Goal: Feedback & Contribution: Leave review/rating

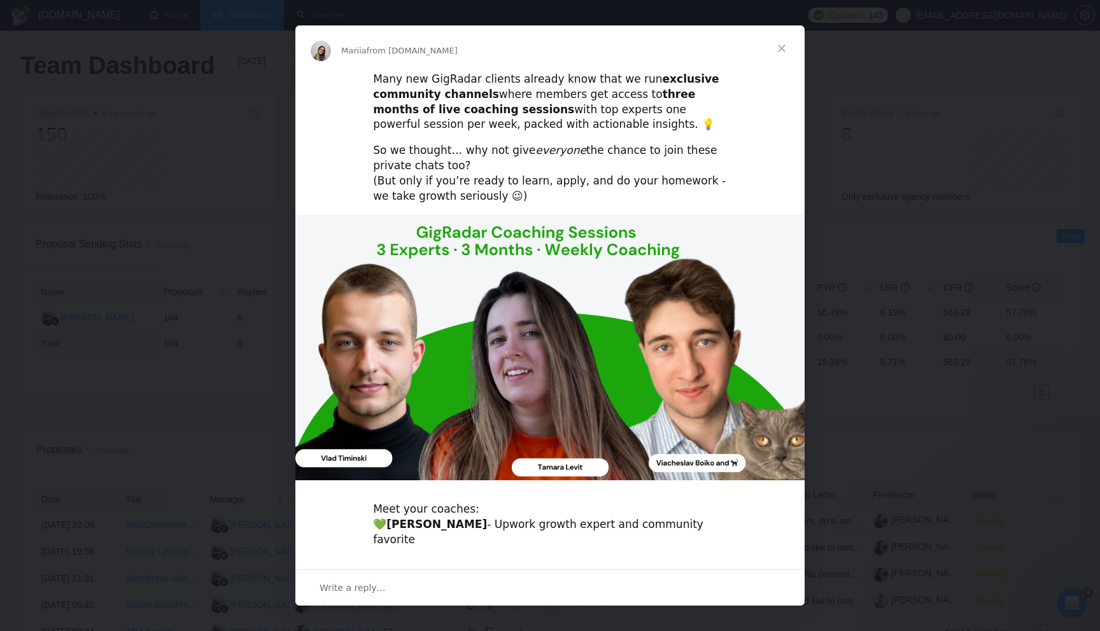
click at [786, 48] on span "Close" at bounding box center [782, 48] width 46 height 46
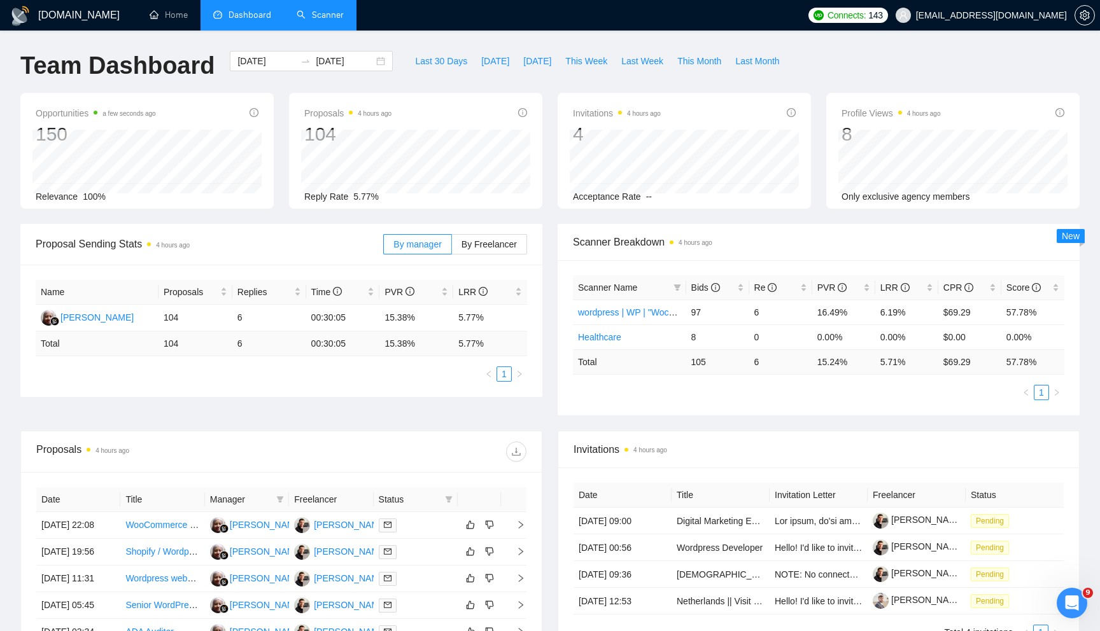
click at [297, 16] on link "Scanner" at bounding box center [320, 15] width 47 height 11
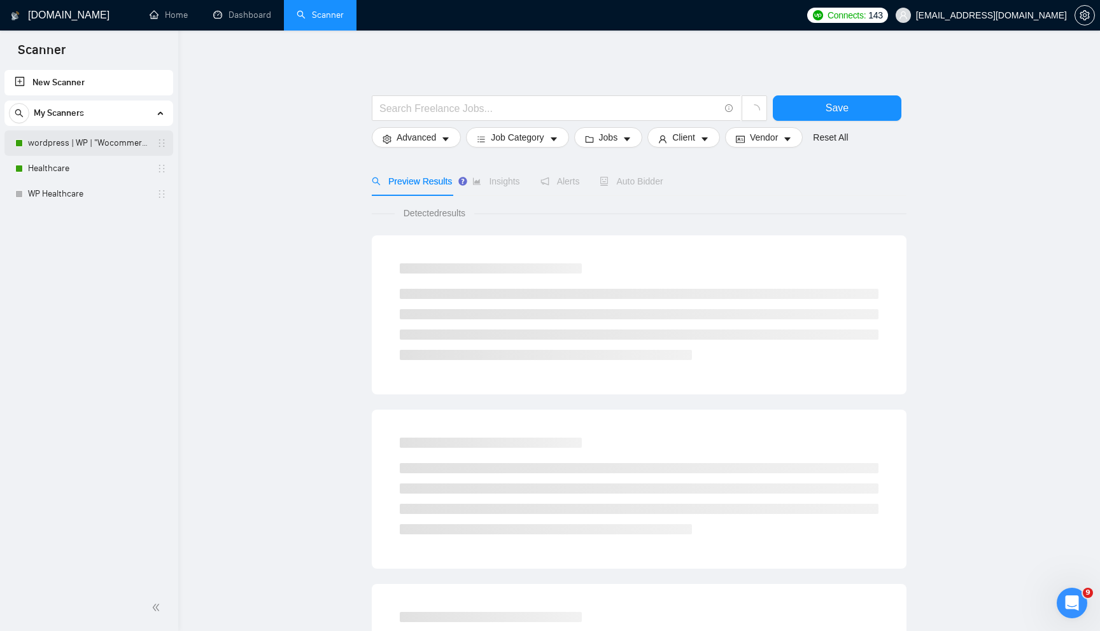
click at [80, 148] on link "wordpress | WP | "Wocommerce"" at bounding box center [88, 142] width 121 height 25
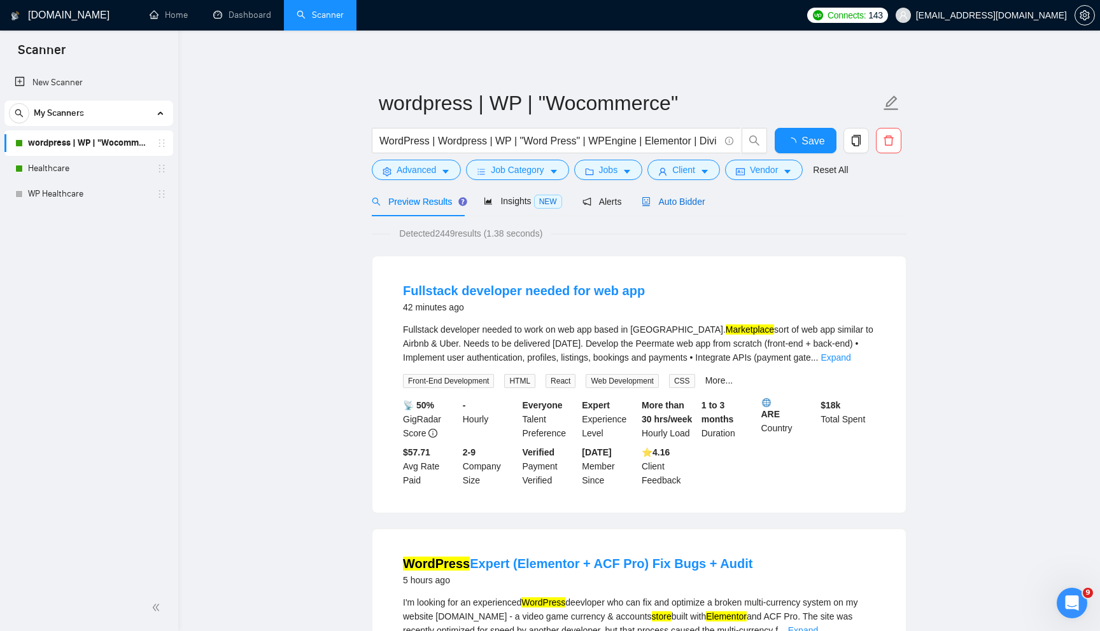
click at [673, 198] on span "Auto Bidder" at bounding box center [673, 202] width 63 height 10
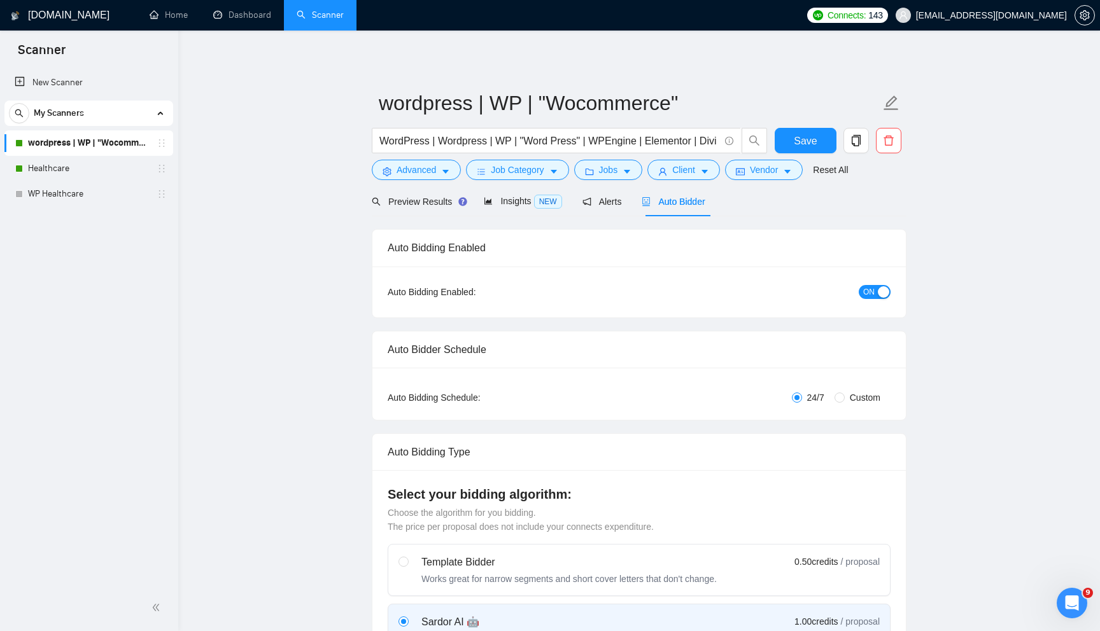
checkbox input "true"
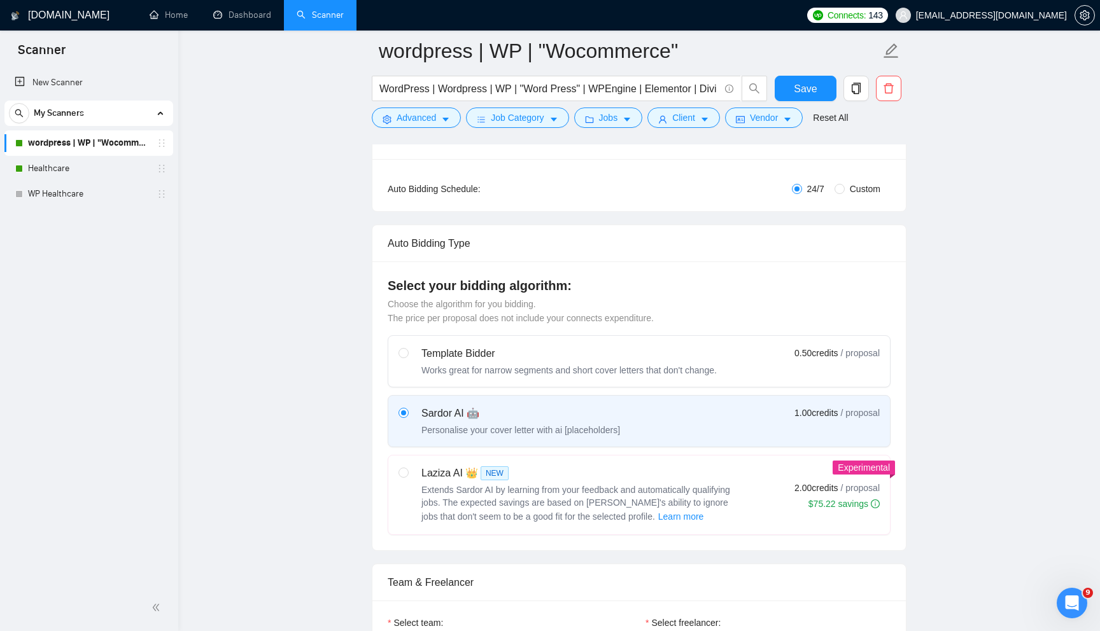
scroll to position [235, 0]
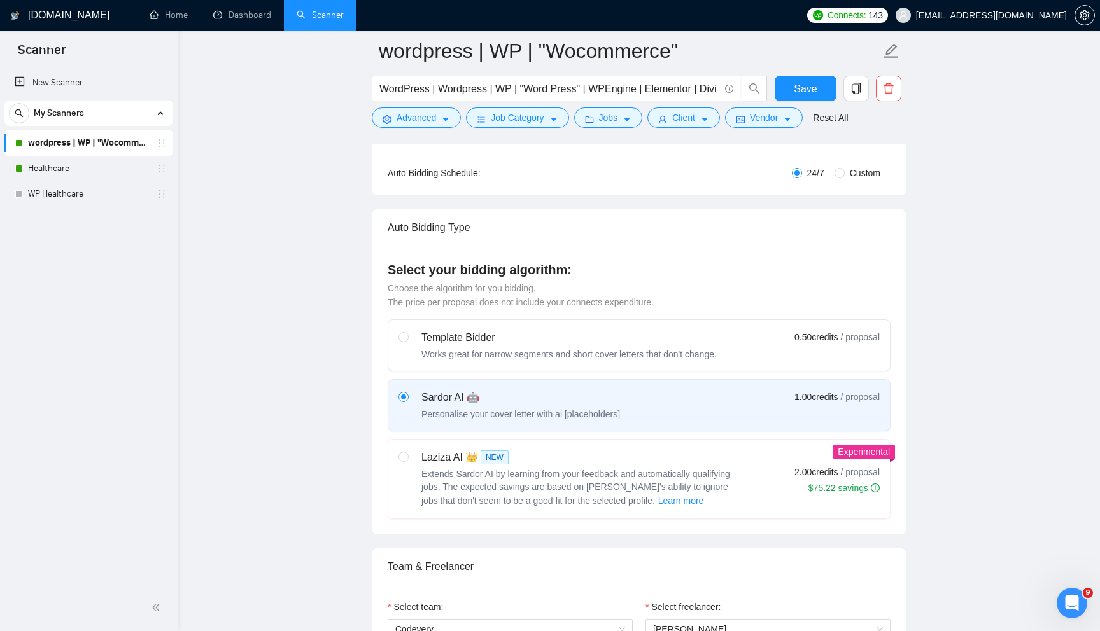
click at [524, 465] on div "Laziza AI 👑 NEW Extends Sardor AI by learning from your feedback and automatica…" at bounding box center [580, 479] width 318 height 59
click at [407, 461] on input "radio" at bounding box center [402, 456] width 9 height 9
radio input "true"
radio input "false"
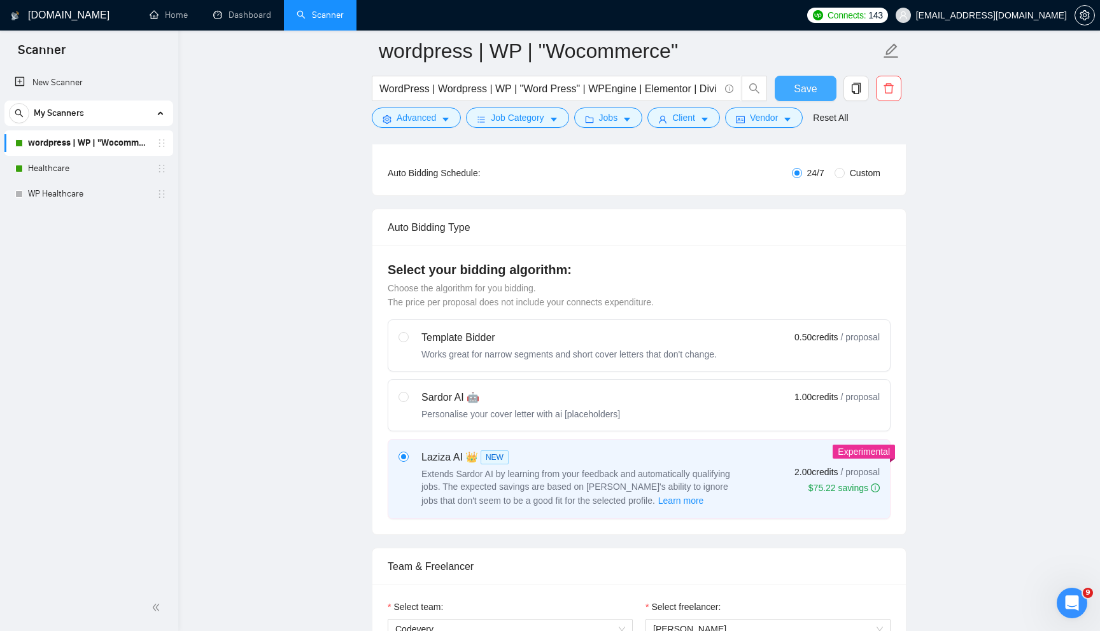
click at [806, 88] on span "Save" at bounding box center [805, 89] width 23 height 16
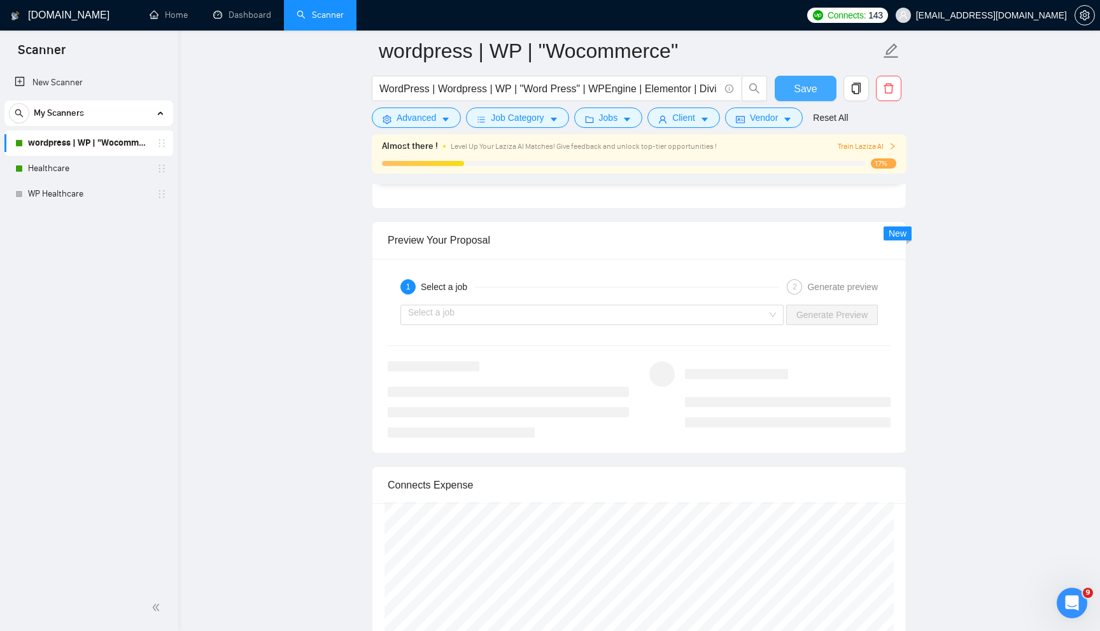
scroll to position [3300, 0]
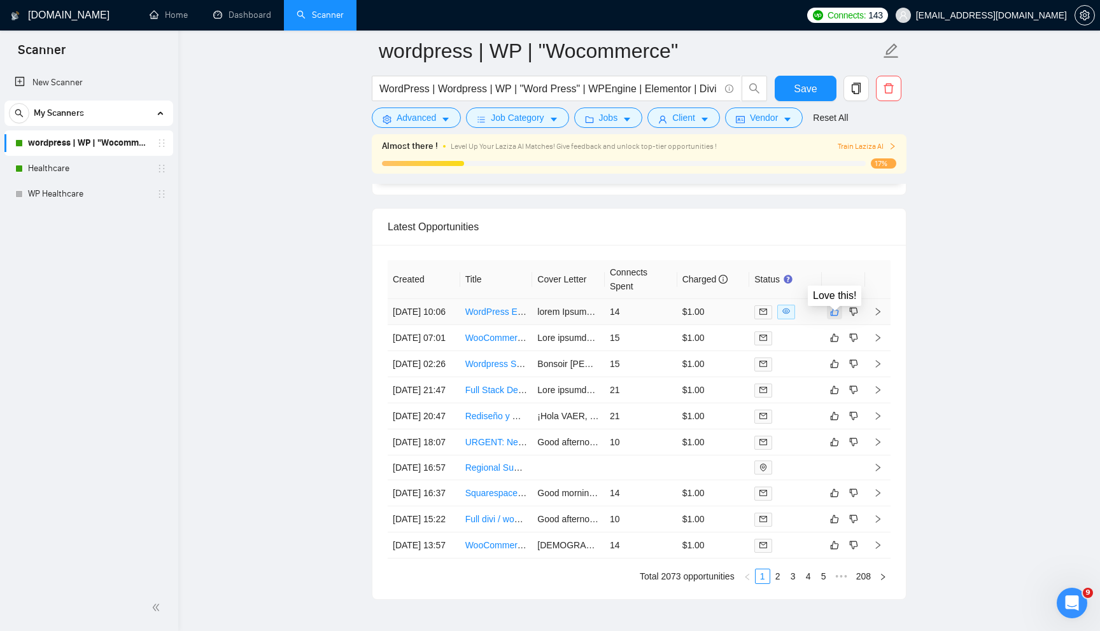
click at [835, 314] on icon "like" at bounding box center [834, 312] width 9 height 10
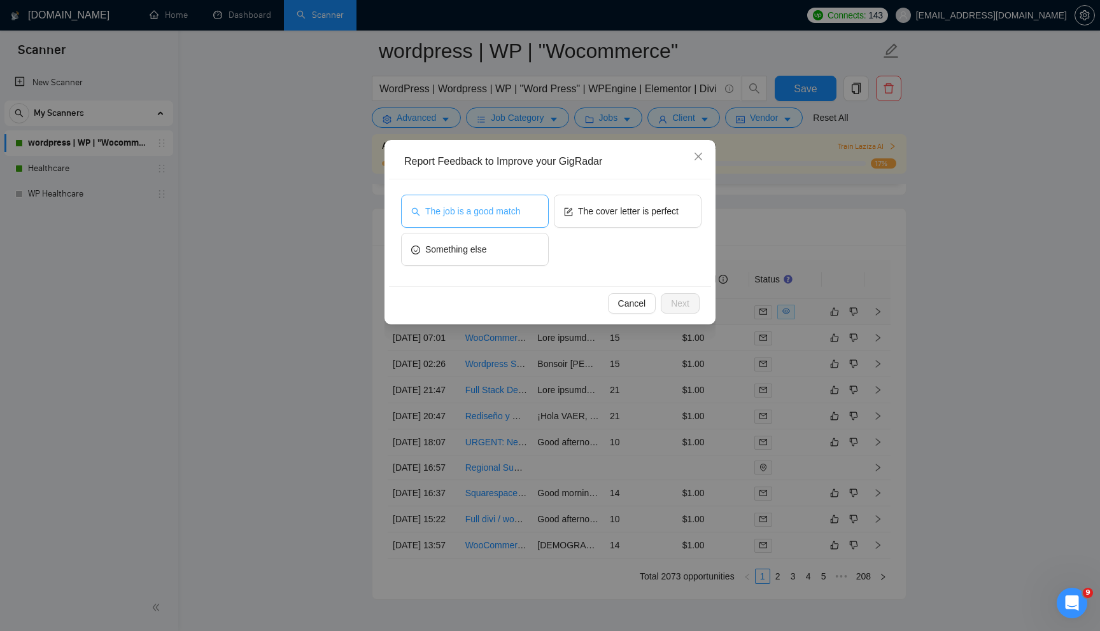
click at [503, 217] on span "The job is a good match" at bounding box center [472, 211] width 95 height 14
click at [671, 303] on span "Next" at bounding box center [680, 304] width 18 height 14
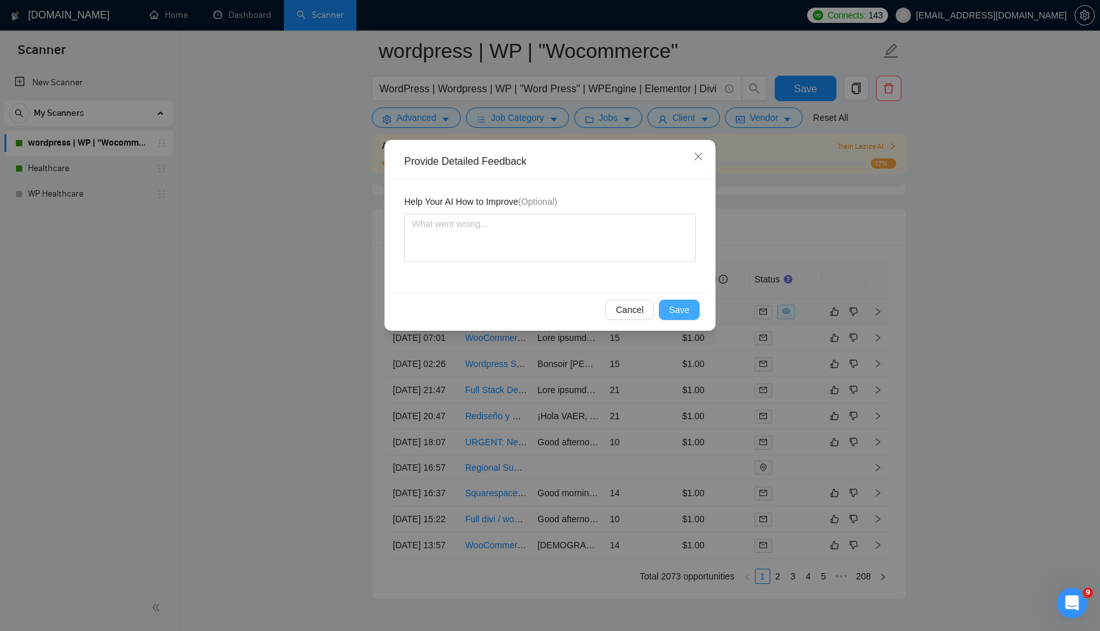
click at [675, 307] on span "Save" at bounding box center [679, 310] width 20 height 14
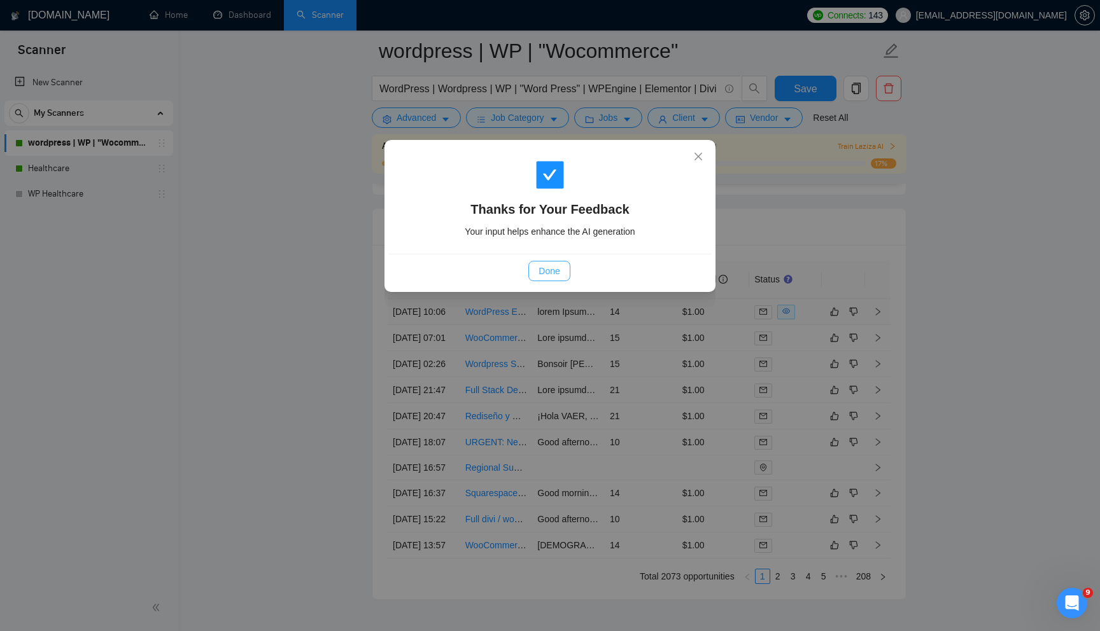
click at [556, 274] on span "Done" at bounding box center [548, 271] width 21 height 14
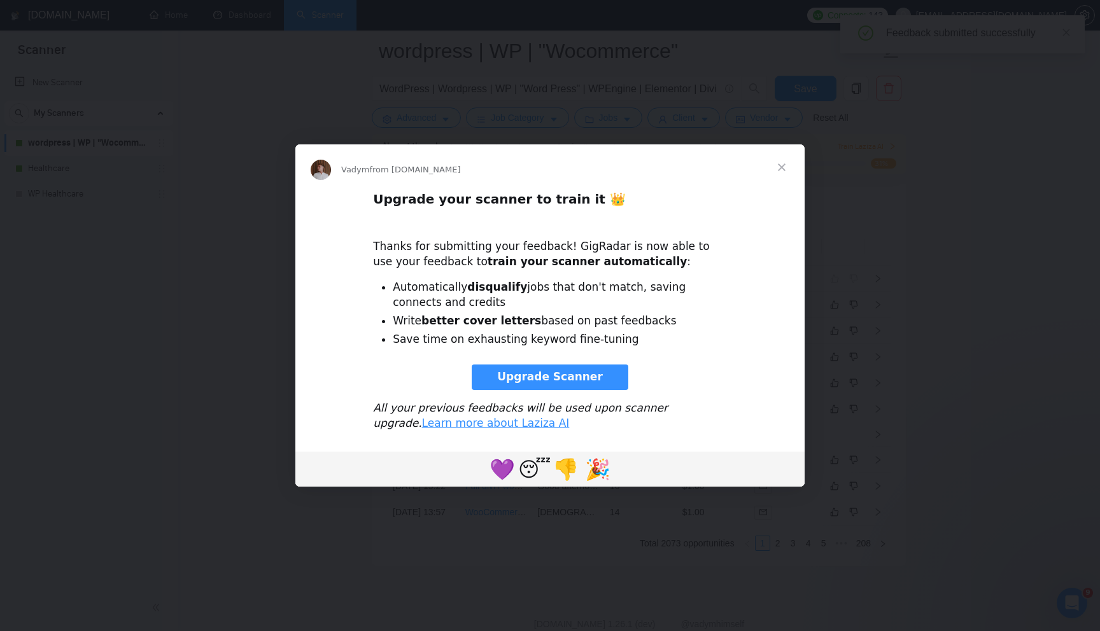
scroll to position [3334, 0]
click at [783, 167] on span "Close" at bounding box center [782, 167] width 46 height 46
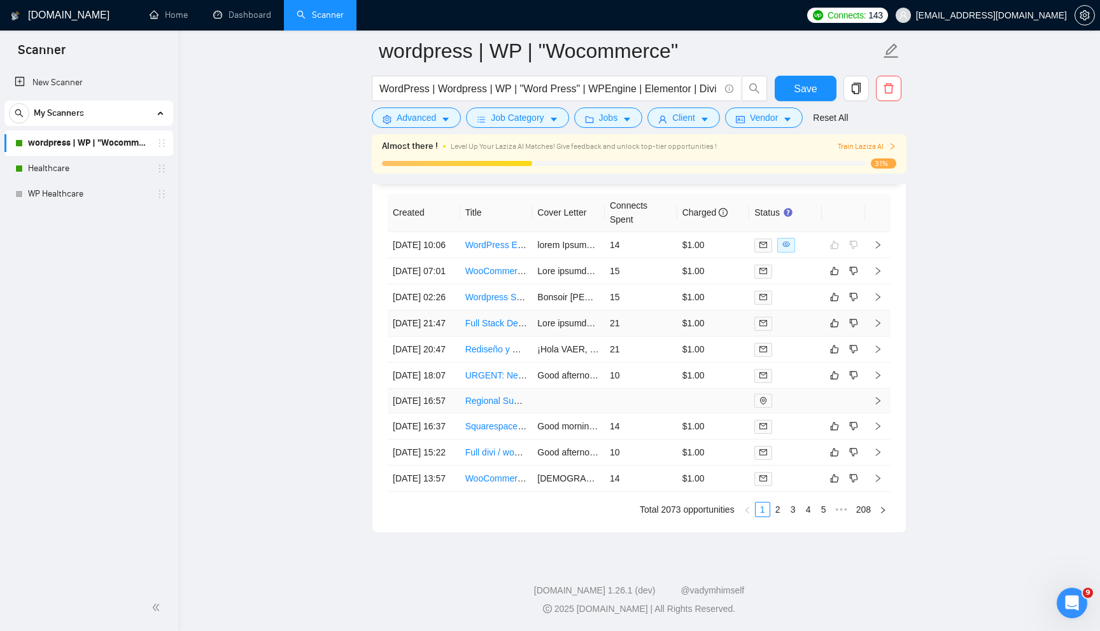
scroll to position [3481, 0]
click at [839, 486] on button "button" at bounding box center [834, 478] width 15 height 15
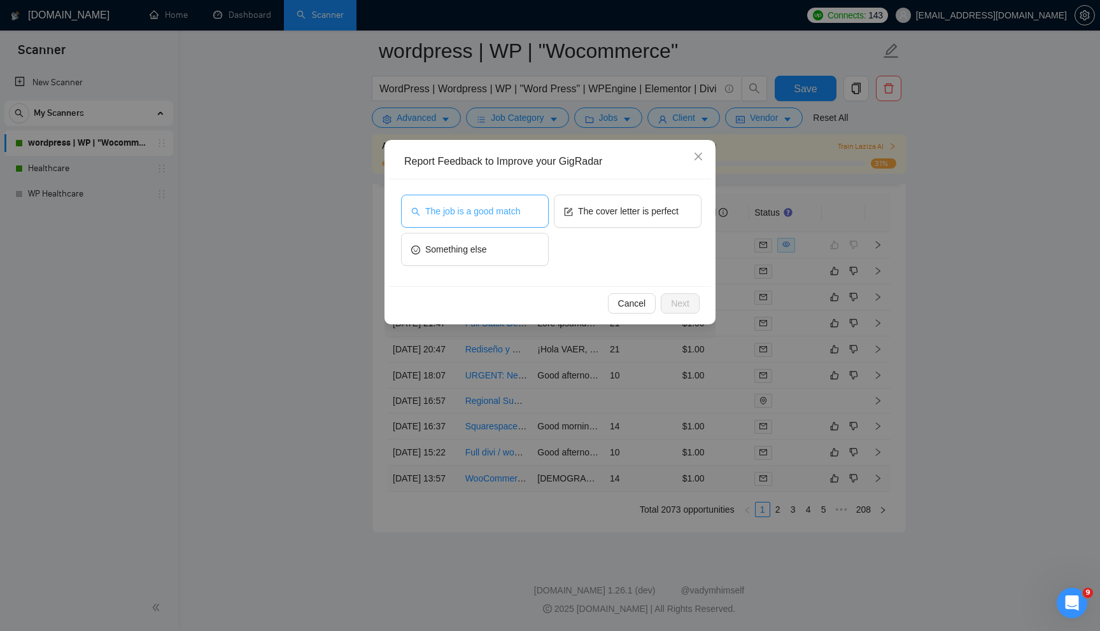
click at [449, 209] on span "The job is a good match" at bounding box center [472, 211] width 95 height 14
click at [678, 303] on span "Next" at bounding box center [680, 304] width 18 height 14
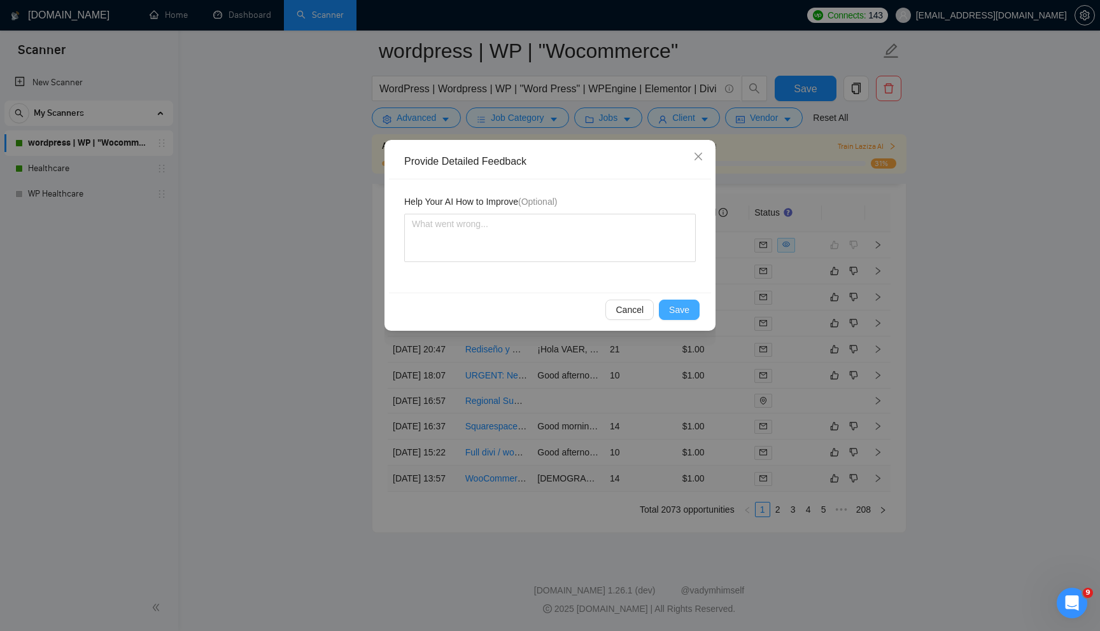
click at [678, 303] on span "Save" at bounding box center [679, 310] width 20 height 14
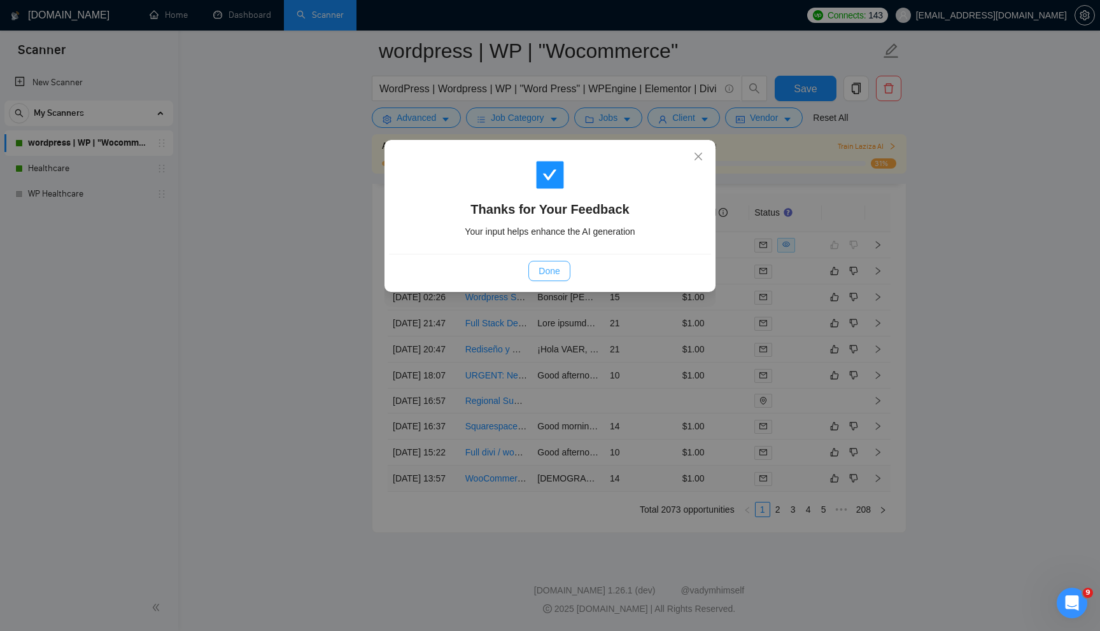
click at [559, 273] on span "Done" at bounding box center [548, 271] width 21 height 14
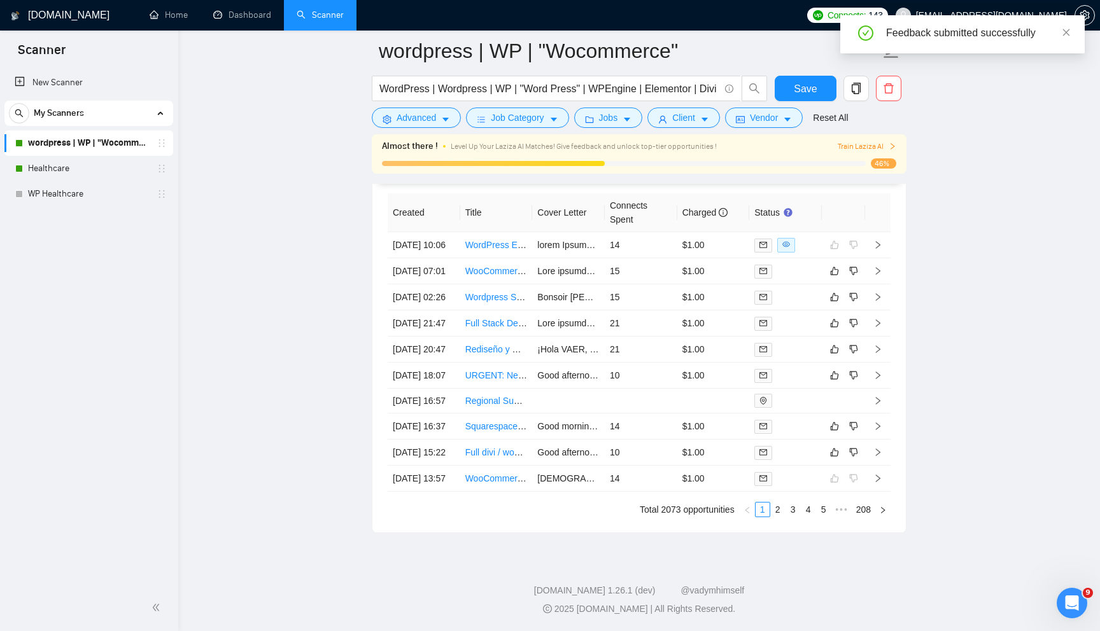
scroll to position [3495, 0]
click at [777, 510] on link "2" at bounding box center [778, 510] width 14 height 14
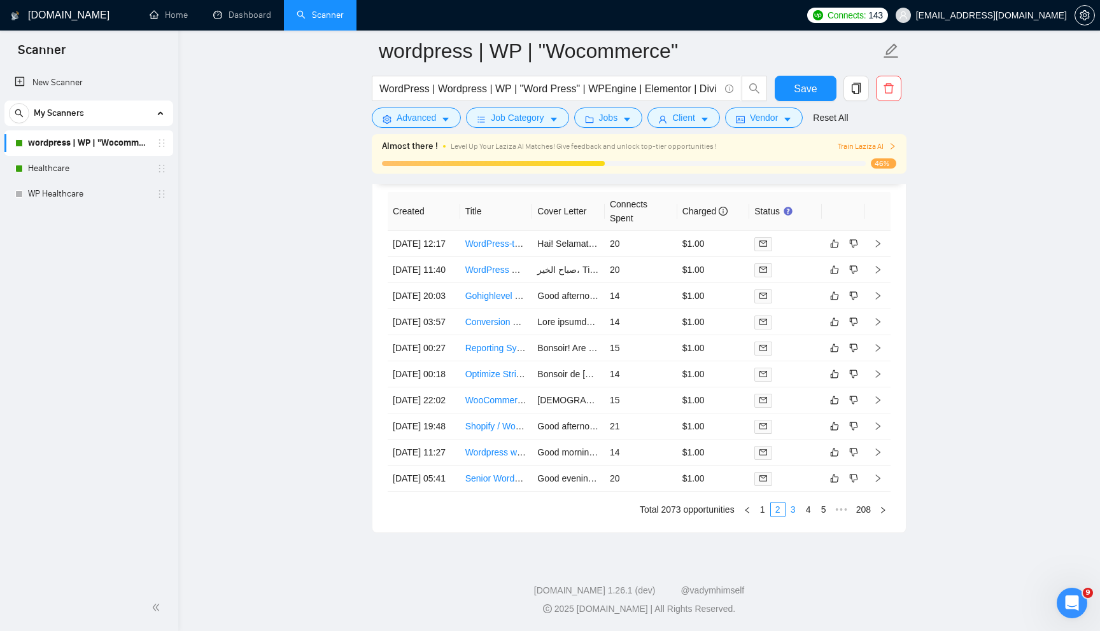
click at [791, 509] on link "3" at bounding box center [793, 510] width 14 height 14
click at [836, 369] on icon "like" at bounding box center [834, 374] width 9 height 10
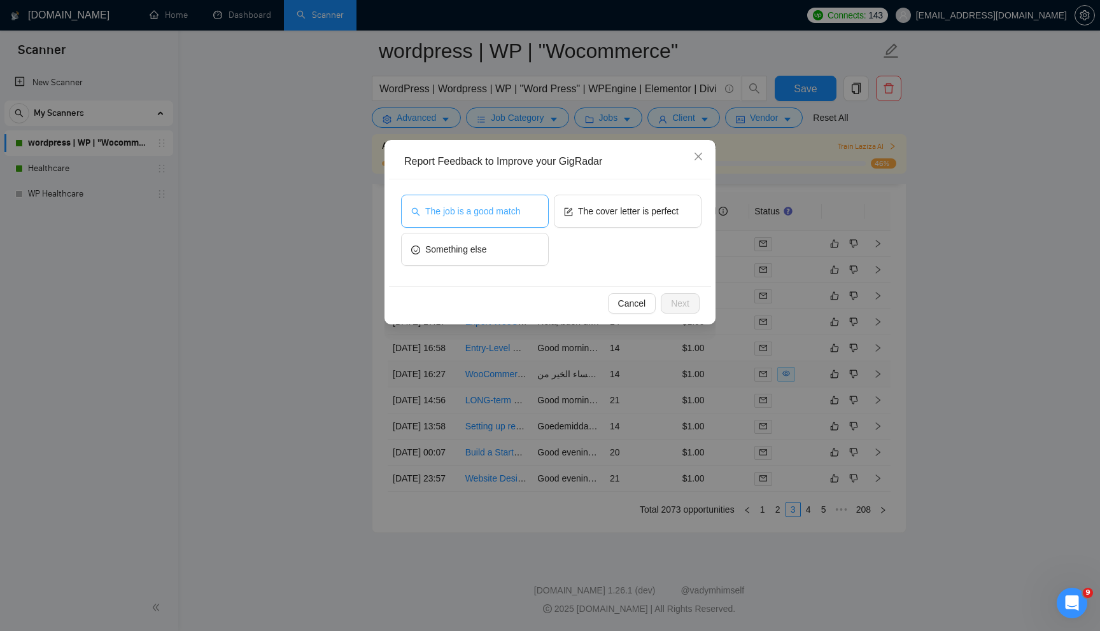
click at [514, 213] on span "The job is a good match" at bounding box center [472, 211] width 95 height 14
click at [676, 307] on span "Next" at bounding box center [680, 304] width 18 height 14
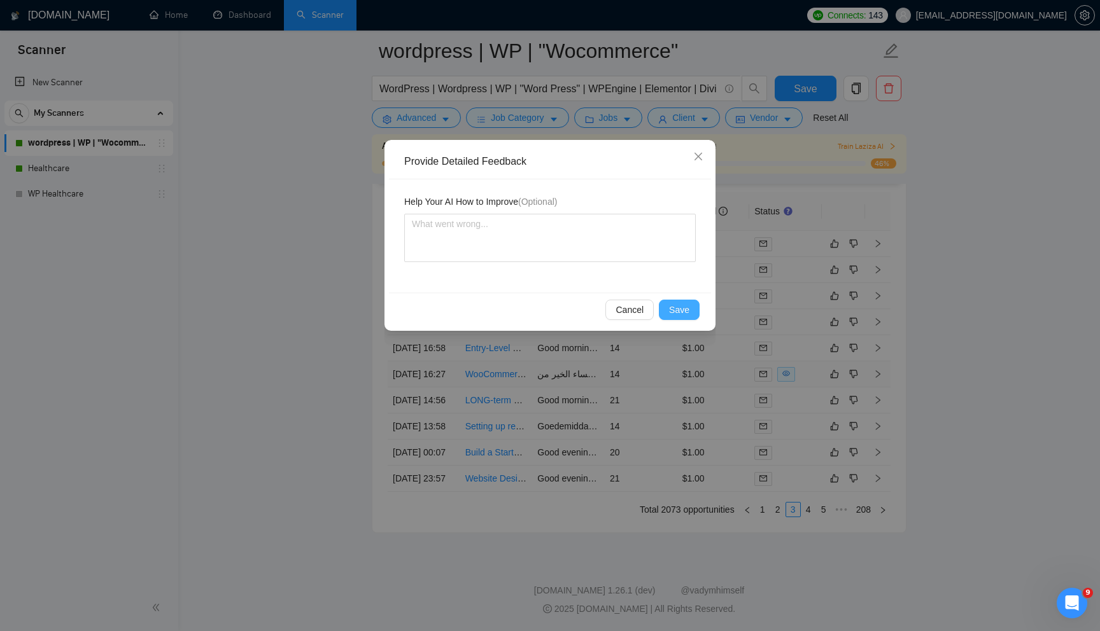
click at [683, 304] on span "Save" at bounding box center [679, 310] width 20 height 14
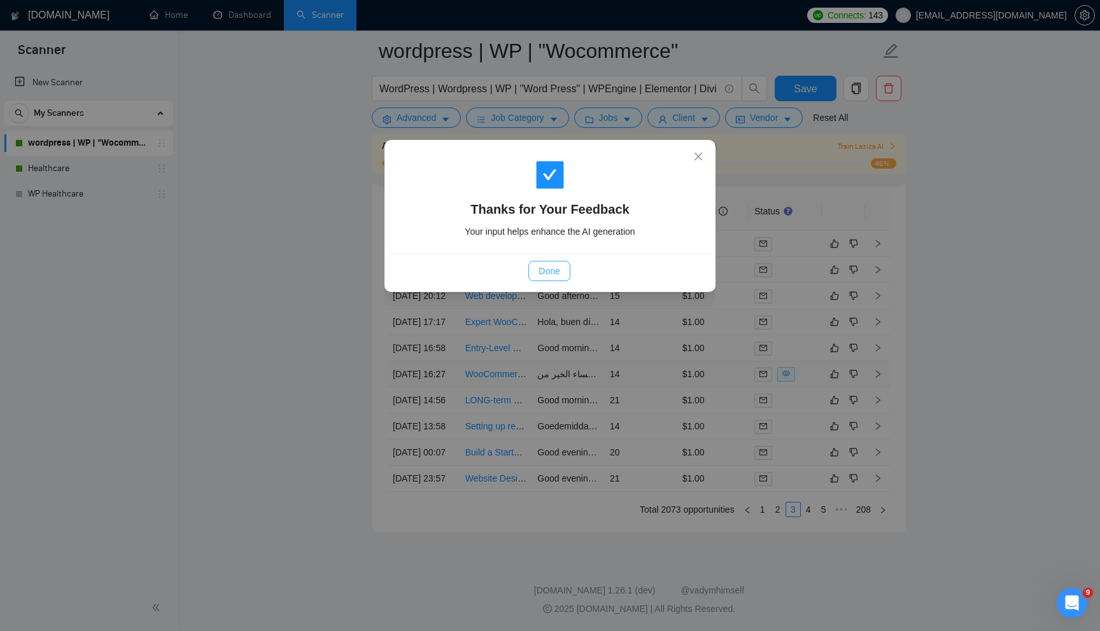
click at [551, 272] on span "Done" at bounding box center [548, 271] width 21 height 14
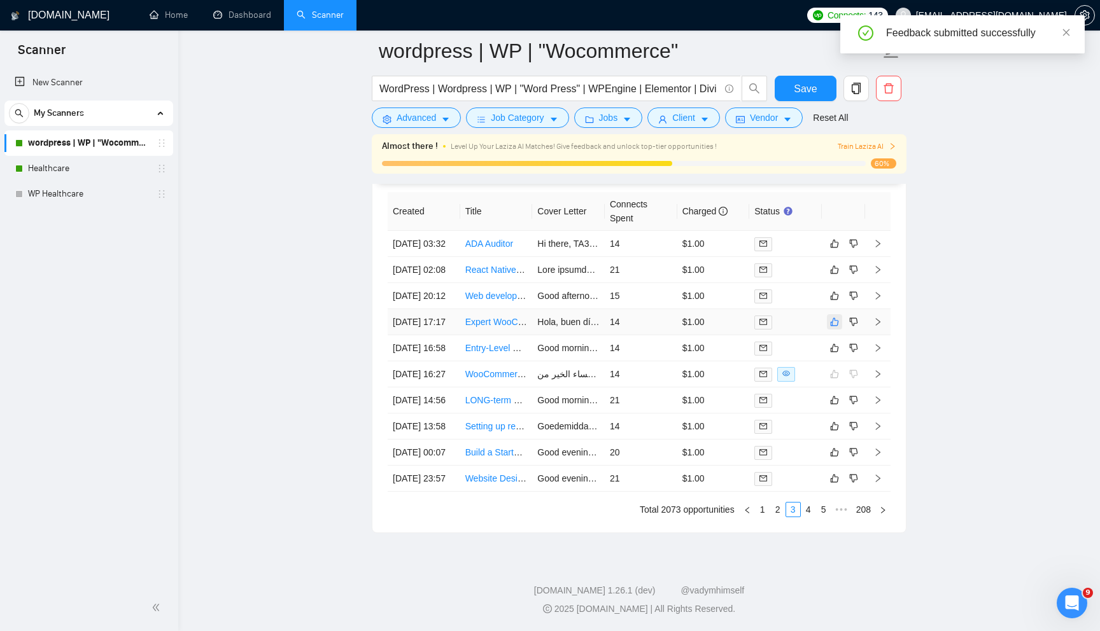
click at [829, 314] on button "button" at bounding box center [834, 321] width 15 height 15
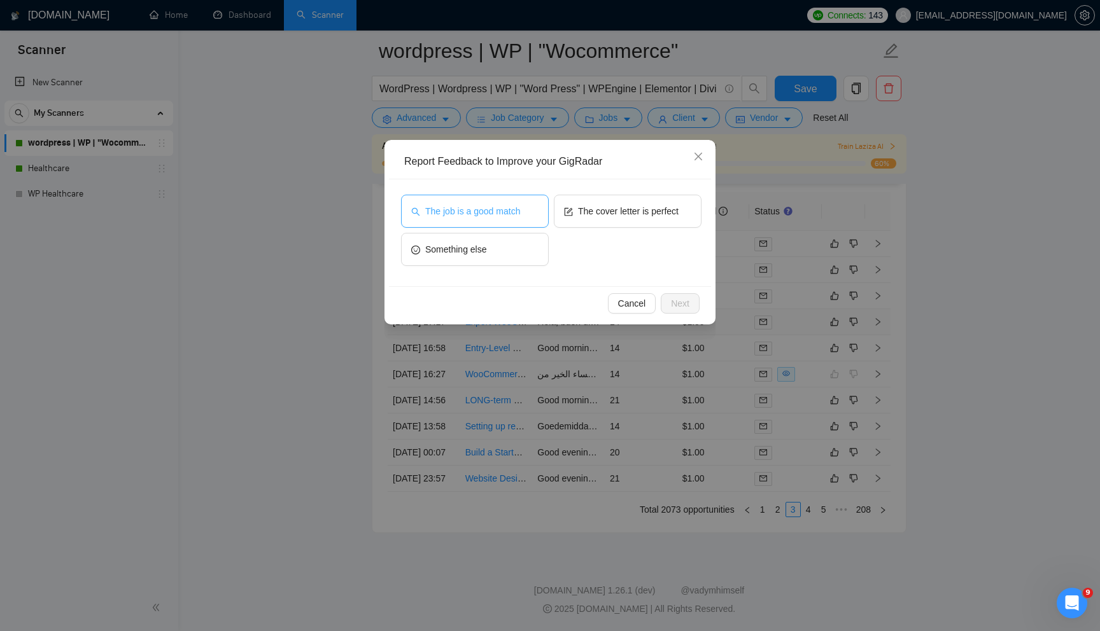
click at [517, 199] on button "The job is a good match" at bounding box center [475, 211] width 148 height 33
click at [684, 305] on span "Next" at bounding box center [680, 304] width 18 height 14
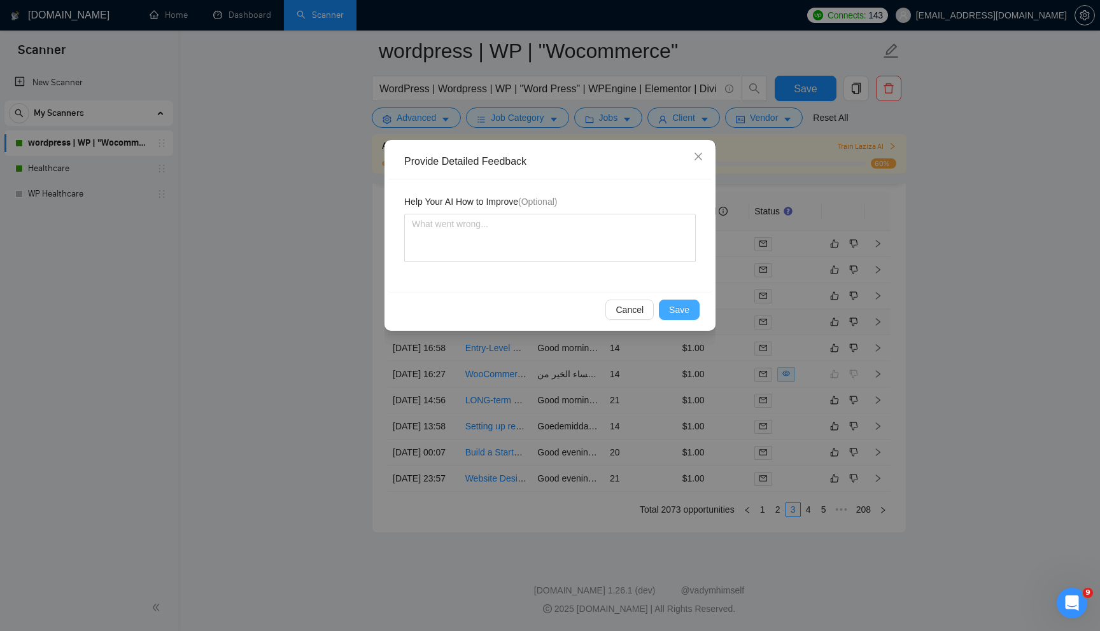
click at [684, 305] on span "Save" at bounding box center [679, 310] width 20 height 14
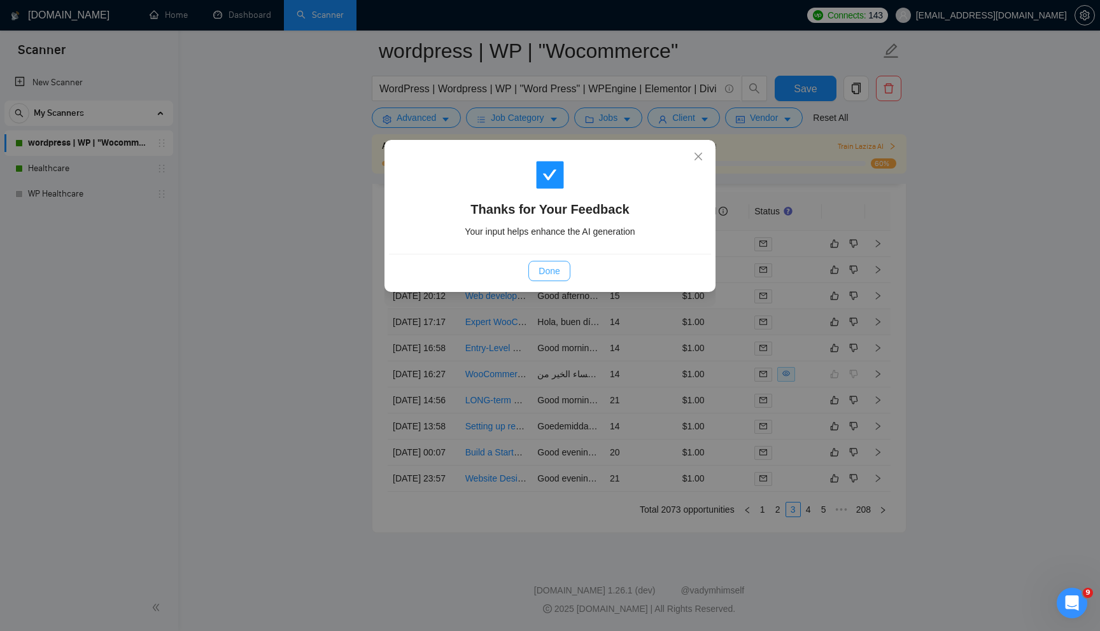
click at [565, 269] on button "Done" at bounding box center [548, 271] width 41 height 20
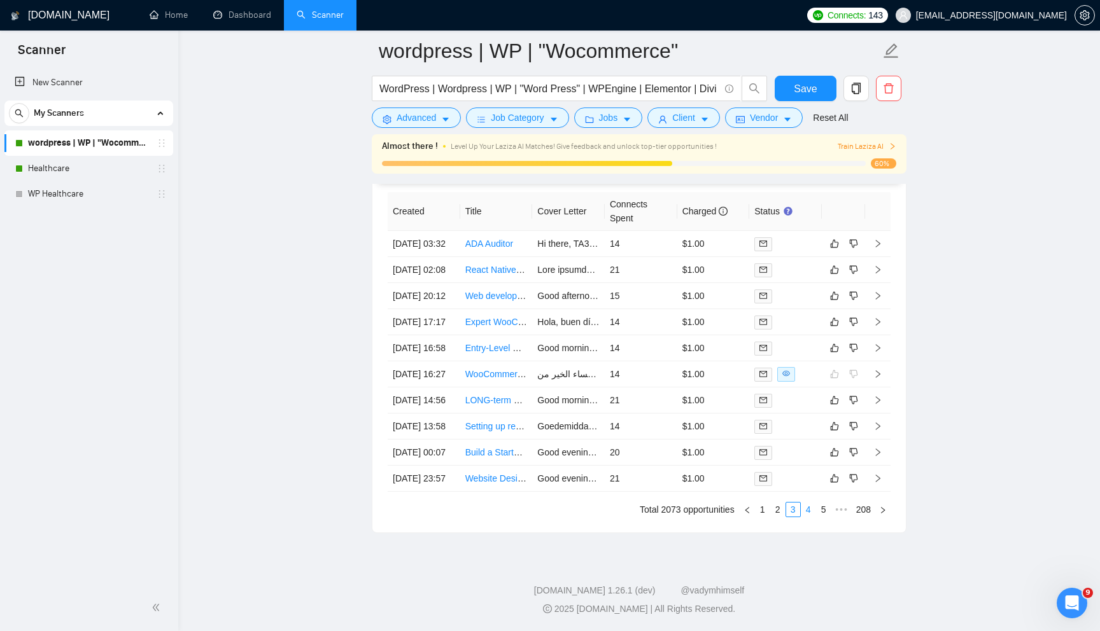
click at [811, 507] on link "4" at bounding box center [808, 510] width 14 height 14
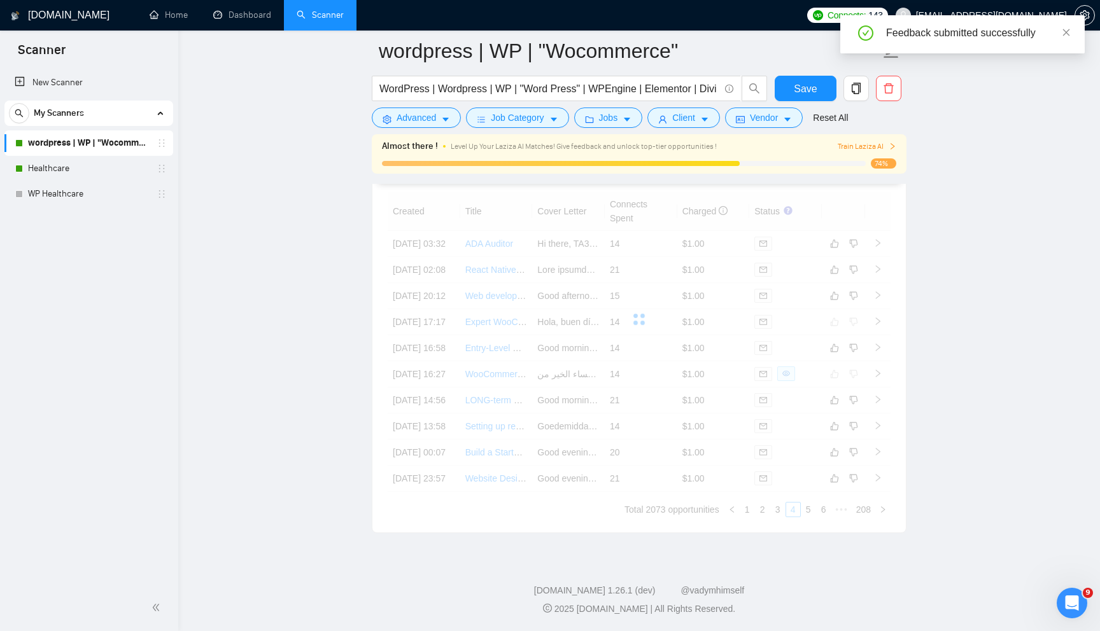
scroll to position [3375, 0]
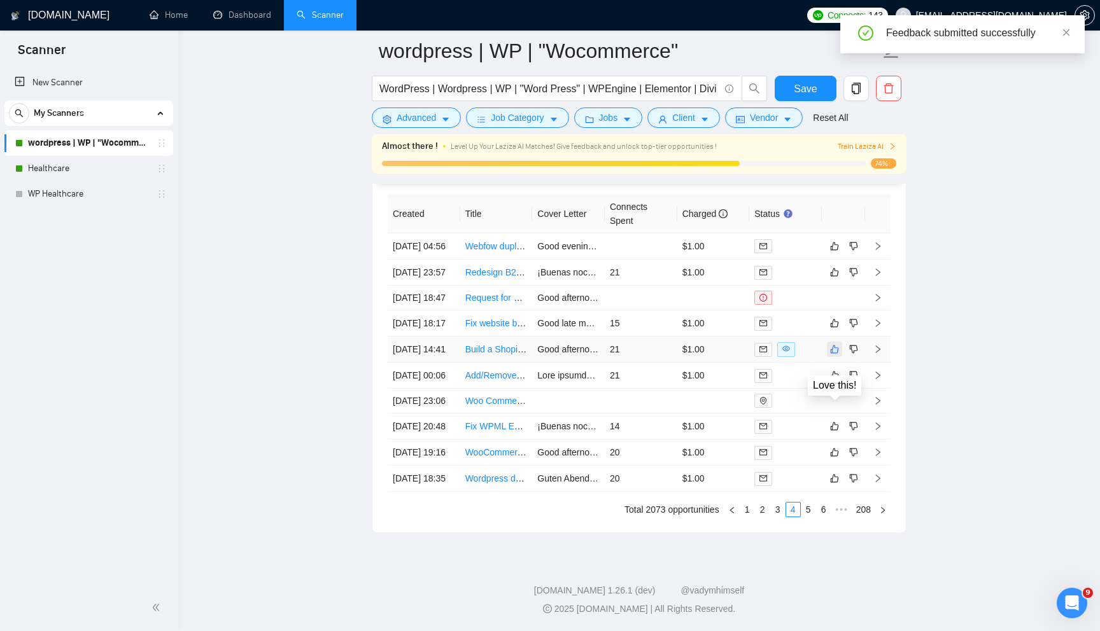
click at [831, 354] on icon "like" at bounding box center [835, 350] width 8 height 8
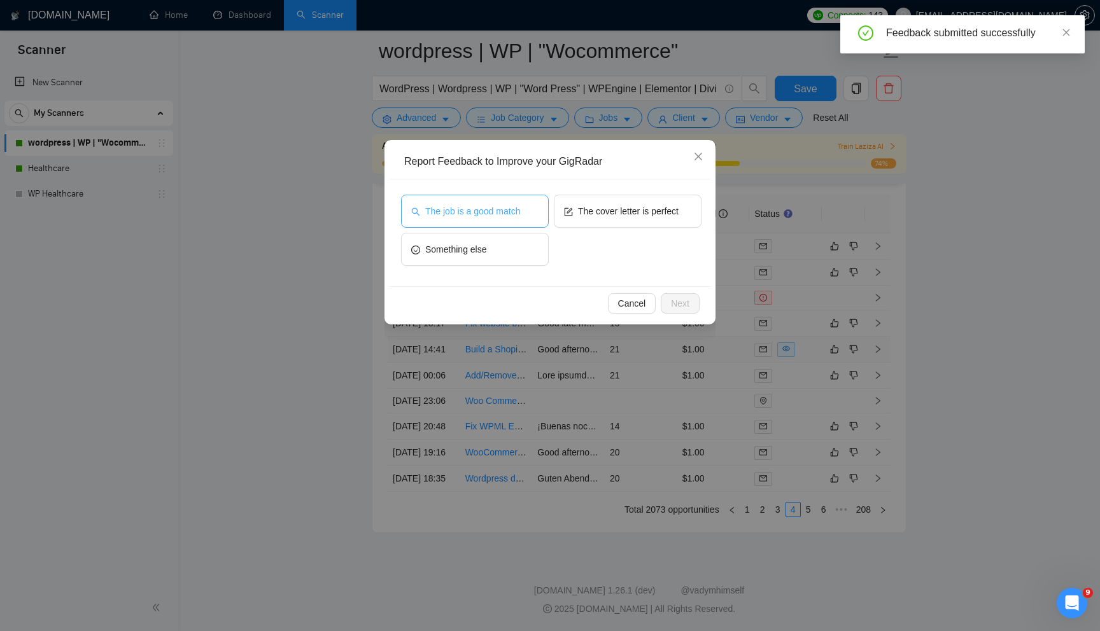
click at [504, 207] on span "The job is a good match" at bounding box center [472, 211] width 95 height 14
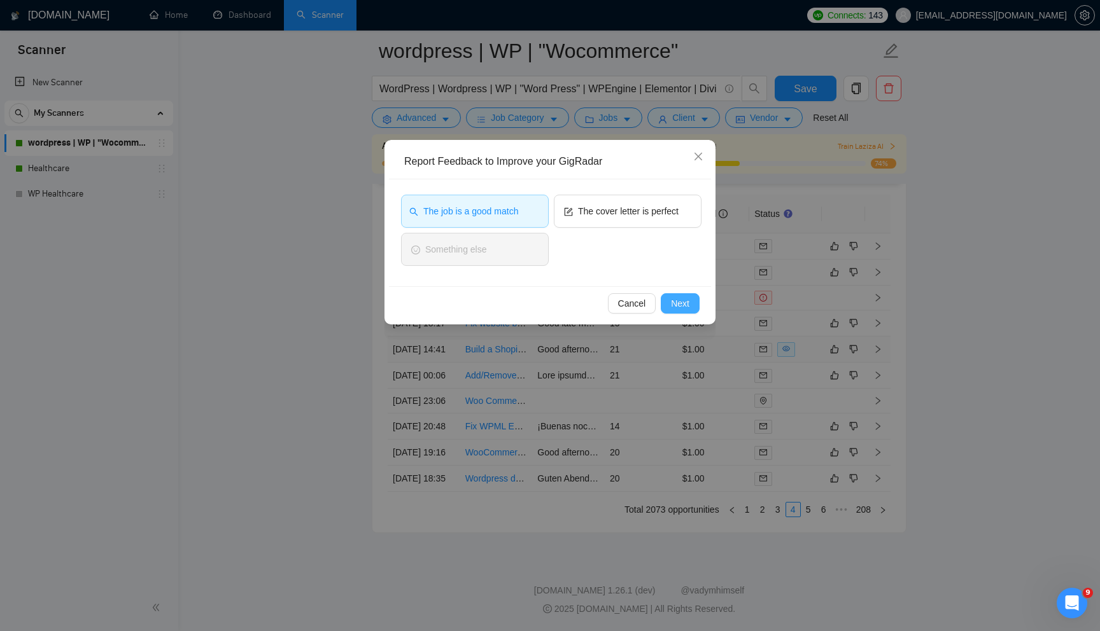
click at [677, 308] on span "Next" at bounding box center [680, 304] width 18 height 14
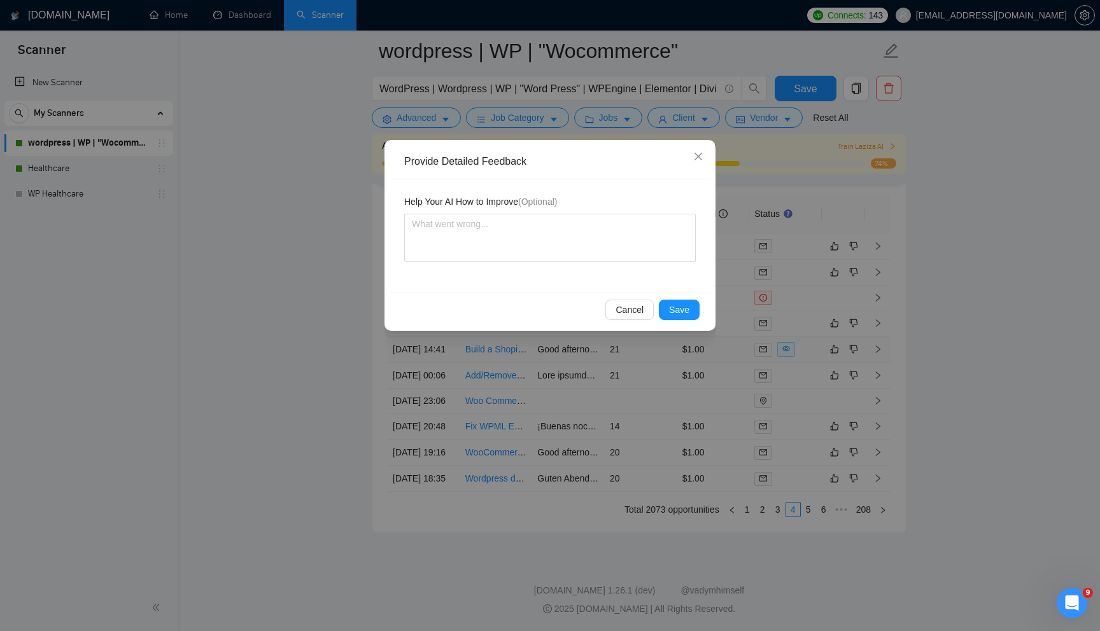
click at [677, 308] on span "Save" at bounding box center [679, 310] width 20 height 14
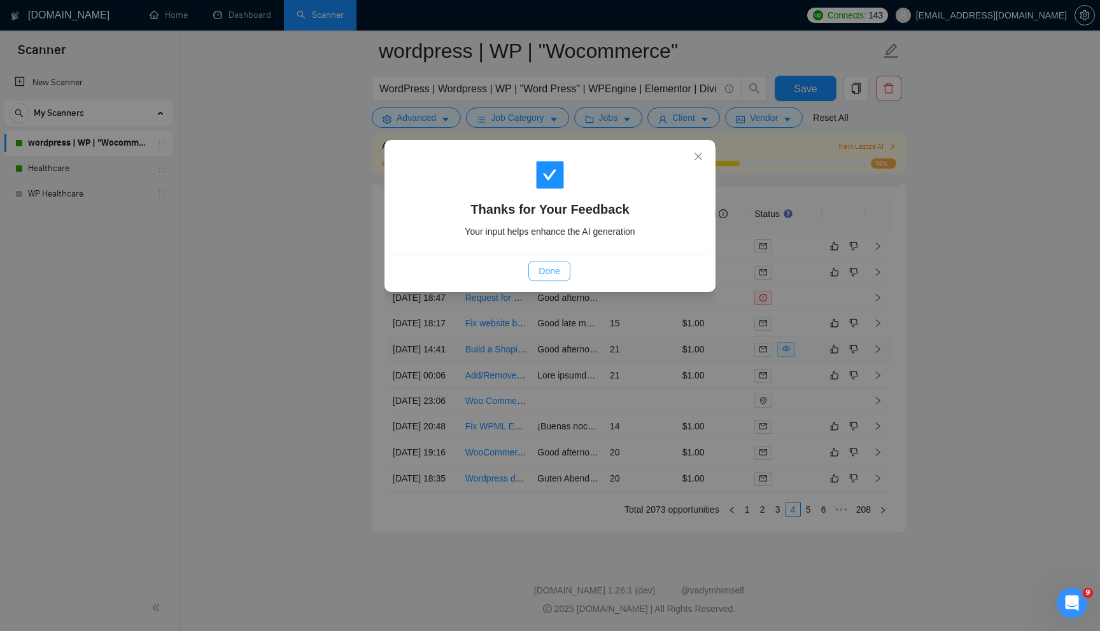
click at [538, 273] on span "Done" at bounding box center [548, 271] width 21 height 14
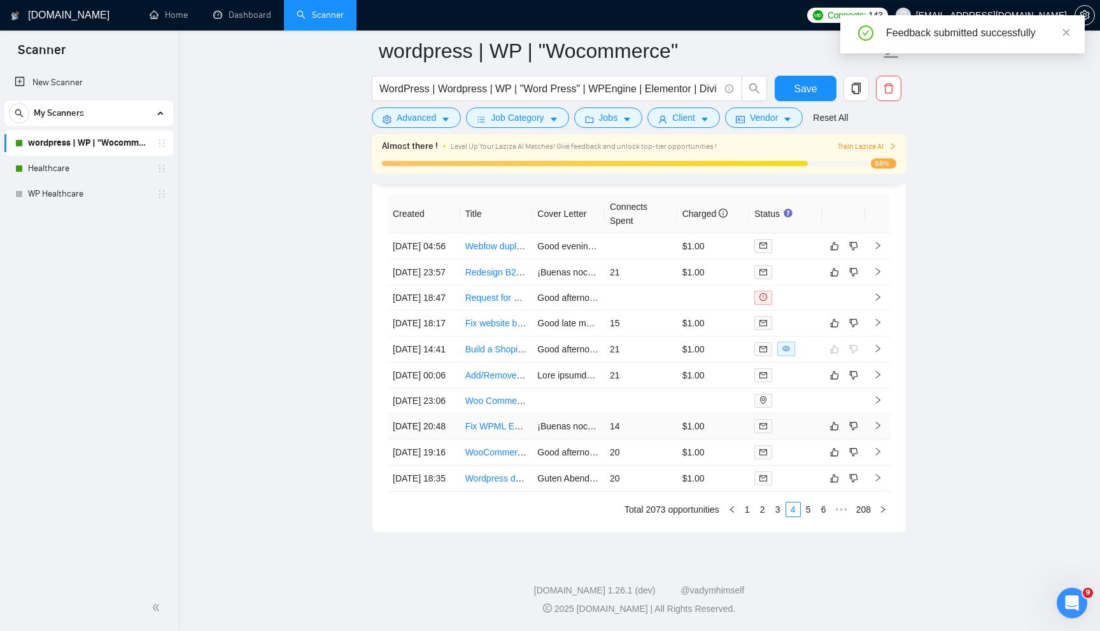
scroll to position [3495, 0]
click at [832, 474] on icon "like" at bounding box center [834, 479] width 9 height 10
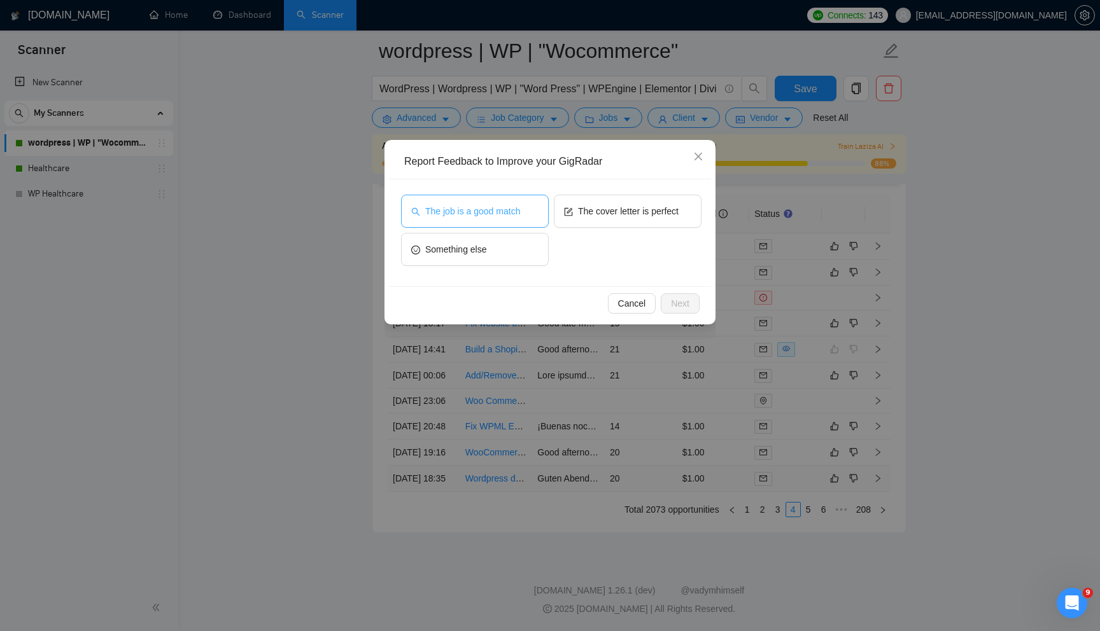
click at [509, 205] on span "The job is a good match" at bounding box center [472, 211] width 95 height 14
click at [683, 301] on span "Next" at bounding box center [680, 304] width 18 height 14
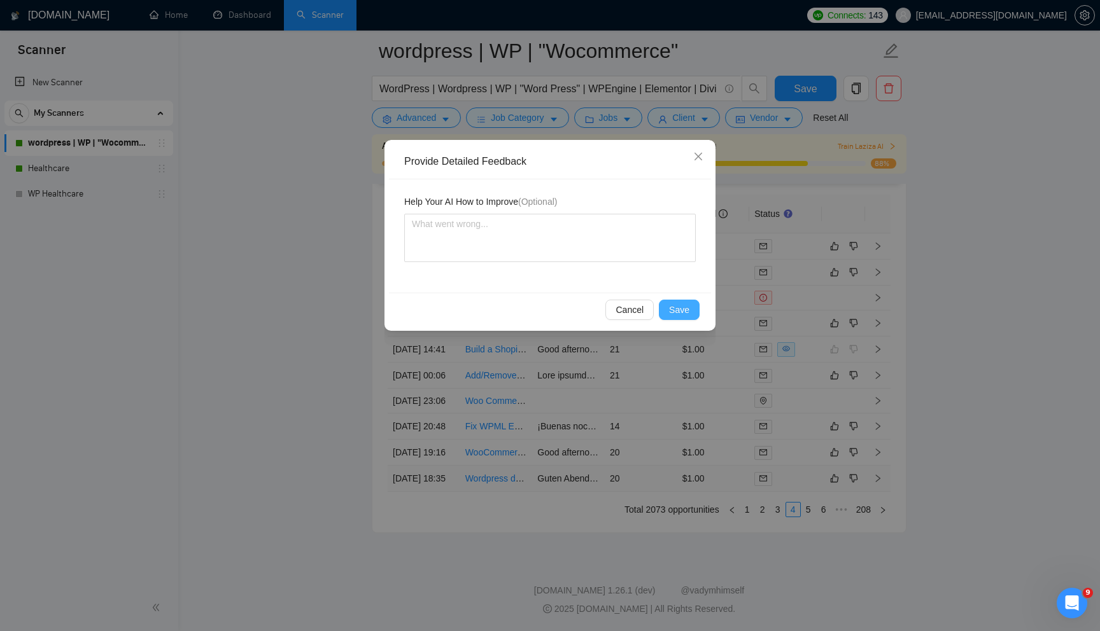
click at [689, 309] on button "Save" at bounding box center [679, 310] width 41 height 20
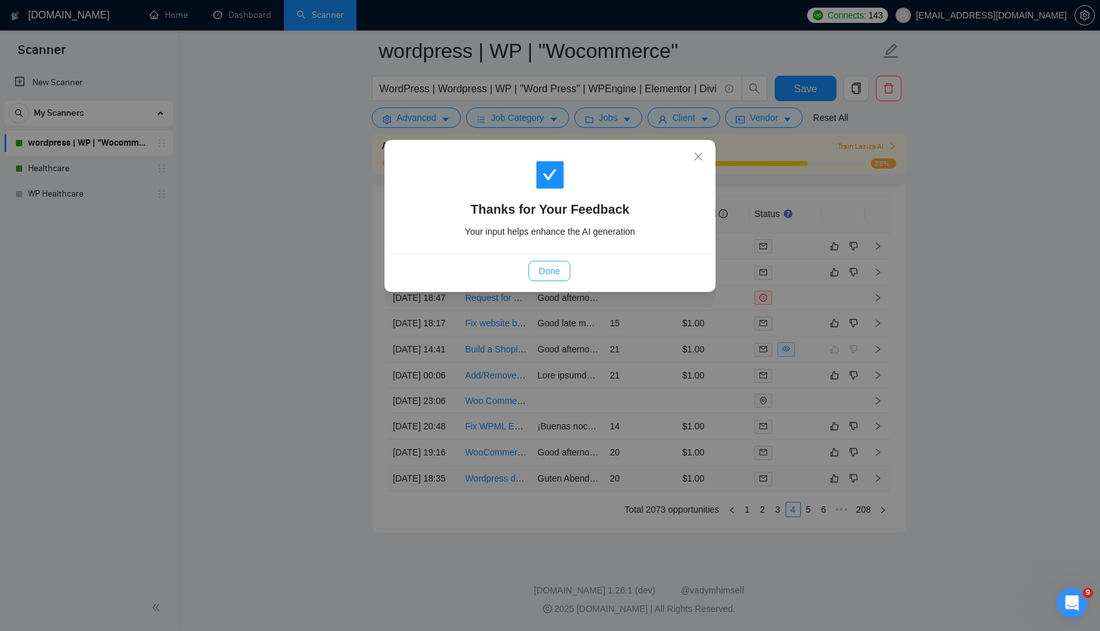
click at [555, 276] on span "Done" at bounding box center [548, 271] width 21 height 14
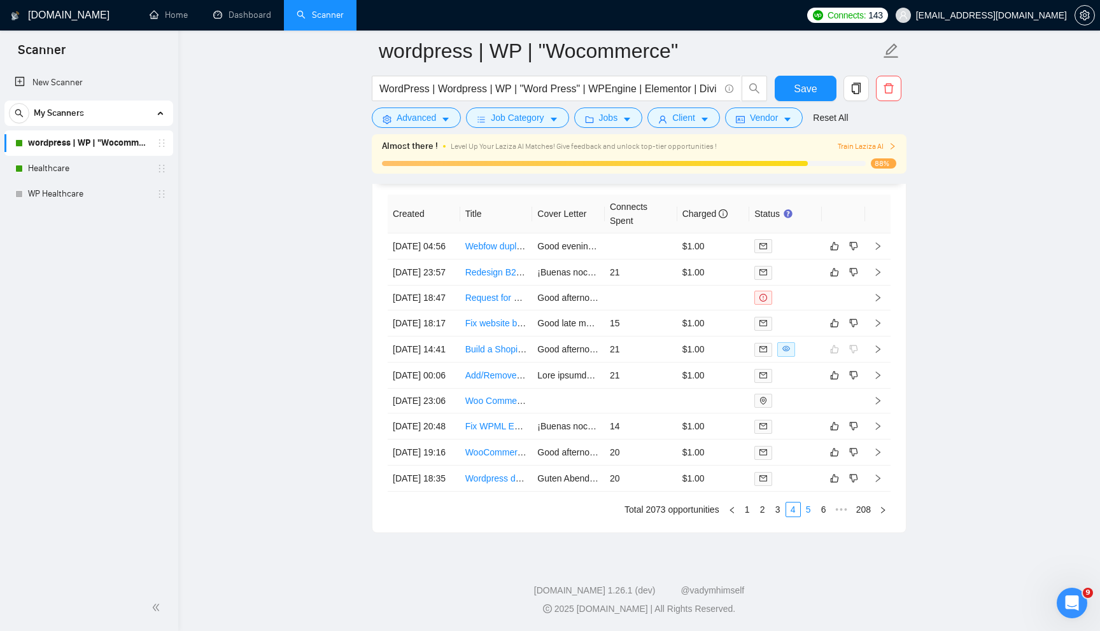
click at [809, 510] on link "5" at bounding box center [808, 510] width 14 height 14
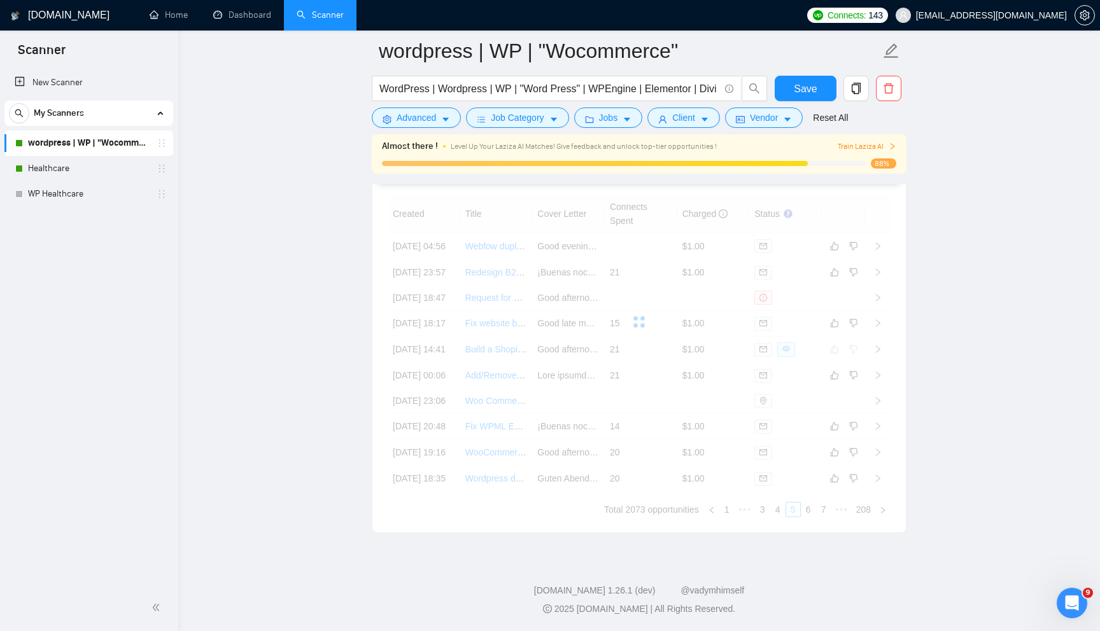
scroll to position [3354, 0]
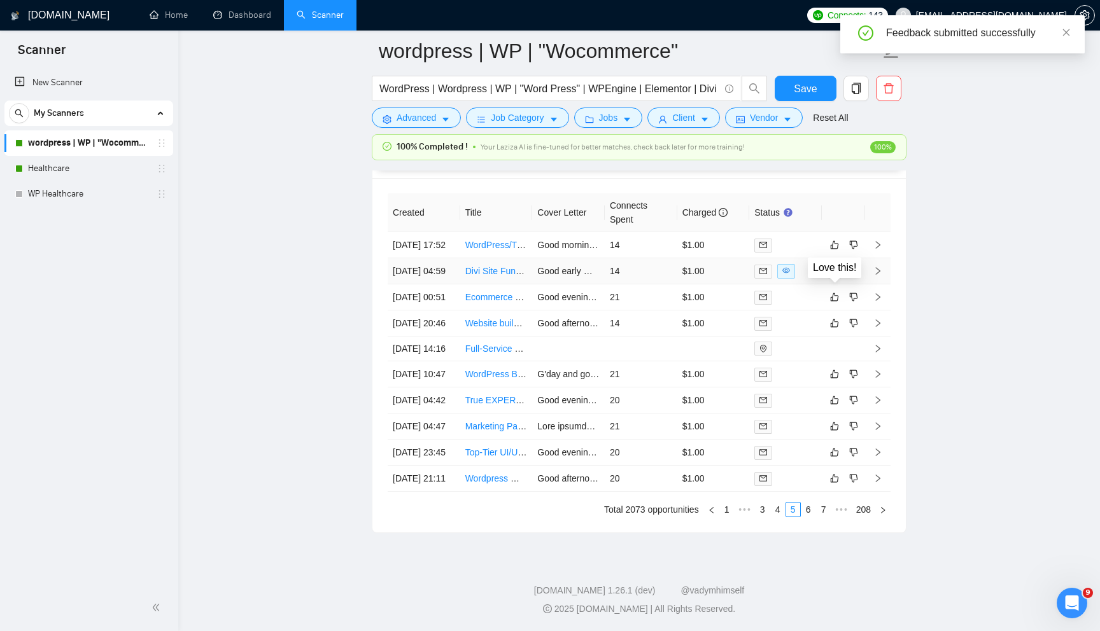
click at [835, 276] on icon "like" at bounding box center [834, 271] width 9 height 10
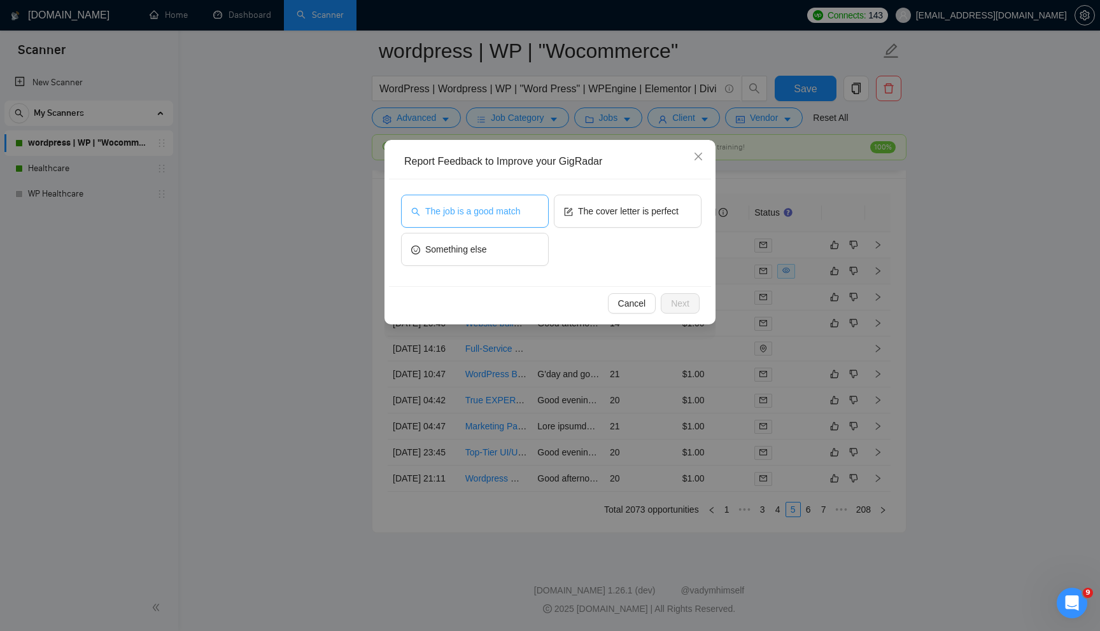
click at [488, 217] on span "The job is a good match" at bounding box center [472, 211] width 95 height 14
click at [671, 308] on span "Next" at bounding box center [680, 304] width 18 height 14
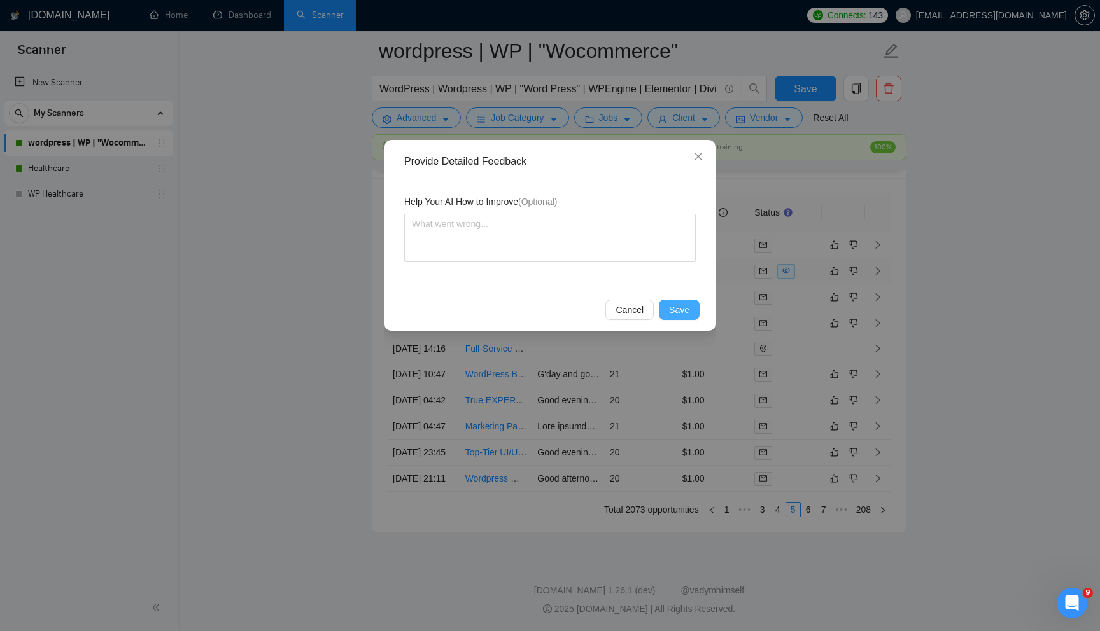
click at [670, 308] on span "Save" at bounding box center [679, 310] width 20 height 14
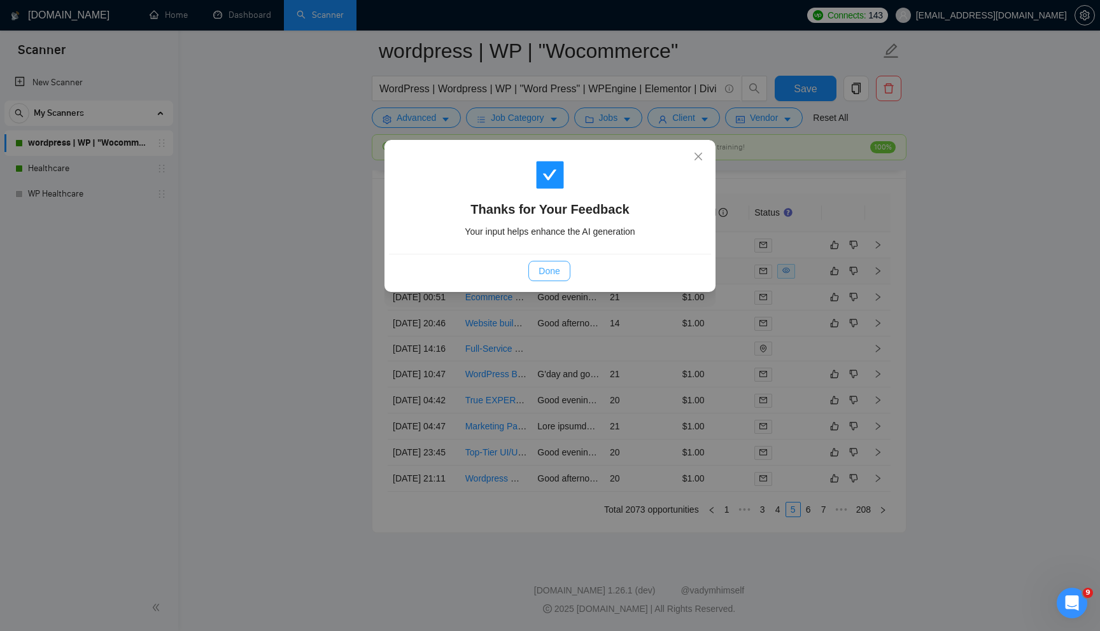
click at [562, 279] on button "Done" at bounding box center [548, 271] width 41 height 20
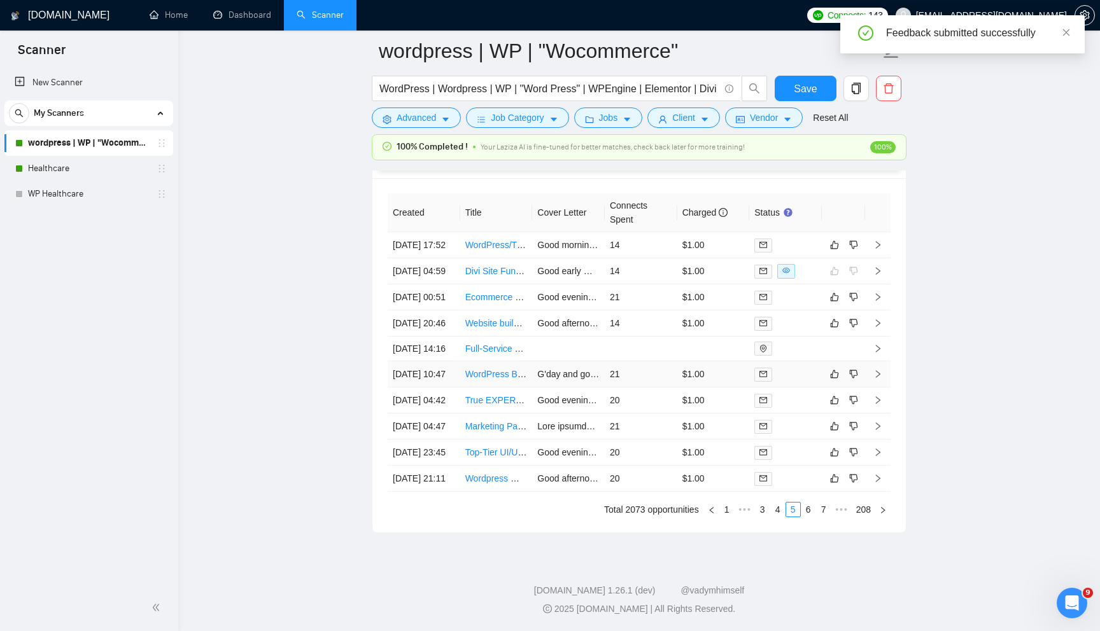
scroll to position [3481, 0]
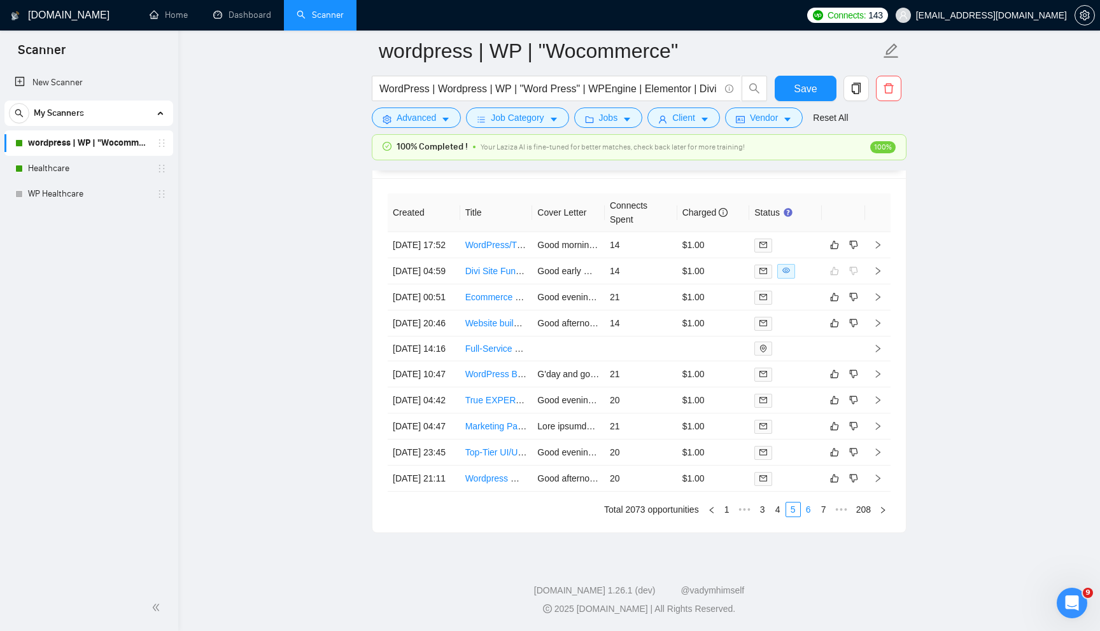
click at [806, 510] on link "6" at bounding box center [808, 510] width 14 height 14
click at [831, 343] on icon "like" at bounding box center [834, 348] width 9 height 10
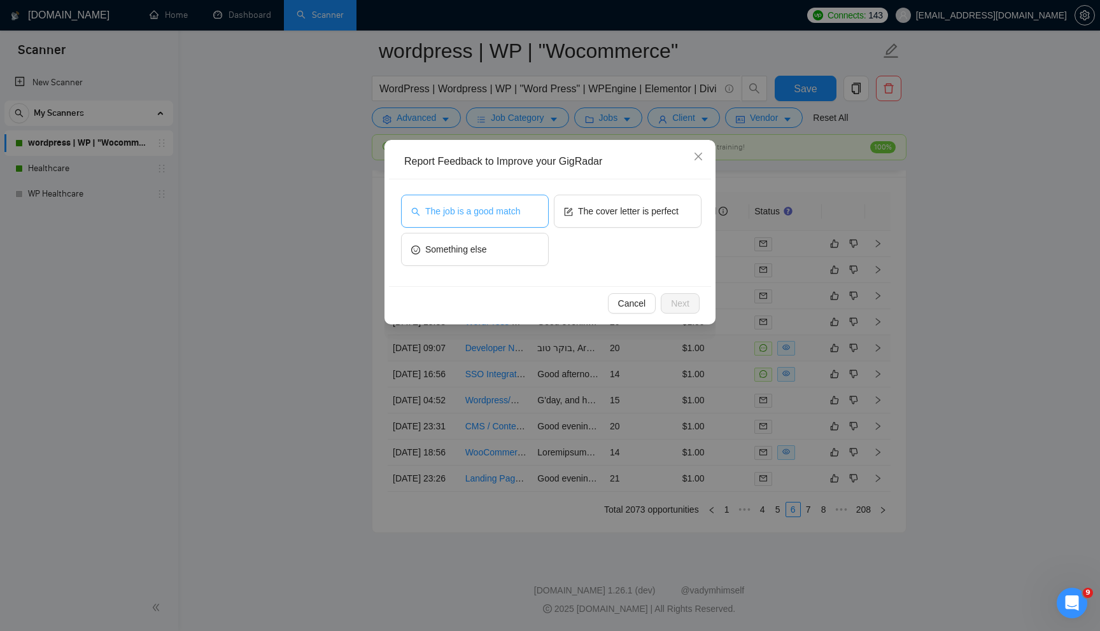
click at [512, 204] on span "The job is a good match" at bounding box center [472, 211] width 95 height 14
click at [682, 302] on span "Next" at bounding box center [680, 304] width 18 height 14
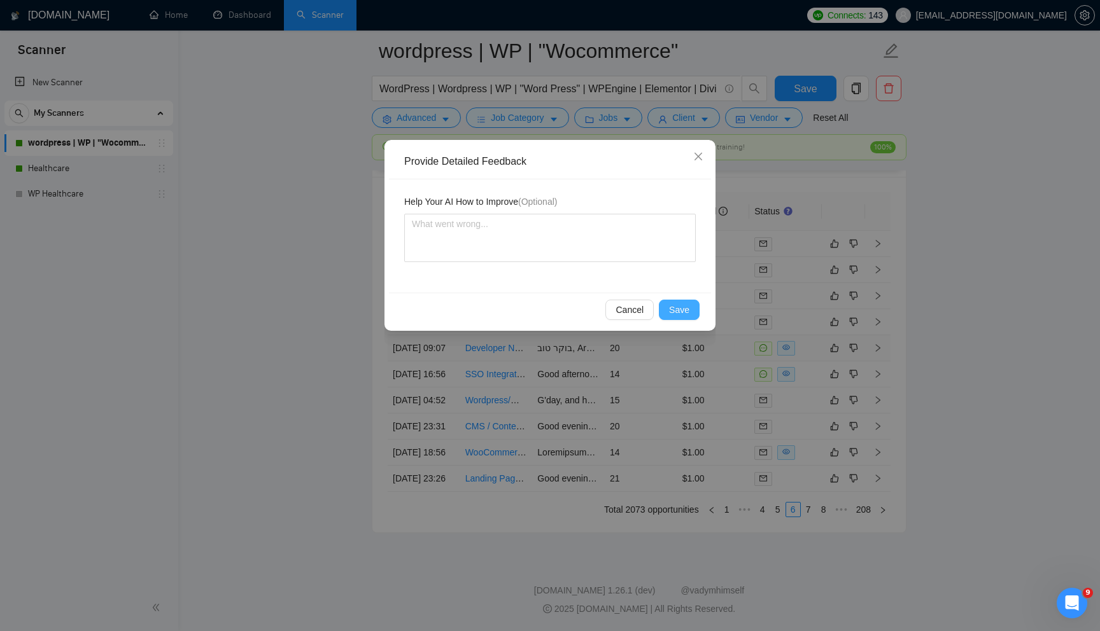
click at [682, 302] on button "Save" at bounding box center [679, 310] width 41 height 20
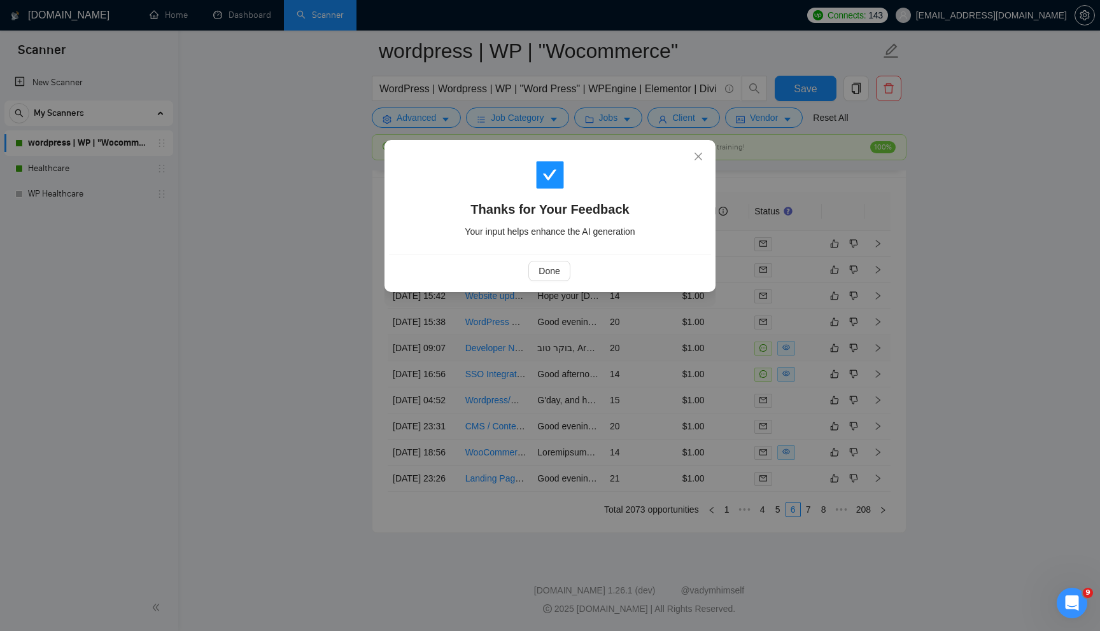
click at [682, 302] on div "Thanks for Your Feedback Your input helps enhance the AI generation Done" at bounding box center [550, 315] width 1100 height 631
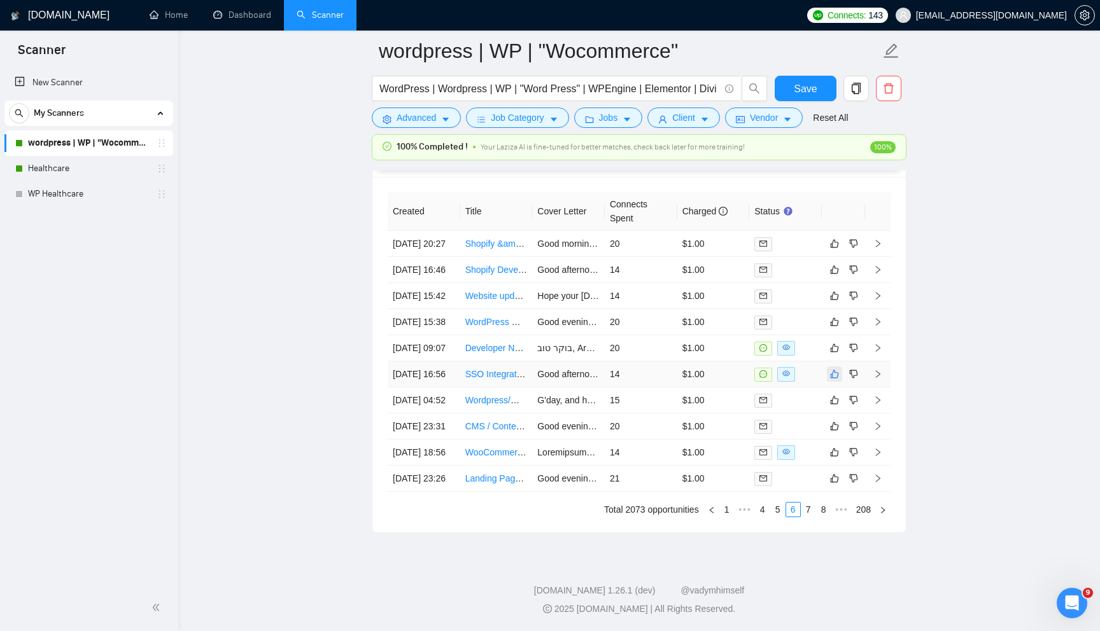
click at [832, 370] on icon "like" at bounding box center [835, 374] width 8 height 8
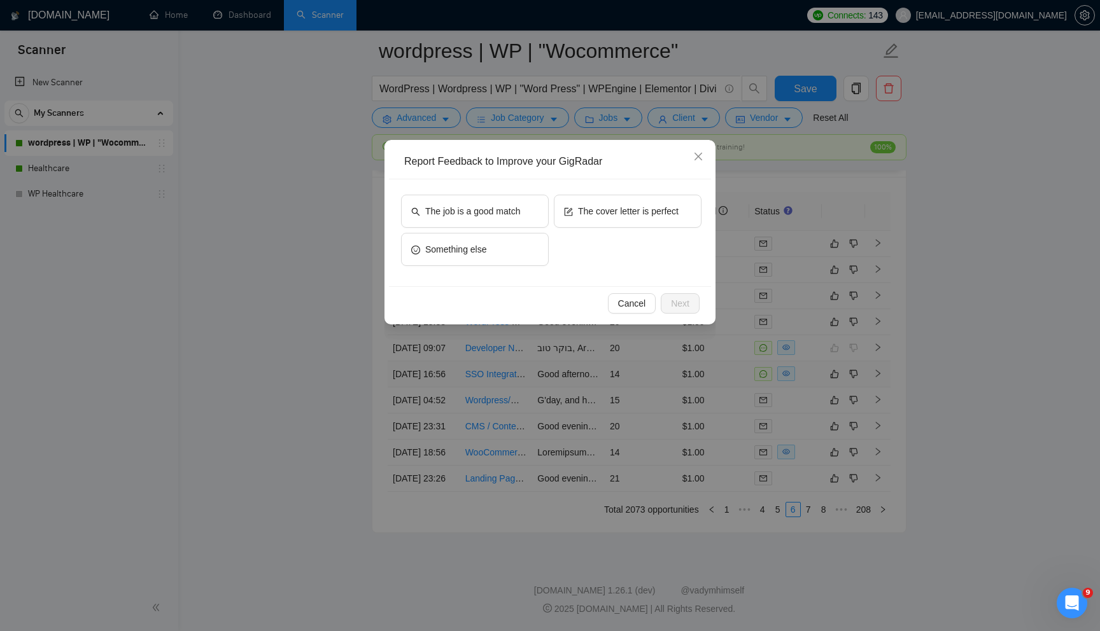
scroll to position [3354, 0]
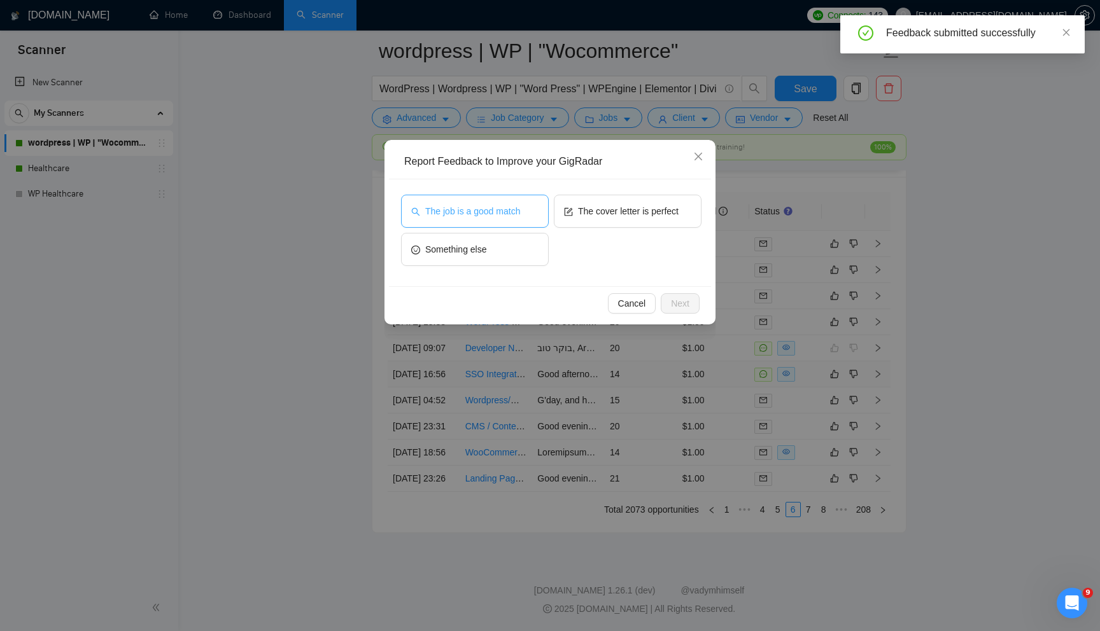
click at [517, 208] on span "The job is a good match" at bounding box center [472, 211] width 95 height 14
click at [682, 294] on button "Next" at bounding box center [680, 303] width 39 height 20
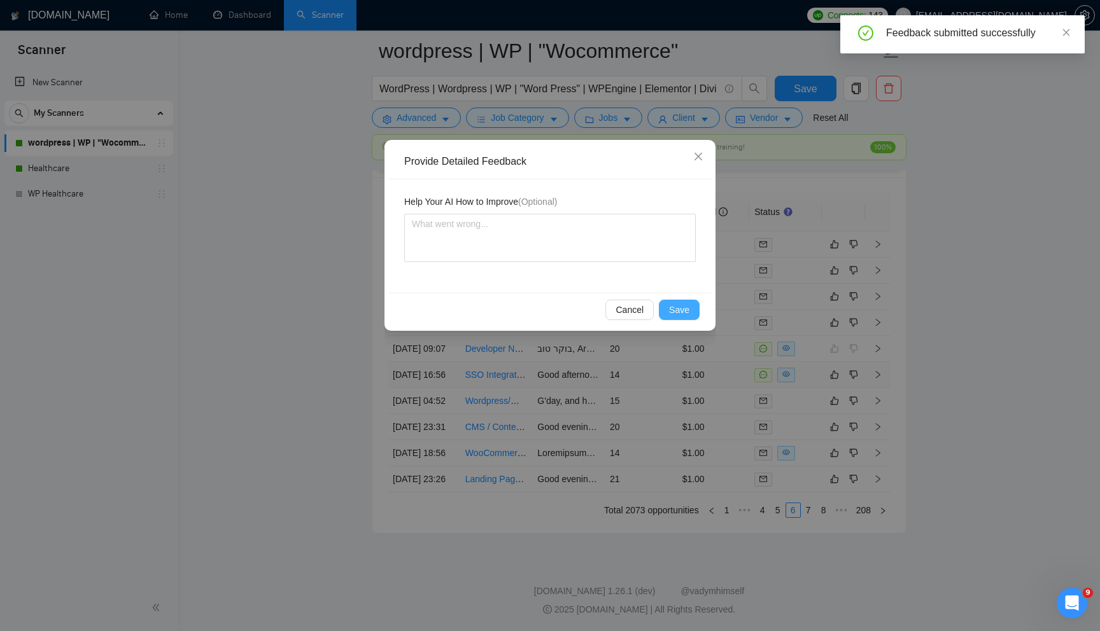
click at [673, 305] on span "Save" at bounding box center [679, 310] width 20 height 14
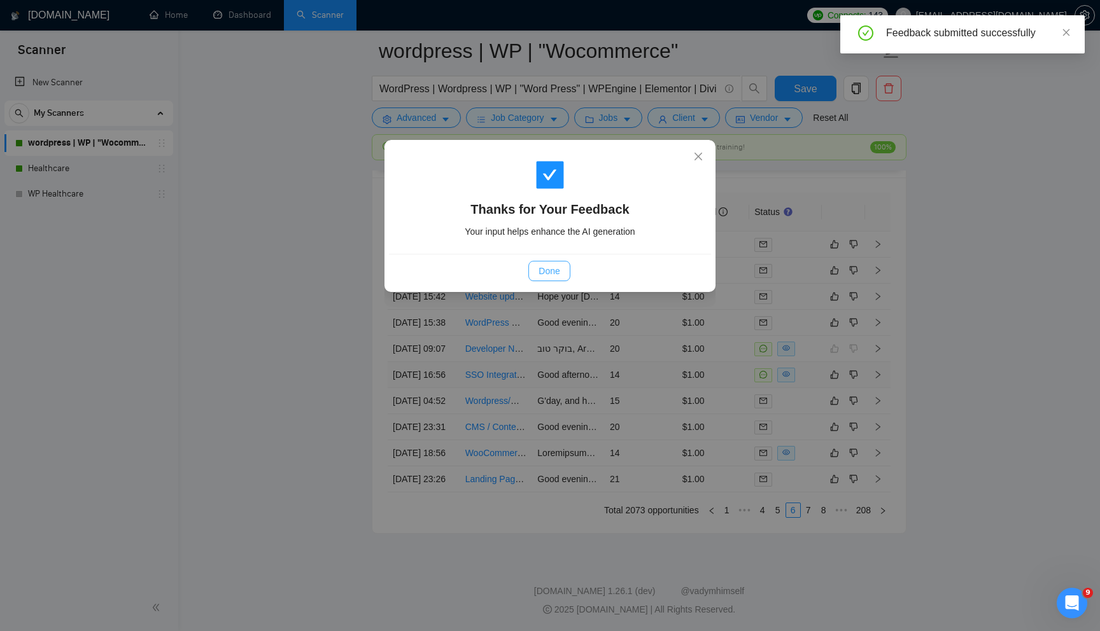
click at [554, 269] on span "Done" at bounding box center [548, 271] width 21 height 14
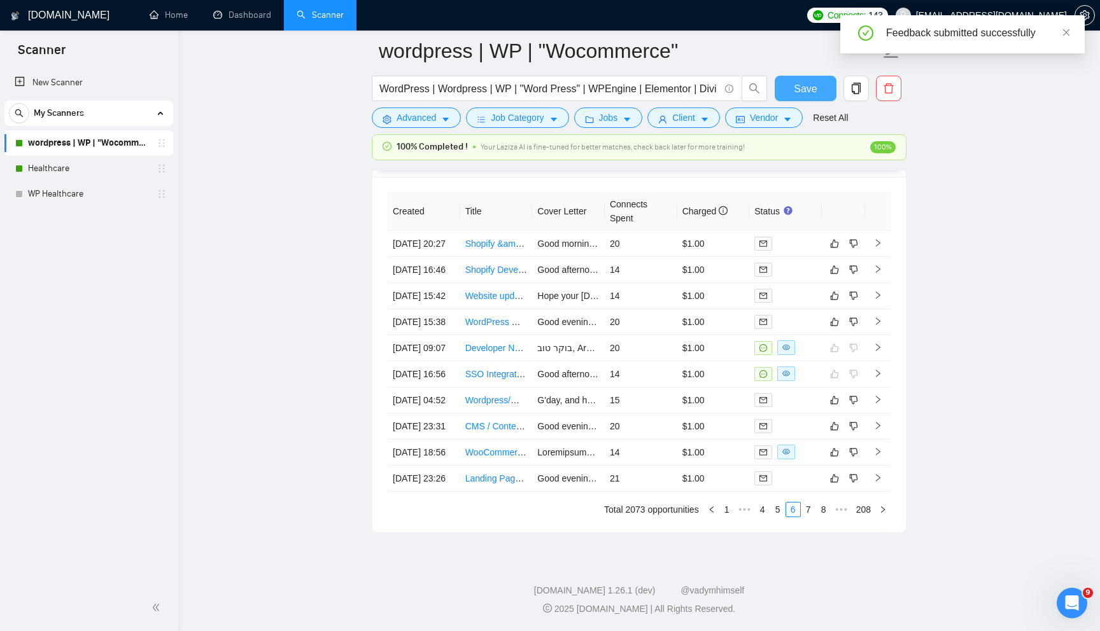
click at [815, 83] on span "Save" at bounding box center [805, 89] width 23 height 16
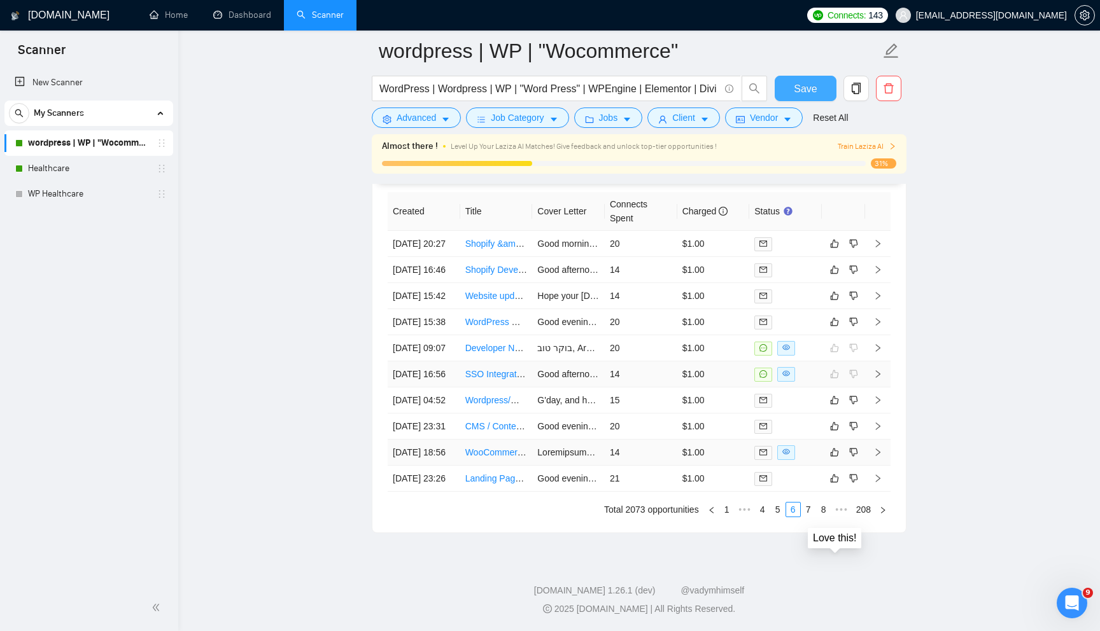
scroll to position [3468, 0]
click at [836, 460] on button "button" at bounding box center [834, 452] width 15 height 15
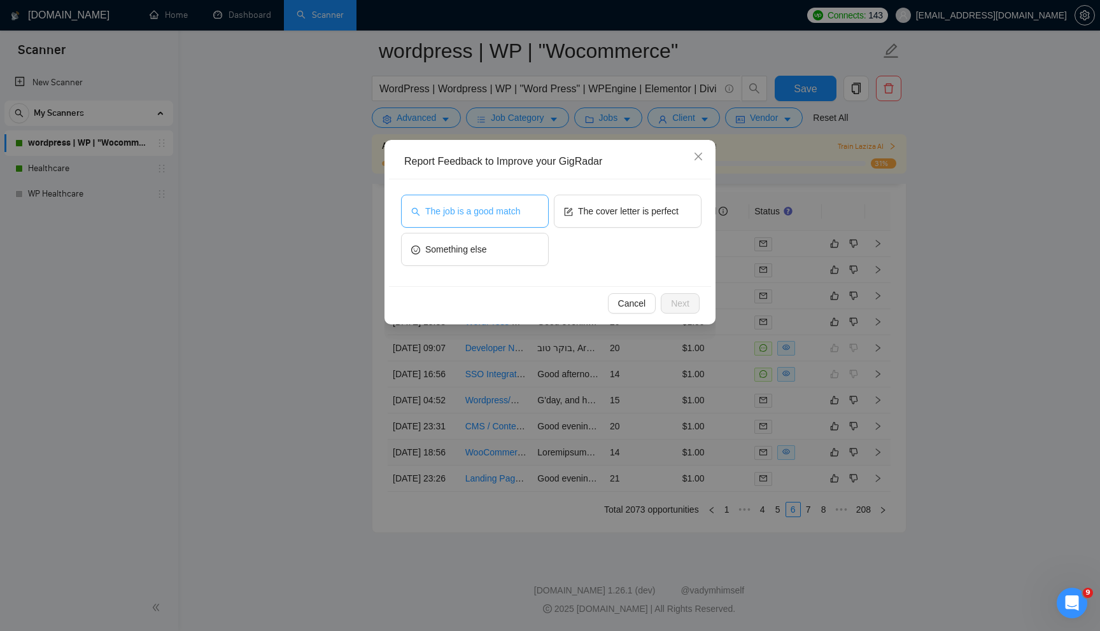
click at [489, 203] on button "The job is a good match" at bounding box center [475, 211] width 148 height 33
click at [690, 309] on button "Next" at bounding box center [680, 303] width 39 height 20
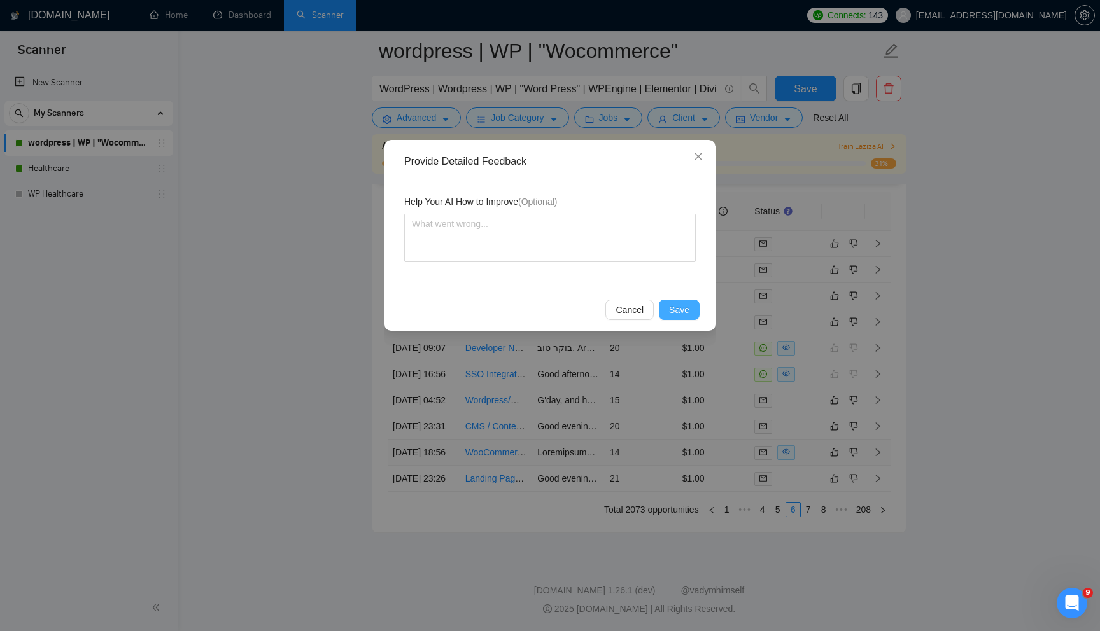
click at [680, 309] on span "Save" at bounding box center [679, 310] width 20 height 14
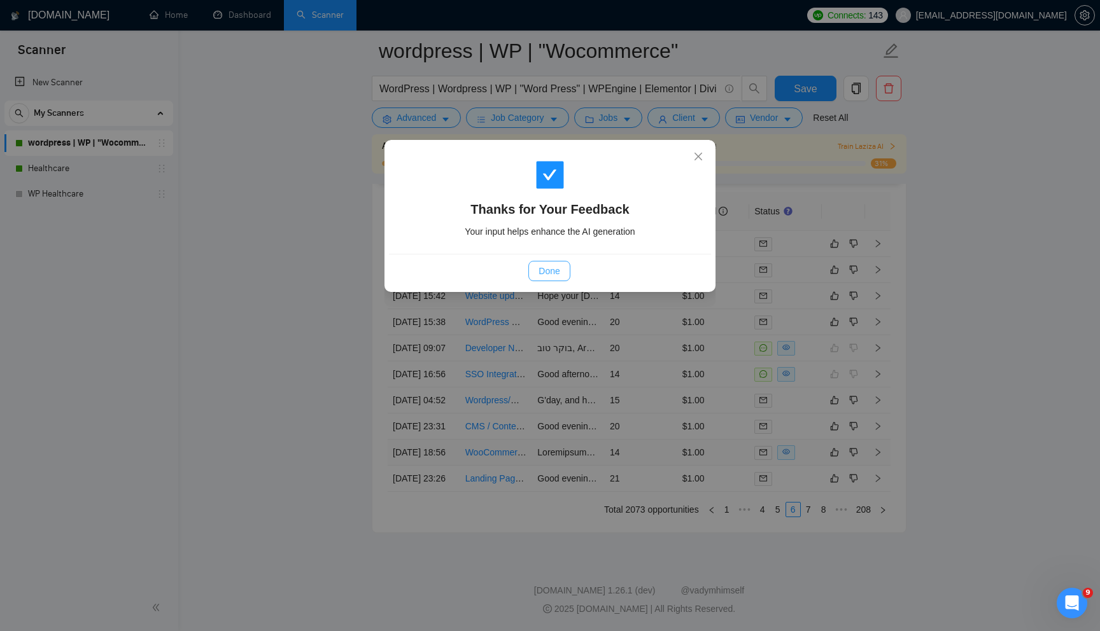
click at [548, 265] on span "Done" at bounding box center [548, 271] width 21 height 14
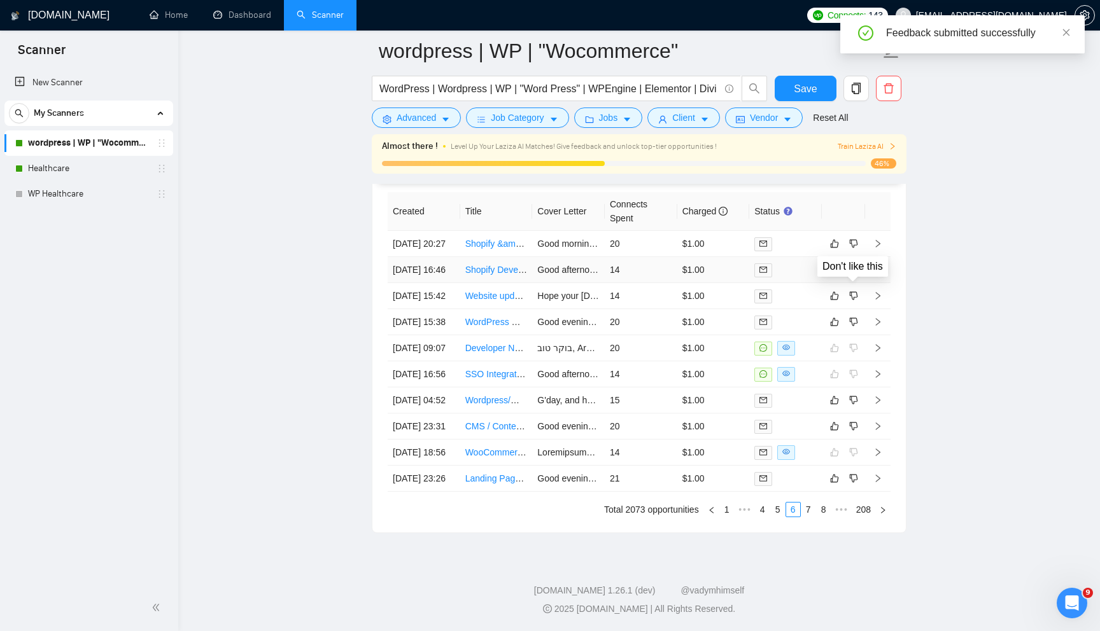
click at [852, 265] on icon "dislike" at bounding box center [853, 270] width 9 height 10
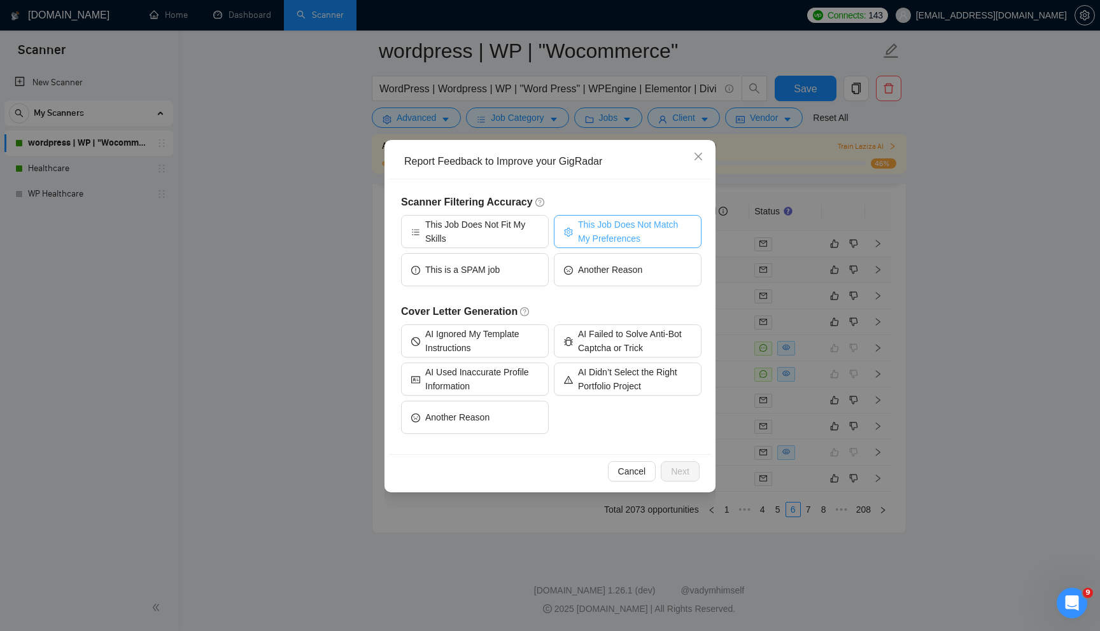
click at [637, 224] on span "This Job Does Not Match My Preferences" at bounding box center [634, 232] width 113 height 28
click at [680, 475] on span "Next" at bounding box center [680, 472] width 18 height 14
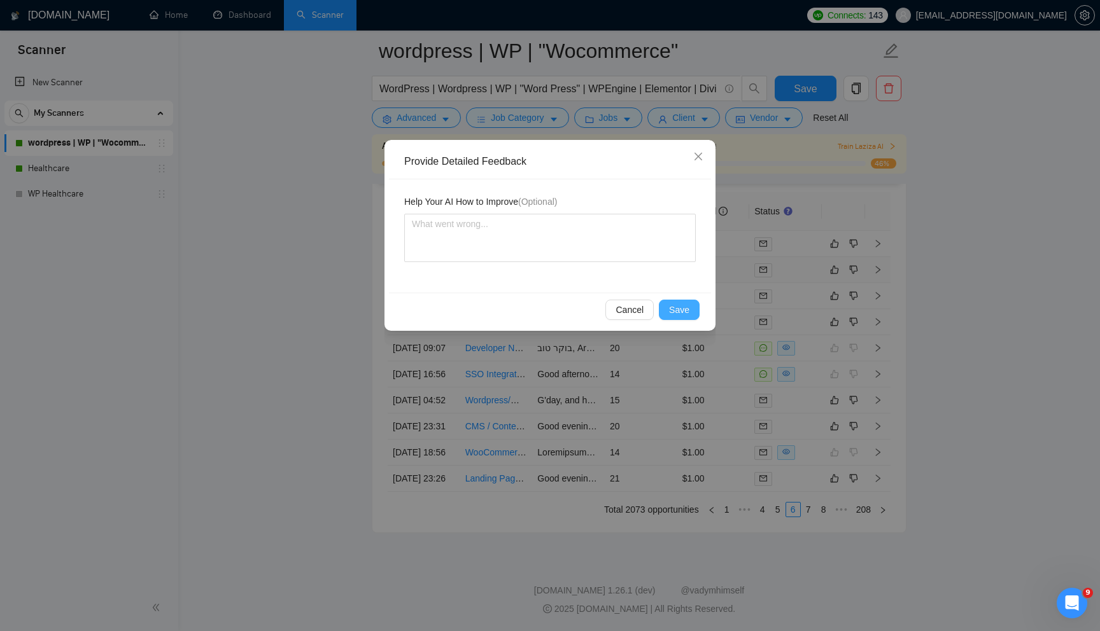
click at [690, 312] on button "Save" at bounding box center [679, 310] width 41 height 20
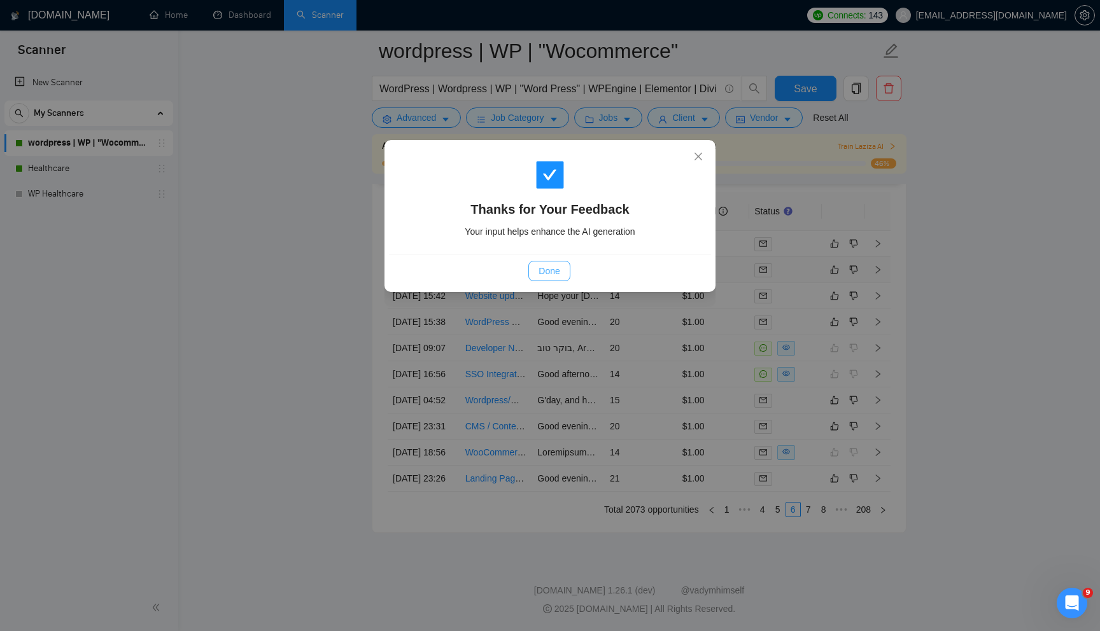
click at [551, 267] on span "Done" at bounding box center [548, 271] width 21 height 14
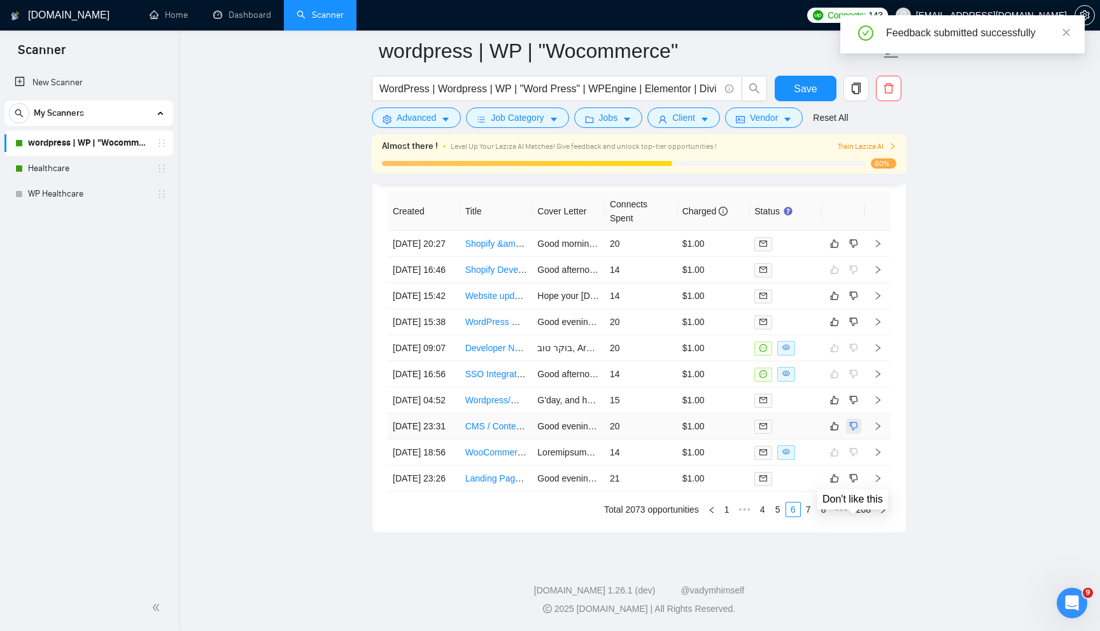
click at [853, 426] on icon "dislike" at bounding box center [853, 426] width 9 height 10
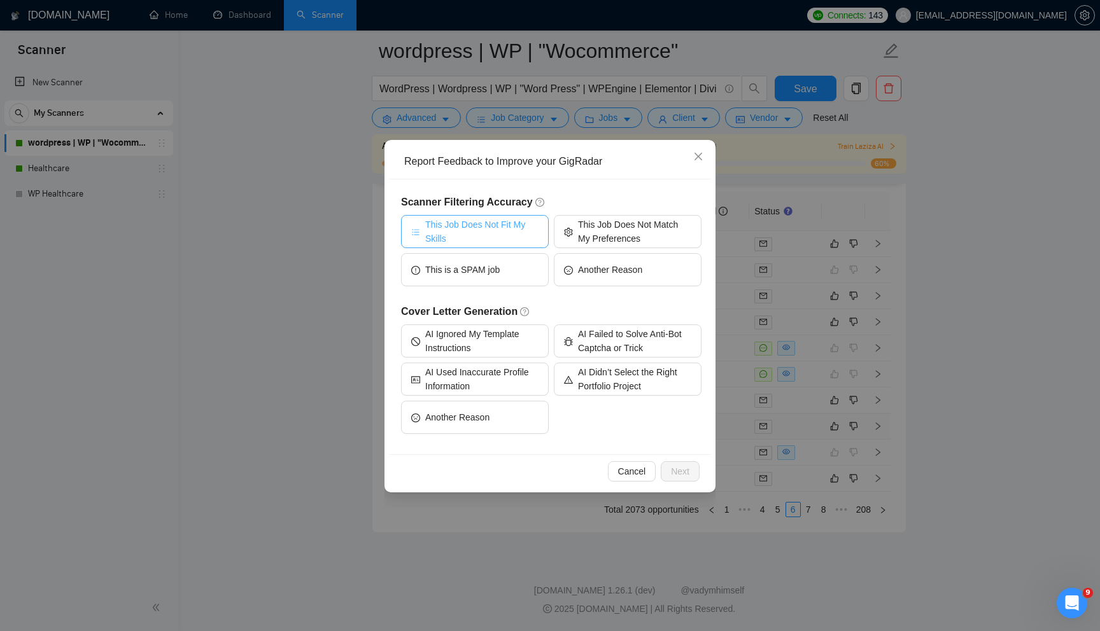
click at [509, 237] on span "This Job Does Not Fit My Skills" at bounding box center [481, 232] width 113 height 28
click at [675, 465] on span "Next" at bounding box center [680, 472] width 18 height 14
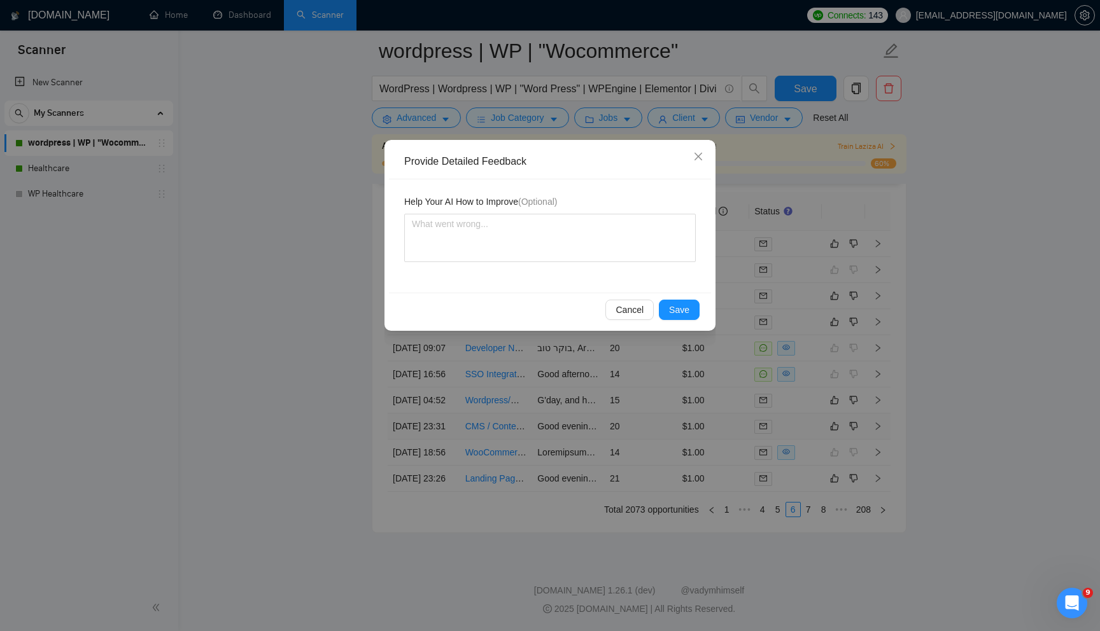
click at [689, 321] on div "Cancel Save" at bounding box center [550, 310] width 322 height 34
click at [682, 307] on span "Save" at bounding box center [679, 310] width 20 height 14
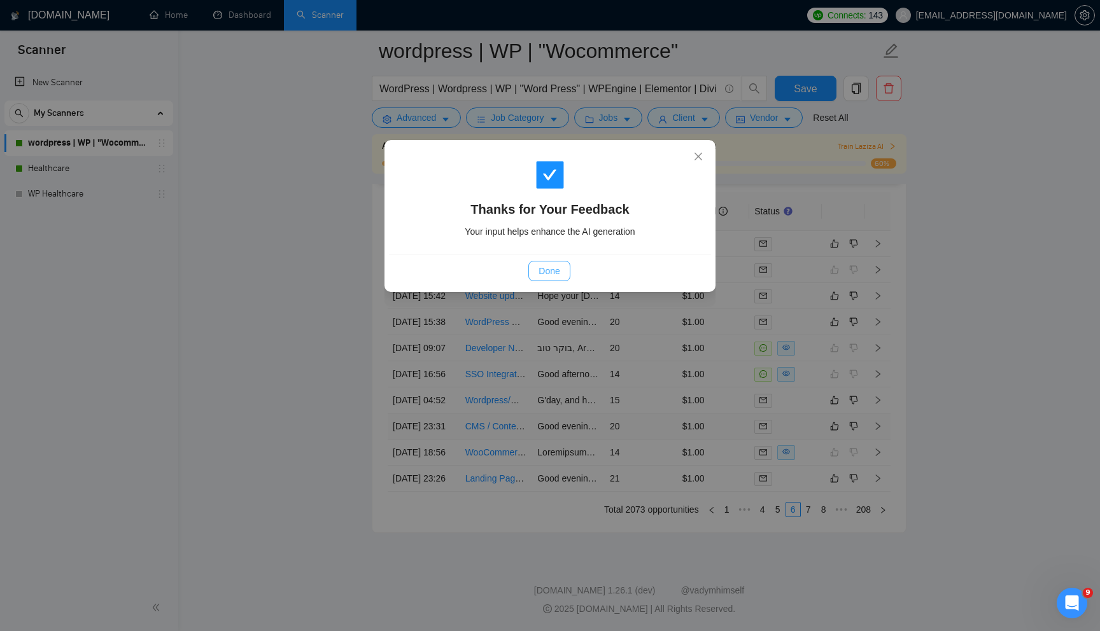
click at [544, 272] on span "Done" at bounding box center [548, 271] width 21 height 14
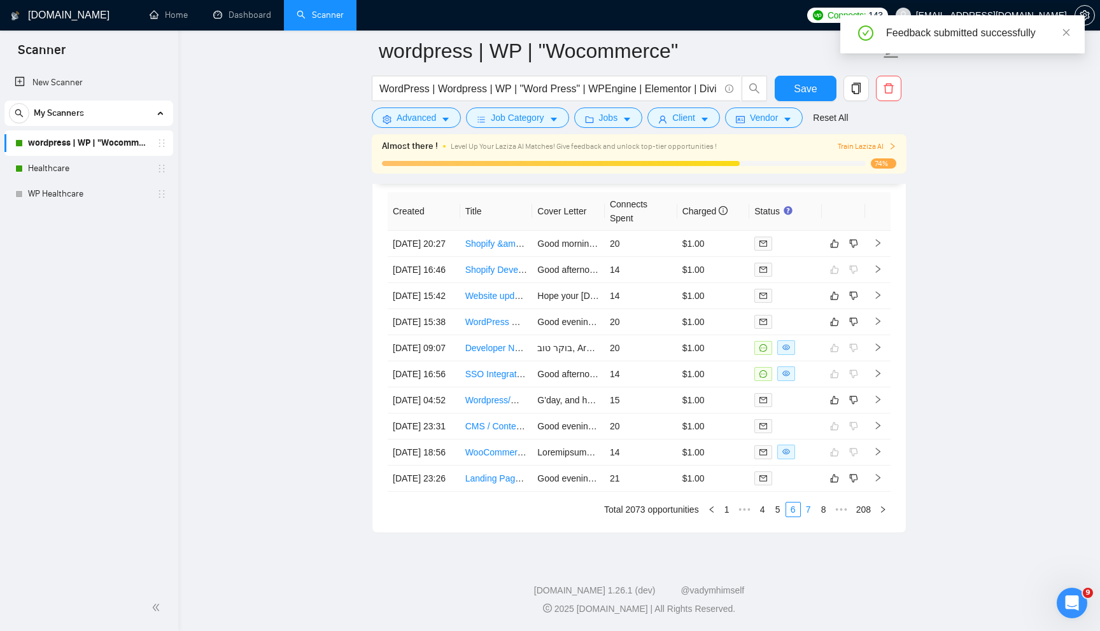
scroll to position [3385, 0]
click at [806, 509] on link "7" at bounding box center [808, 510] width 14 height 14
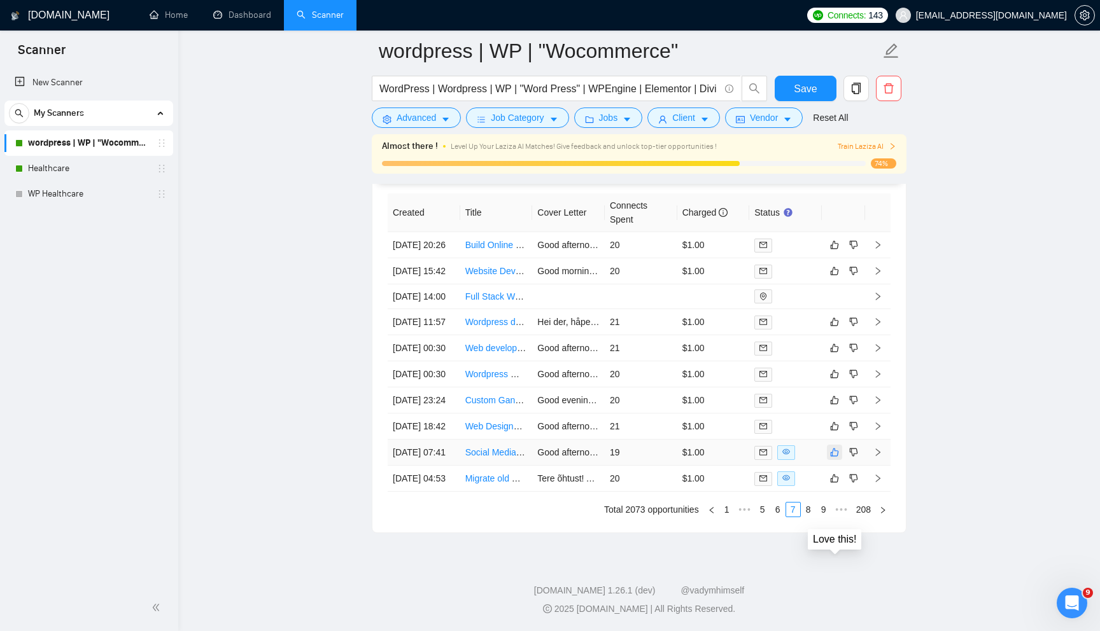
click at [837, 457] on icon "like" at bounding box center [835, 453] width 8 height 8
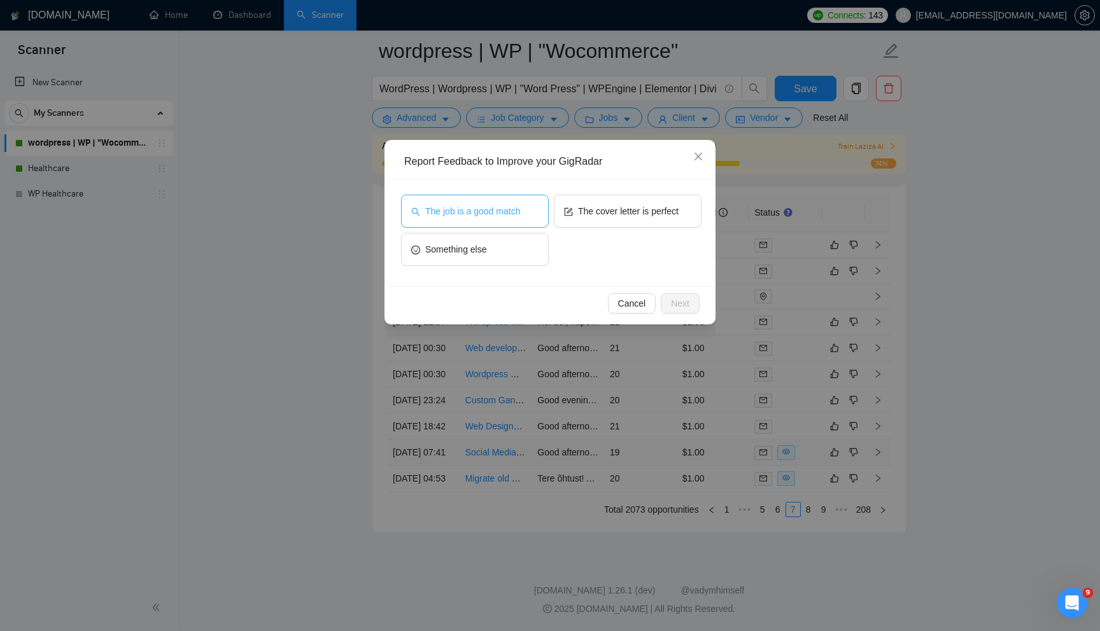
click at [512, 202] on button "The job is a good match" at bounding box center [475, 211] width 148 height 33
click at [670, 295] on button "Next" at bounding box center [680, 303] width 39 height 20
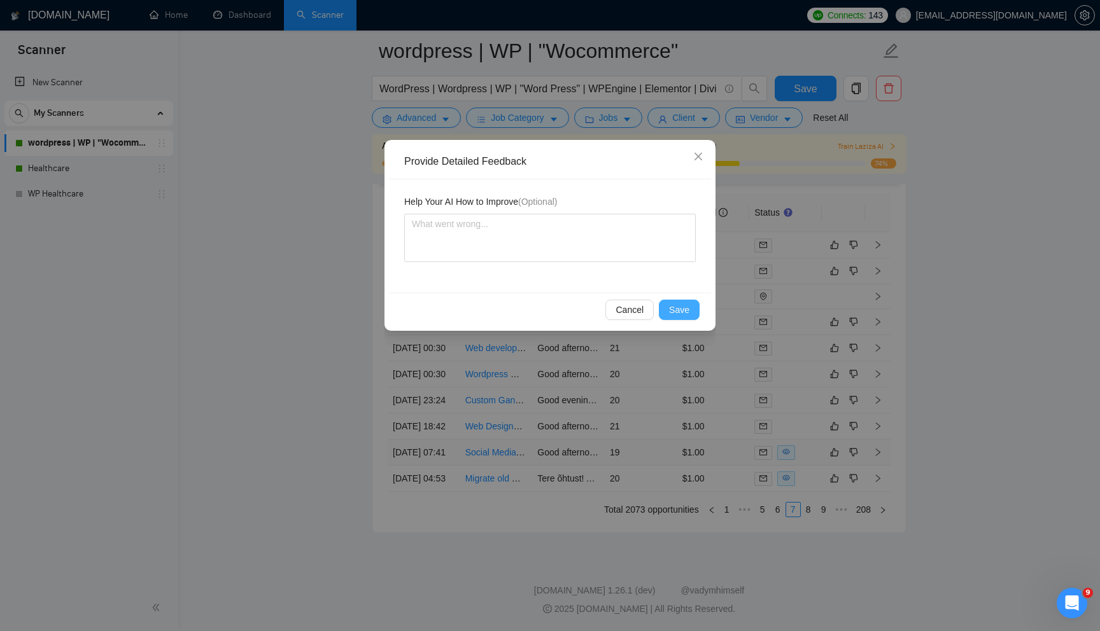
click at [683, 304] on span "Save" at bounding box center [679, 310] width 20 height 14
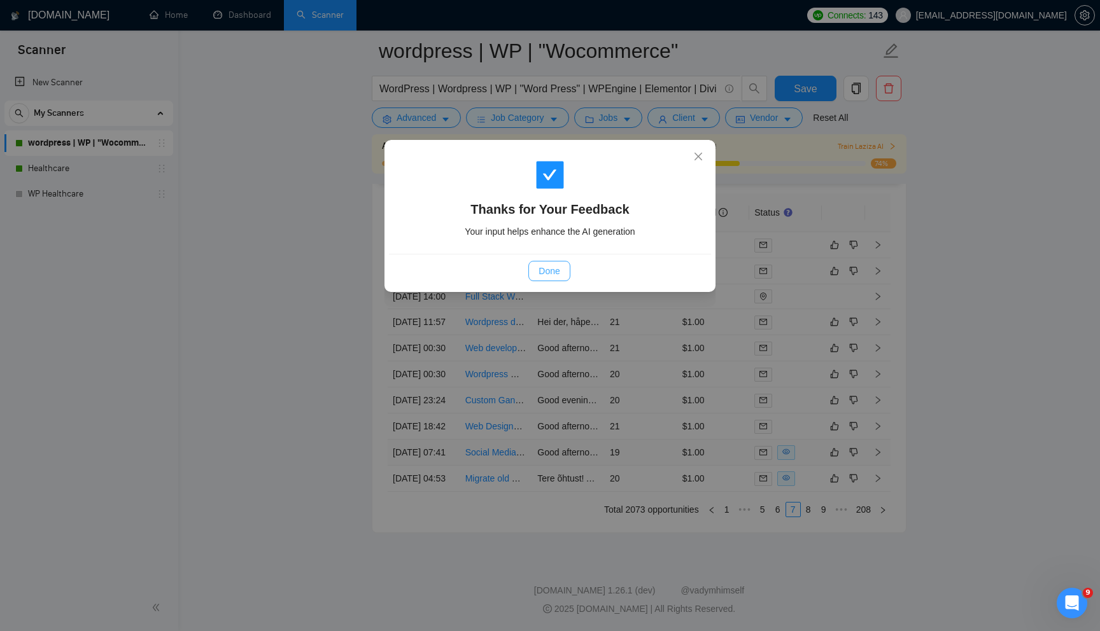
click at [552, 261] on button "Done" at bounding box center [548, 271] width 41 height 20
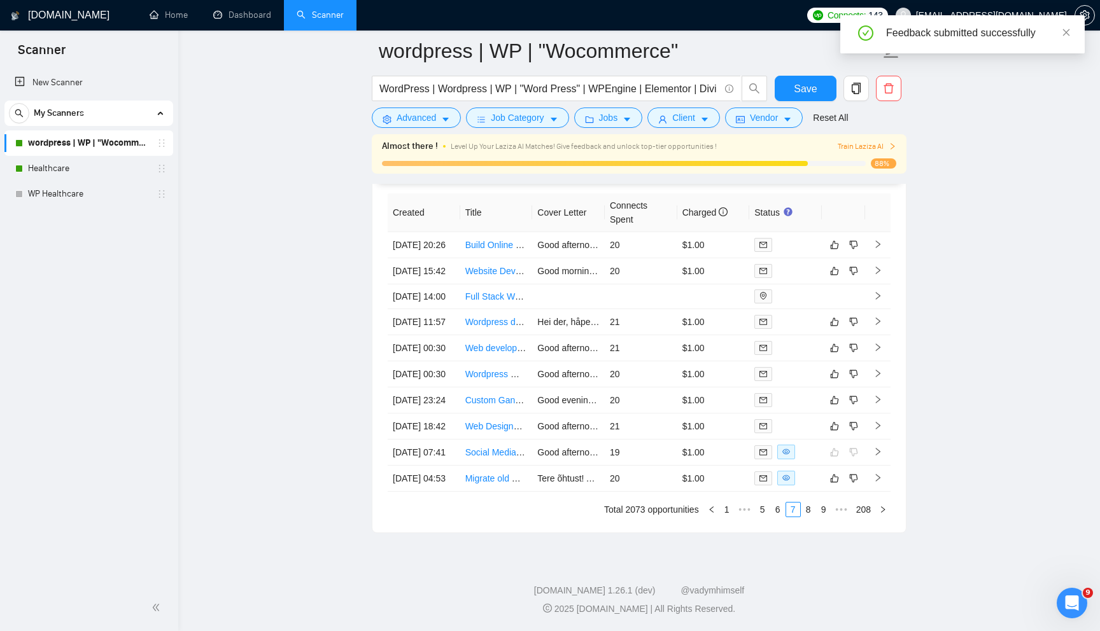
click at [835, 585] on div "[DOMAIN_NAME] 1.26.1 (dev) @vadymhimself" at bounding box center [638, 590] width 901 height 13
click at [833, 382] on button "button" at bounding box center [834, 374] width 15 height 15
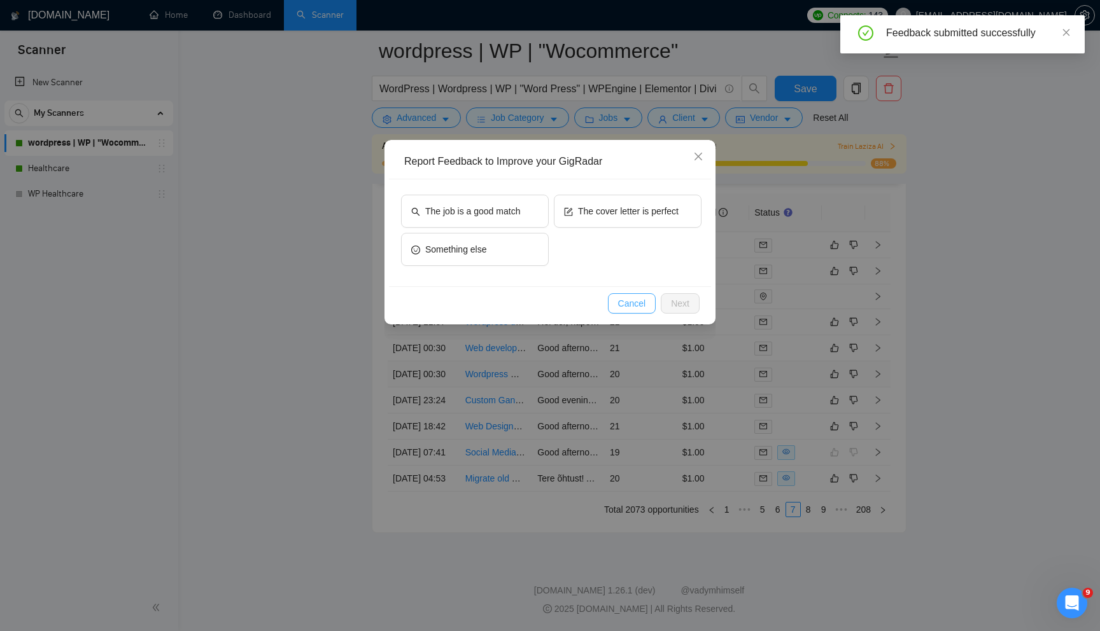
click at [635, 302] on span "Cancel" at bounding box center [632, 304] width 28 height 14
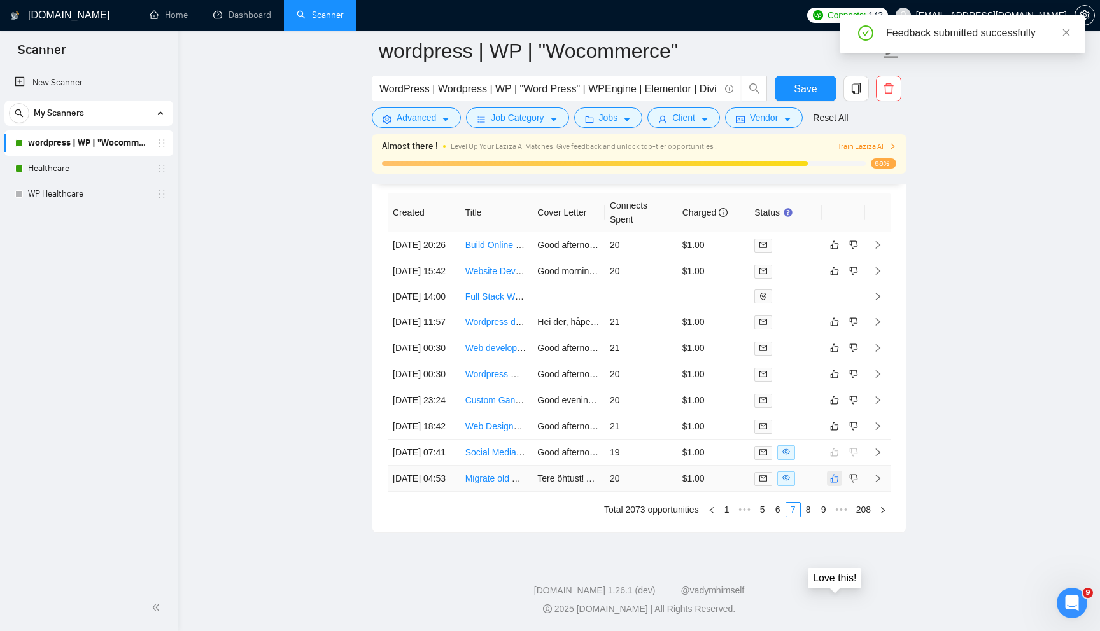
click at [836, 484] on icon "like" at bounding box center [834, 479] width 9 height 10
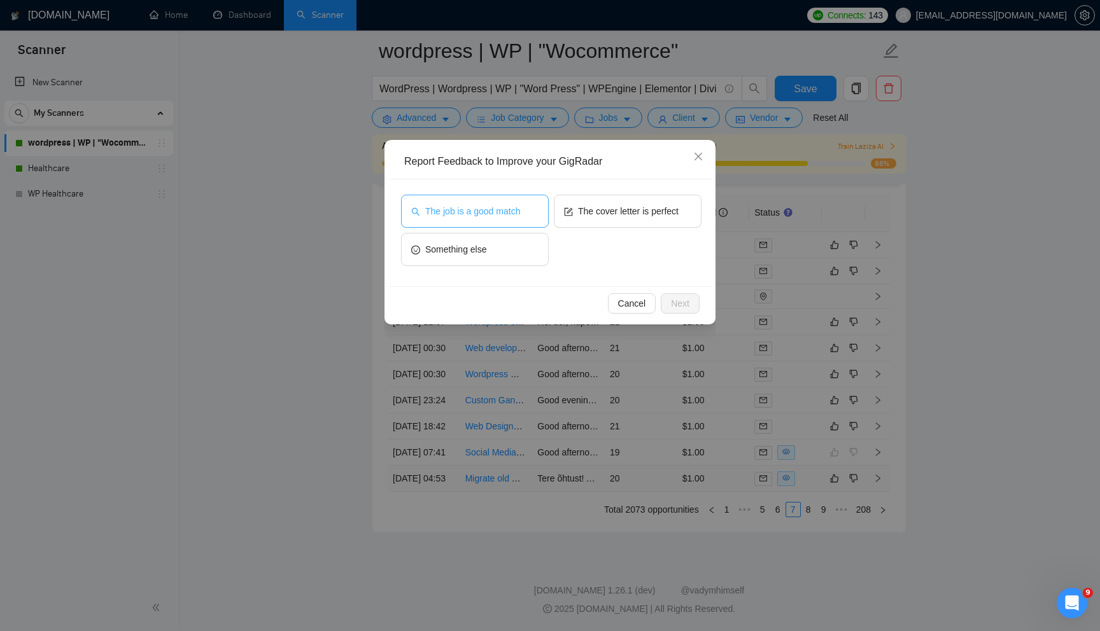
click at [486, 223] on button "The job is a good match" at bounding box center [475, 211] width 148 height 33
click at [680, 305] on span "Next" at bounding box center [680, 304] width 18 height 14
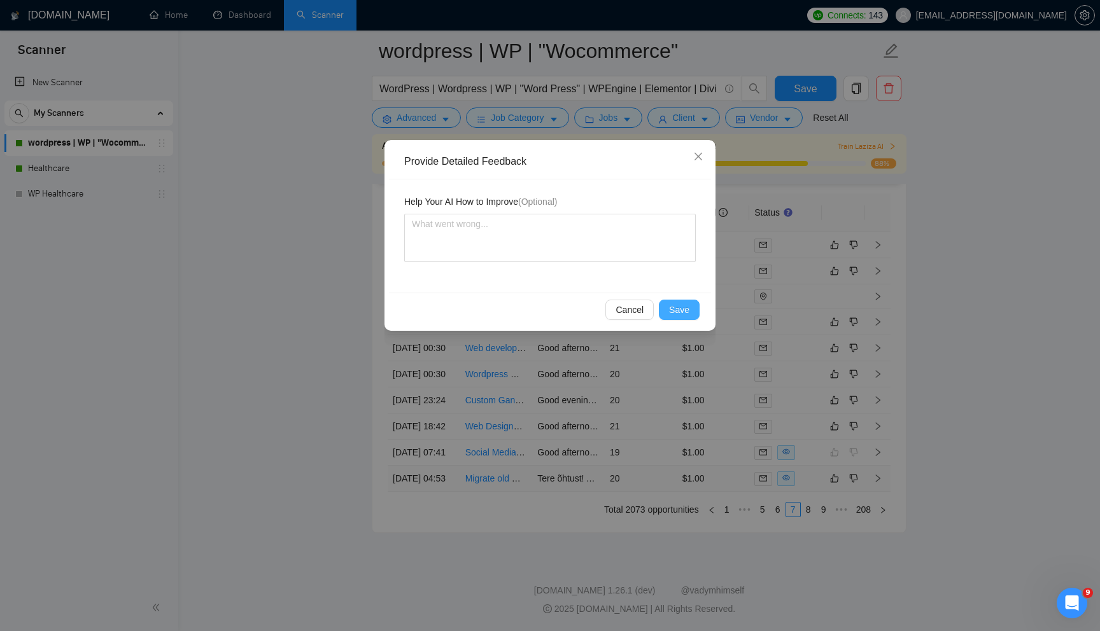
click at [680, 305] on span "Save" at bounding box center [679, 310] width 20 height 14
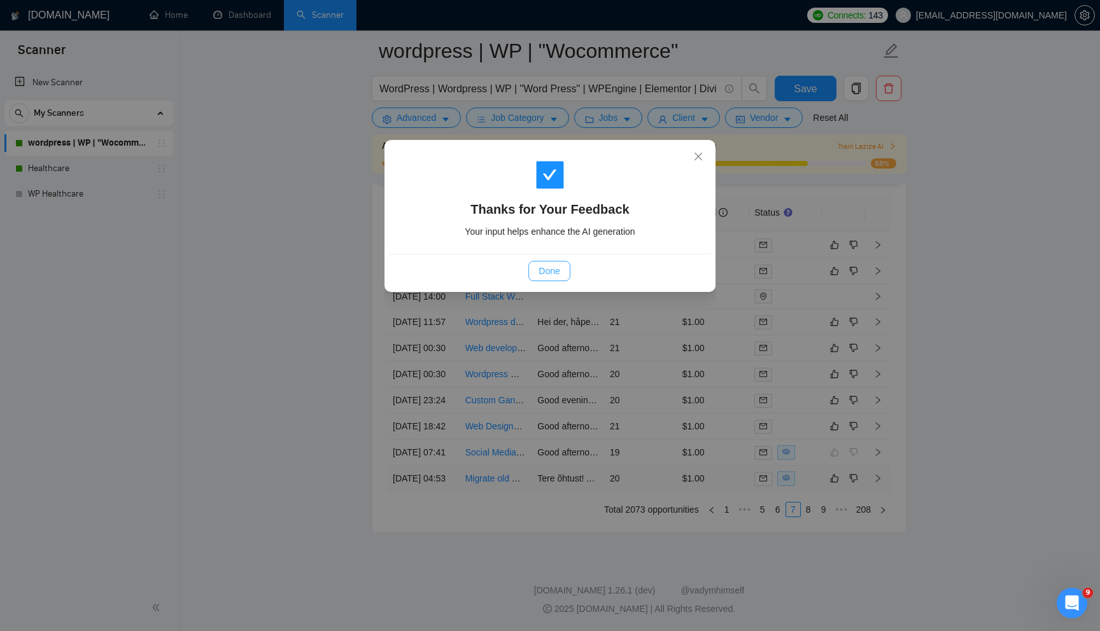
click at [543, 267] on span "Done" at bounding box center [548, 271] width 21 height 14
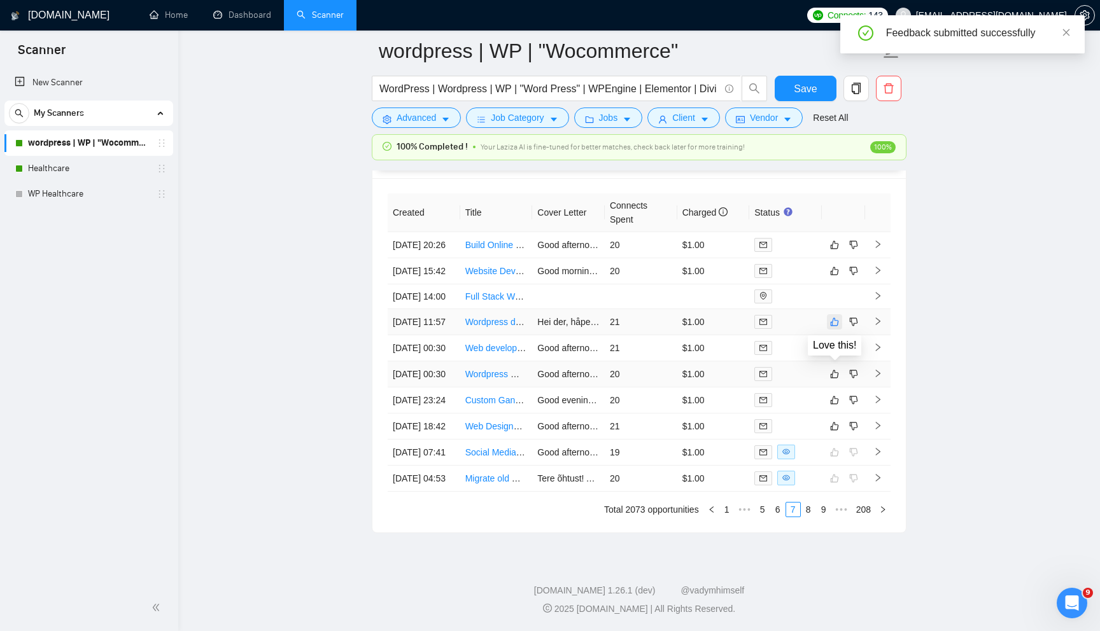
scroll to position [3354, 0]
click at [810, 335] on td at bounding box center [785, 322] width 73 height 26
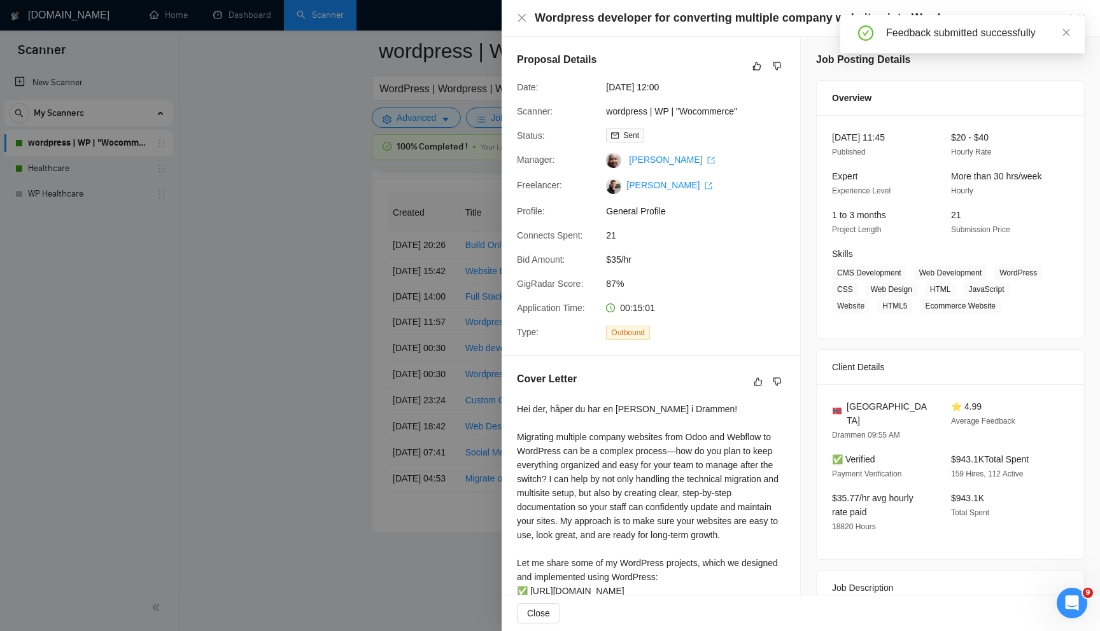
click at [194, 402] on div at bounding box center [550, 315] width 1100 height 631
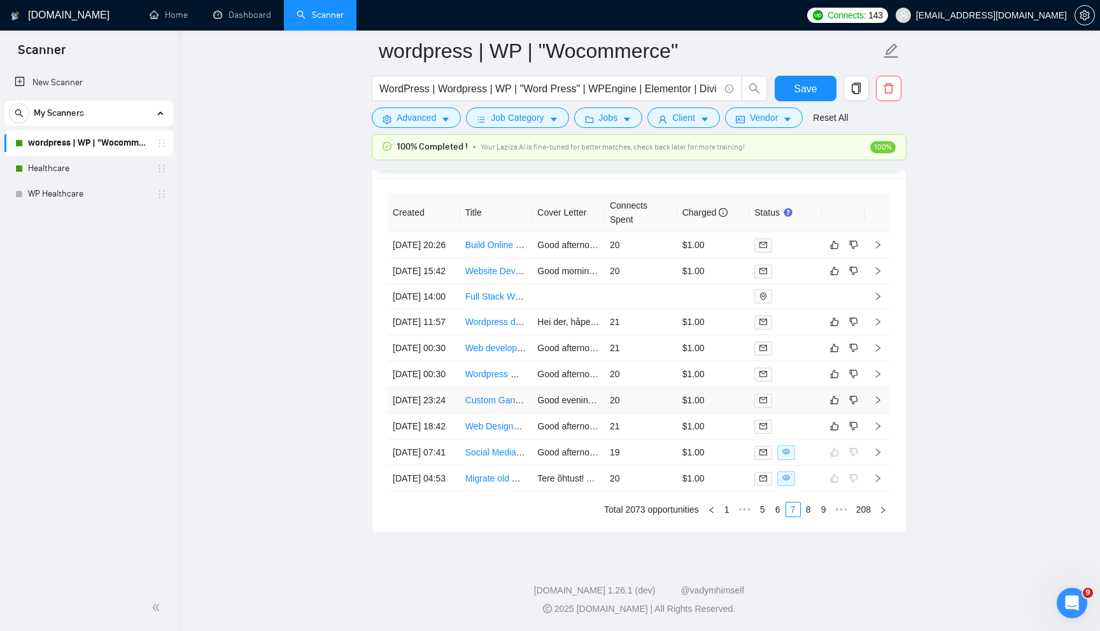
scroll to position [3481, 0]
click at [808, 513] on link "8" at bounding box center [808, 510] width 14 height 14
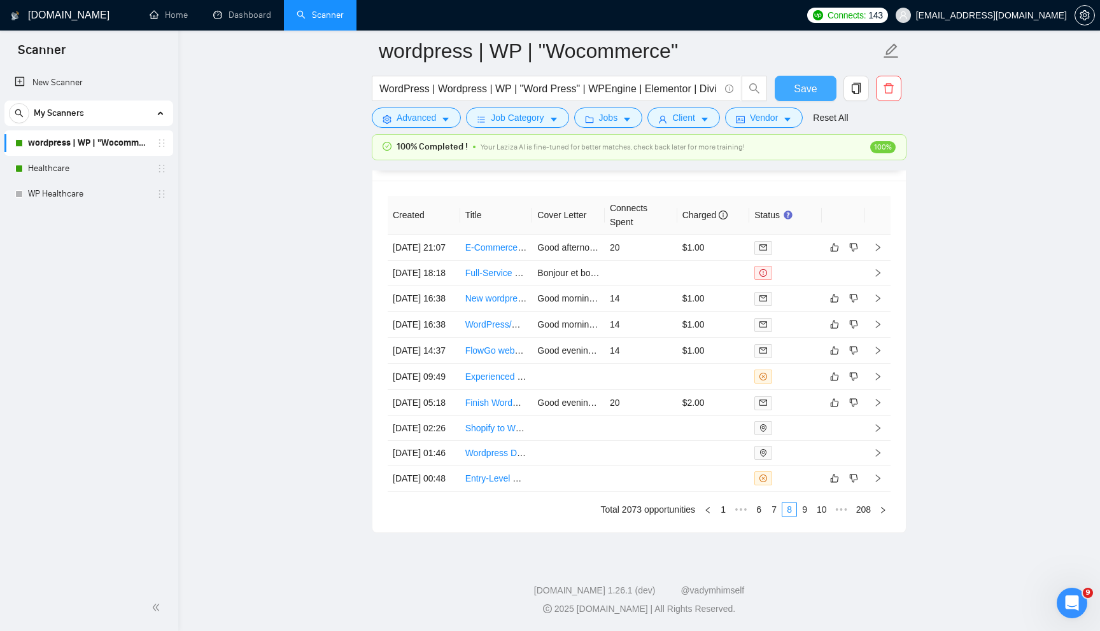
click at [799, 93] on span "Save" at bounding box center [805, 89] width 23 height 16
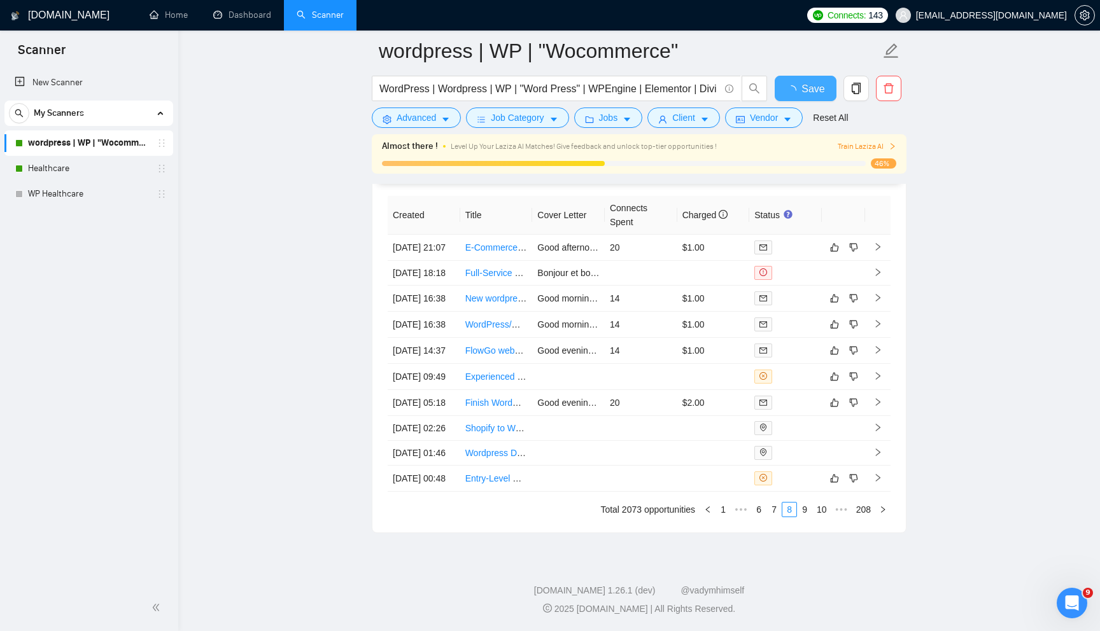
checkbox input "true"
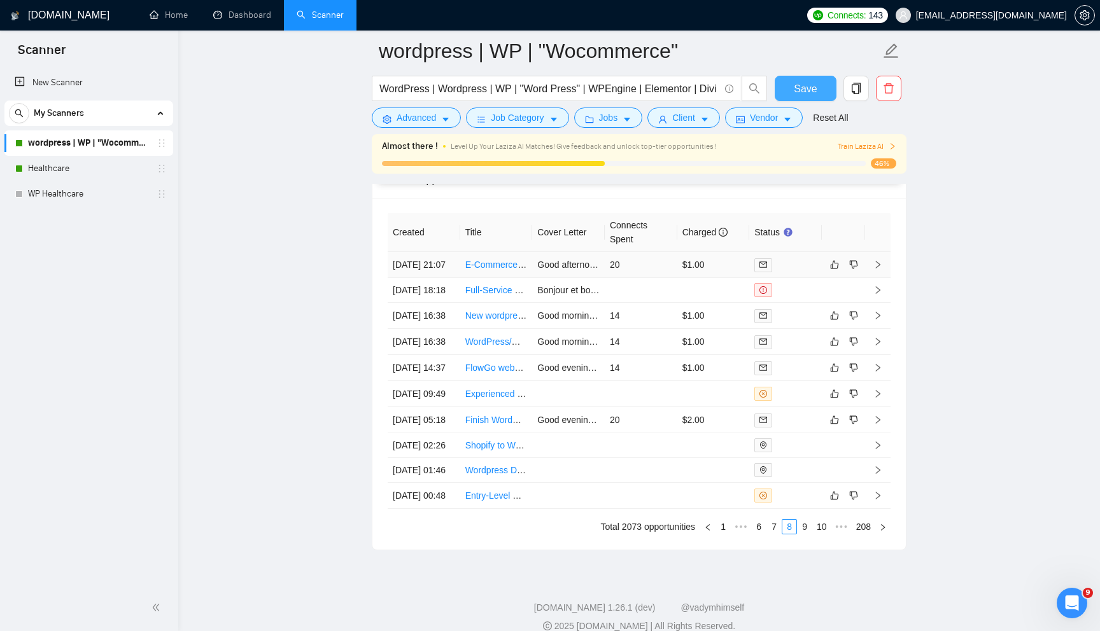
scroll to position [3495, 0]
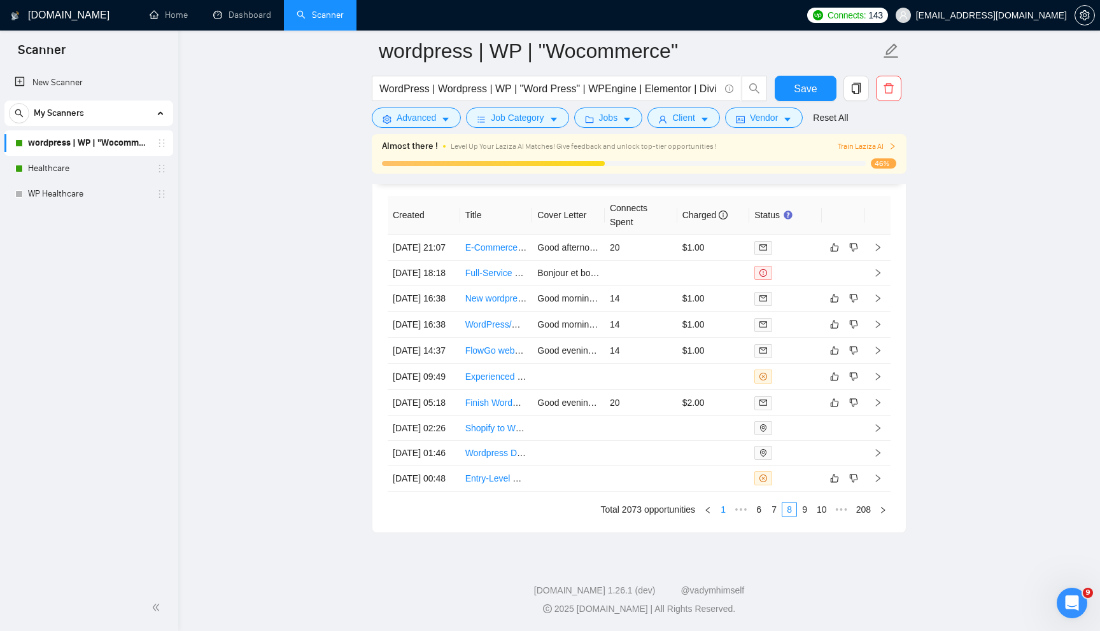
click at [720, 513] on link "1" at bounding box center [723, 510] width 14 height 14
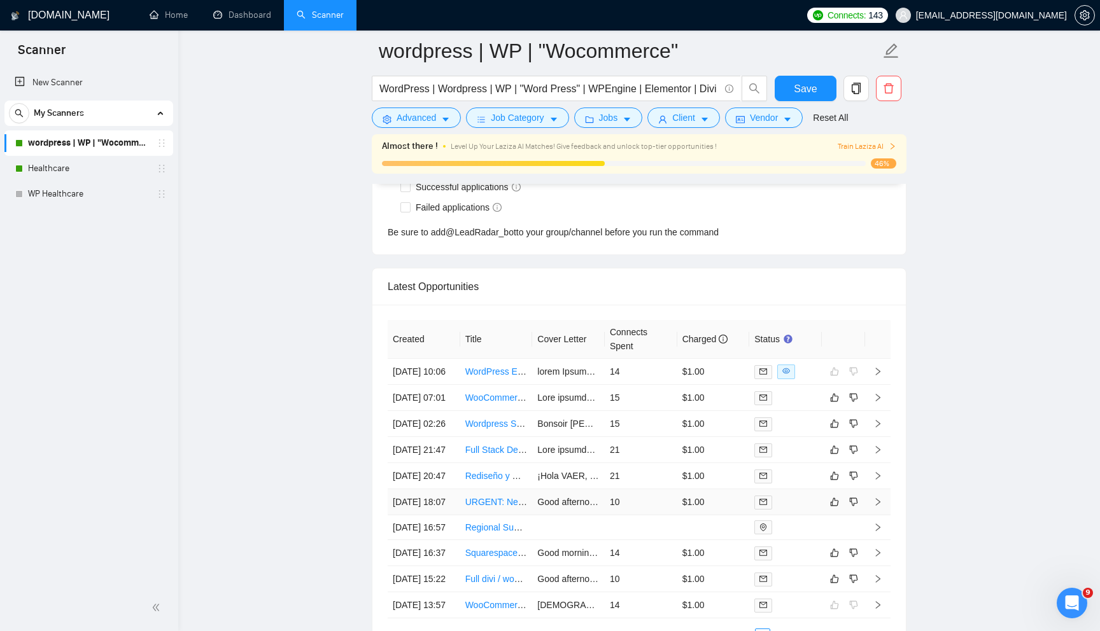
scroll to position [3267, 0]
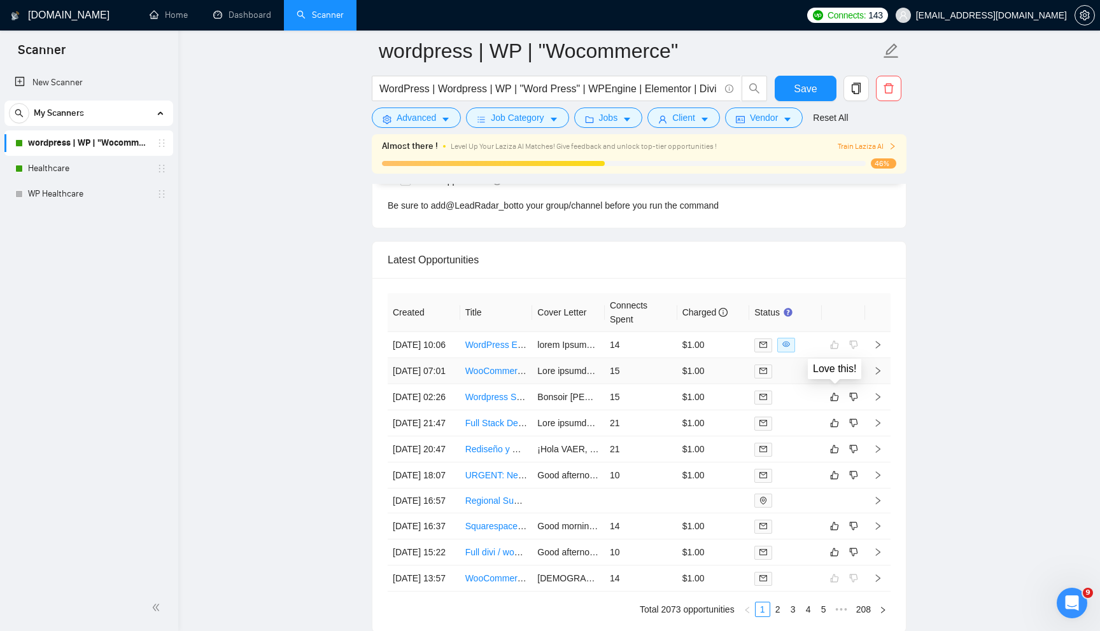
click at [832, 375] on icon "like" at bounding box center [835, 371] width 8 height 8
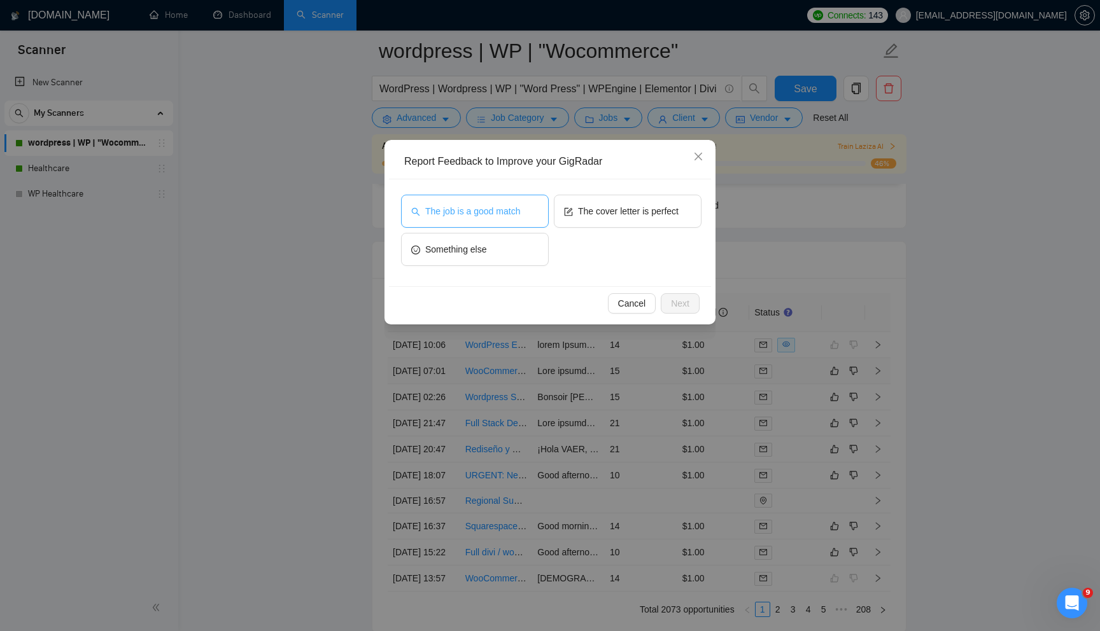
click at [526, 210] on button "The job is a good match" at bounding box center [475, 211] width 148 height 33
click at [691, 311] on button "Next" at bounding box center [680, 303] width 39 height 20
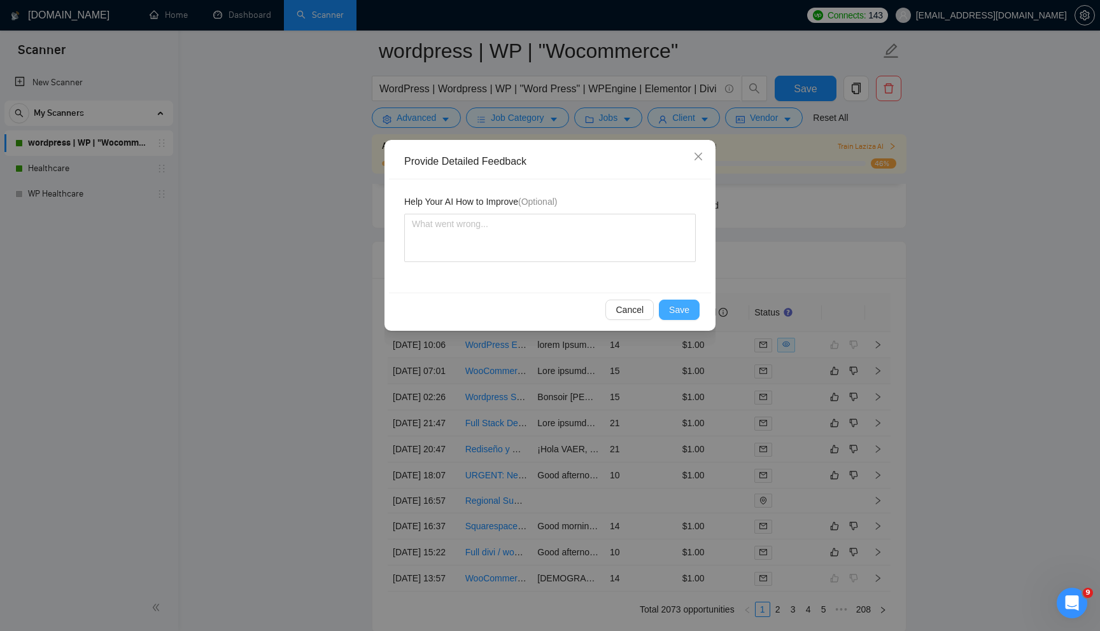
click at [686, 311] on span "Save" at bounding box center [679, 310] width 20 height 14
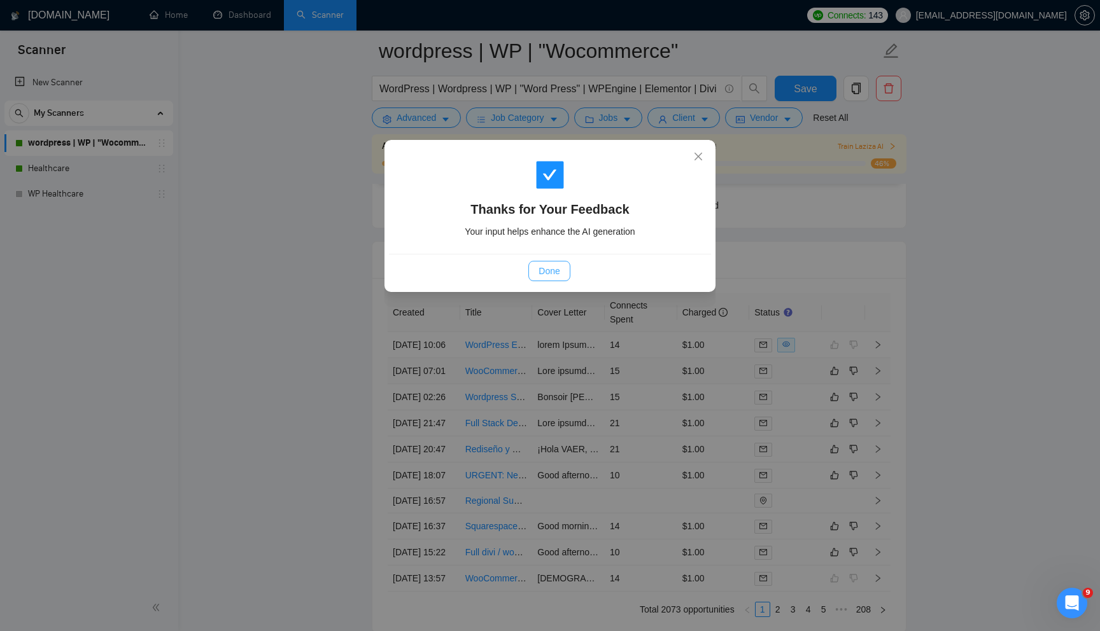
click at [558, 275] on span "Done" at bounding box center [548, 271] width 21 height 14
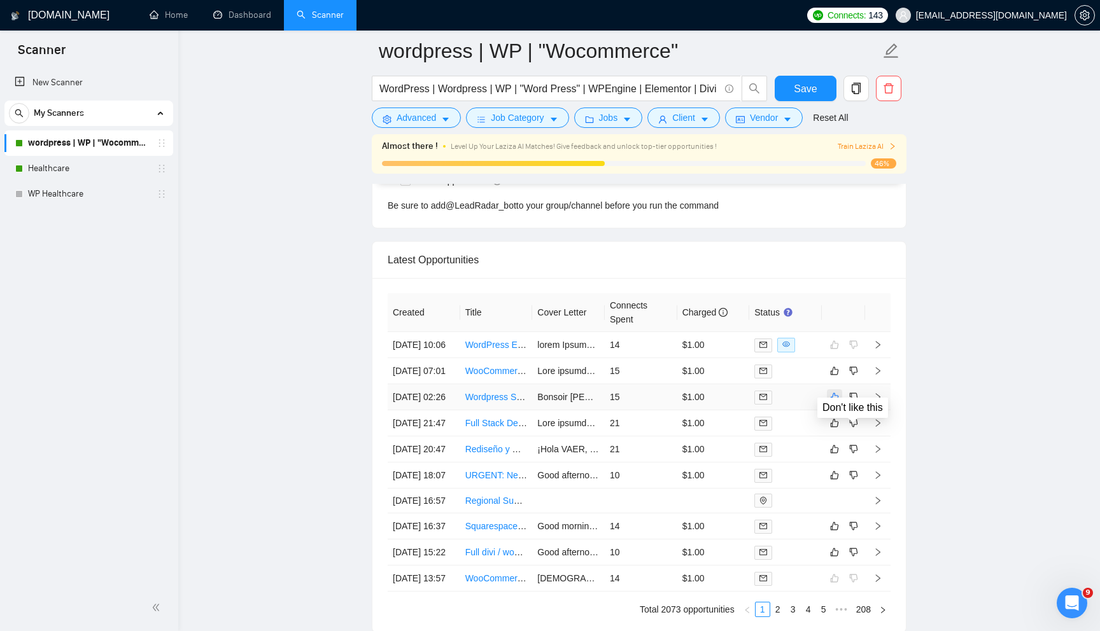
click at [832, 470] on icon "like" at bounding box center [834, 475] width 9 height 10
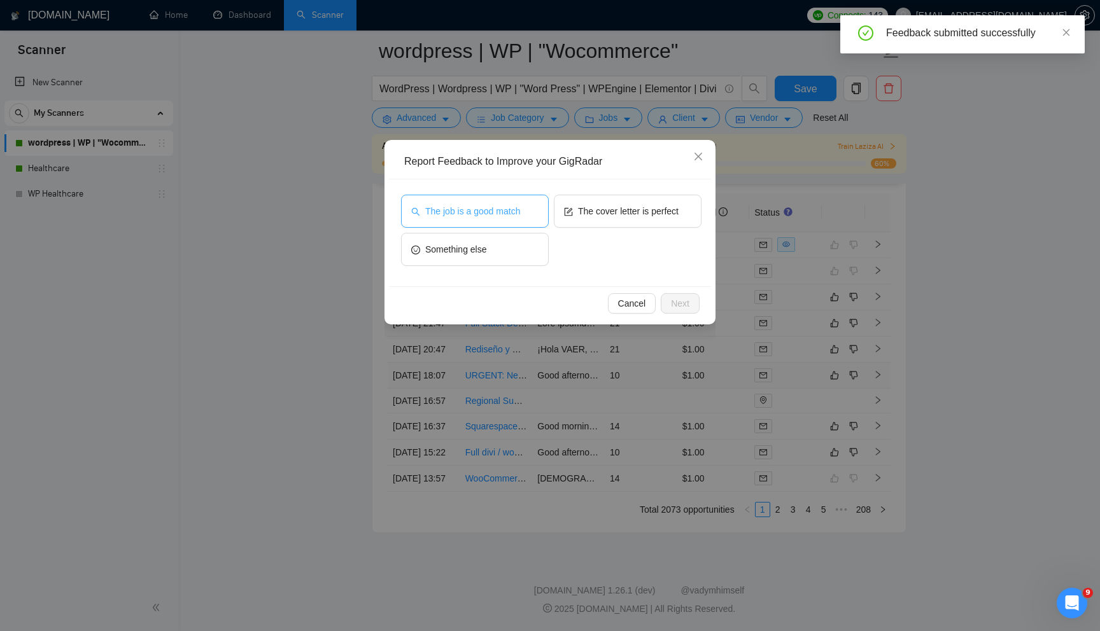
click at [507, 213] on span "The job is a good match" at bounding box center [472, 211] width 95 height 14
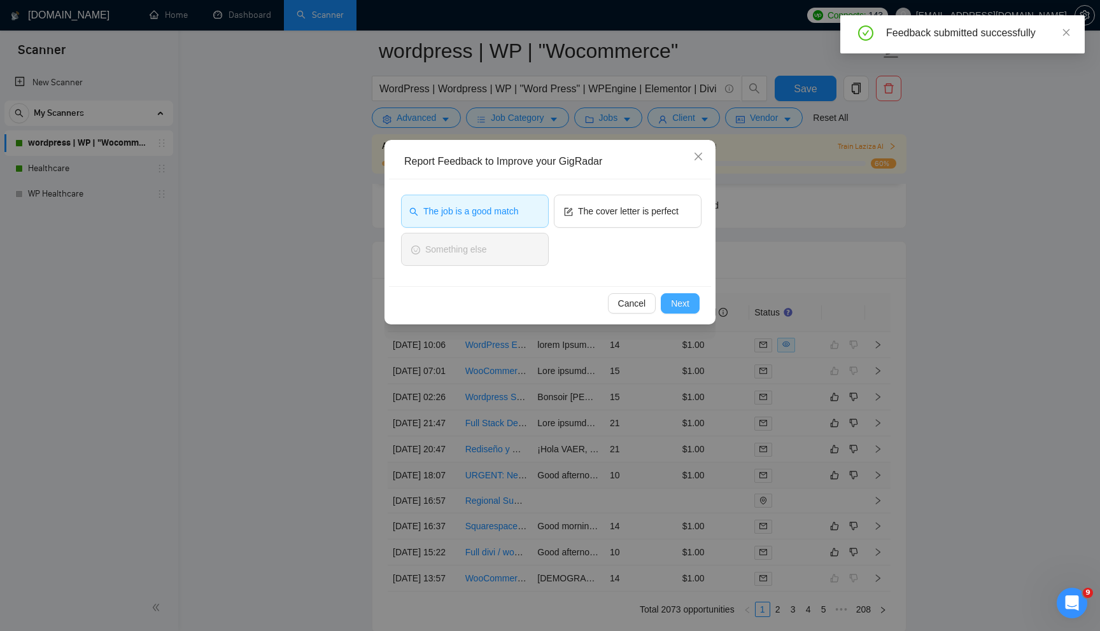
click at [677, 299] on span "Next" at bounding box center [680, 304] width 18 height 14
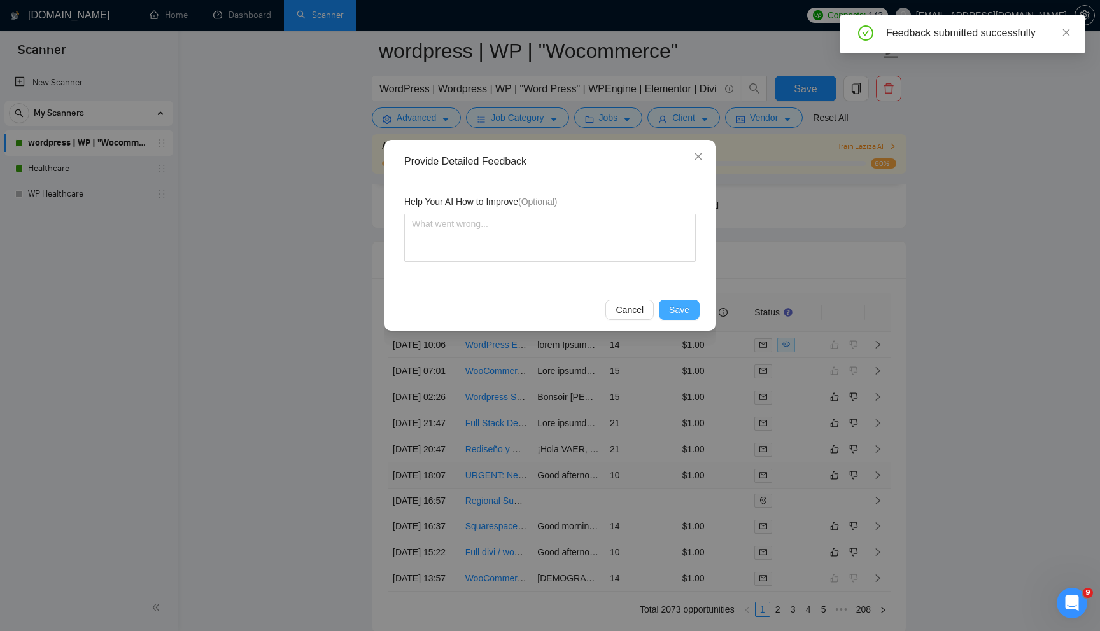
click at [671, 316] on span "Save" at bounding box center [679, 310] width 20 height 14
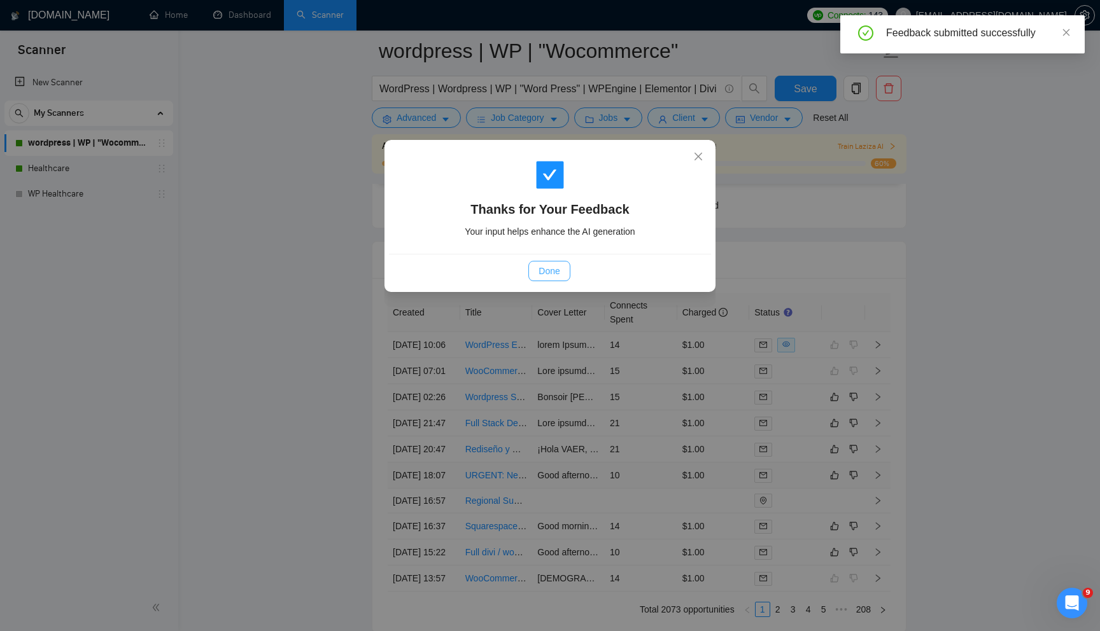
click at [541, 268] on span "Done" at bounding box center [548, 271] width 21 height 14
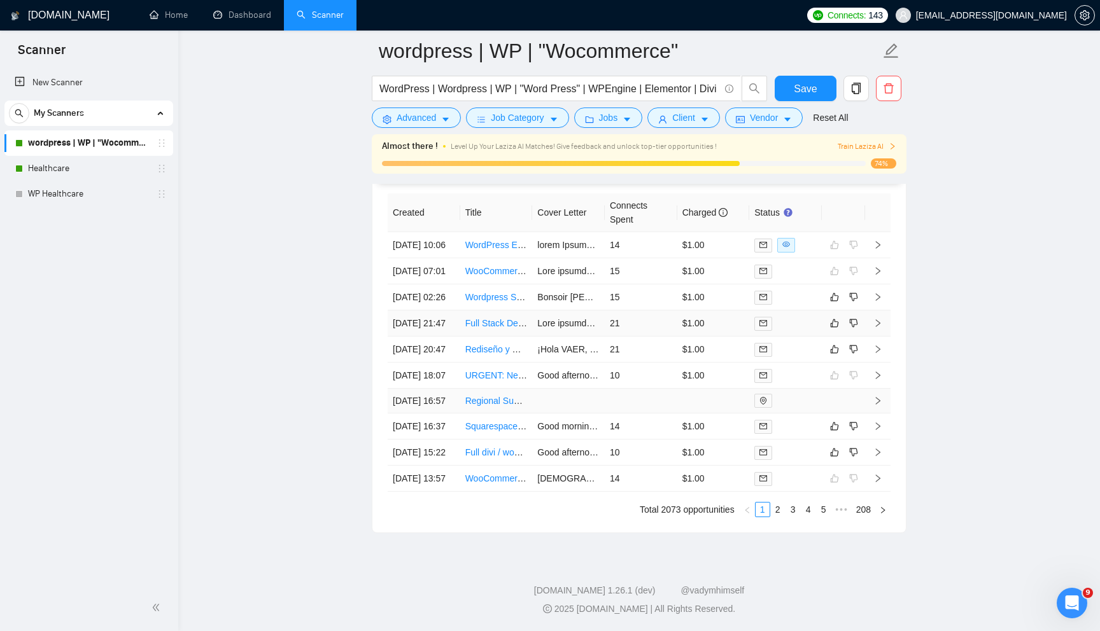
scroll to position [3427, 0]
click at [837, 457] on icon "like" at bounding box center [835, 453] width 8 height 8
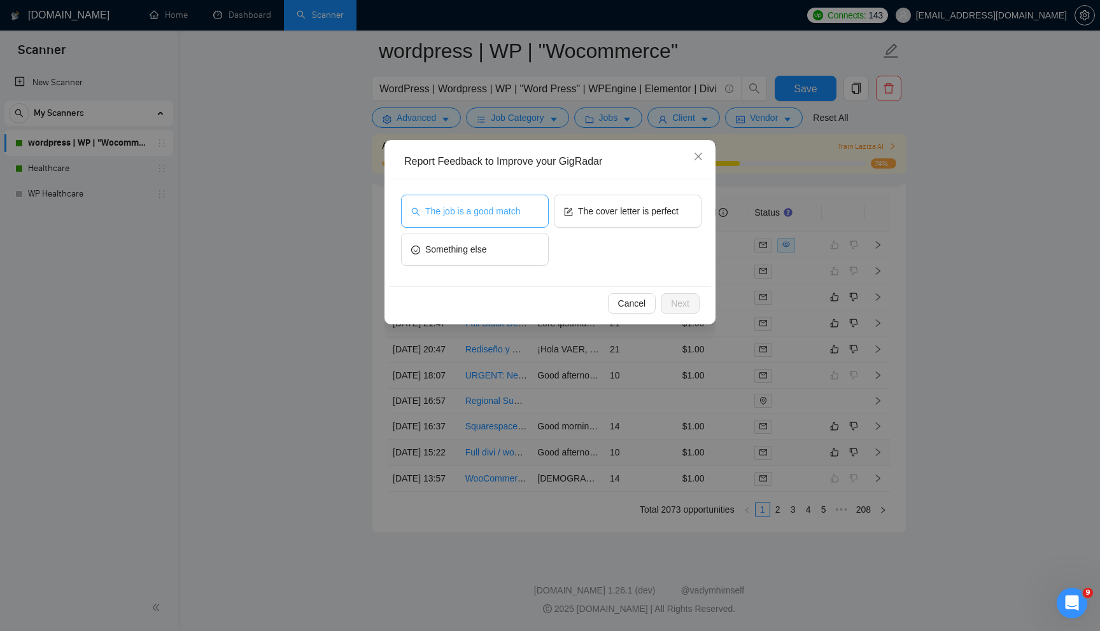
click at [510, 204] on span "The job is a good match" at bounding box center [472, 211] width 95 height 14
click at [673, 302] on span "Next" at bounding box center [680, 304] width 18 height 14
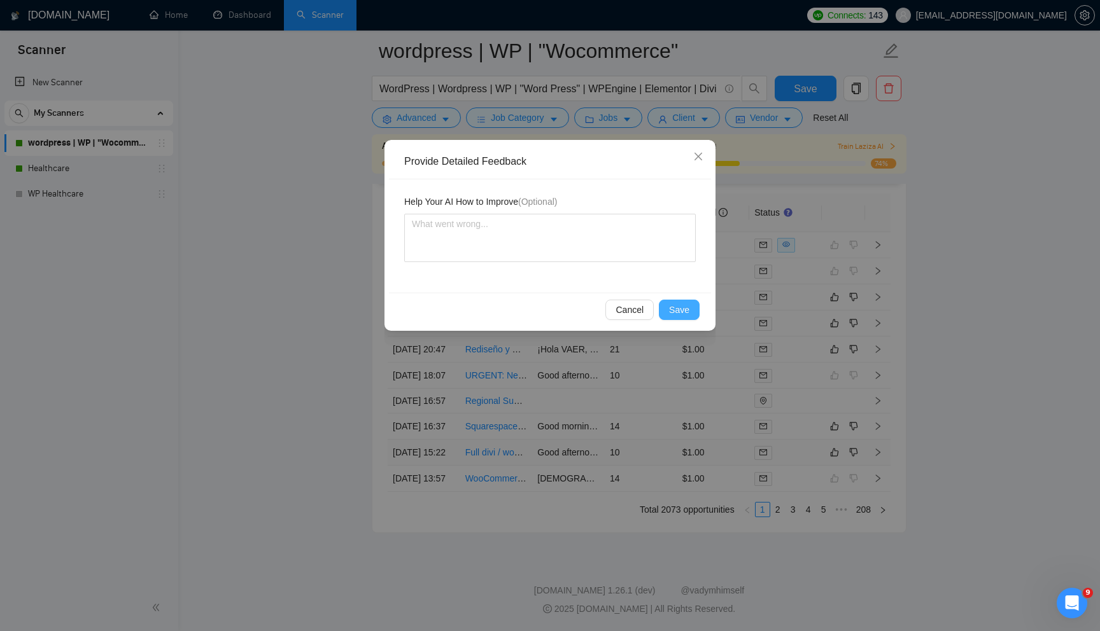
click at [678, 307] on span "Save" at bounding box center [679, 310] width 20 height 14
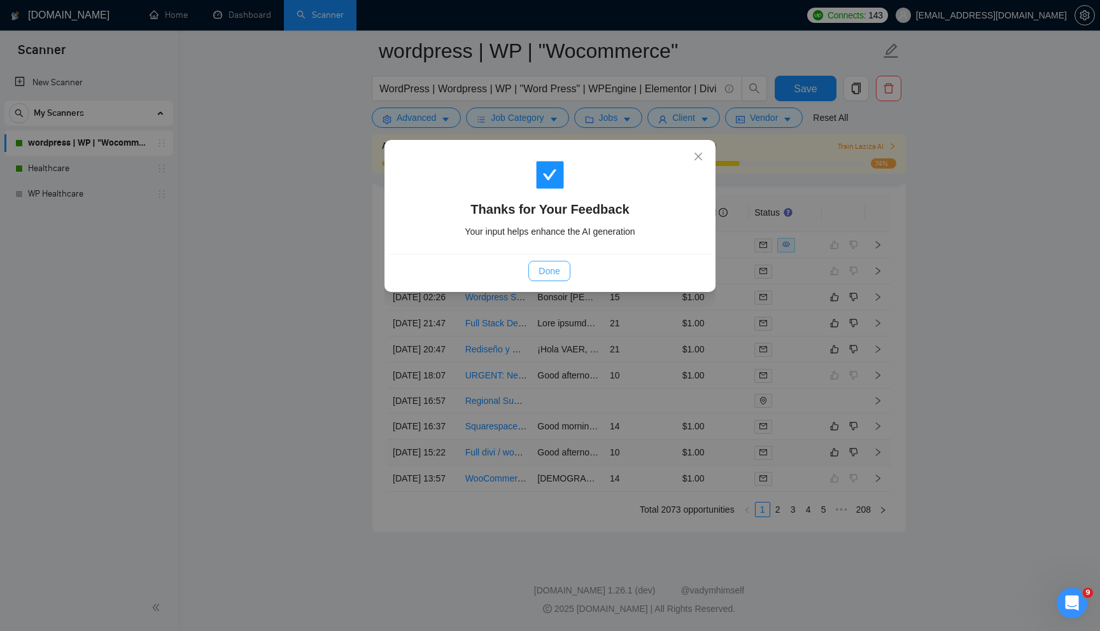
click at [547, 272] on span "Done" at bounding box center [548, 271] width 21 height 14
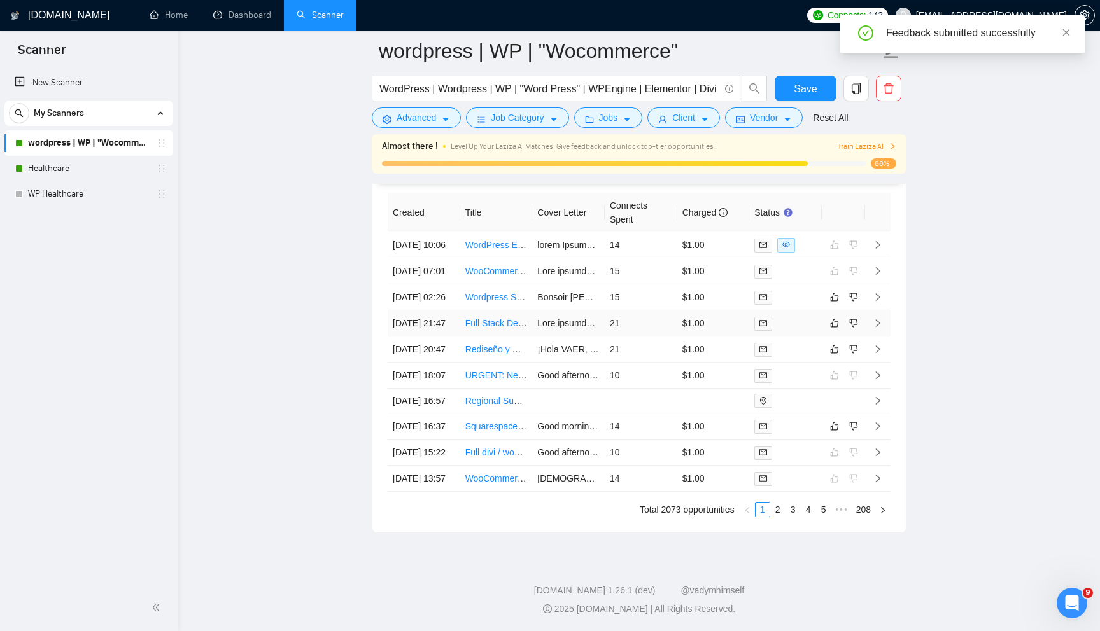
click at [502, 318] on link "Full Stack Developer - Enterprise SaaS - Svelte / Tailwind, Typescript, .NET Co…" at bounding box center [634, 323] width 339 height 10
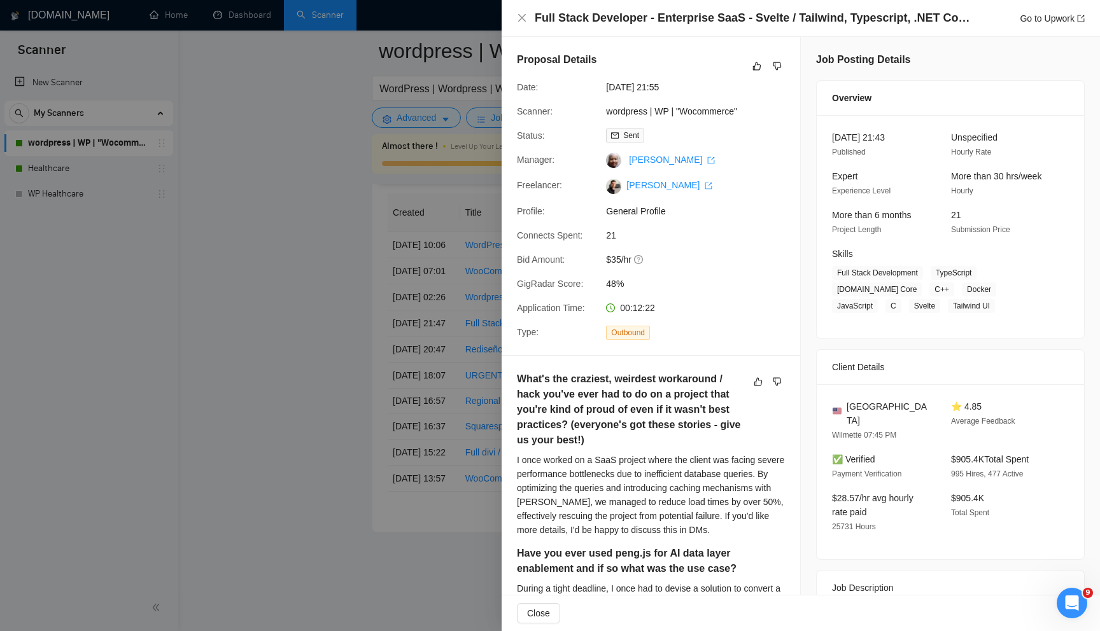
click at [230, 361] on div at bounding box center [550, 315] width 1100 height 631
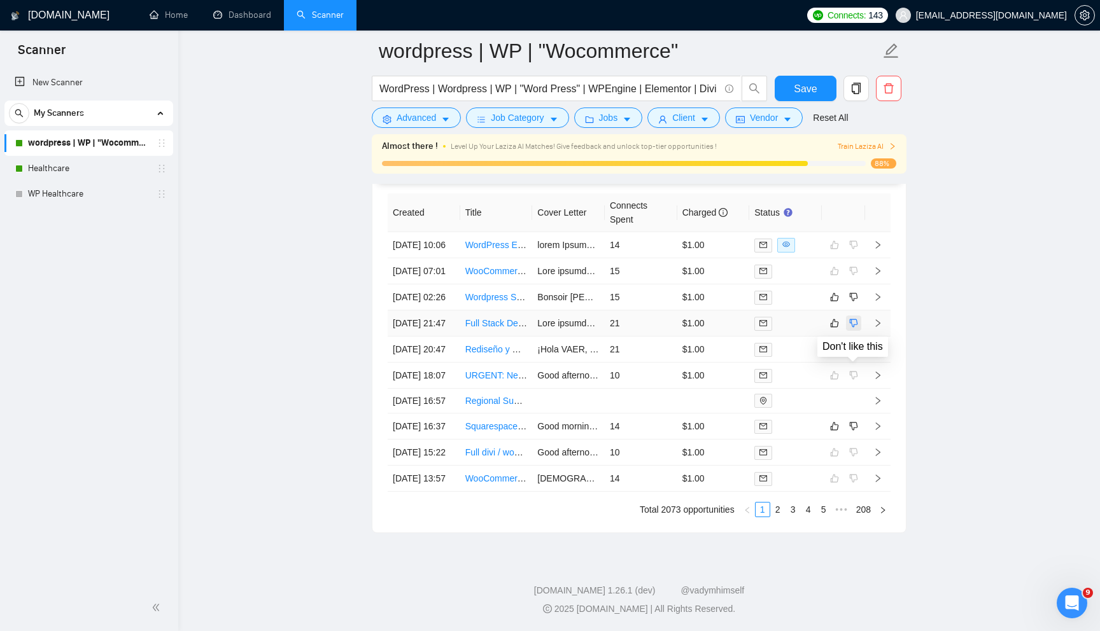
click at [850, 319] on icon "dislike" at bounding box center [854, 323] width 8 height 8
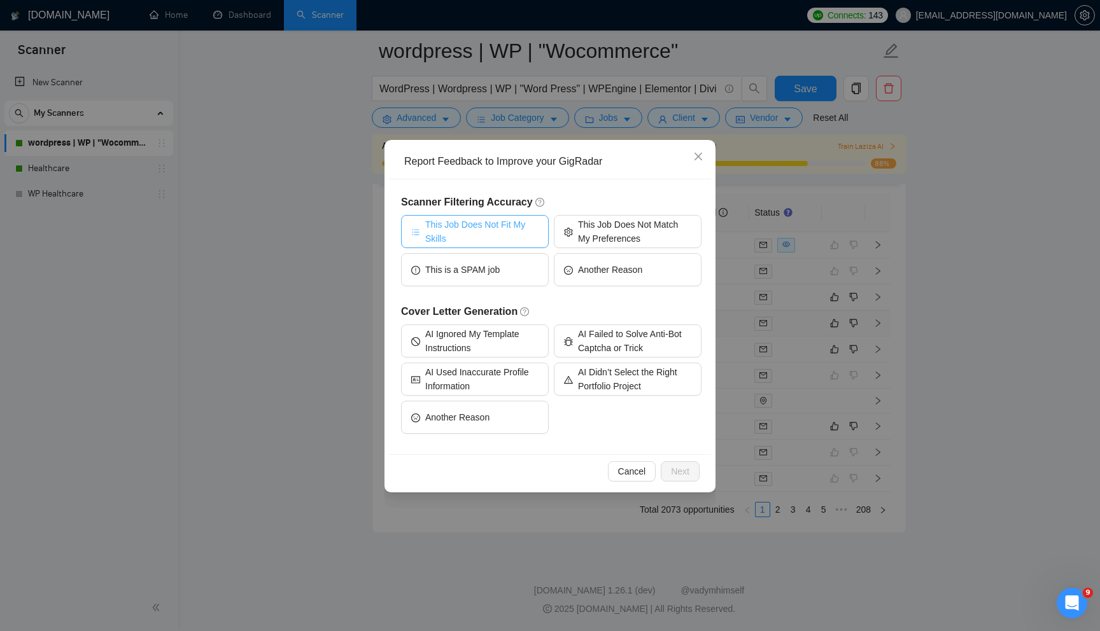
click at [501, 228] on span "This Job Does Not Fit My Skills" at bounding box center [481, 232] width 113 height 28
click at [682, 480] on button "Next" at bounding box center [680, 471] width 39 height 20
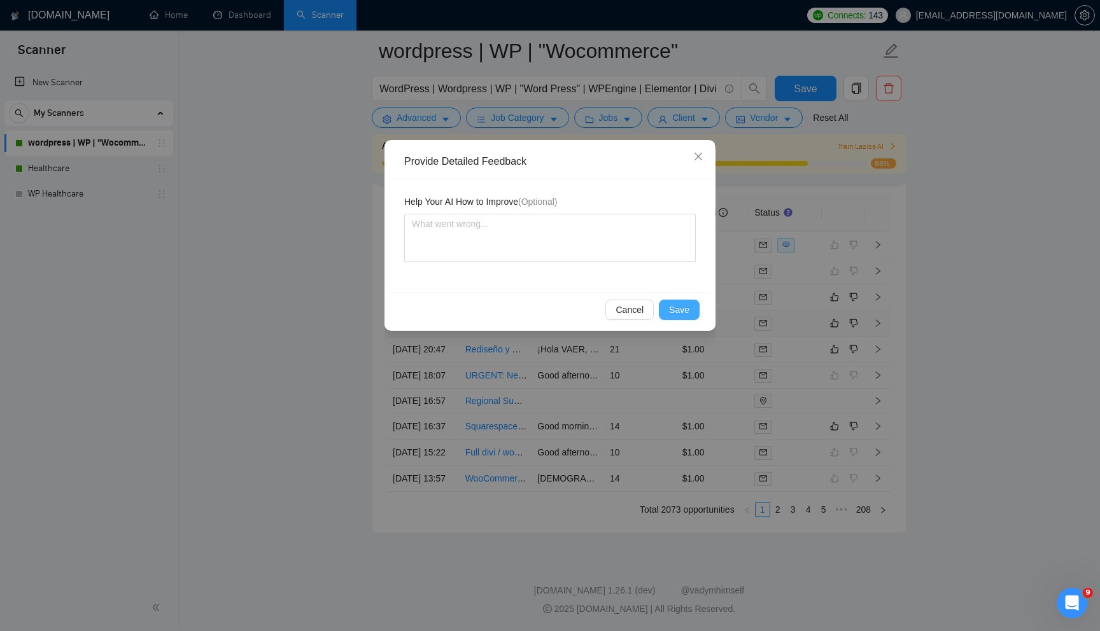
click at [675, 316] on span "Save" at bounding box center [679, 310] width 20 height 14
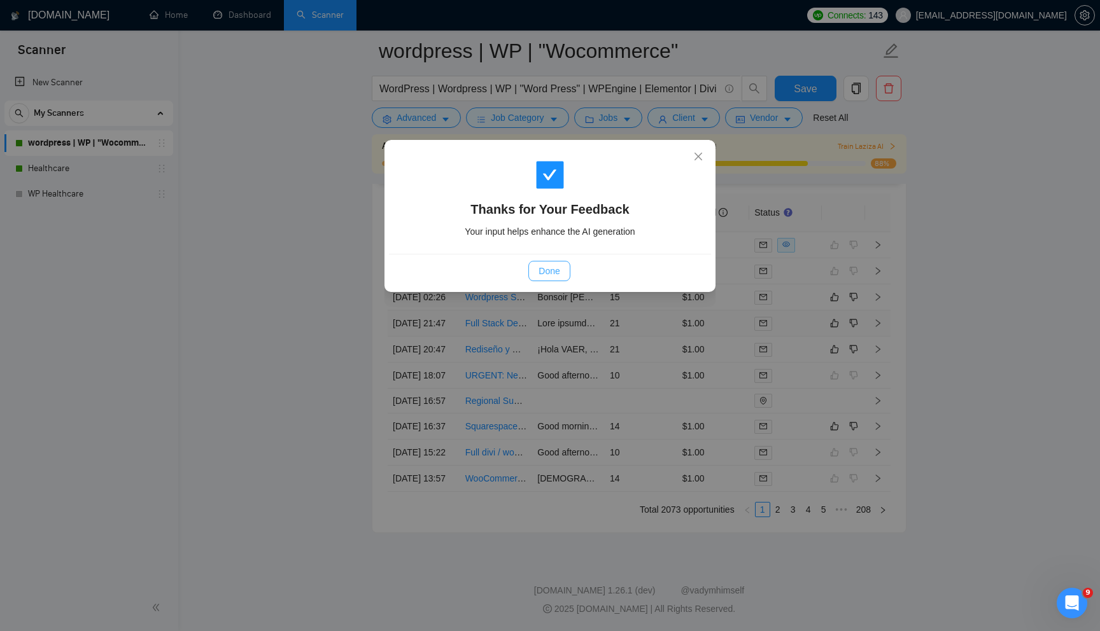
click at [547, 270] on span "Done" at bounding box center [548, 271] width 21 height 14
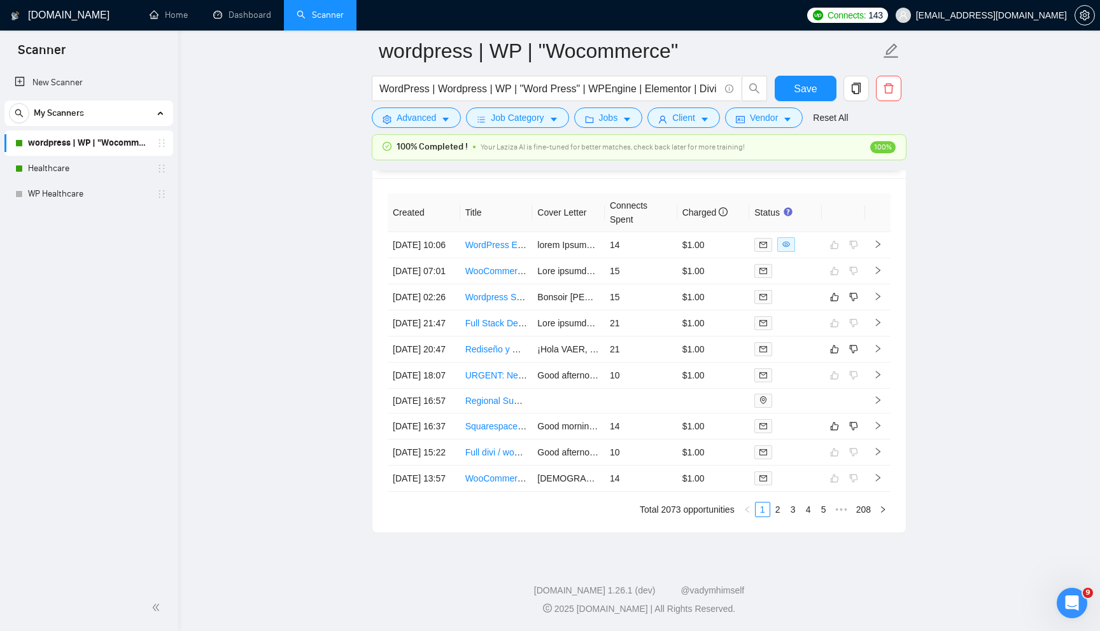
scroll to position [3354, 0]
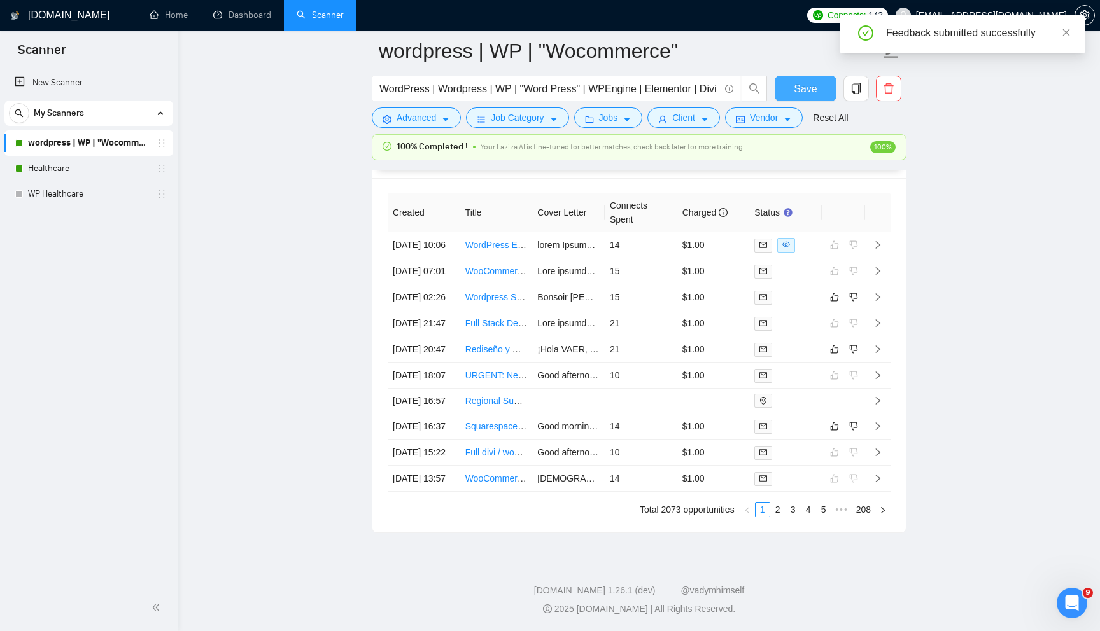
click at [794, 97] on button "Save" at bounding box center [806, 88] width 62 height 25
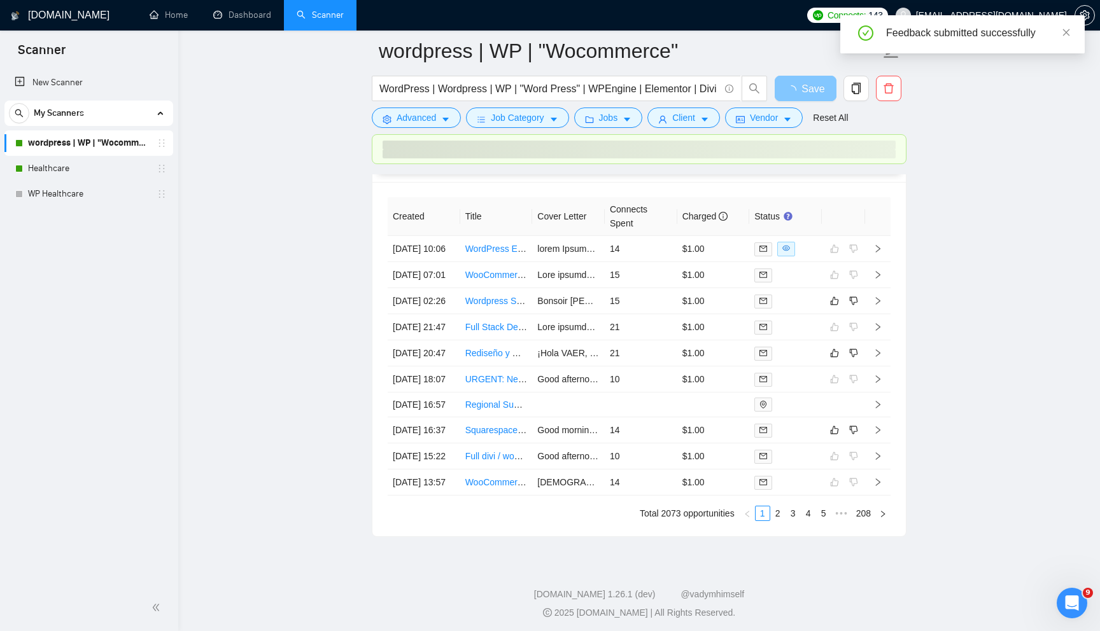
scroll to position [3347, 0]
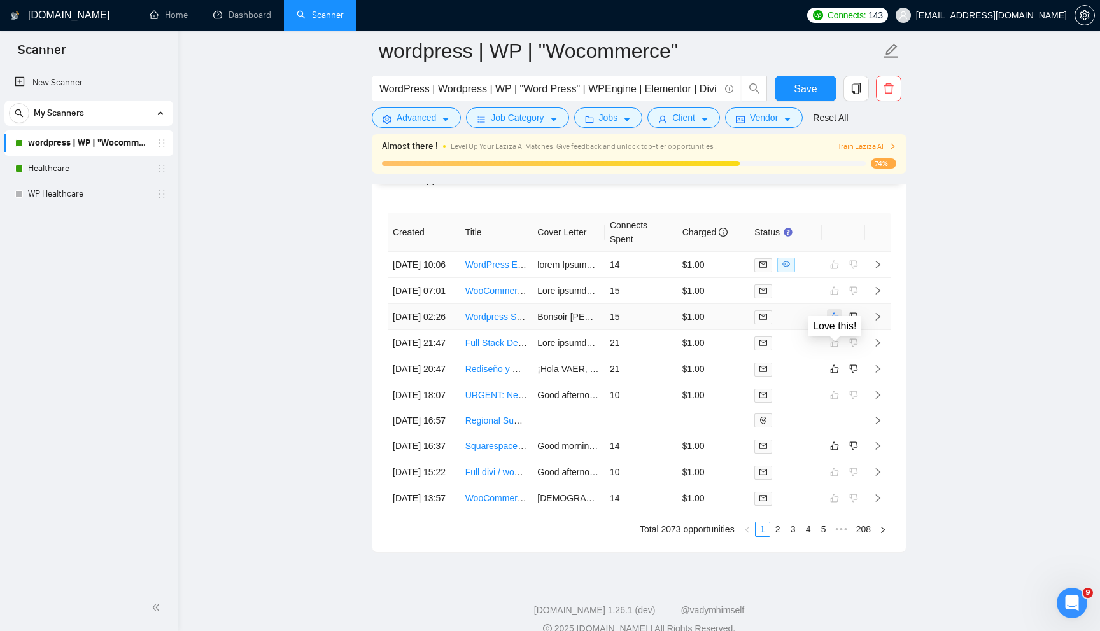
click at [831, 322] on icon "like" at bounding box center [834, 317] width 9 height 10
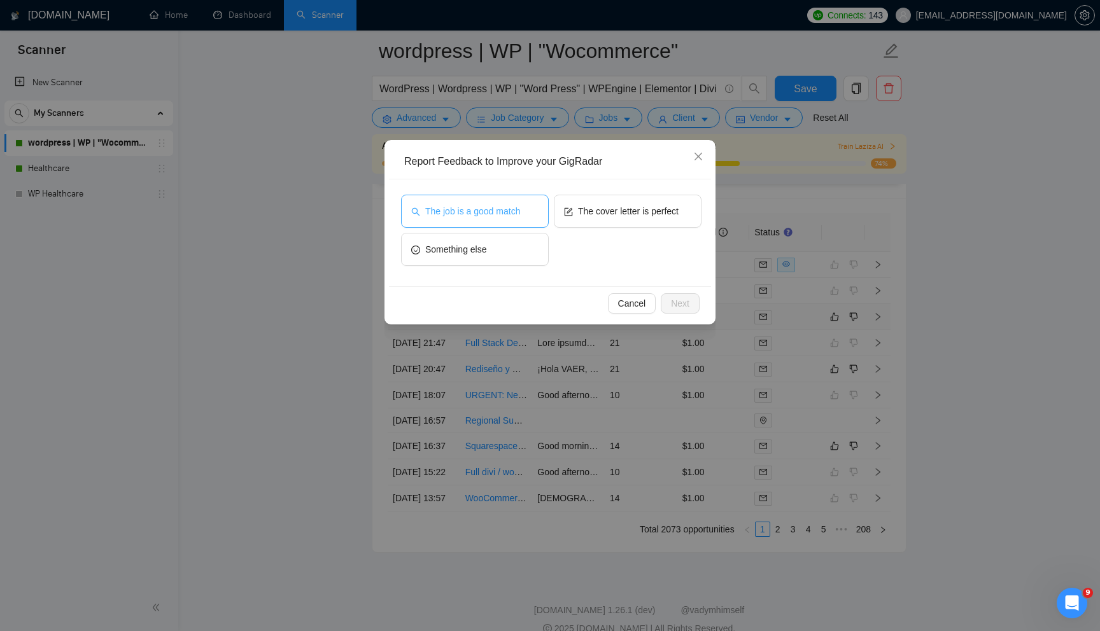
click at [509, 218] on button "The job is a good match" at bounding box center [475, 211] width 148 height 33
click at [501, 214] on span "The job is a good match" at bounding box center [472, 211] width 95 height 14
click at [680, 304] on span "Next" at bounding box center [680, 304] width 18 height 14
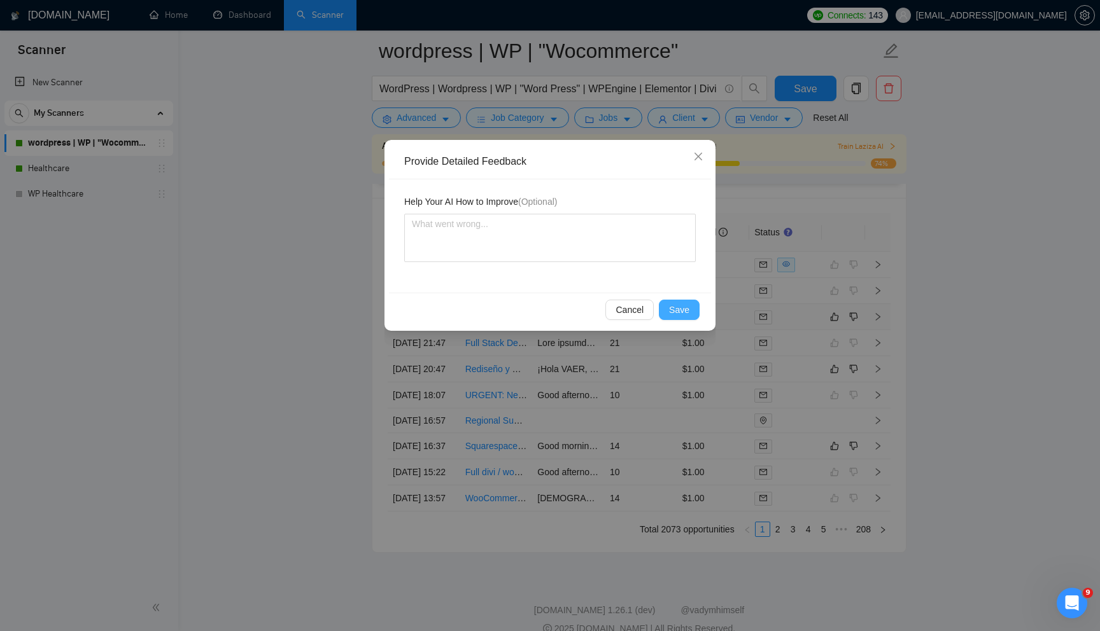
click at [687, 308] on span "Save" at bounding box center [679, 310] width 20 height 14
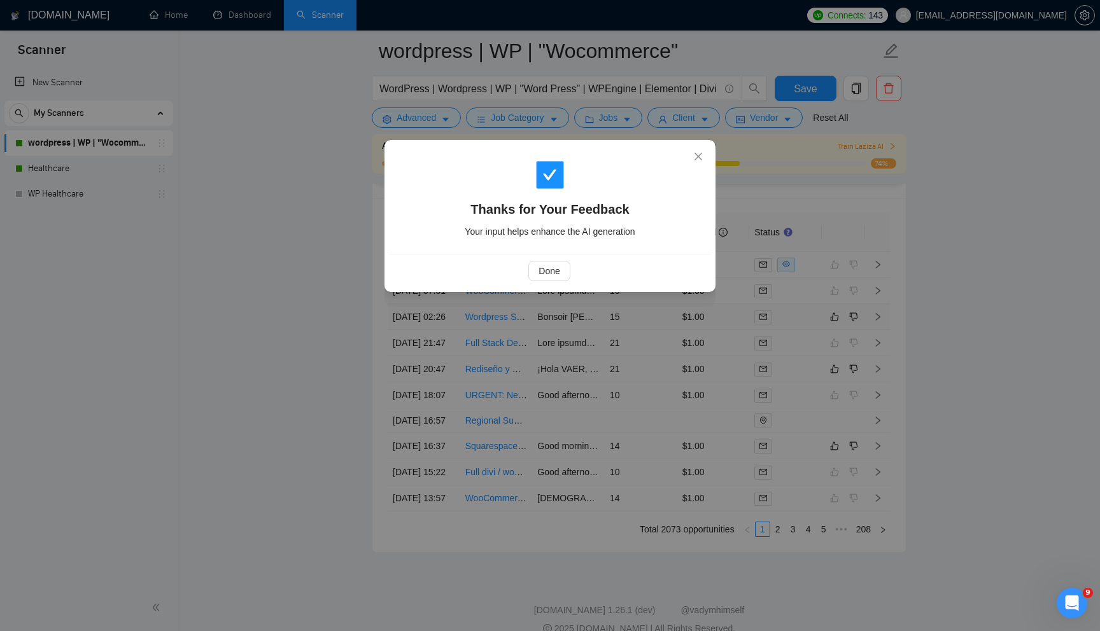
click at [556, 260] on div "Done" at bounding box center [550, 271] width 322 height 34
click at [554, 267] on span "Done" at bounding box center [548, 271] width 21 height 14
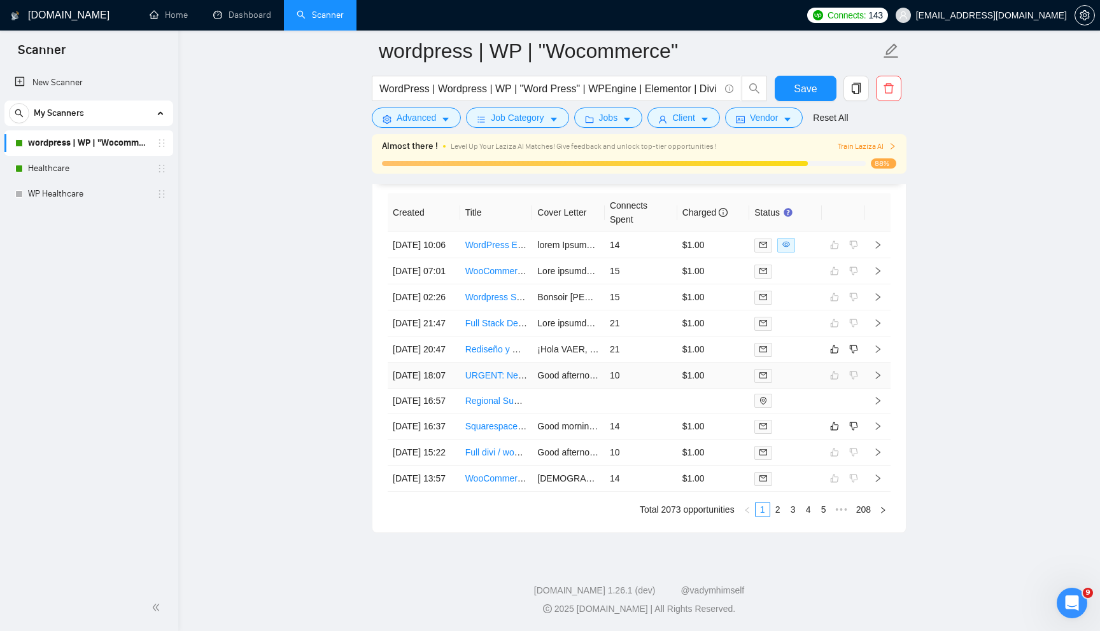
scroll to position [3495, 0]
click at [776, 508] on link "2" at bounding box center [778, 510] width 14 height 14
click at [845, 445] on div at bounding box center [843, 452] width 33 height 15
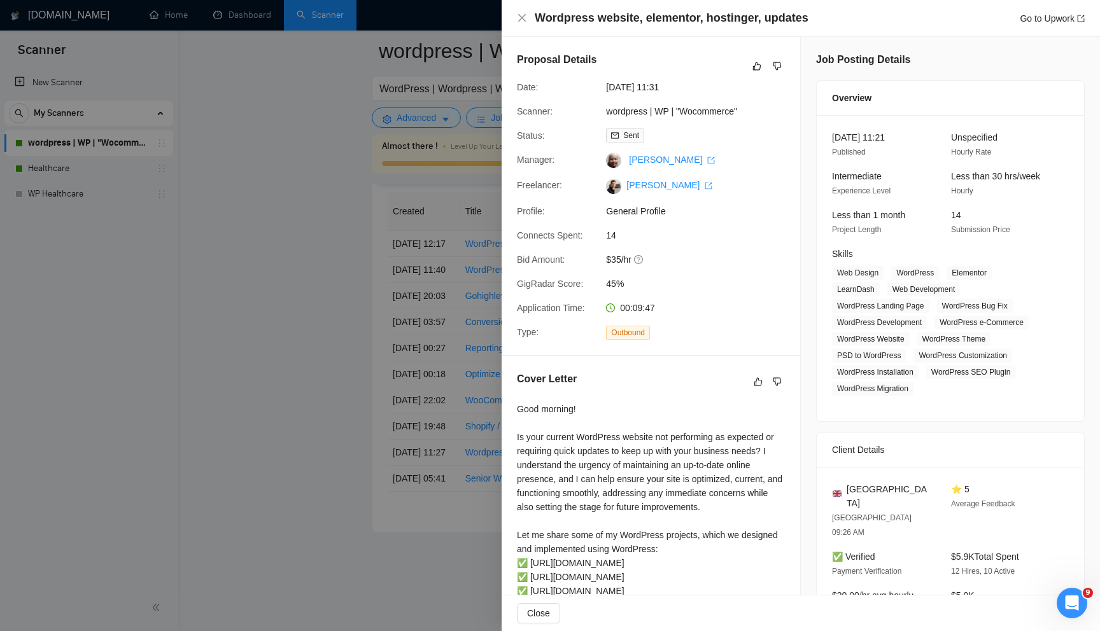
click at [321, 383] on div at bounding box center [550, 315] width 1100 height 631
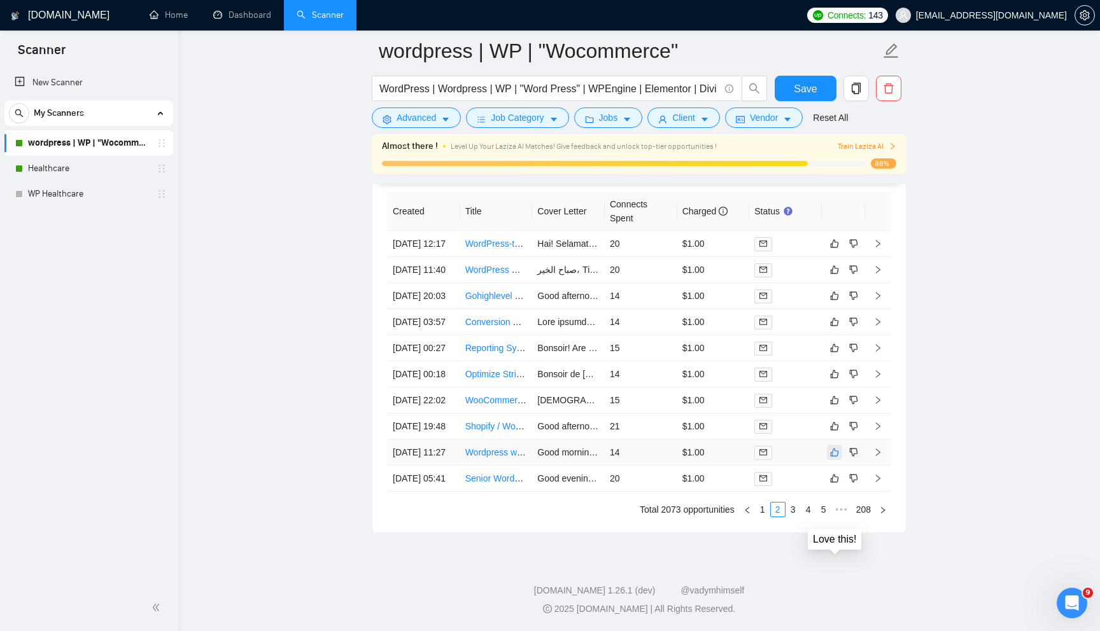
click at [836, 447] on icon "like" at bounding box center [834, 452] width 9 height 10
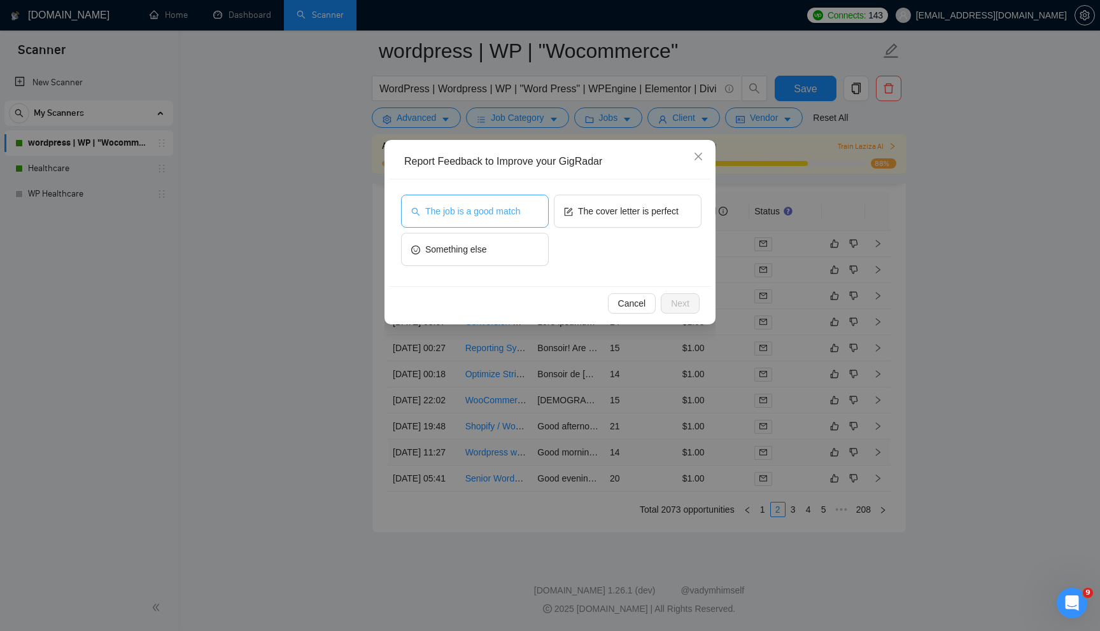
click at [493, 209] on span "The job is a good match" at bounding box center [472, 211] width 95 height 14
click at [679, 305] on span "Next" at bounding box center [680, 304] width 18 height 14
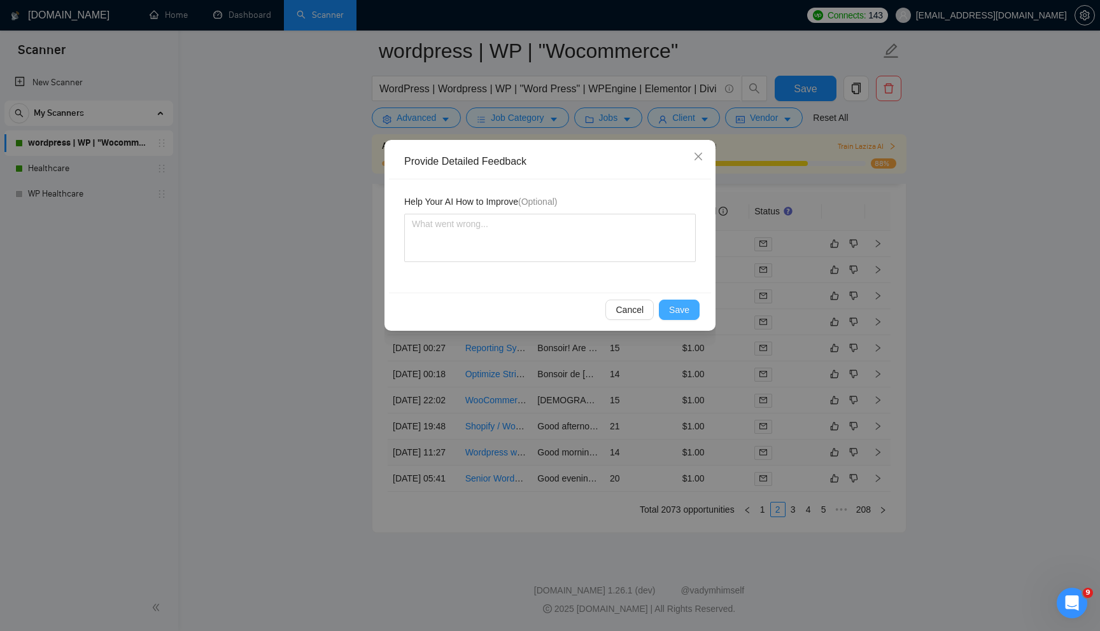
click at [679, 305] on span "Save" at bounding box center [679, 310] width 20 height 14
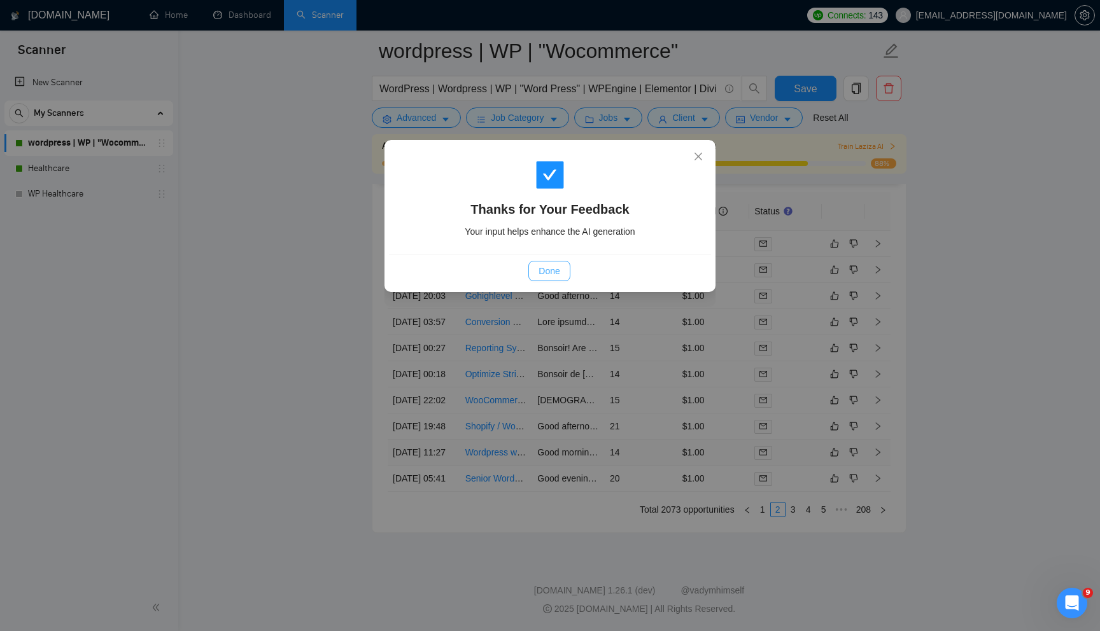
click at [551, 275] on span "Done" at bounding box center [548, 271] width 21 height 14
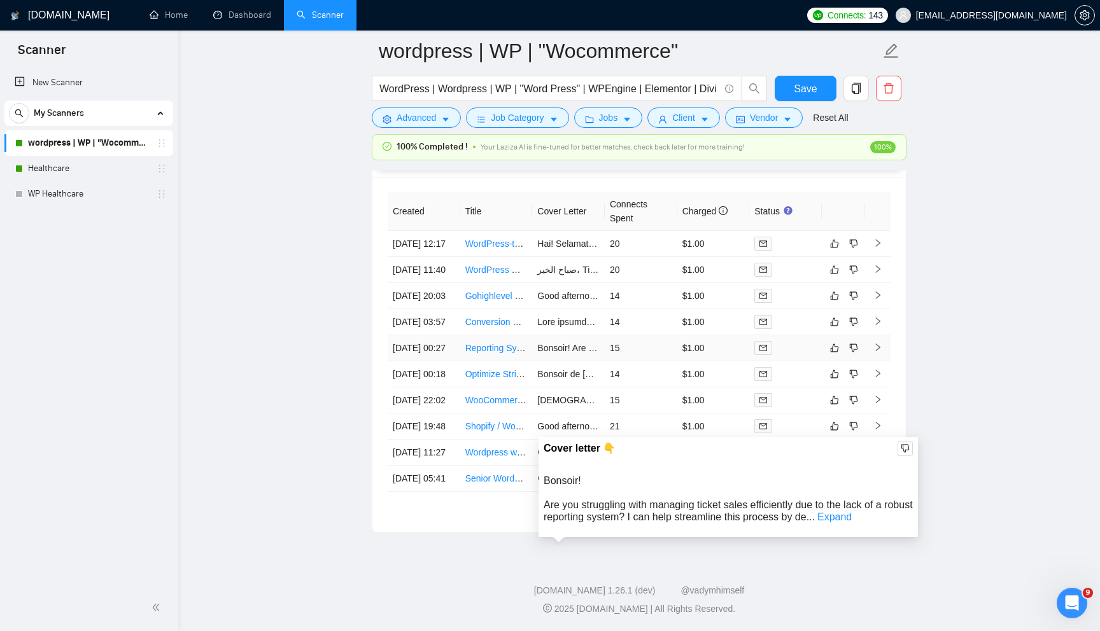
scroll to position [3354, 0]
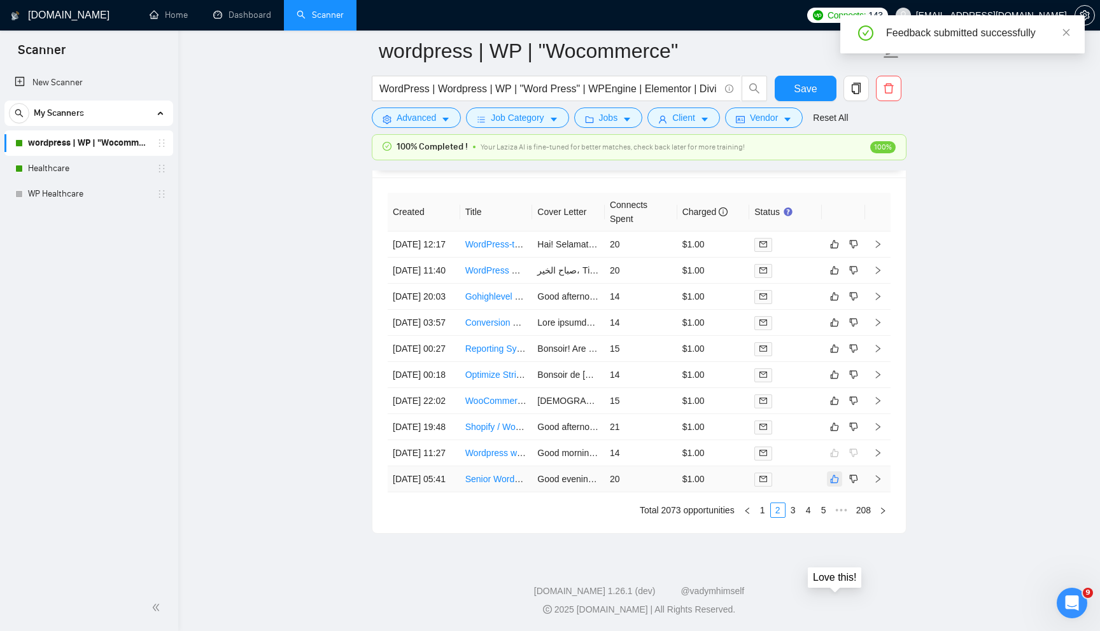
click at [836, 484] on icon "like" at bounding box center [834, 479] width 9 height 10
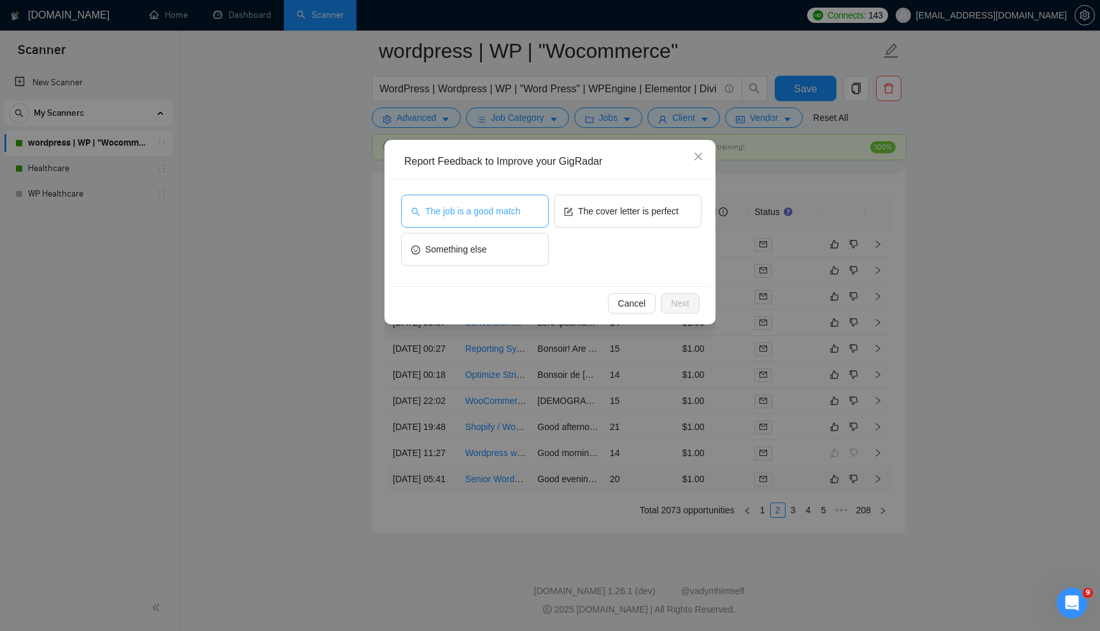
click at [507, 206] on span "The job is a good match" at bounding box center [472, 211] width 95 height 14
click at [689, 300] on button "Next" at bounding box center [680, 303] width 39 height 20
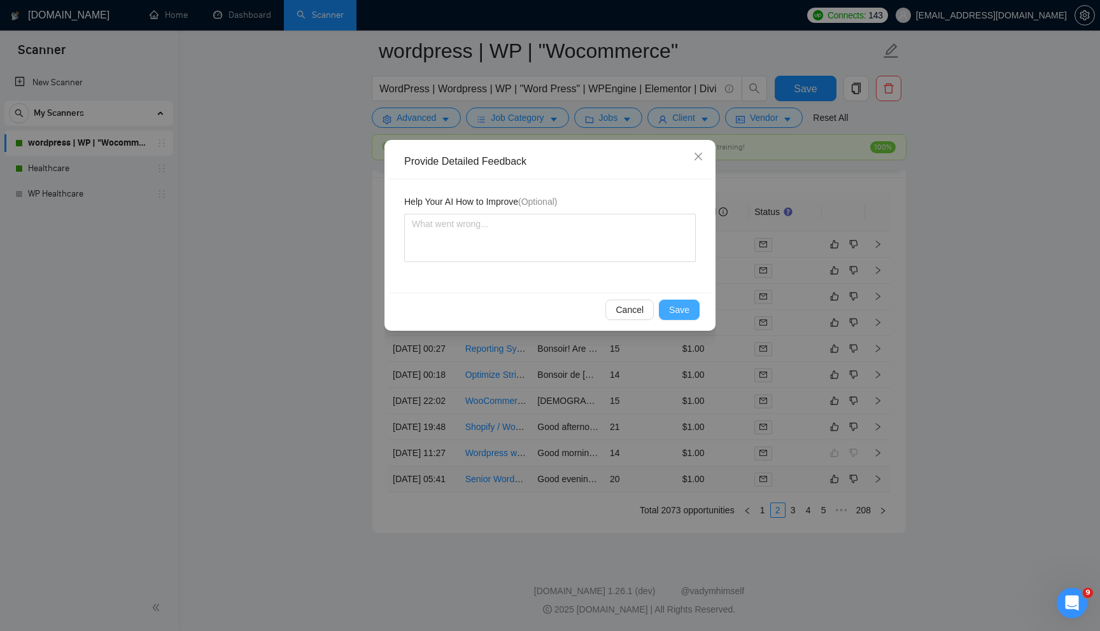
click at [678, 311] on span "Save" at bounding box center [679, 310] width 20 height 14
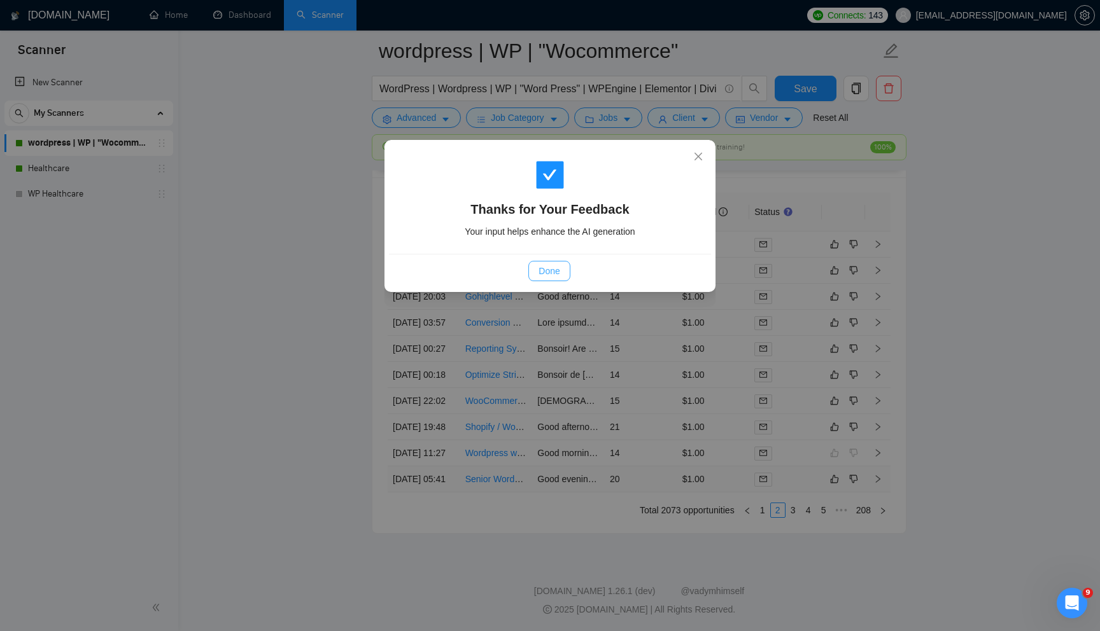
click at [556, 270] on span "Done" at bounding box center [548, 271] width 21 height 14
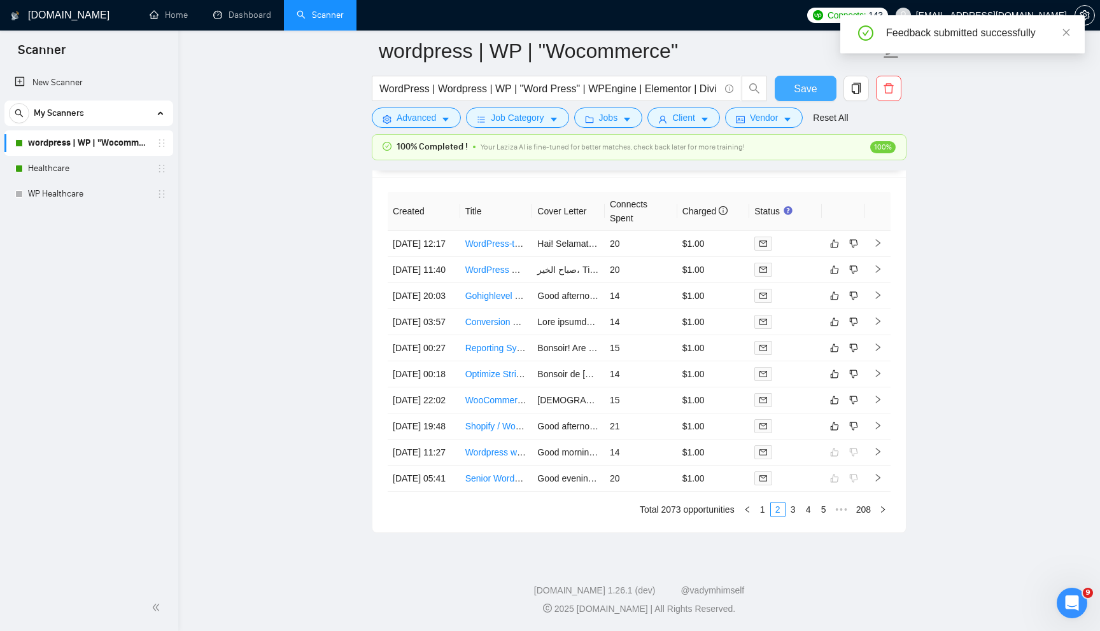
click at [783, 92] on button "Save" at bounding box center [806, 88] width 62 height 25
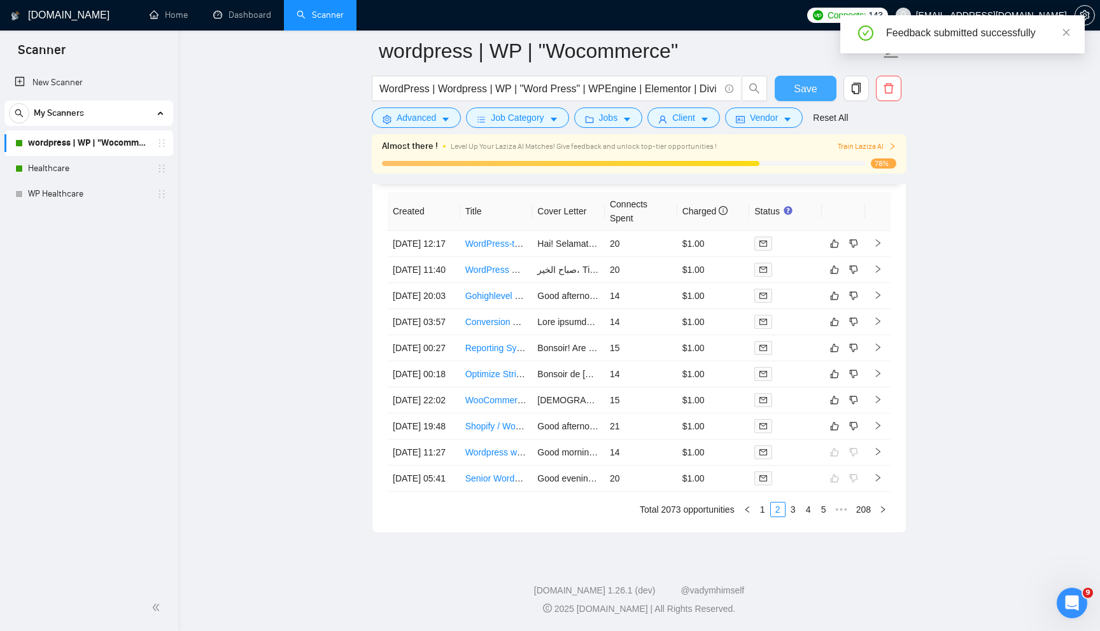
scroll to position [3347, 0]
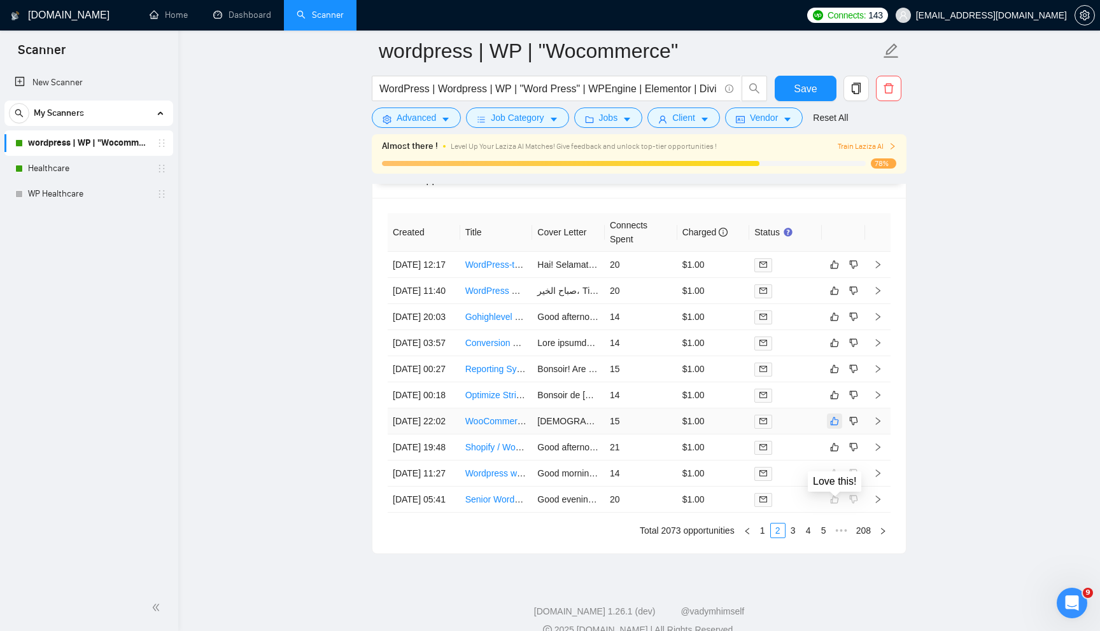
click at [836, 426] on icon "like" at bounding box center [835, 422] width 8 height 8
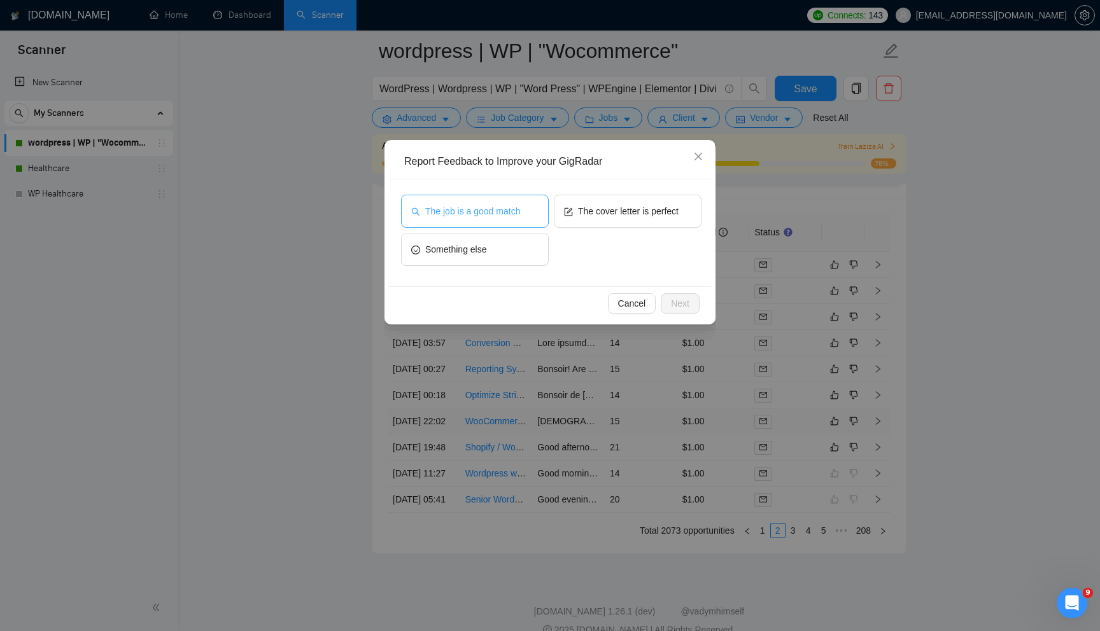
click at [520, 217] on span "The job is a good match" at bounding box center [472, 211] width 95 height 14
click at [679, 309] on span "Next" at bounding box center [680, 304] width 18 height 14
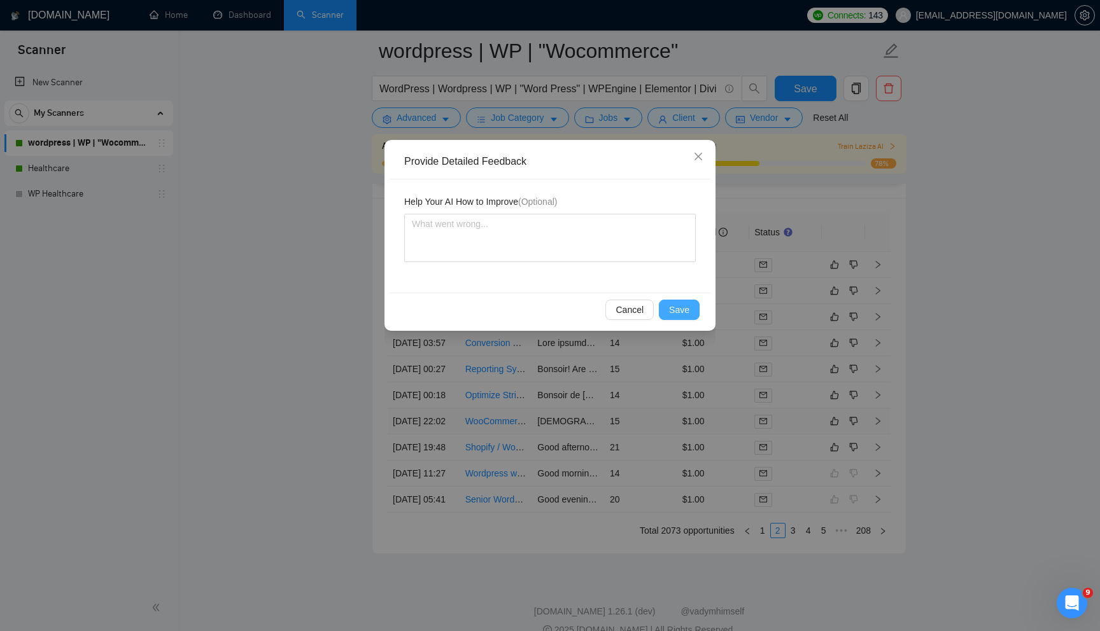
click at [679, 309] on span "Save" at bounding box center [679, 310] width 20 height 14
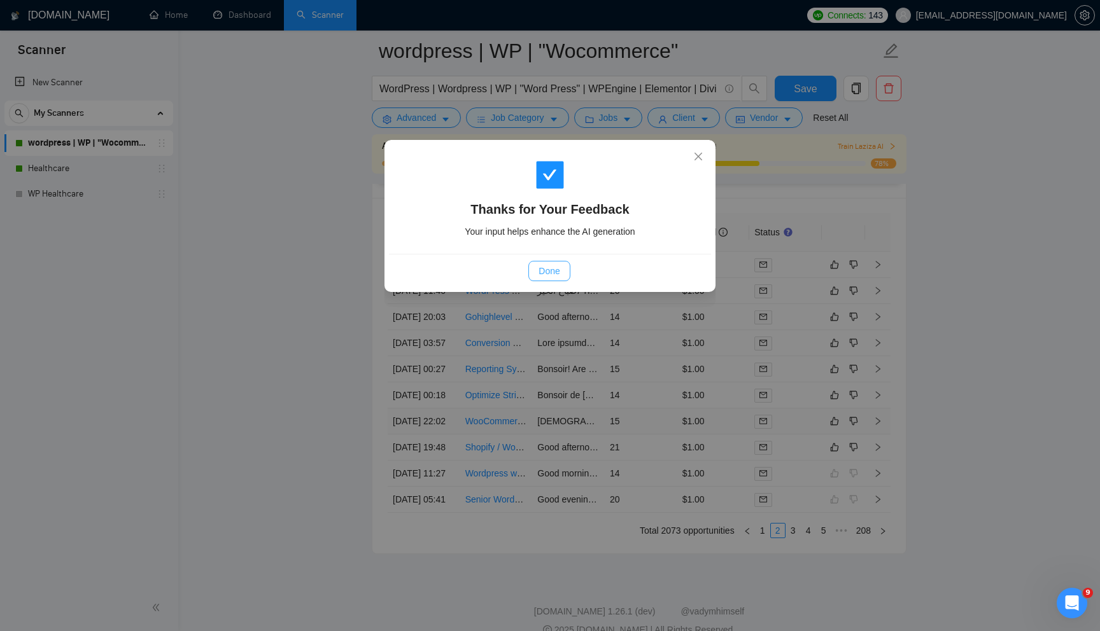
click at [552, 267] on span "Done" at bounding box center [548, 271] width 21 height 14
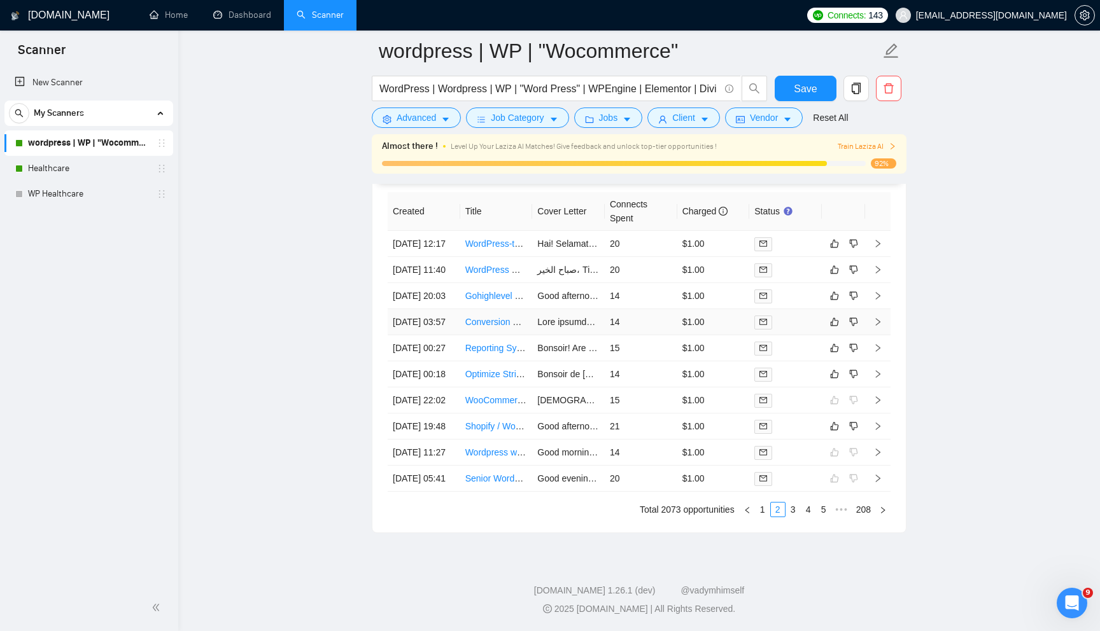
scroll to position [3403, 0]
click at [834, 265] on icon "like" at bounding box center [834, 270] width 9 height 10
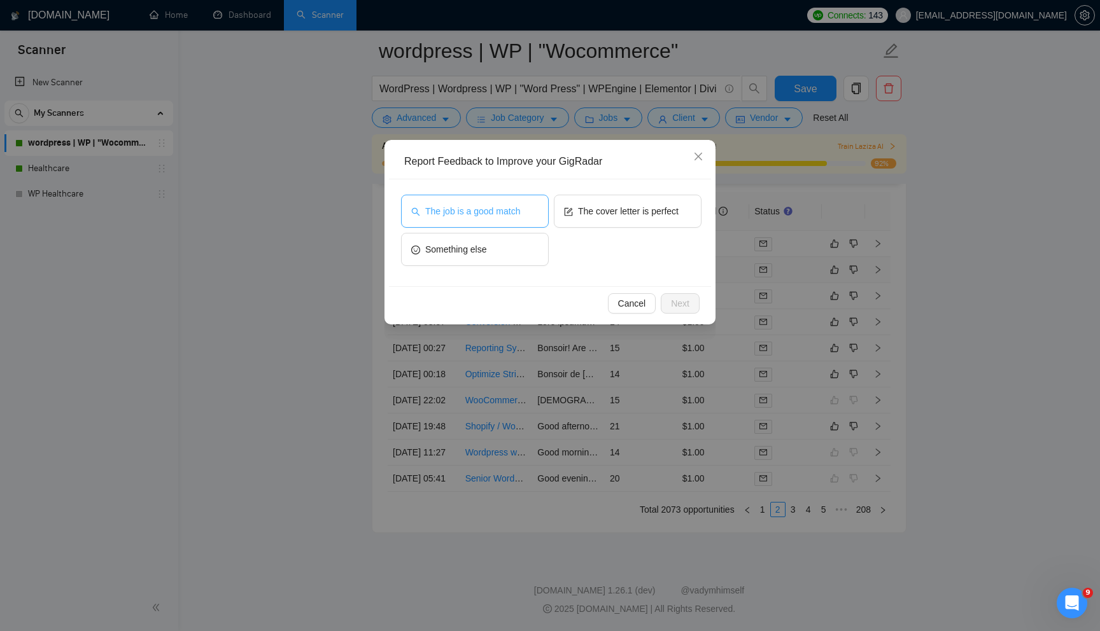
click at [520, 210] on span "The job is a good match" at bounding box center [472, 211] width 95 height 14
click at [688, 304] on span "Next" at bounding box center [680, 304] width 18 height 14
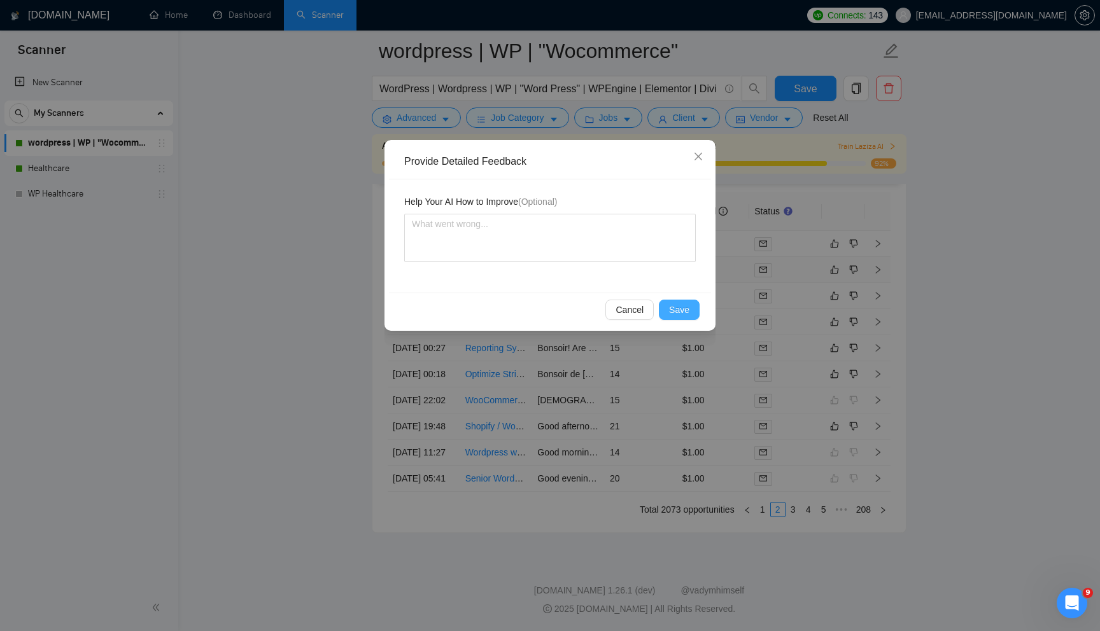
click at [688, 304] on span "Save" at bounding box center [679, 310] width 20 height 14
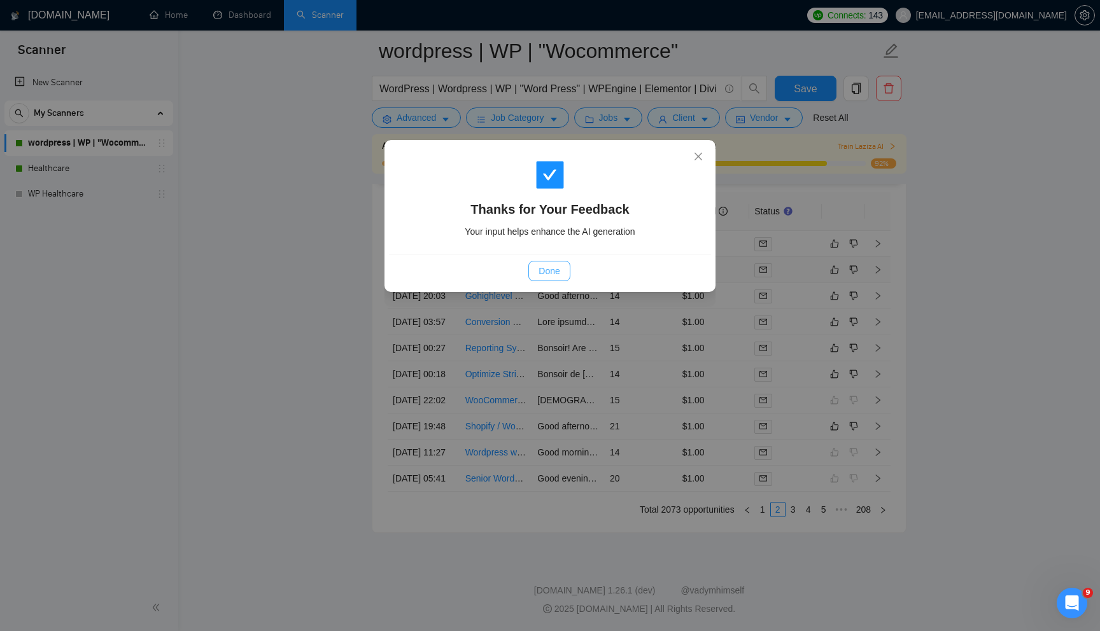
click at [542, 272] on span "Done" at bounding box center [548, 271] width 21 height 14
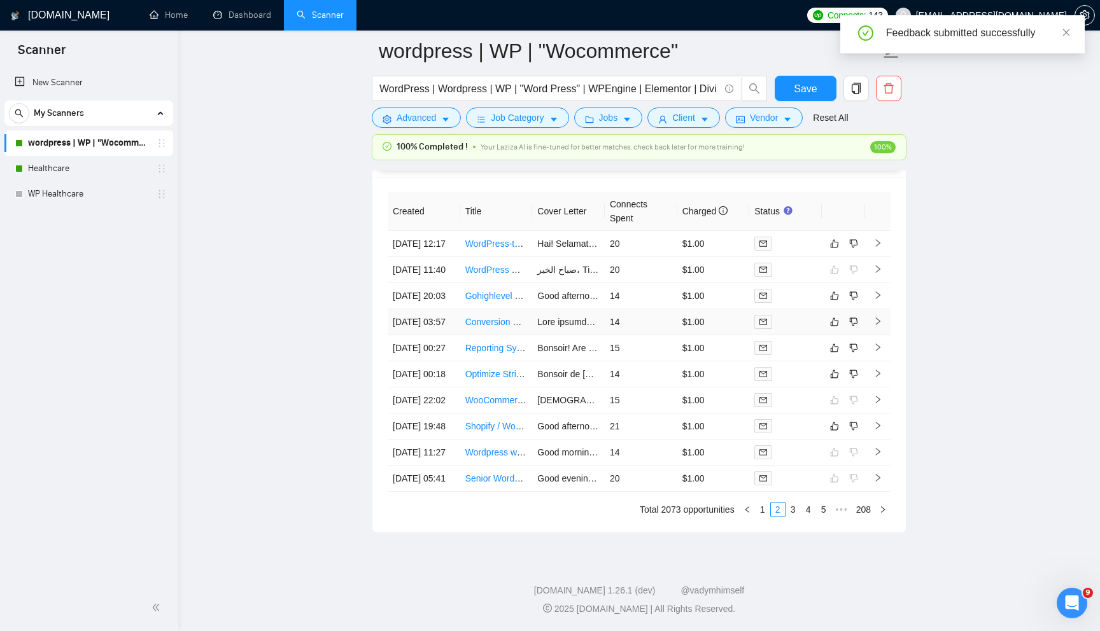
scroll to position [3319, 0]
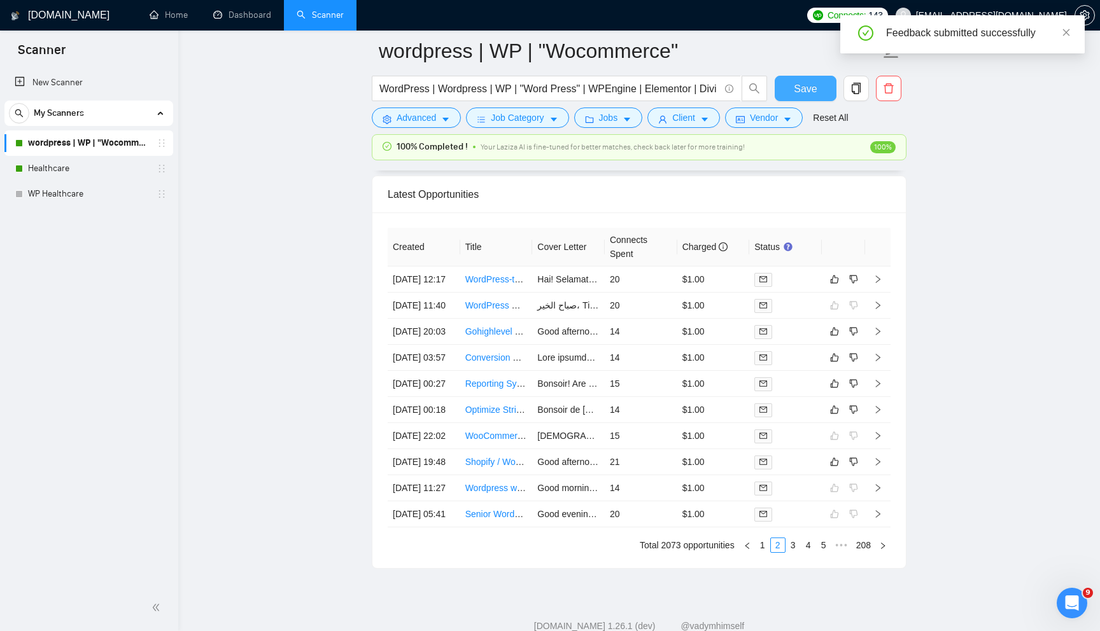
click at [802, 94] on span "Save" at bounding box center [805, 89] width 23 height 16
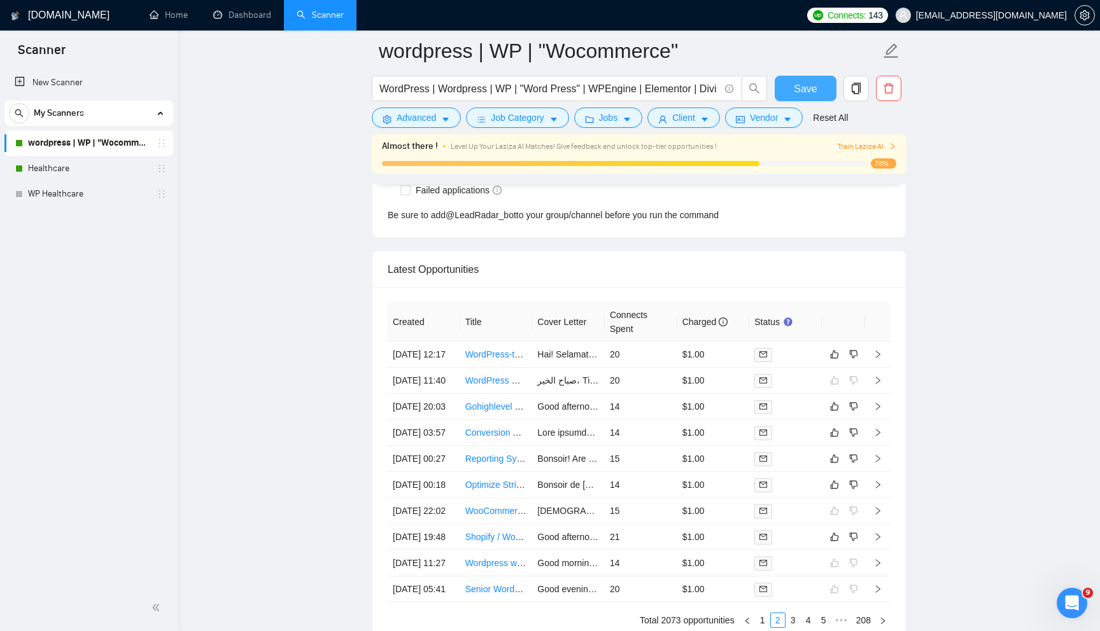
scroll to position [3258, 0]
click at [833, 359] on icon "like" at bounding box center [834, 354] width 9 height 10
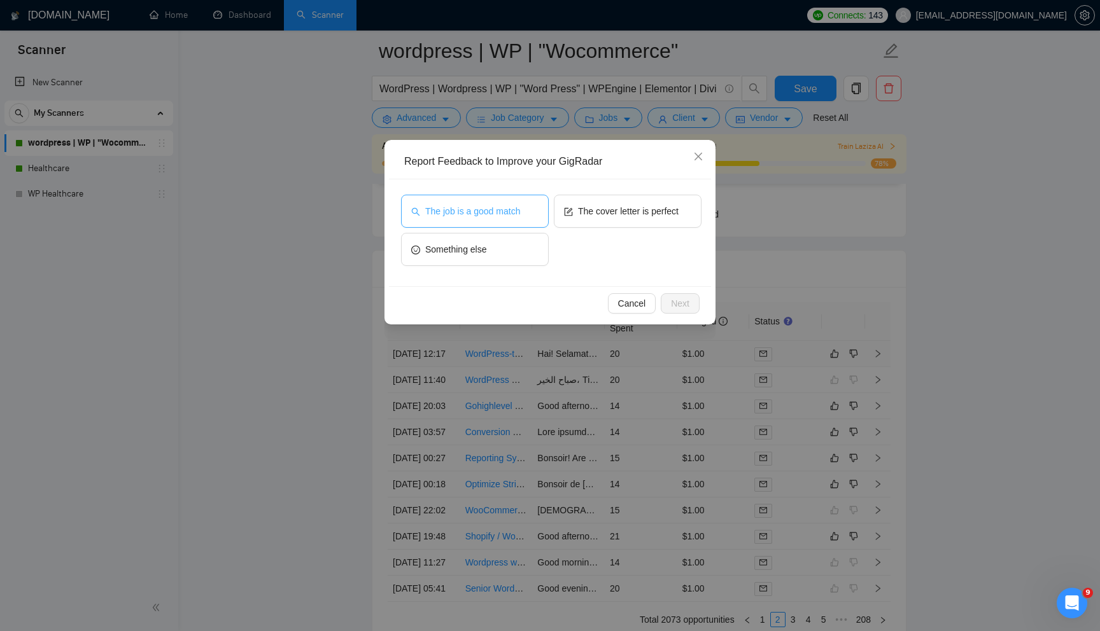
click at [497, 223] on button "The job is a good match" at bounding box center [475, 211] width 148 height 33
click at [678, 301] on span "Next" at bounding box center [680, 304] width 18 height 14
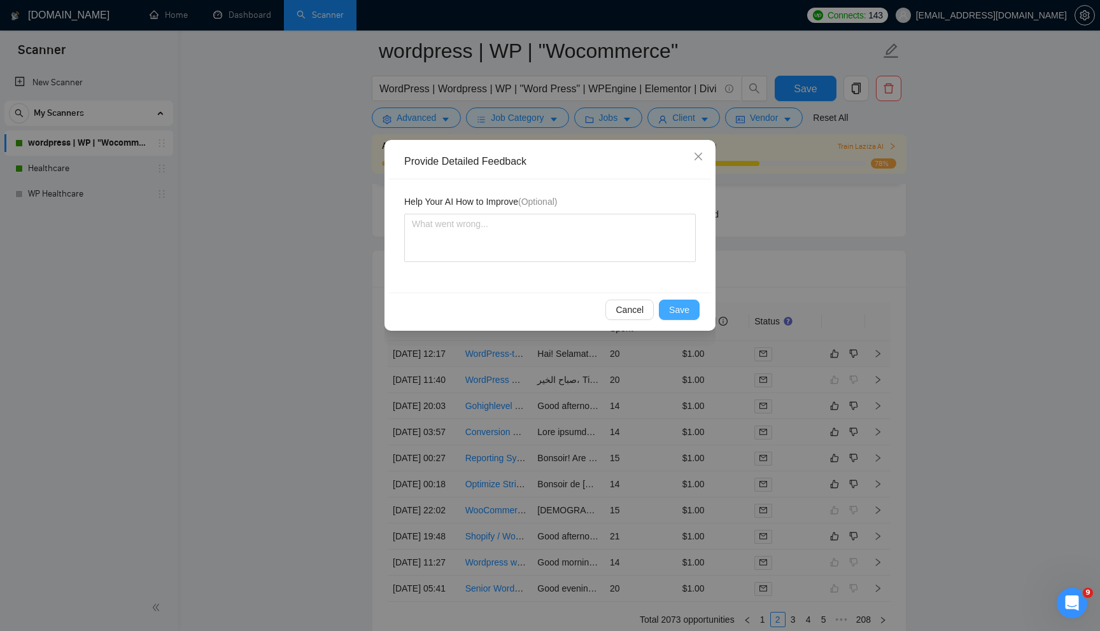
click at [687, 315] on span "Save" at bounding box center [679, 310] width 20 height 14
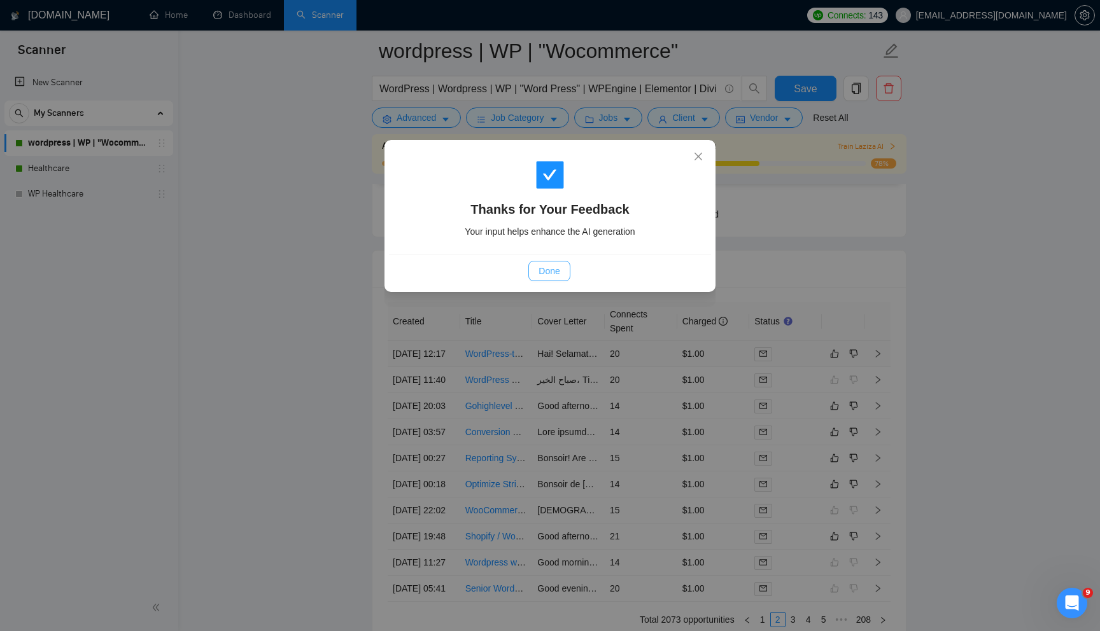
click at [561, 269] on button "Done" at bounding box center [548, 271] width 41 height 20
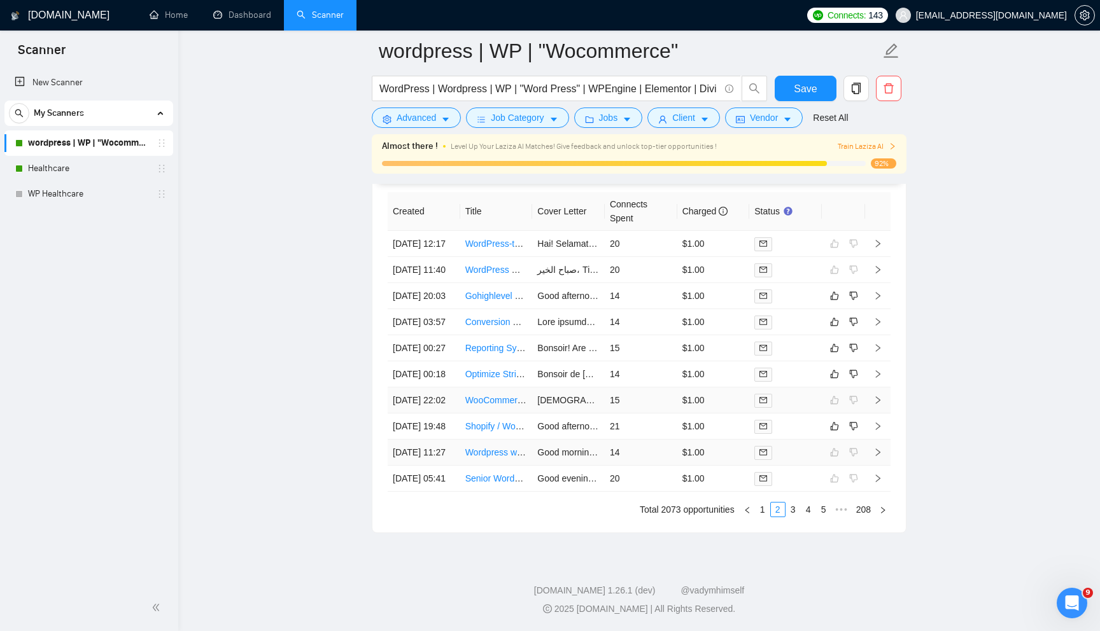
scroll to position [3462, 0]
click at [792, 517] on link "3" at bounding box center [793, 510] width 14 height 14
click at [485, 395] on link "LONG-term Zapier & [DOMAIN_NAME] Expert - Ongoing FAST delivery on projects" at bounding box center [630, 400] width 330 height 10
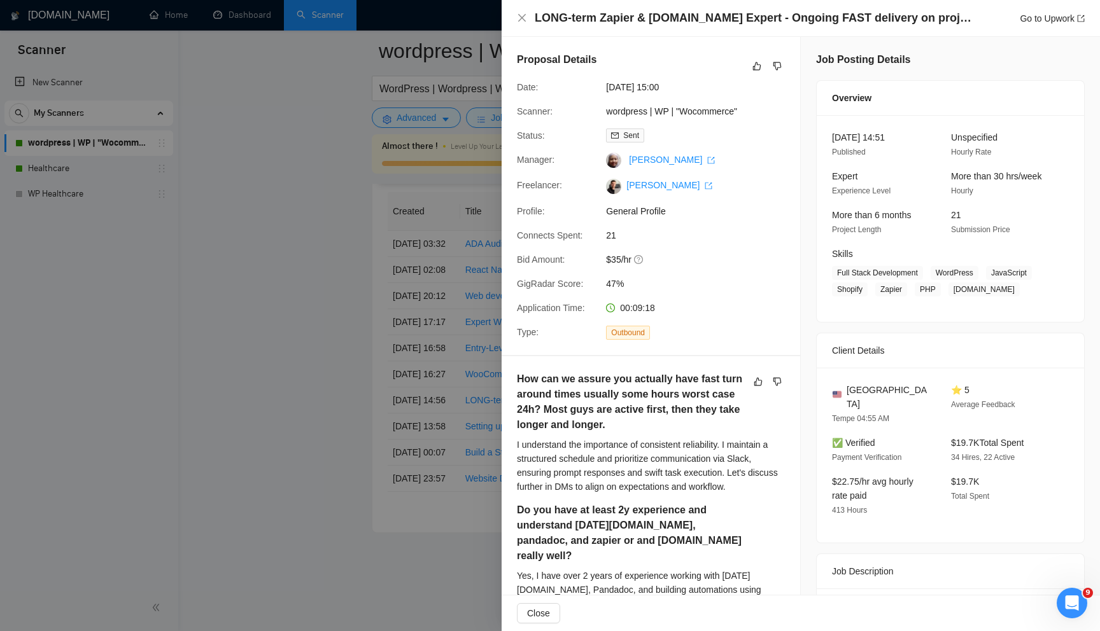
click at [282, 363] on div at bounding box center [550, 315] width 1100 height 631
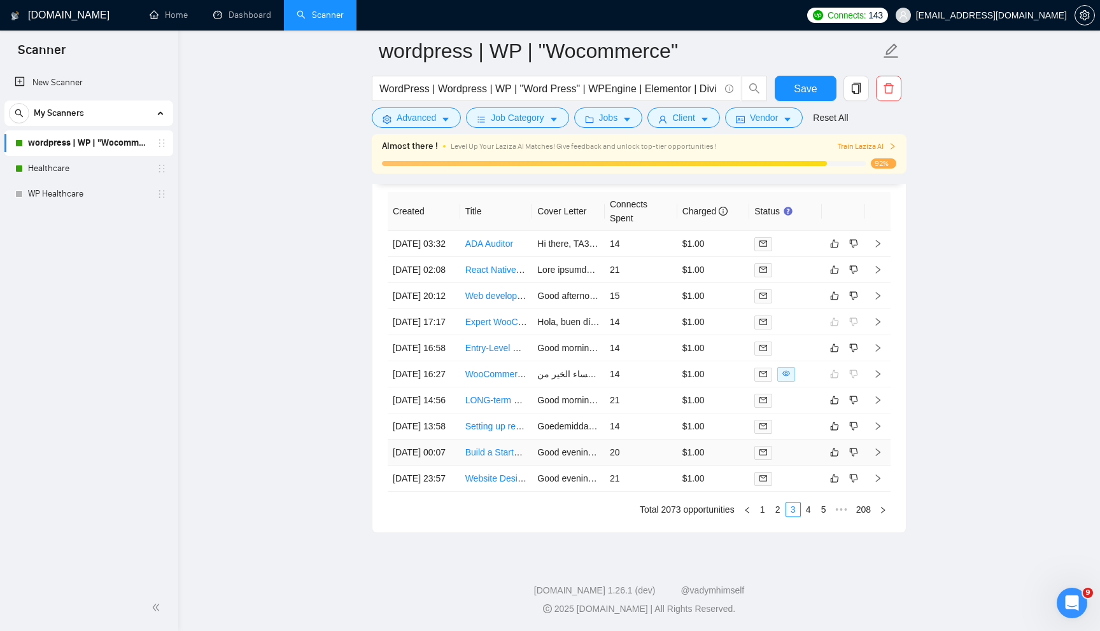
click at [484, 458] on link "Build a Starter Marketplace Website for Healthcare Services Using Sharetribe" at bounding box center [618, 452] width 306 height 10
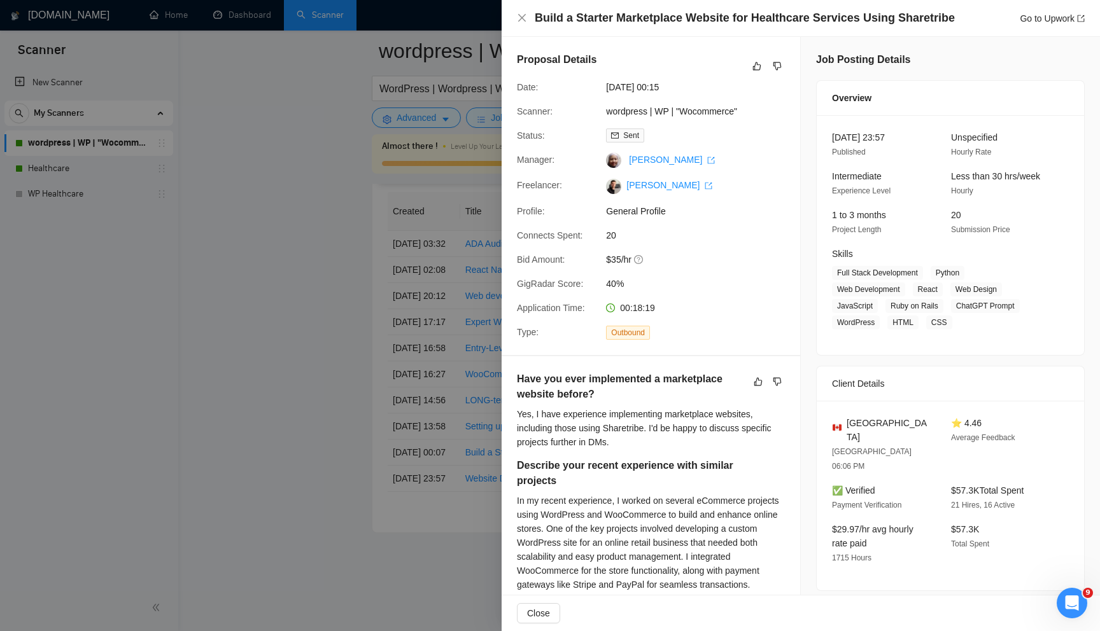
click at [339, 385] on div at bounding box center [550, 315] width 1100 height 631
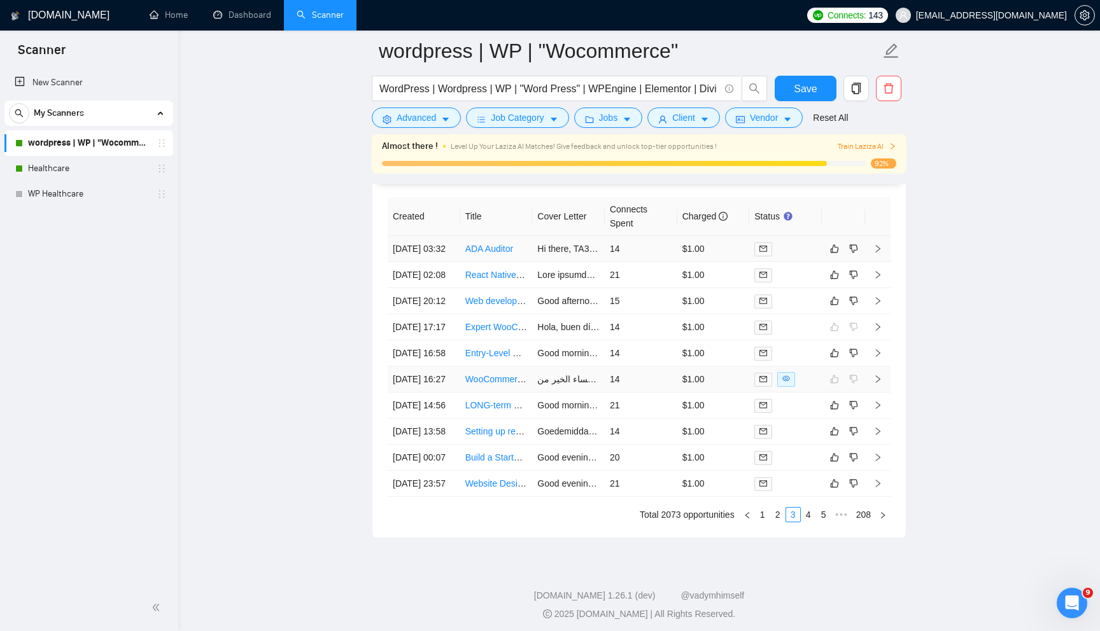
scroll to position [3369, 0]
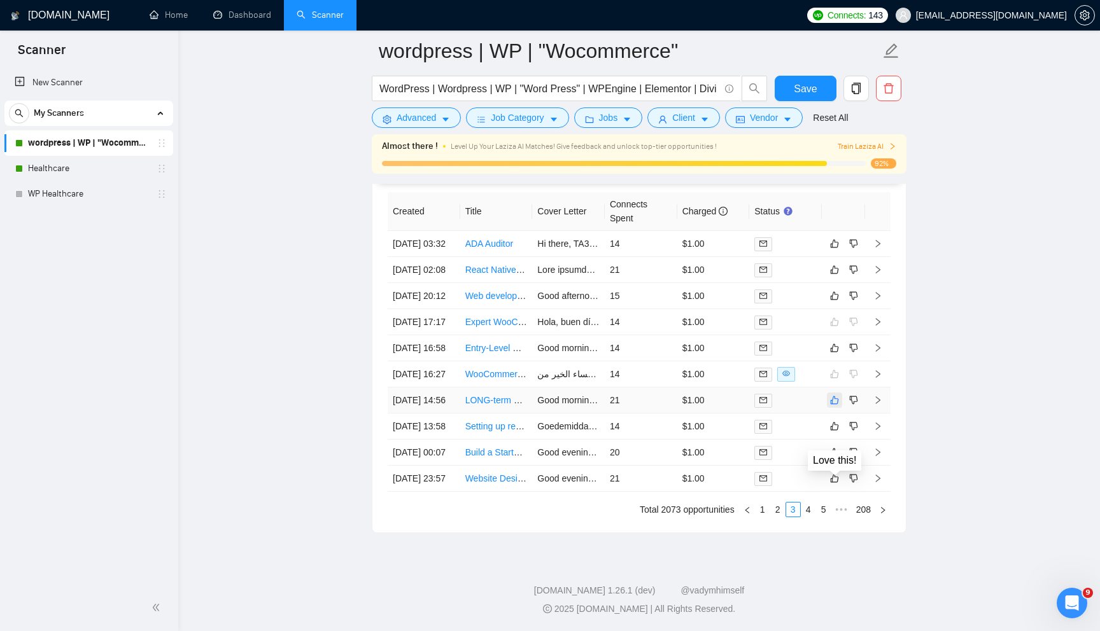
click at [832, 405] on icon "like" at bounding box center [834, 400] width 9 height 10
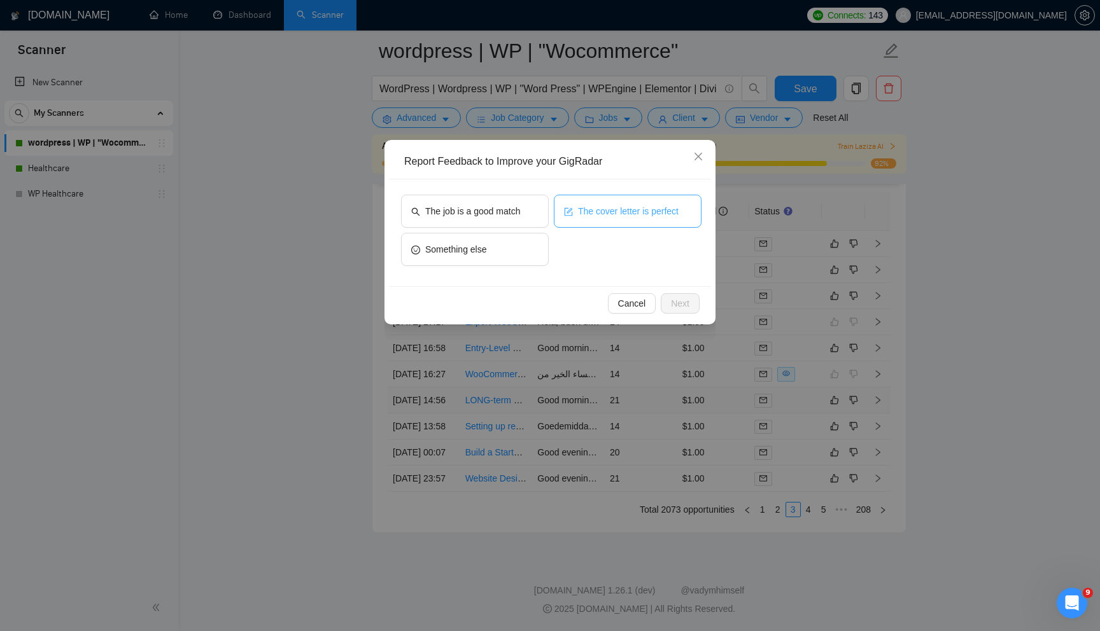
click at [642, 207] on span "The cover letter is perfect" at bounding box center [628, 211] width 101 height 14
click at [678, 305] on span "Next" at bounding box center [680, 304] width 18 height 14
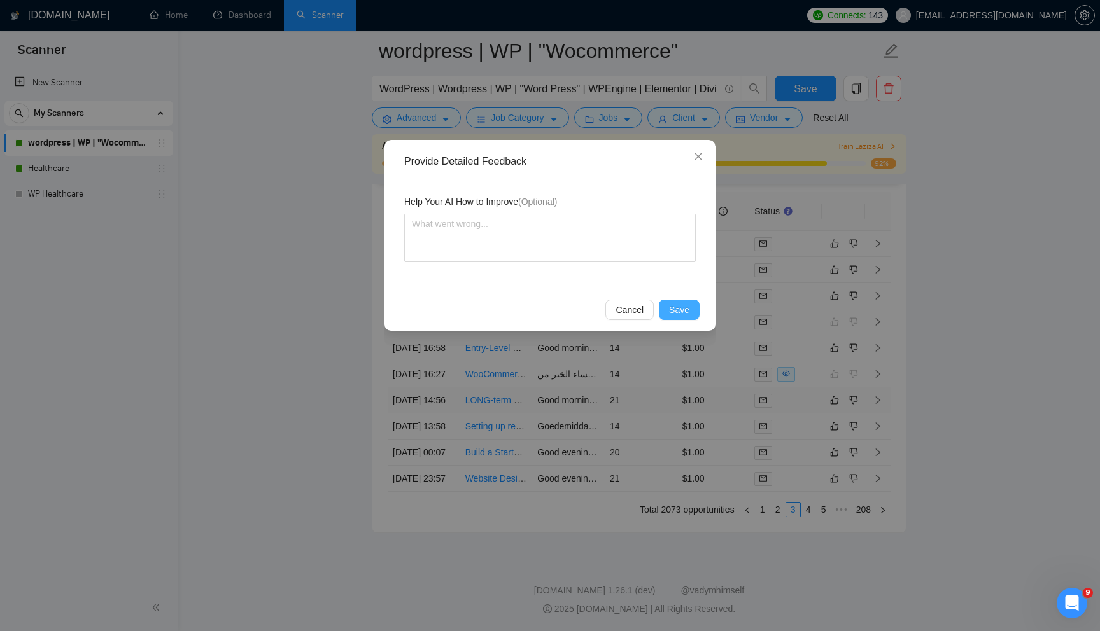
click at [678, 305] on span "Save" at bounding box center [679, 310] width 20 height 14
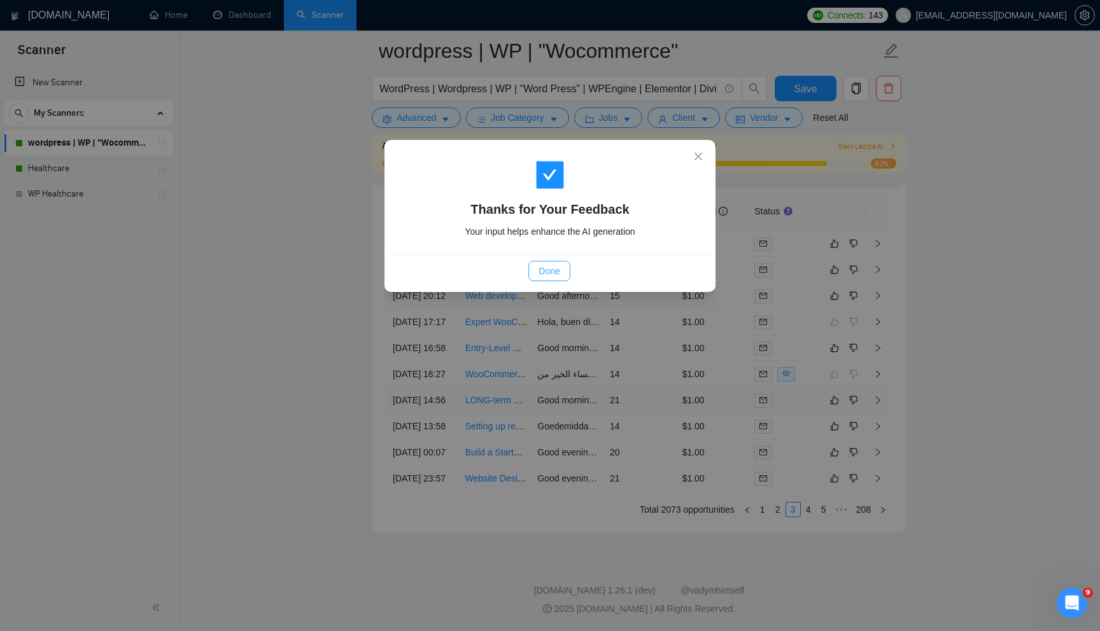
click at [546, 270] on span "Done" at bounding box center [548, 271] width 21 height 14
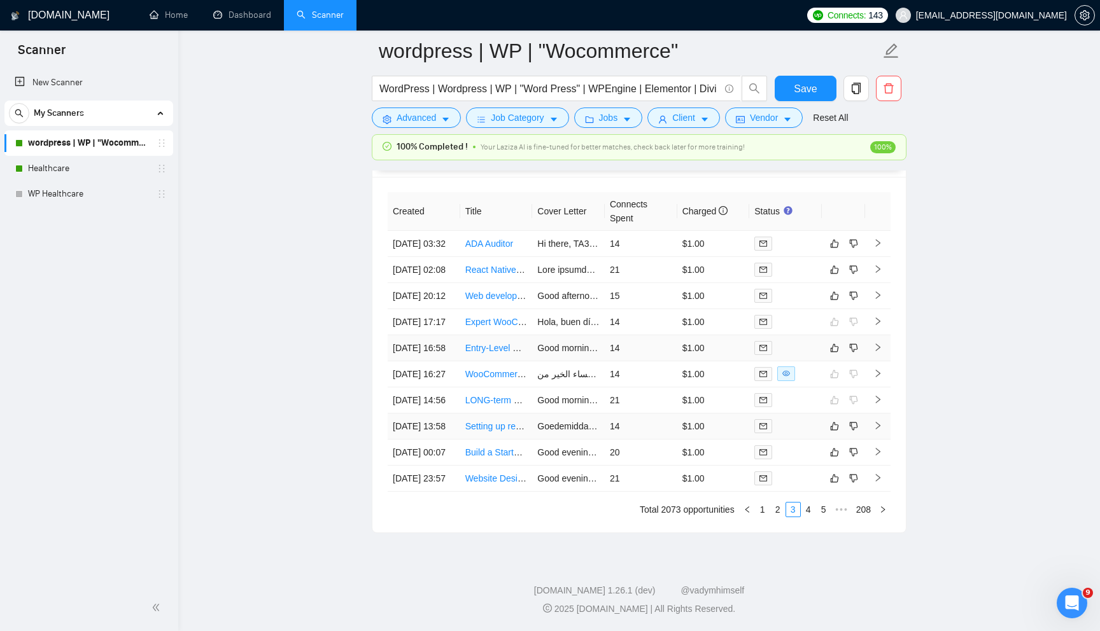
scroll to position [3354, 0]
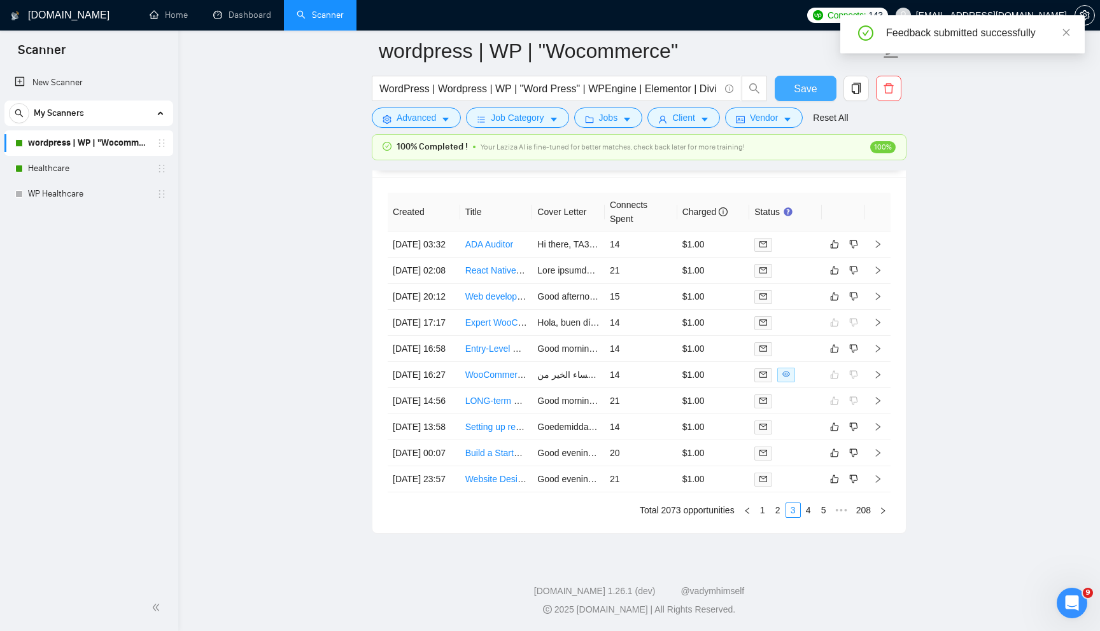
click at [790, 79] on button "Save" at bounding box center [806, 88] width 62 height 25
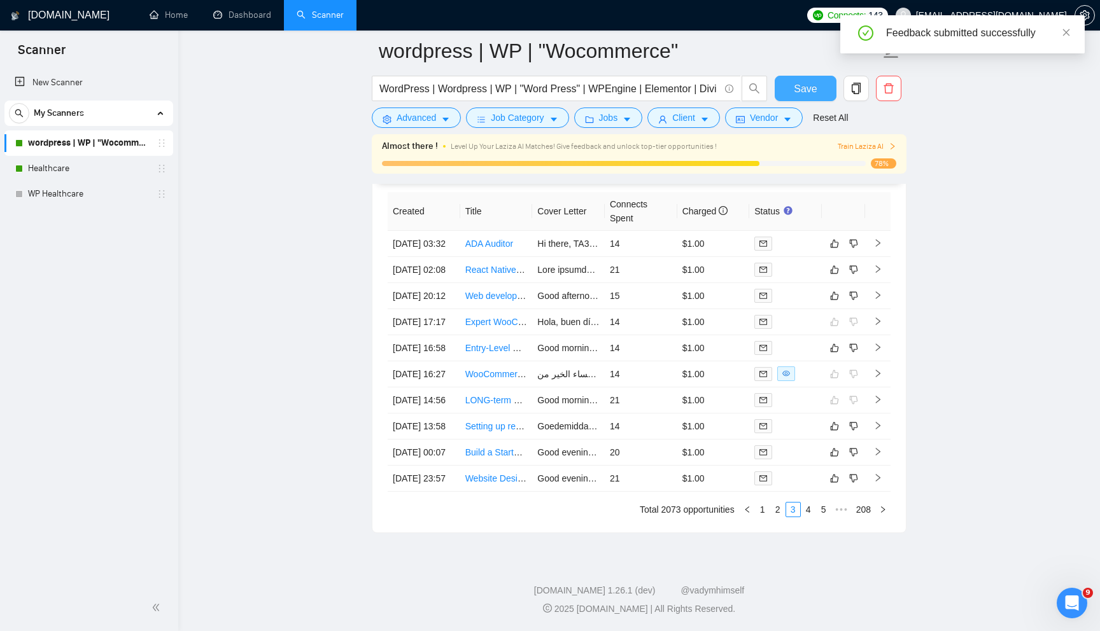
scroll to position [3347, 0]
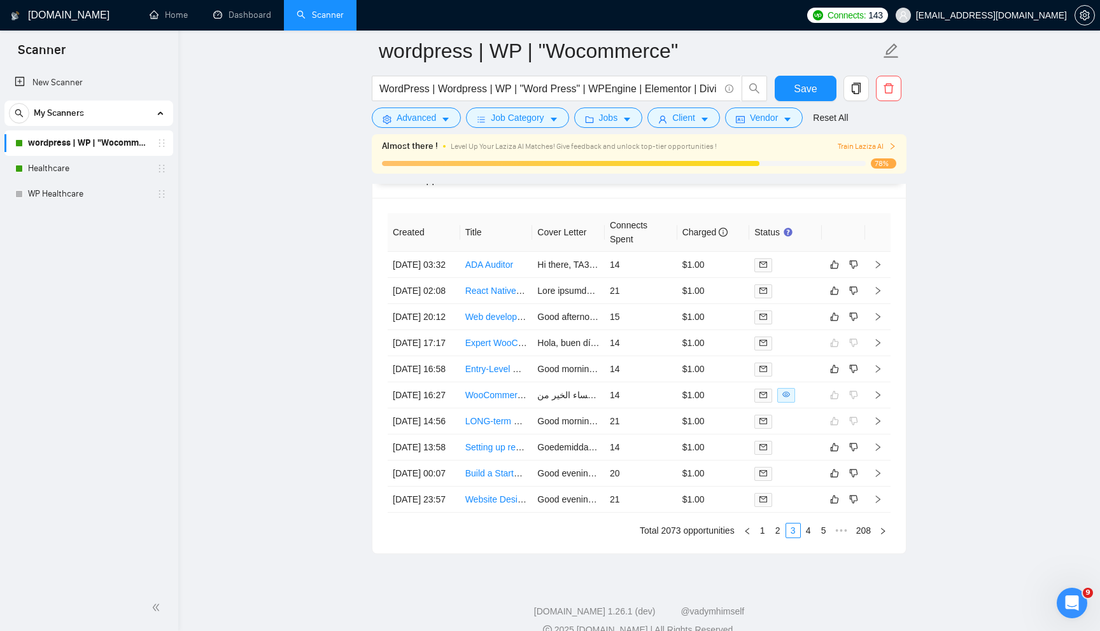
click at [895, 146] on icon "right" at bounding box center [892, 147] width 8 height 8
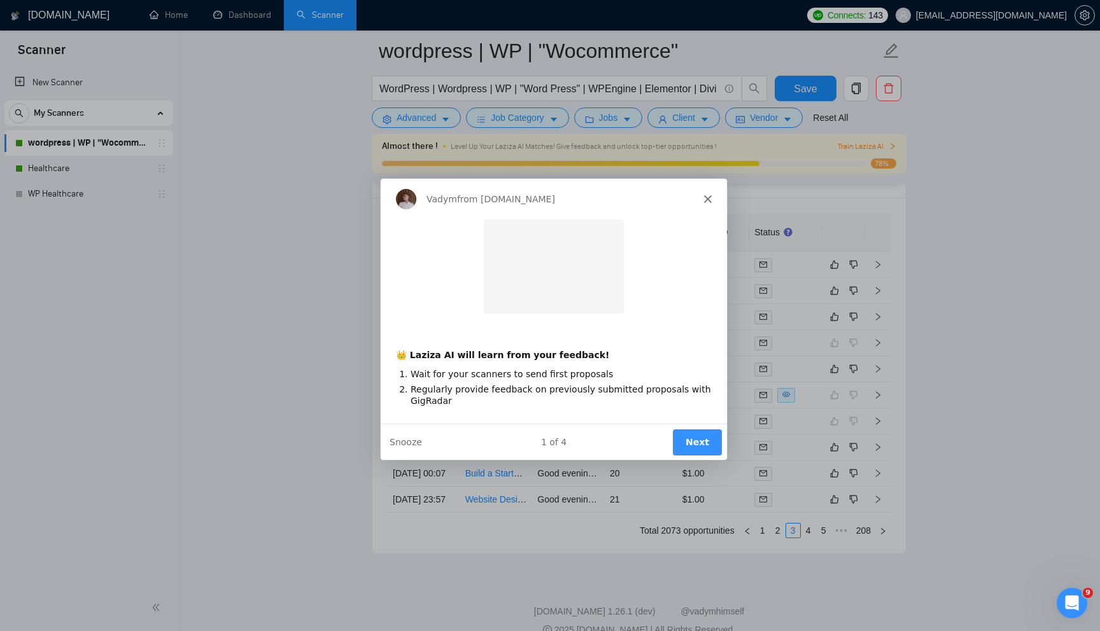
scroll to position [0, 0]
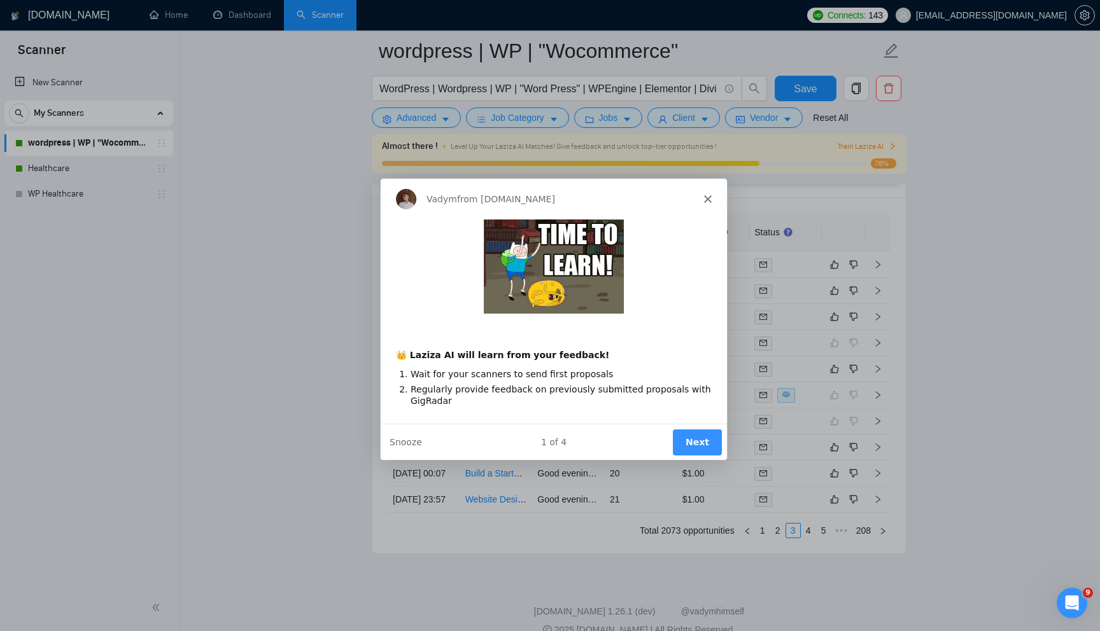
click at [700, 440] on button "Next" at bounding box center [696, 441] width 49 height 26
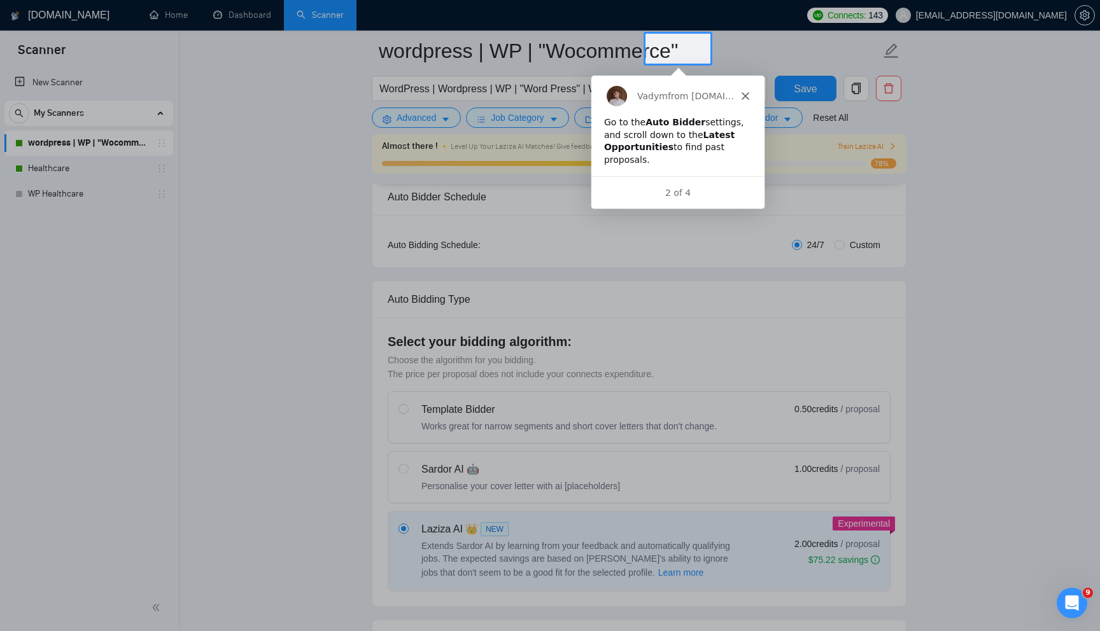
scroll to position [227, 0]
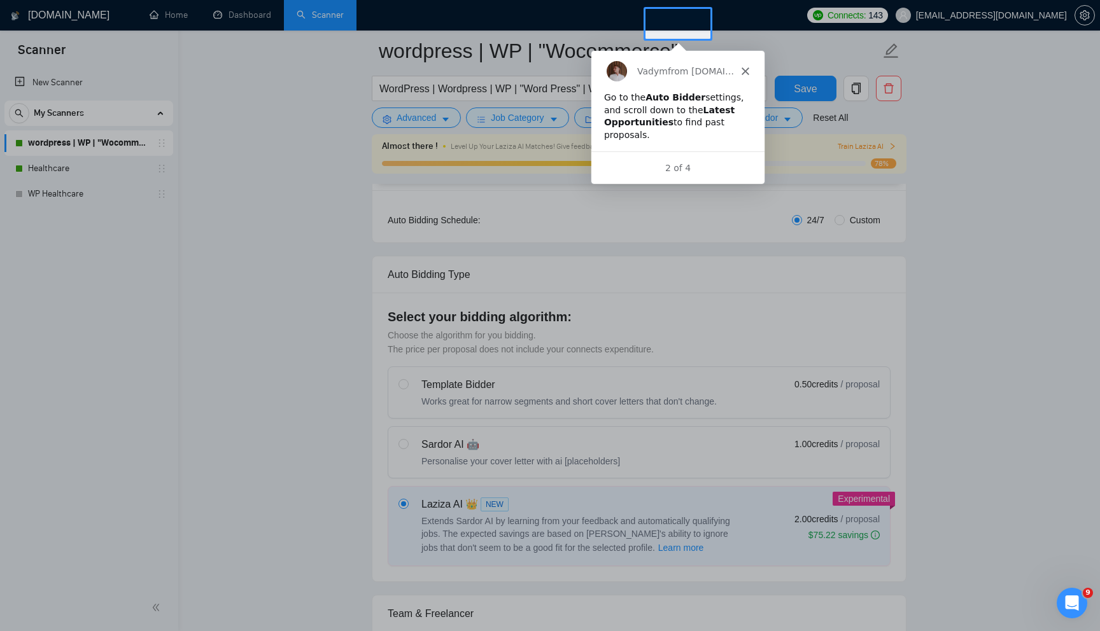
click at [741, 74] on div "Vadym from [DOMAIN_NAME]" at bounding box center [676, 70] width 173 height 41
click at [742, 66] on icon "Close" at bounding box center [744, 70] width 8 height 8
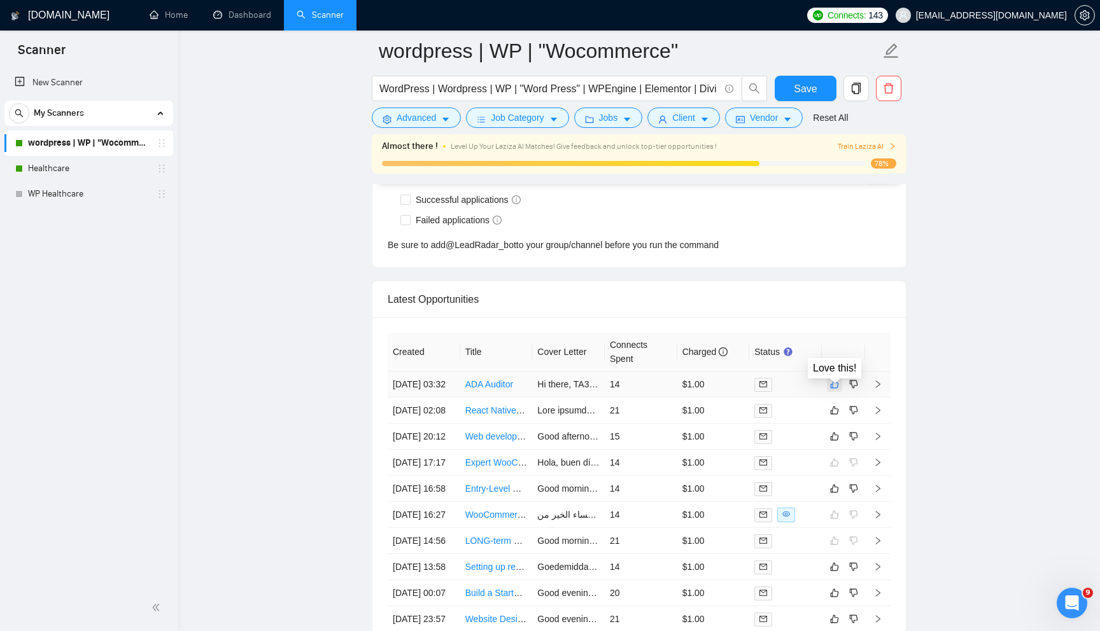
scroll to position [3495, 0]
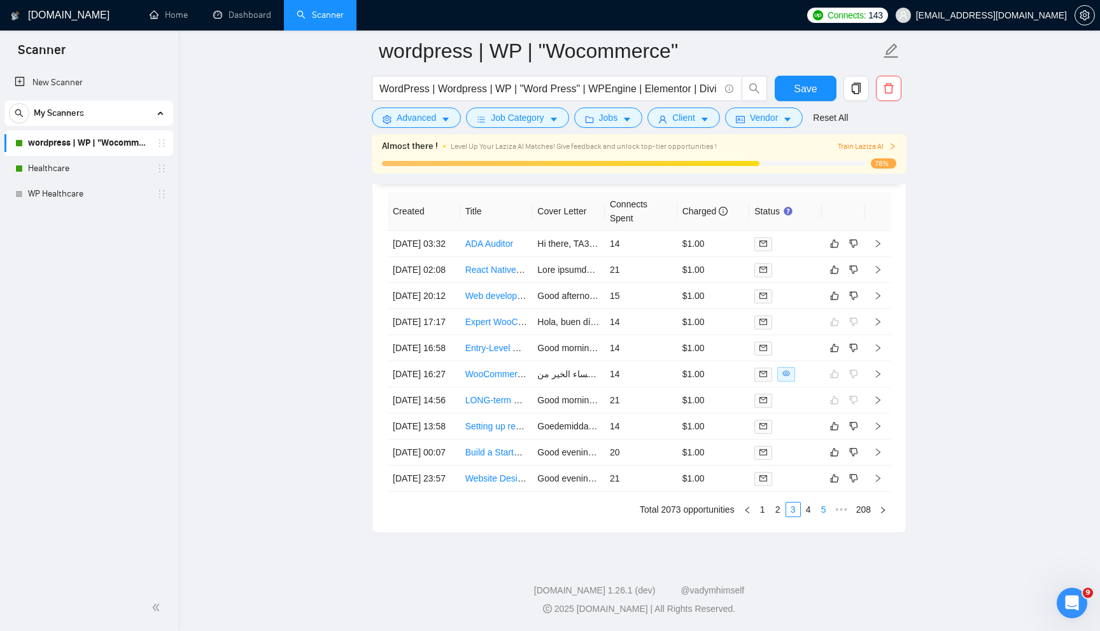
click at [821, 509] on link "5" at bounding box center [824, 510] width 14 height 14
click at [833, 318] on icon "like" at bounding box center [834, 323] width 9 height 10
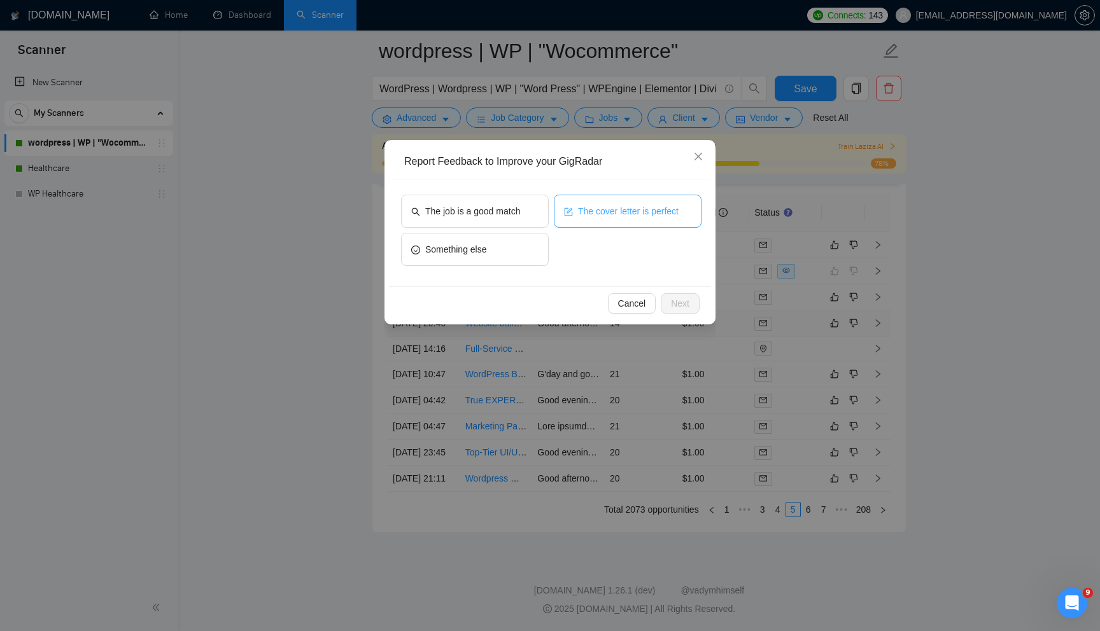
click at [638, 210] on span "The cover letter is perfect" at bounding box center [628, 211] width 101 height 14
click at [678, 297] on span "Next" at bounding box center [680, 304] width 18 height 14
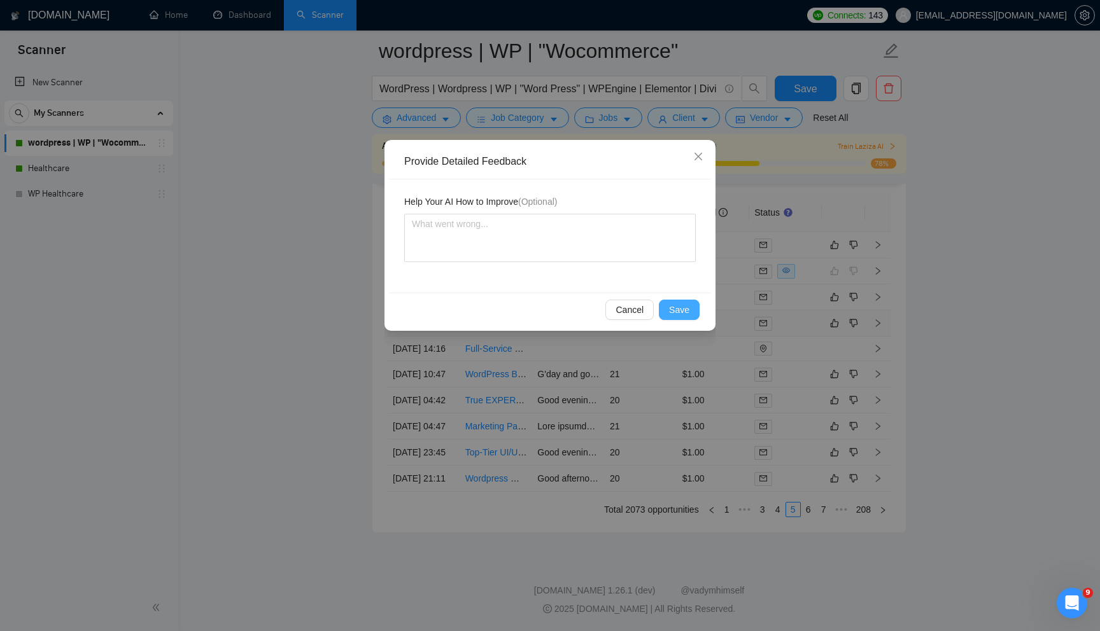
click at [679, 314] on span "Save" at bounding box center [679, 310] width 20 height 14
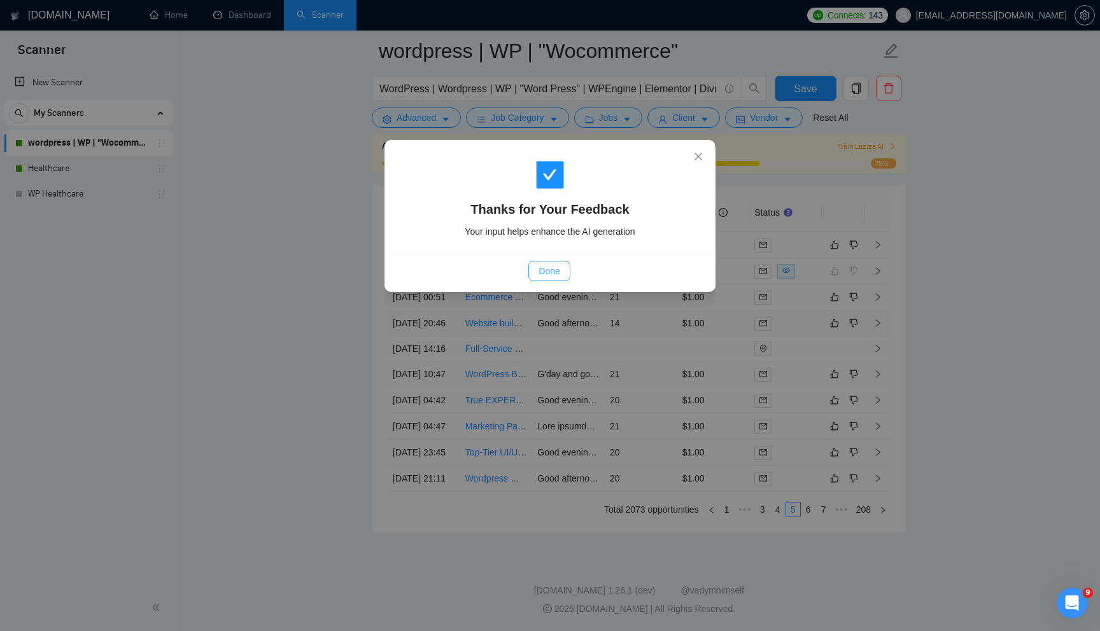
click at [545, 262] on button "Done" at bounding box center [548, 271] width 41 height 20
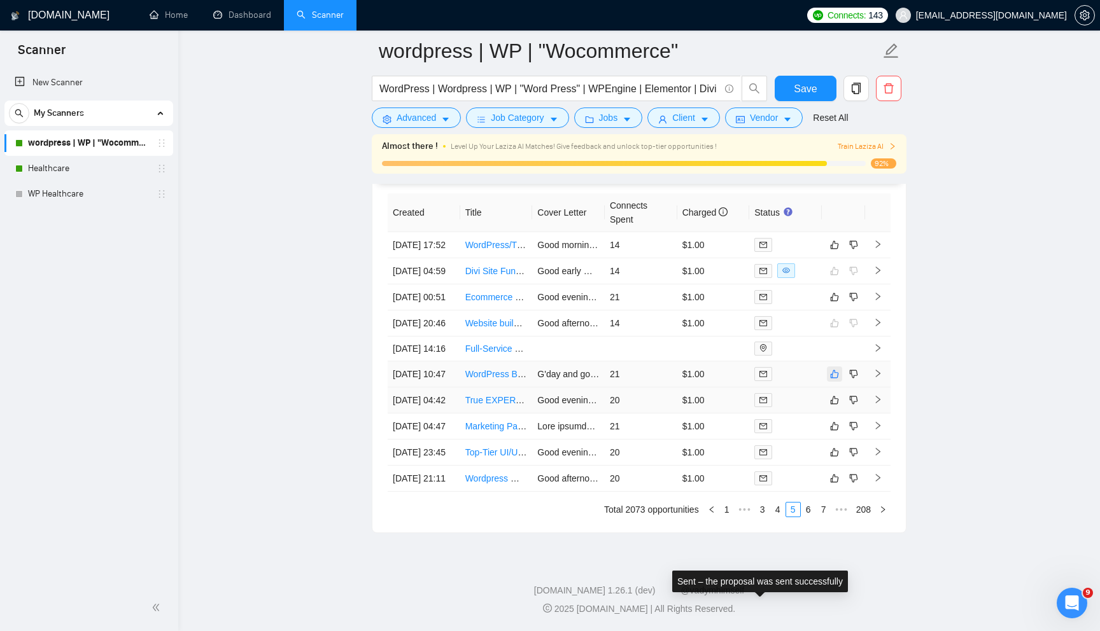
scroll to position [3367, 0]
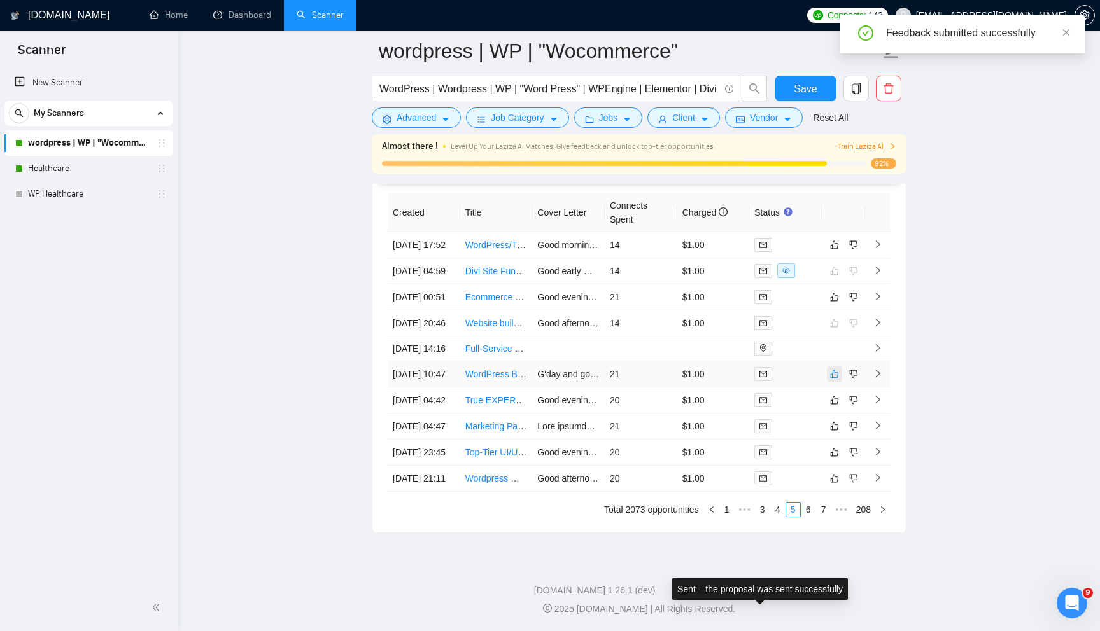
click at [831, 367] on button "button" at bounding box center [834, 374] width 15 height 15
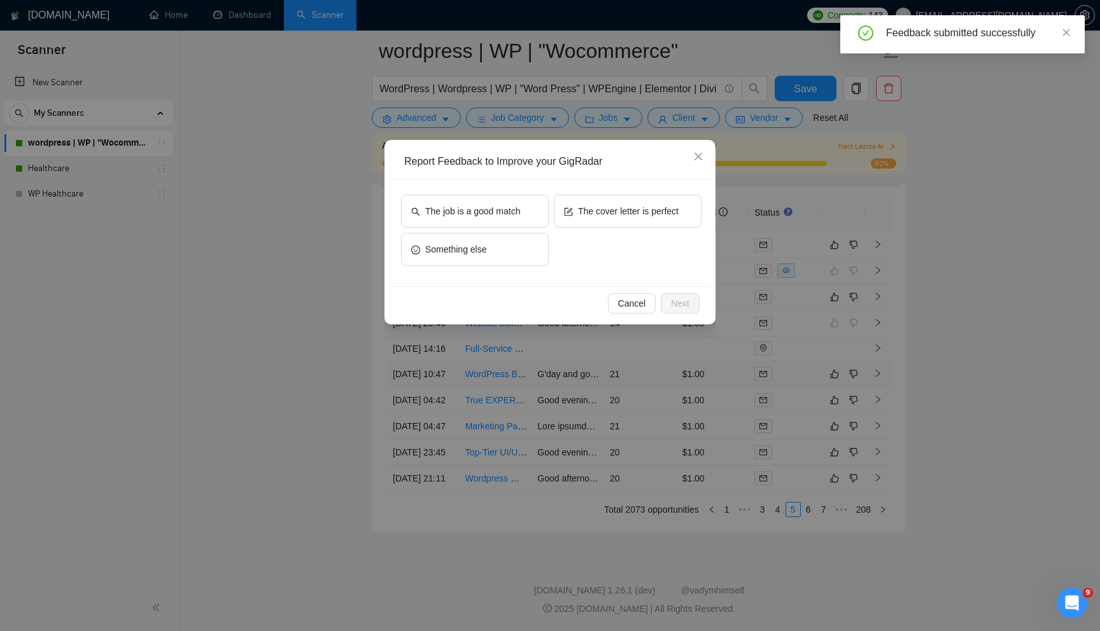
click at [831, 315] on div "Report Feedback to Improve your GigRadar The job is a good match The cover lett…" at bounding box center [550, 315] width 1100 height 631
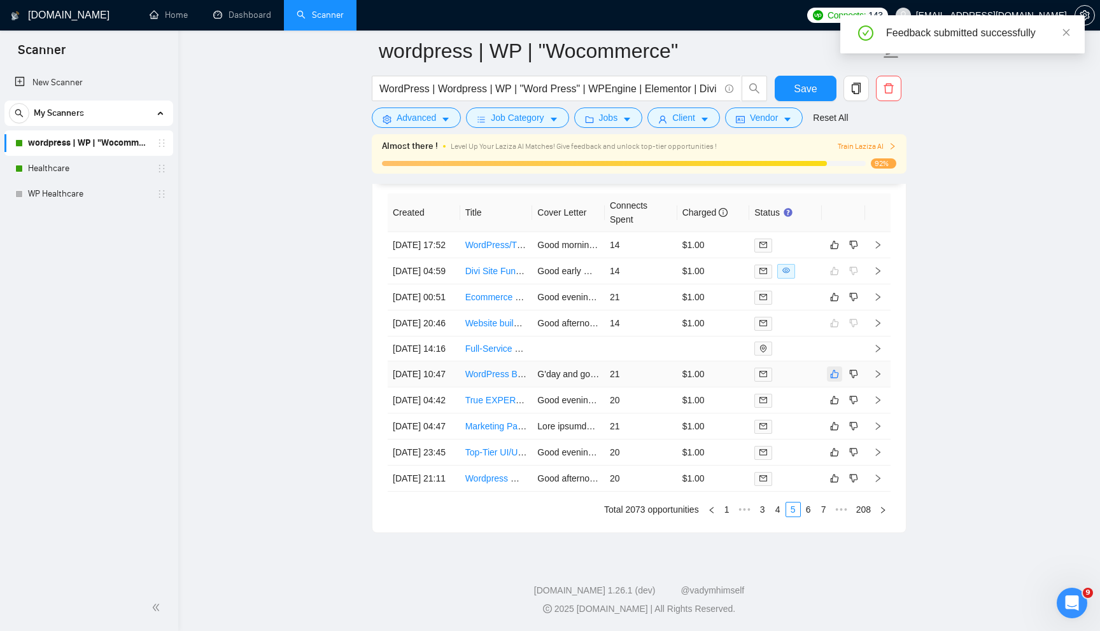
click at [831, 379] on icon "like" at bounding box center [834, 374] width 9 height 10
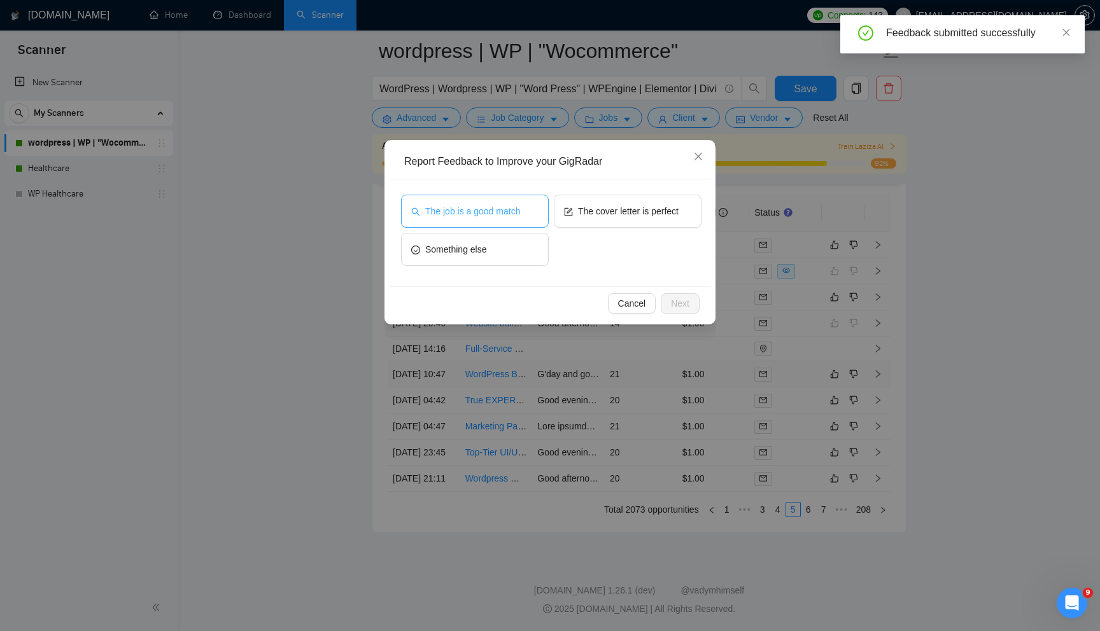
click at [507, 219] on button "The job is a good match" at bounding box center [475, 211] width 148 height 33
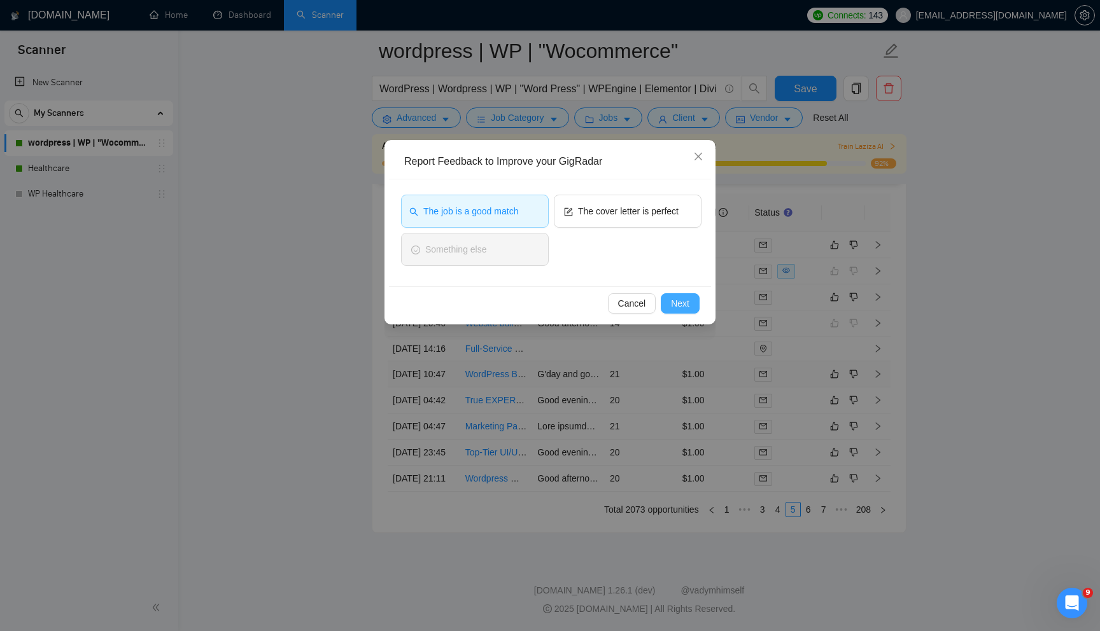
click at [677, 305] on span "Next" at bounding box center [680, 304] width 18 height 14
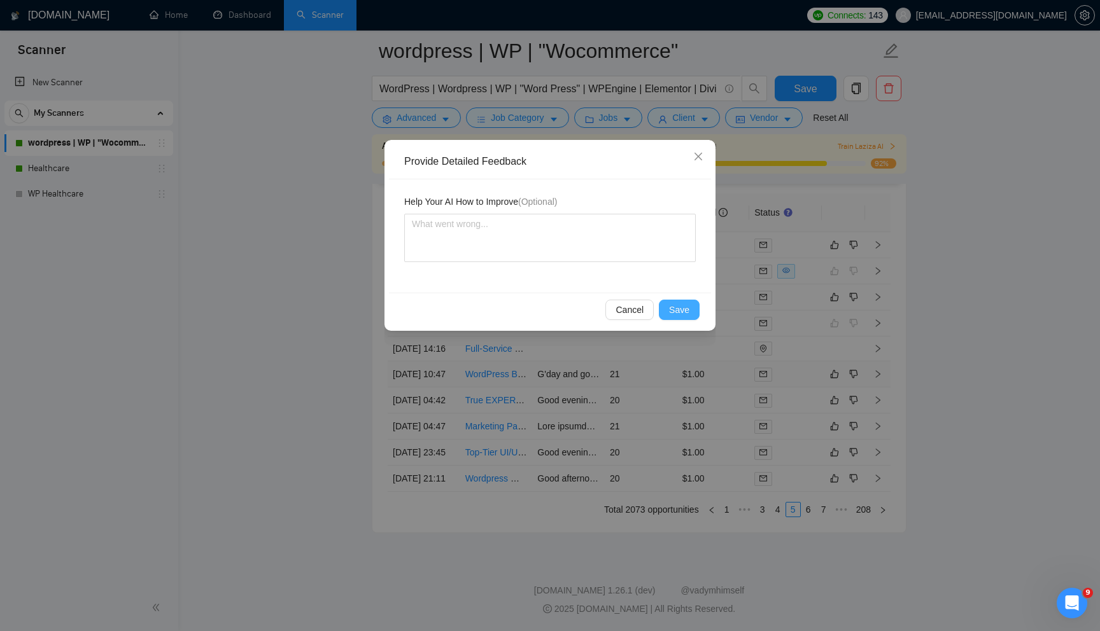
click at [687, 307] on span "Save" at bounding box center [679, 310] width 20 height 14
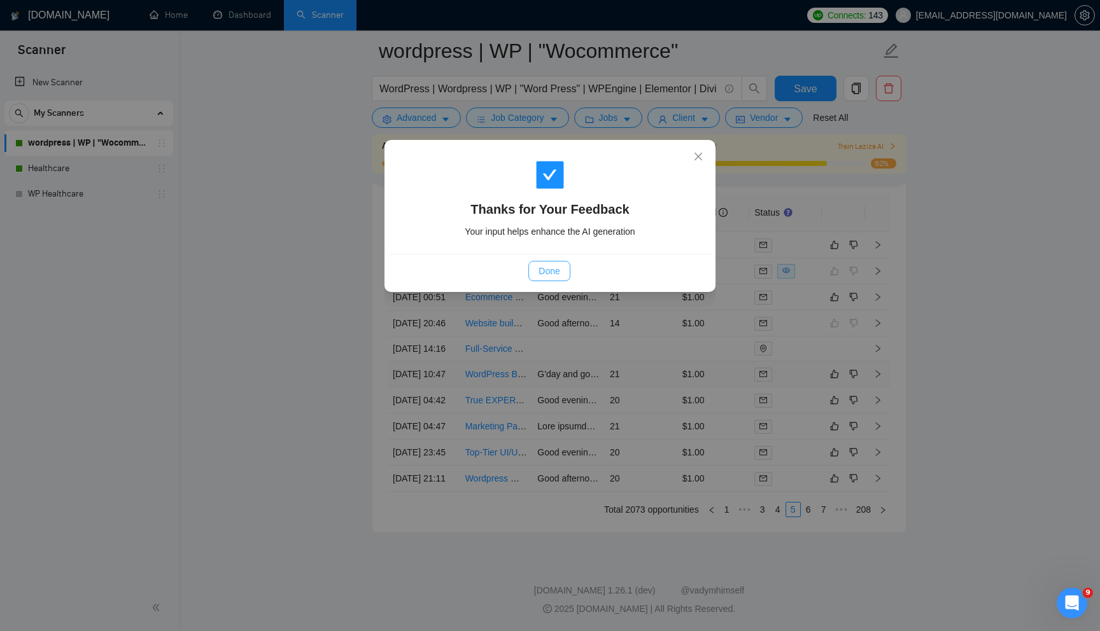
click at [556, 272] on span "Done" at bounding box center [548, 271] width 21 height 14
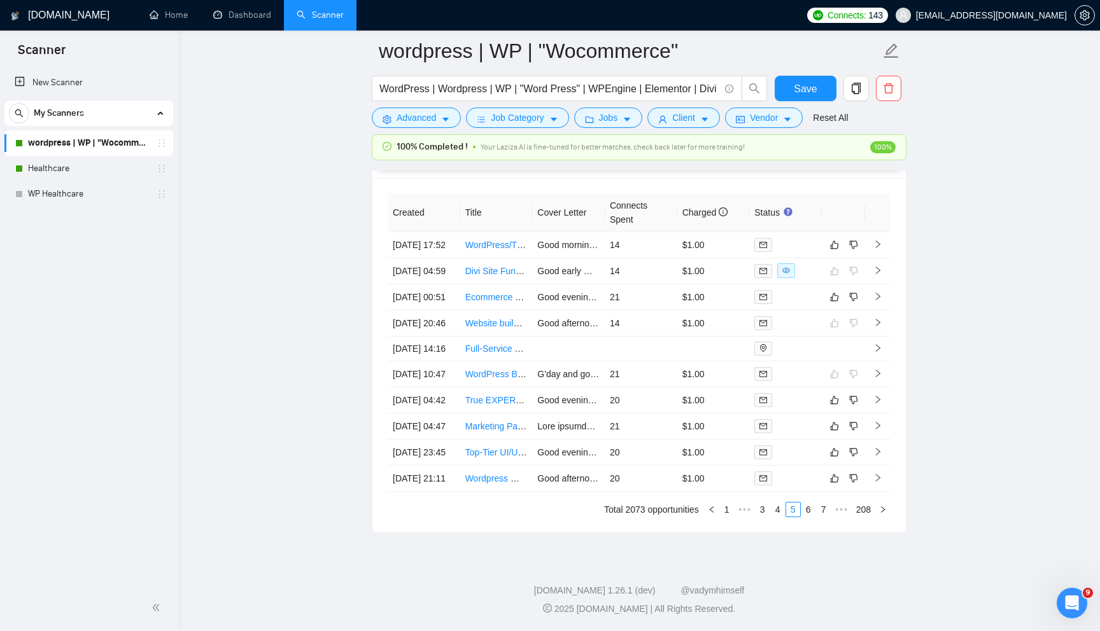
scroll to position [3354, 0]
click at [835, 249] on icon "like" at bounding box center [834, 245] width 9 height 10
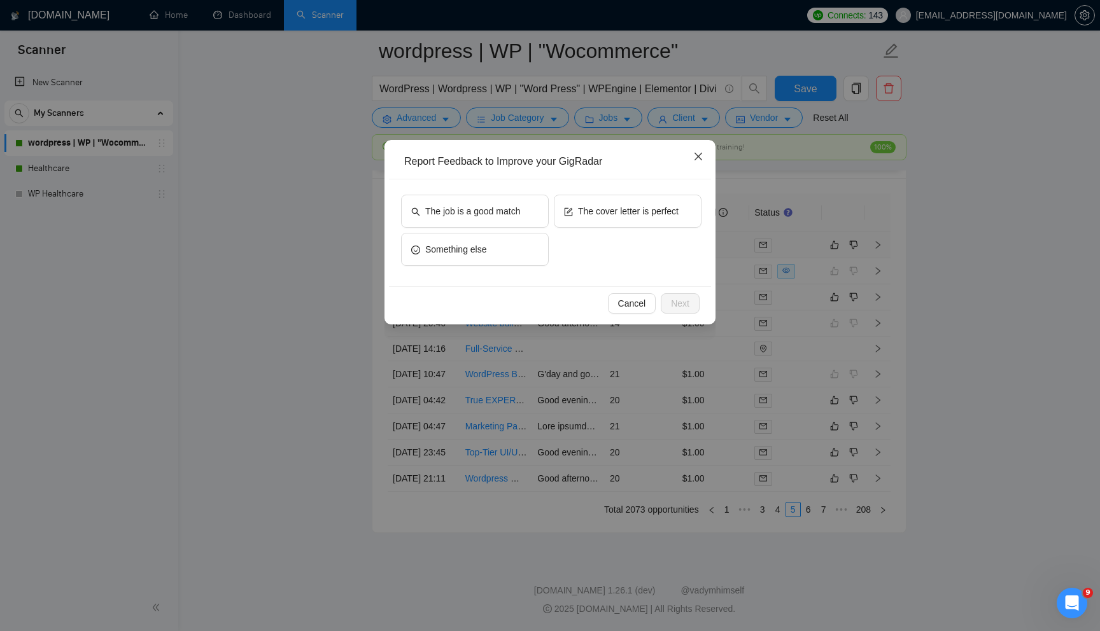
click at [701, 157] on icon "close" at bounding box center [698, 156] width 10 height 10
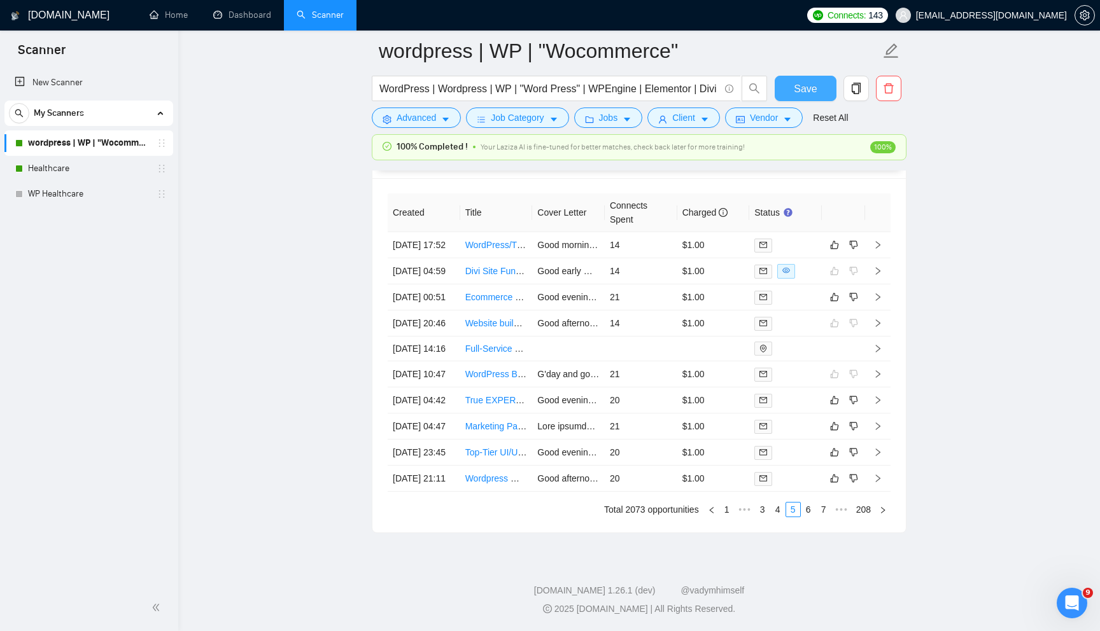
click at [789, 98] on button "Save" at bounding box center [806, 88] width 62 height 25
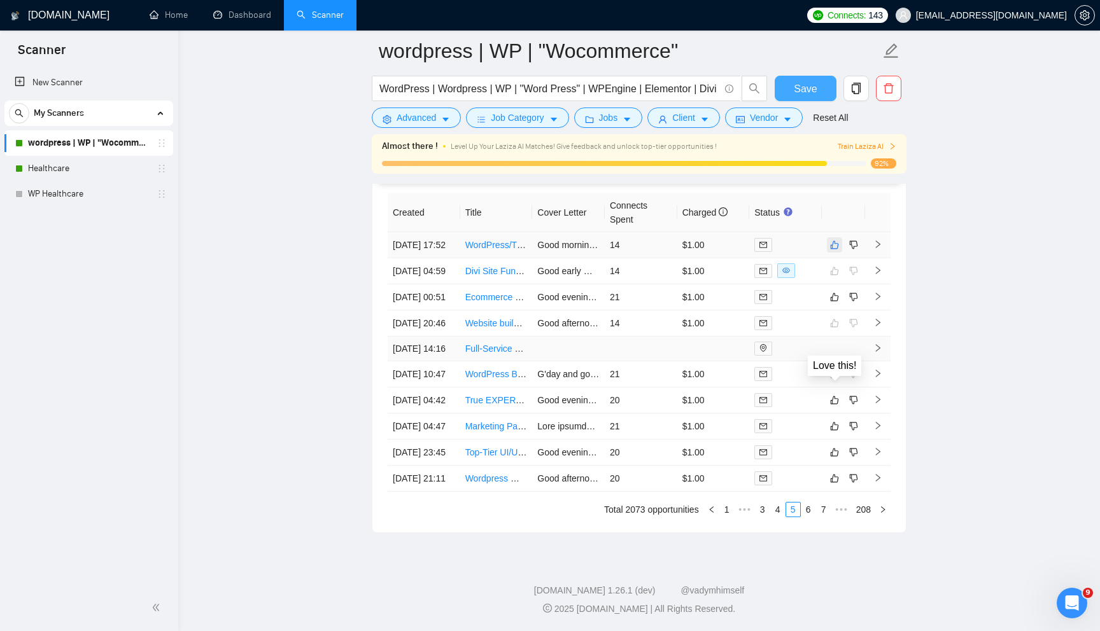
scroll to position [3347, 0]
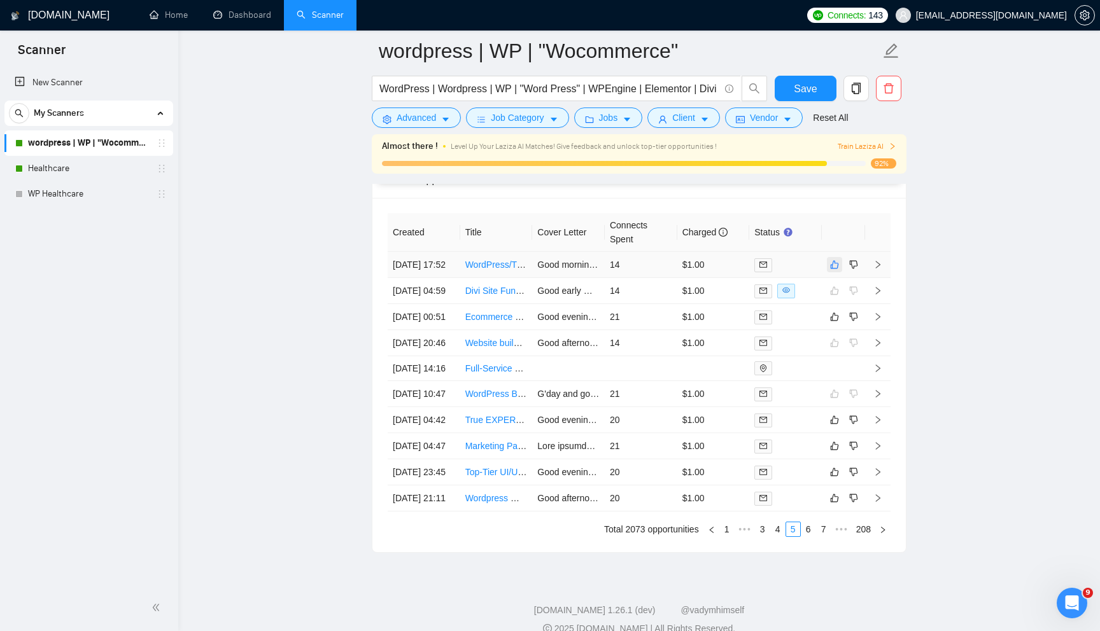
click at [833, 269] on icon "like" at bounding box center [834, 265] width 9 height 10
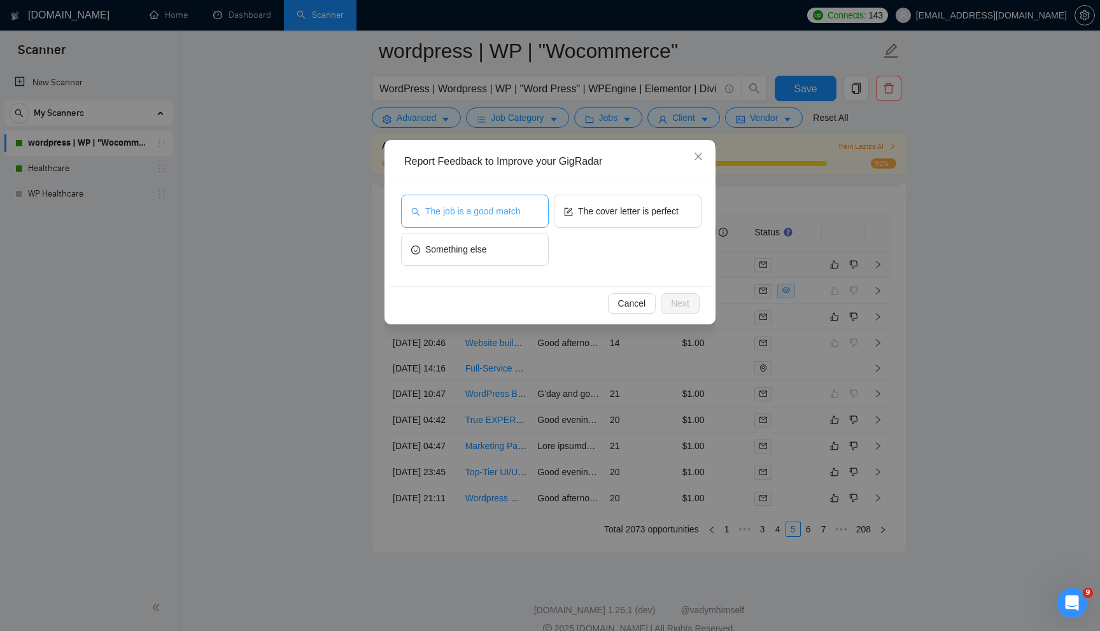
click at [526, 213] on button "The job is a good match" at bounding box center [475, 211] width 148 height 33
click at [680, 311] on button "Next" at bounding box center [680, 303] width 39 height 20
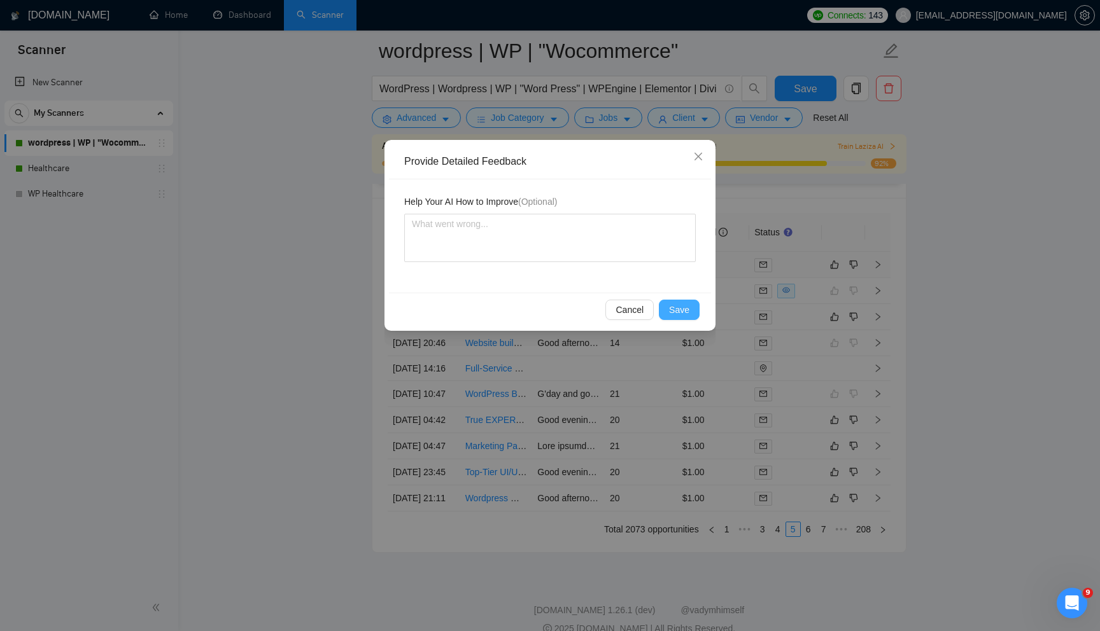
click at [678, 309] on span "Save" at bounding box center [679, 310] width 20 height 14
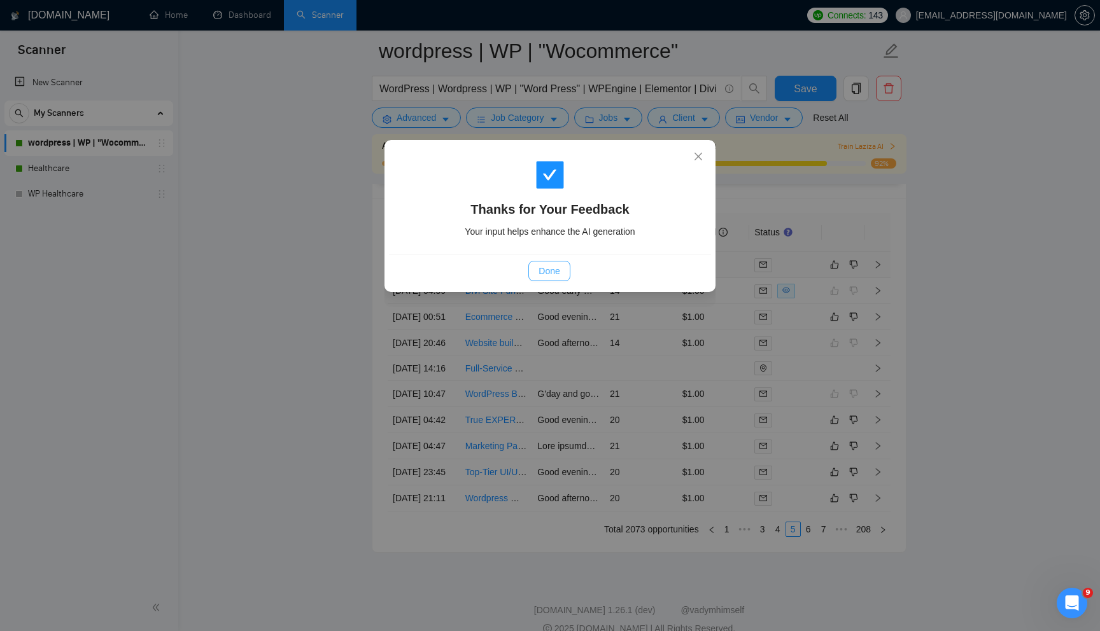
click at [555, 269] on span "Done" at bounding box center [548, 271] width 21 height 14
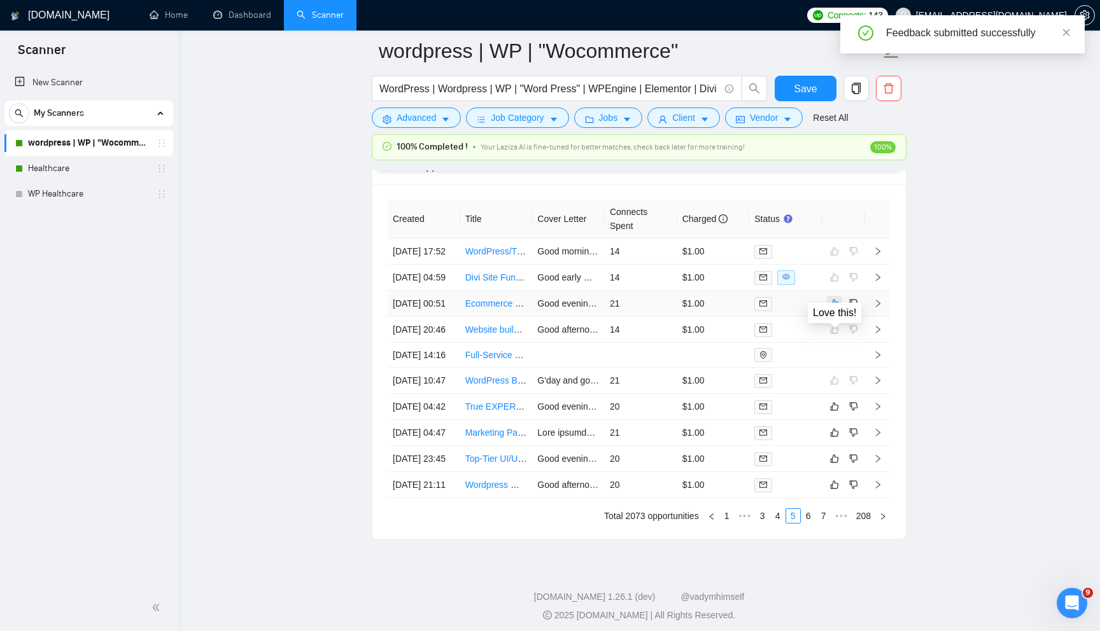
click at [837, 309] on icon "like" at bounding box center [834, 303] width 9 height 10
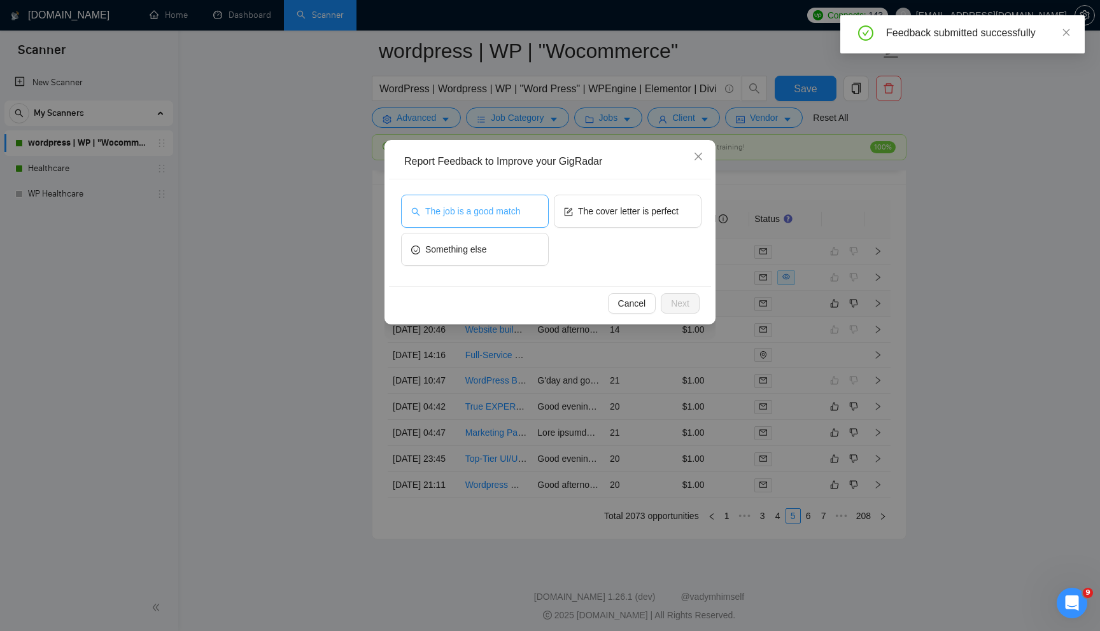
click at [465, 206] on span "The job is a good match" at bounding box center [472, 211] width 95 height 14
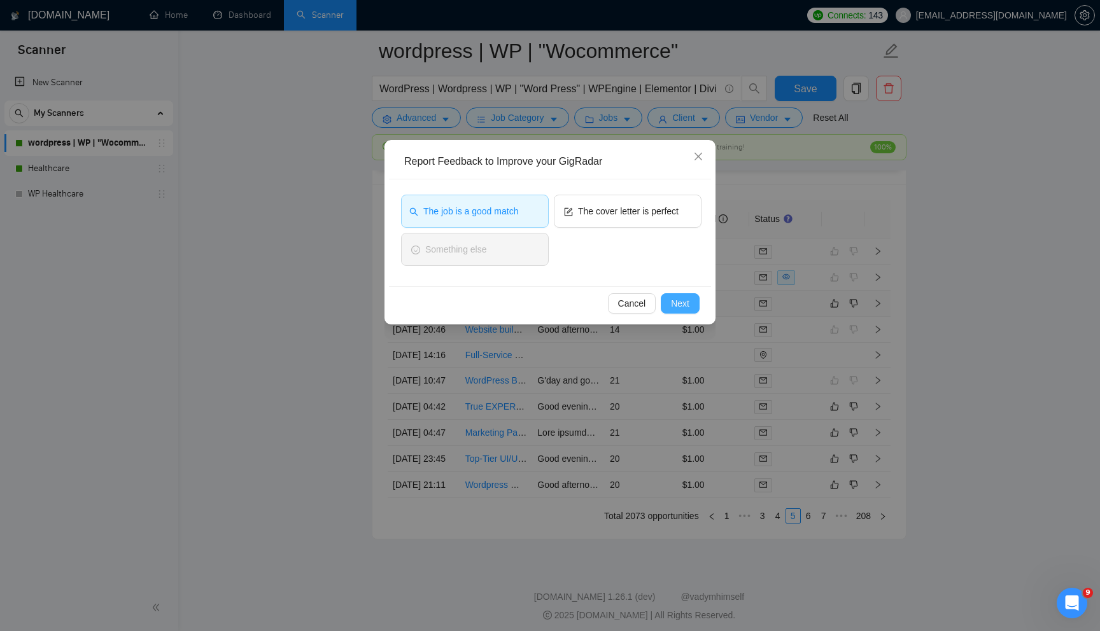
click at [679, 306] on span "Next" at bounding box center [680, 304] width 18 height 14
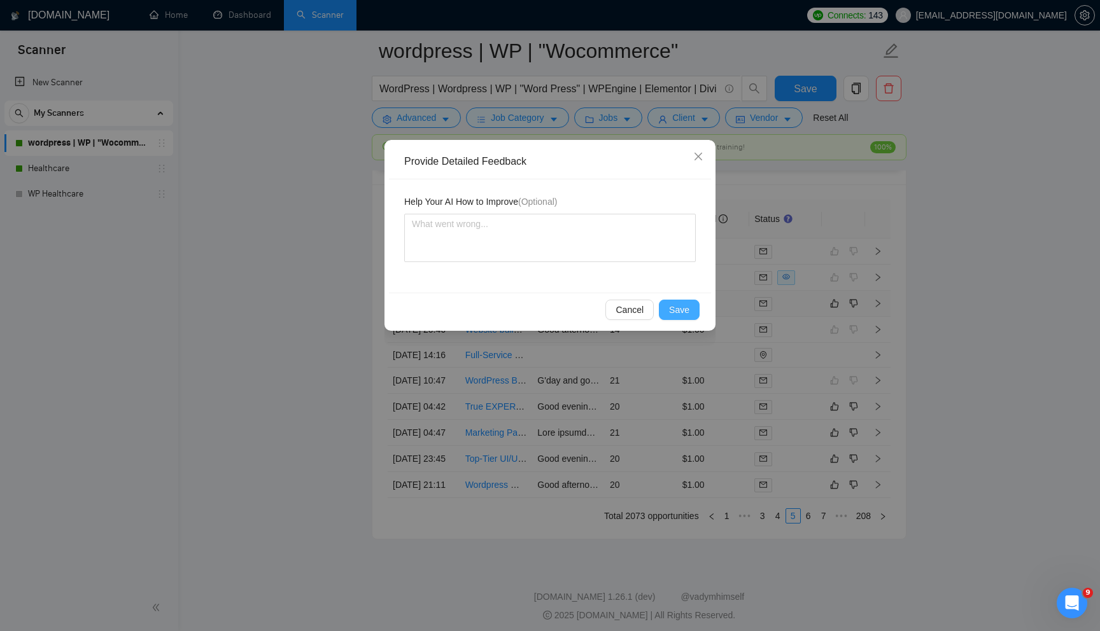
click at [687, 308] on span "Save" at bounding box center [679, 310] width 20 height 14
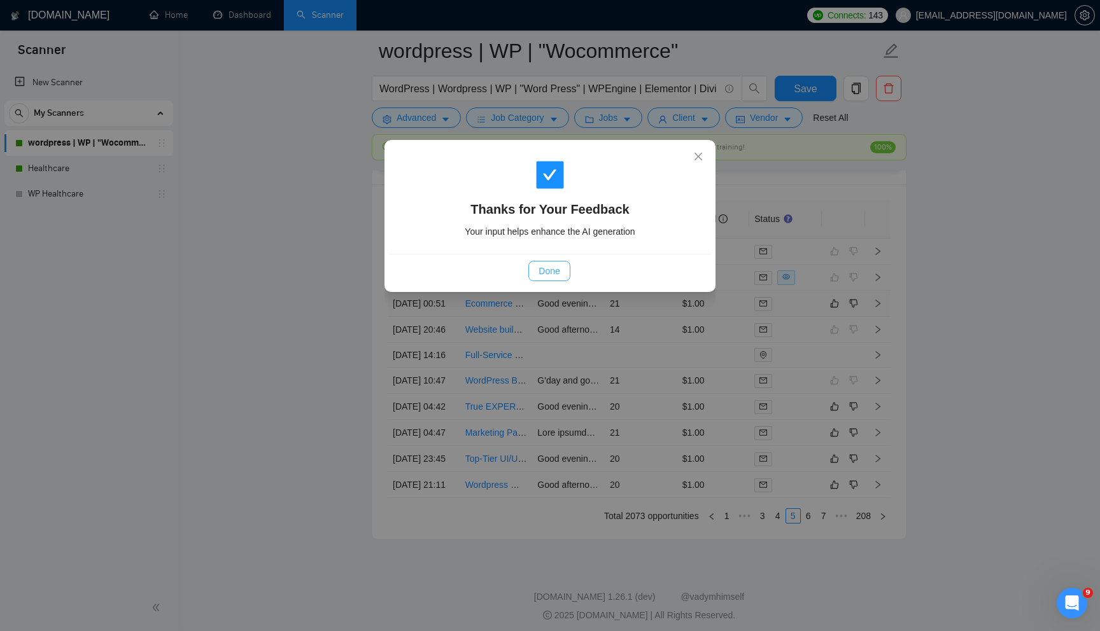
click at [561, 267] on button "Done" at bounding box center [548, 271] width 41 height 20
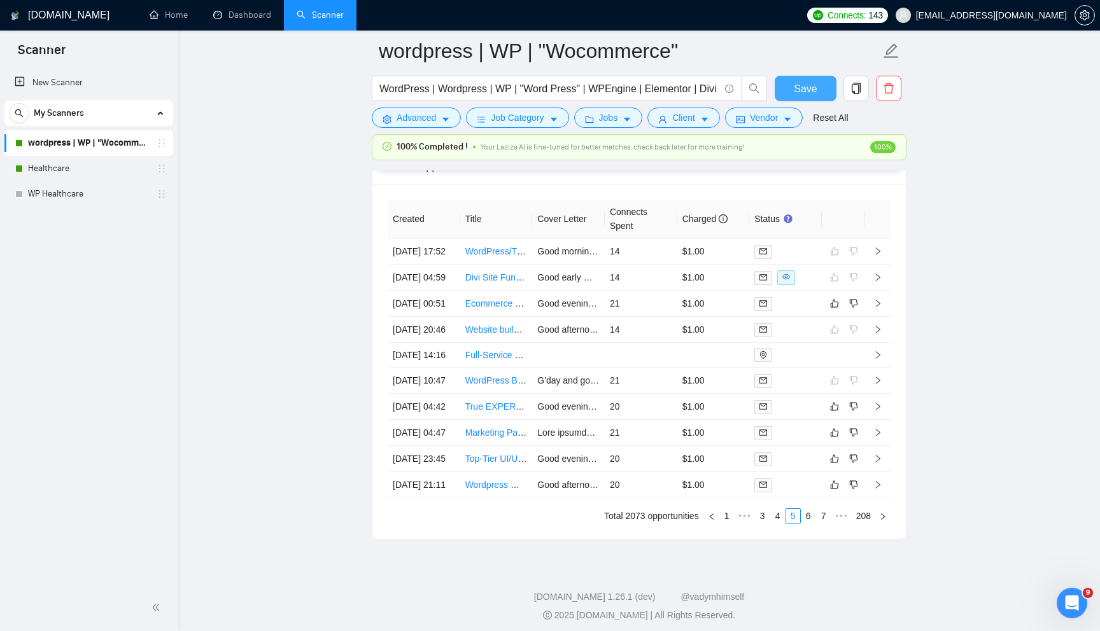
click at [811, 83] on span "Save" at bounding box center [805, 89] width 23 height 16
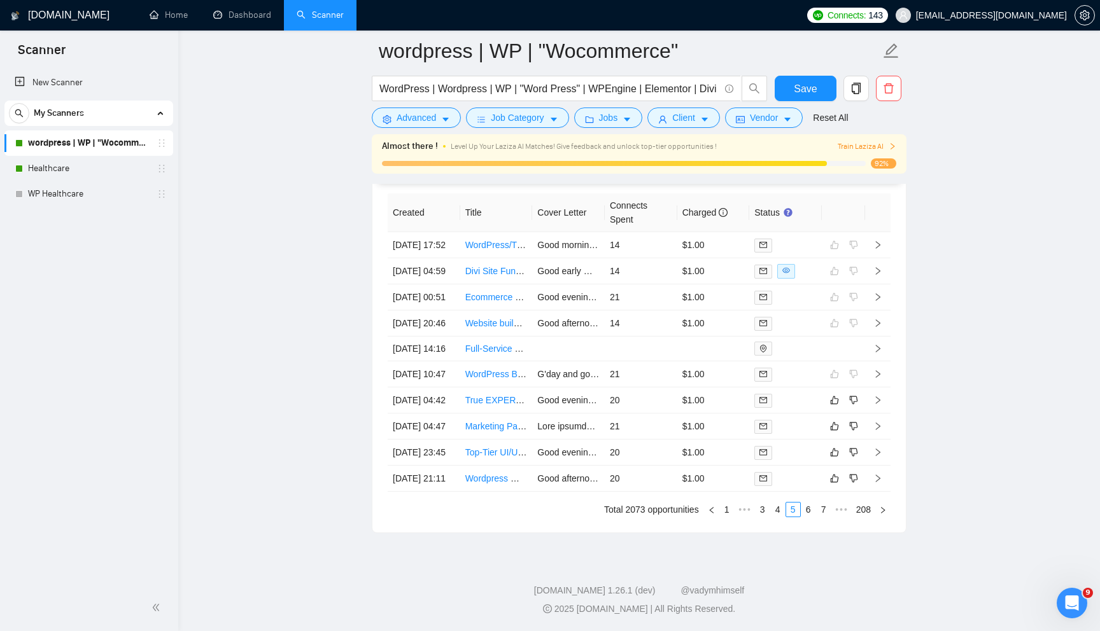
scroll to position [3417, 0]
click at [831, 484] on icon "like" at bounding box center [834, 479] width 9 height 10
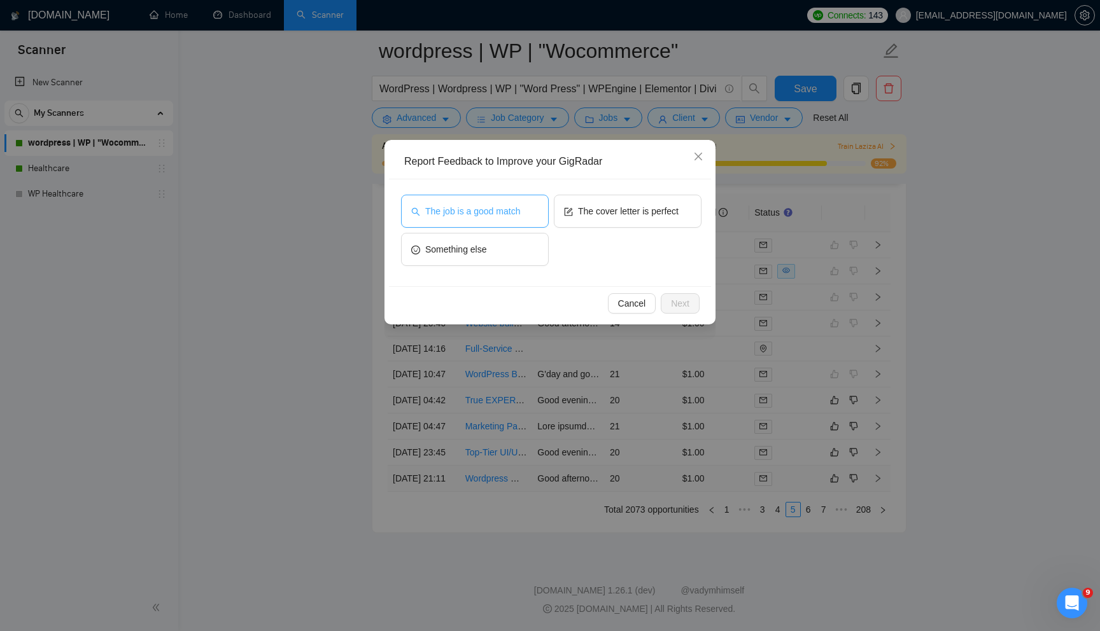
click at [500, 224] on button "The job is a good match" at bounding box center [475, 211] width 148 height 33
click at [679, 309] on span "Next" at bounding box center [680, 304] width 18 height 14
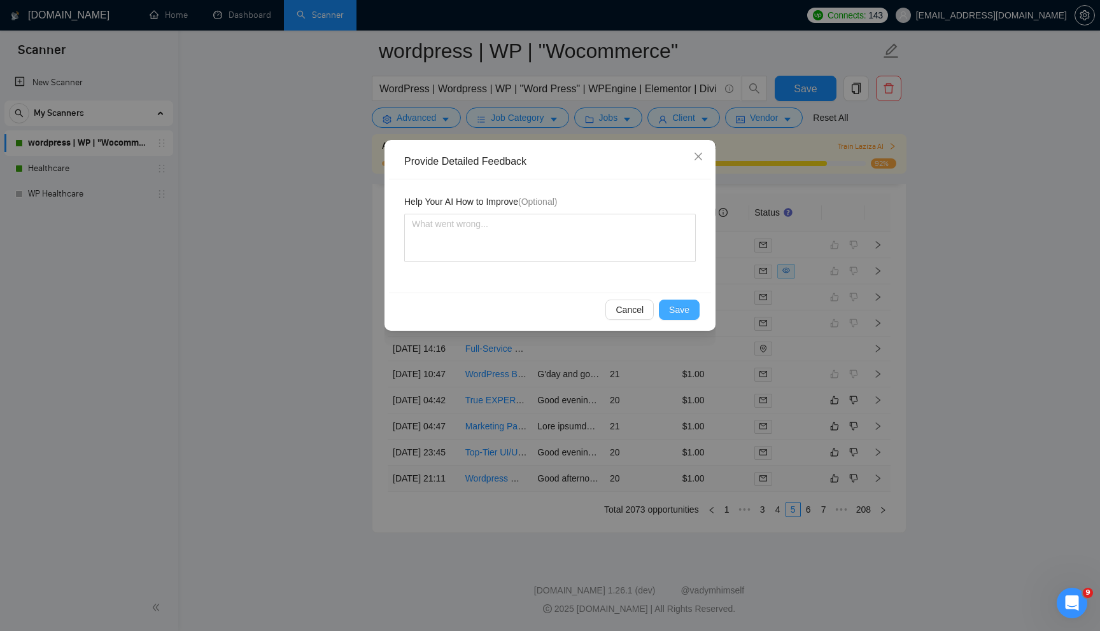
click at [684, 302] on button "Save" at bounding box center [679, 310] width 41 height 20
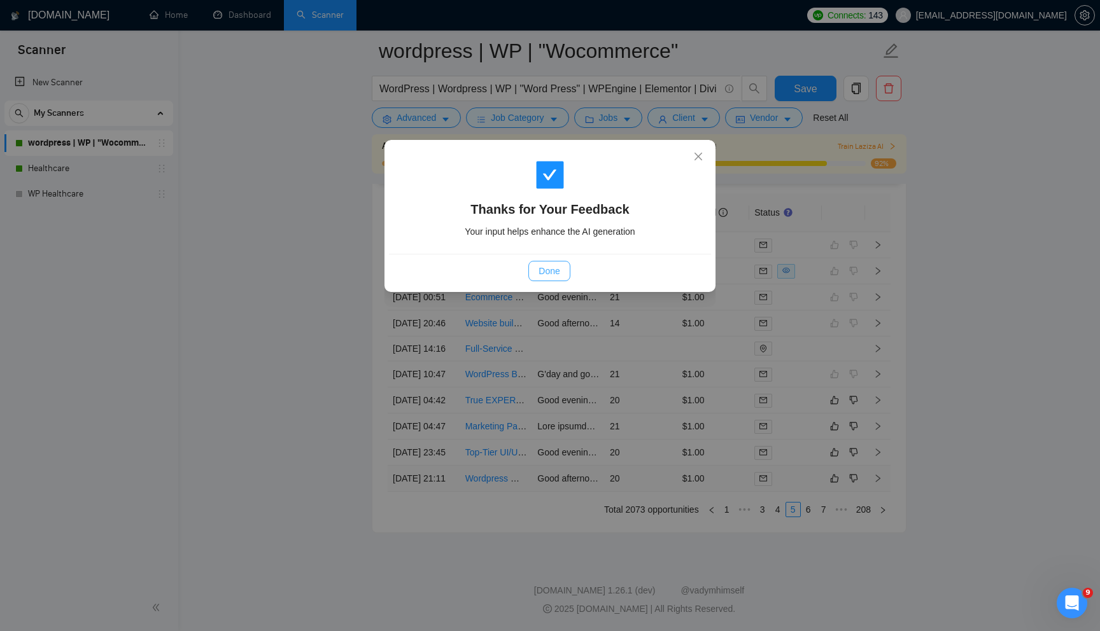
click at [547, 272] on span "Done" at bounding box center [548, 271] width 21 height 14
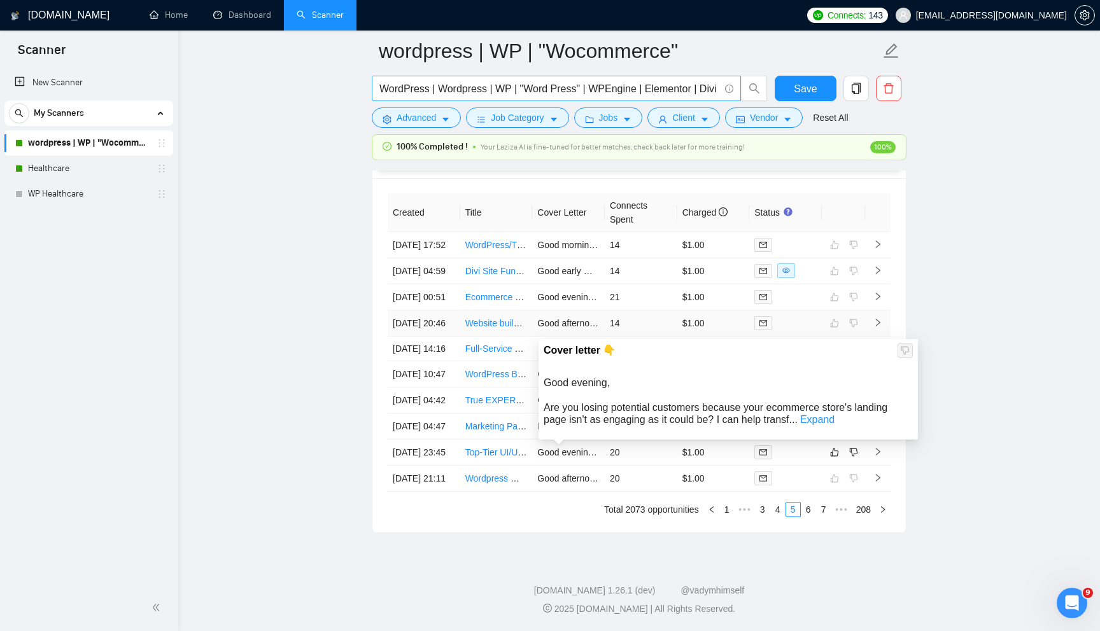
scroll to position [3354, 0]
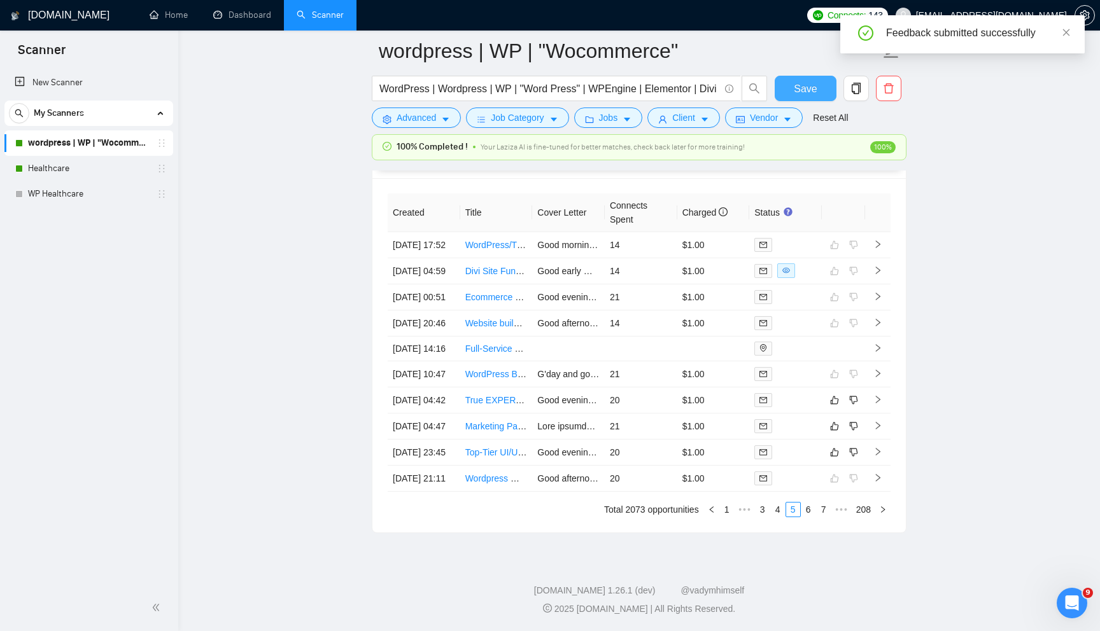
click at [789, 92] on button "Save" at bounding box center [806, 88] width 62 height 25
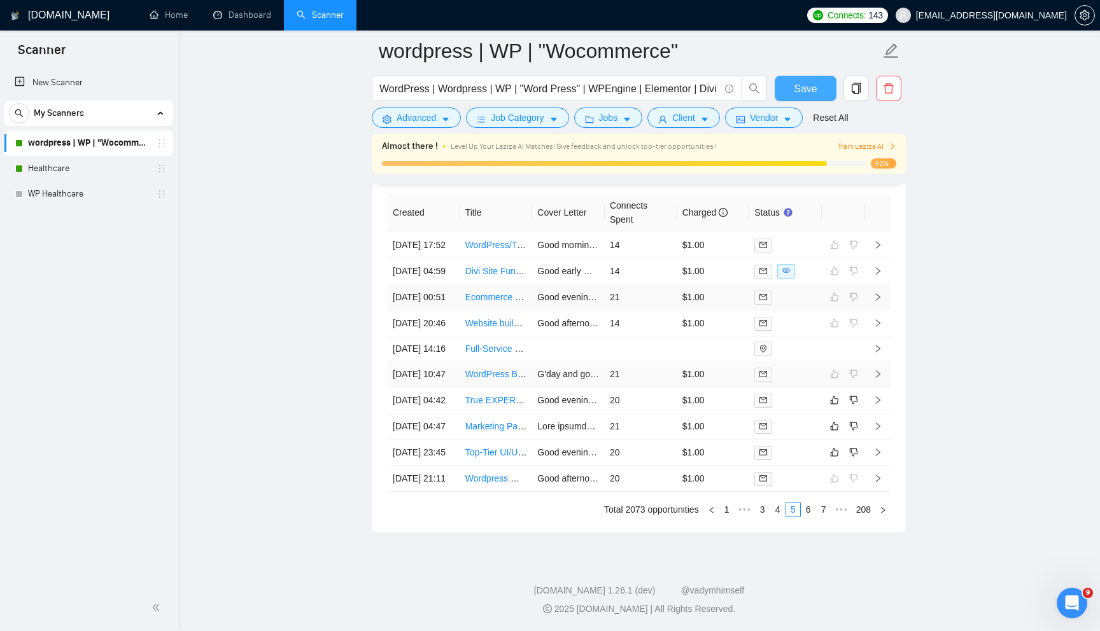
scroll to position [3495, 0]
click at [807, 510] on link "6" at bounding box center [808, 510] width 14 height 14
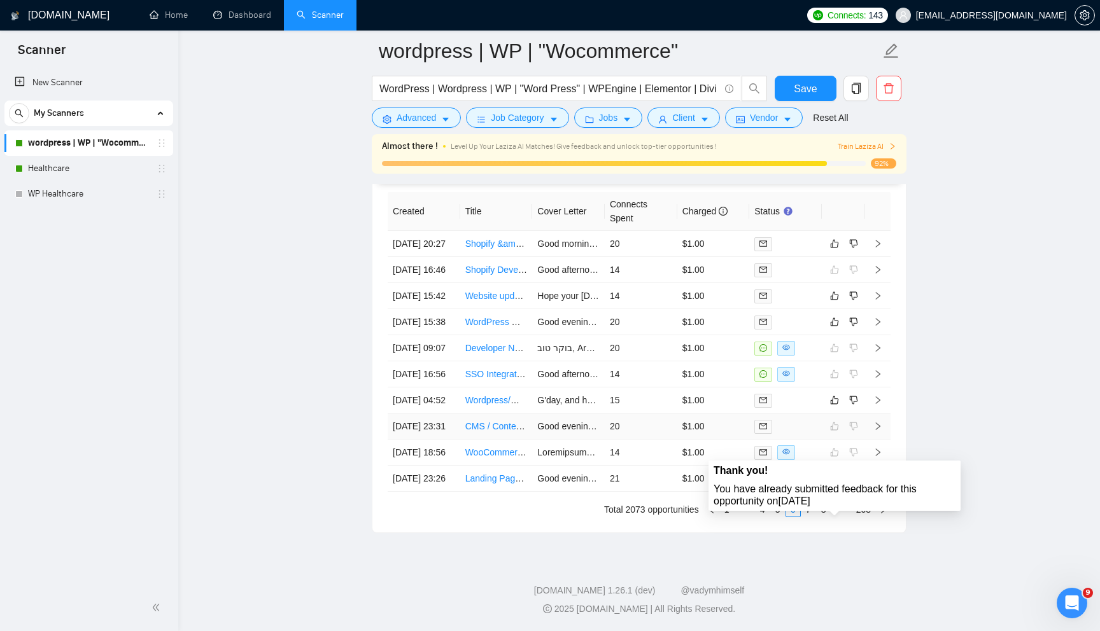
click at [832, 483] on div "You have already submitted feedback for this opportunity on [DATE]" at bounding box center [834, 495] width 242 height 24
click at [835, 395] on icon "like" at bounding box center [834, 400] width 9 height 10
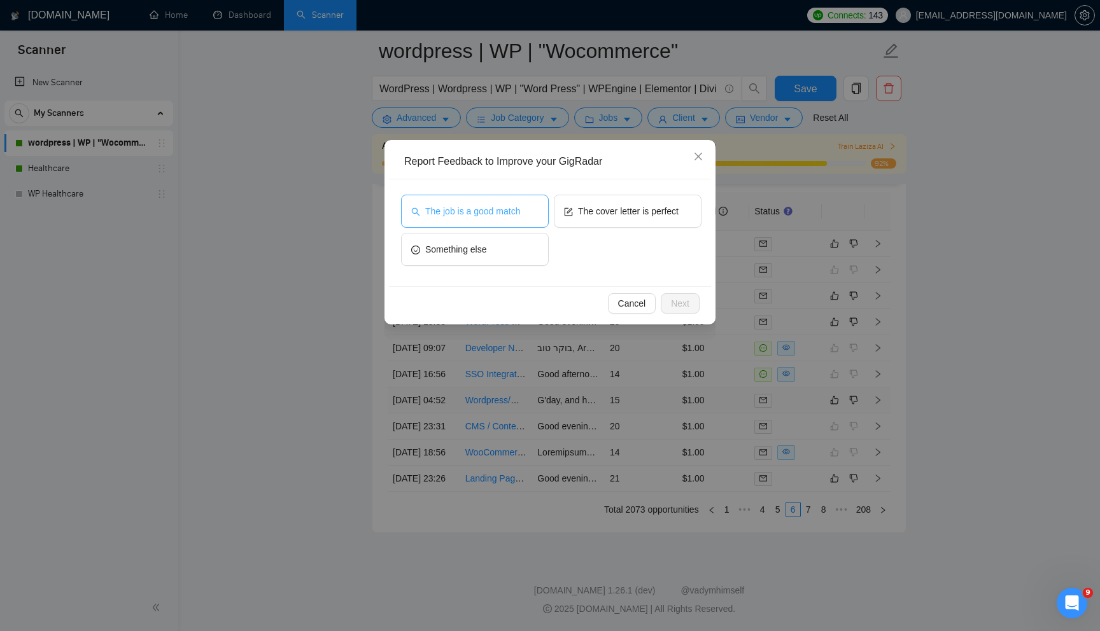
click at [507, 214] on span "The job is a good match" at bounding box center [472, 211] width 95 height 14
click at [683, 304] on span "Next" at bounding box center [680, 304] width 18 height 14
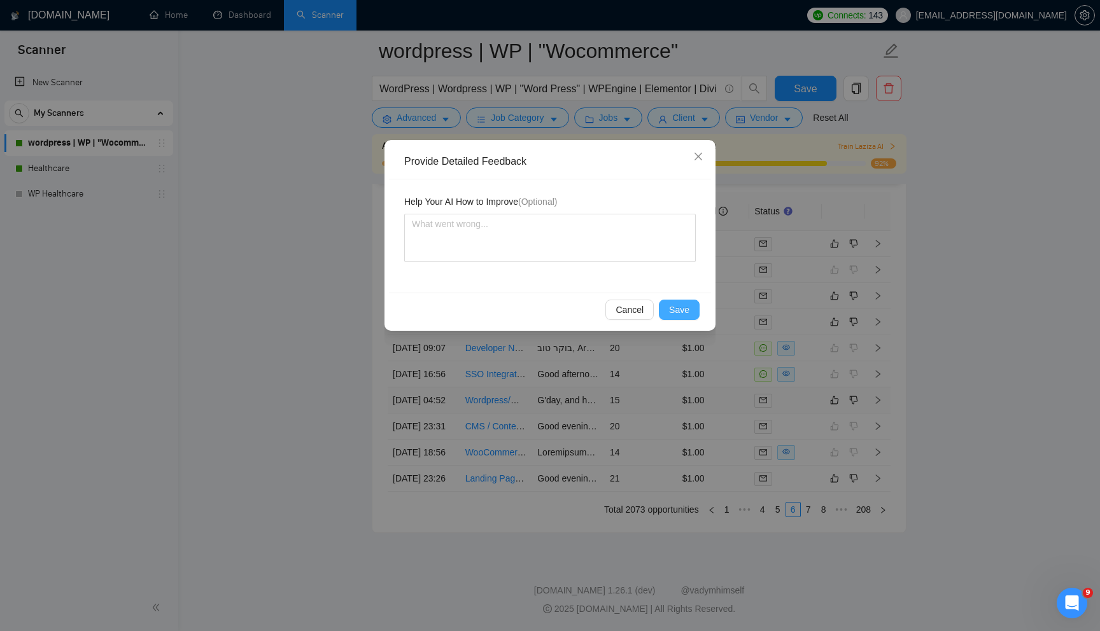
click at [683, 304] on span "Save" at bounding box center [679, 310] width 20 height 14
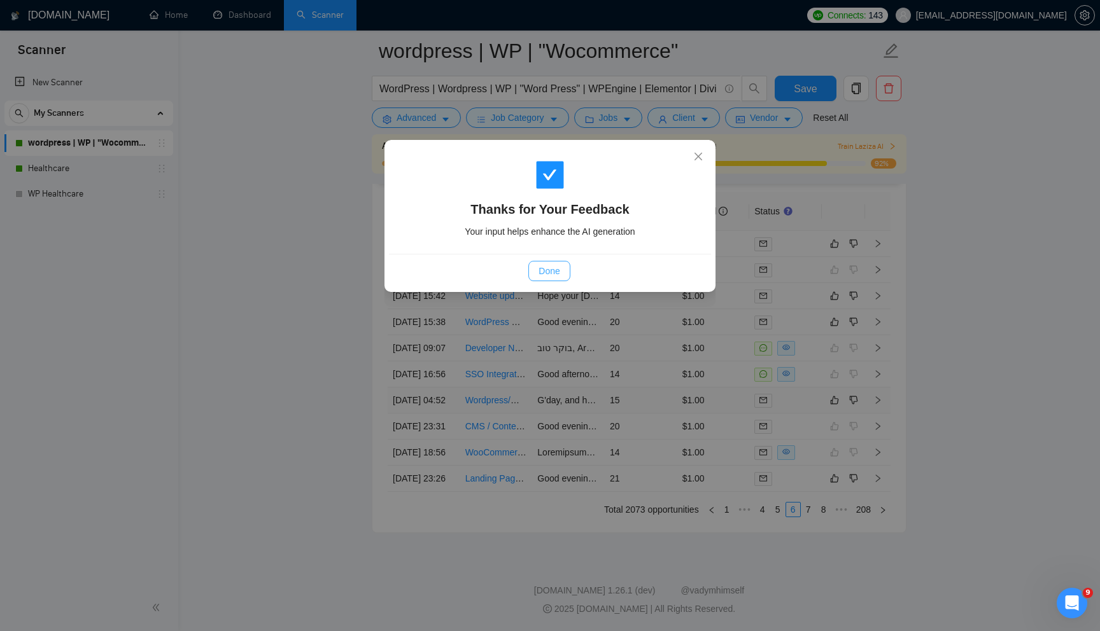
click at [551, 263] on button "Done" at bounding box center [548, 271] width 41 height 20
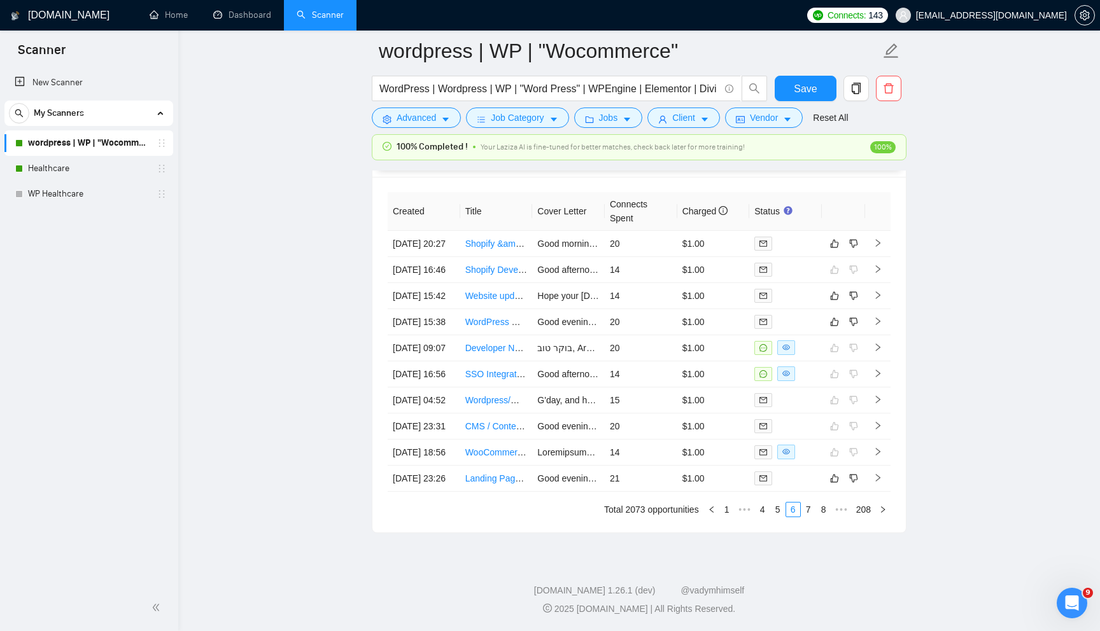
scroll to position [3354, 0]
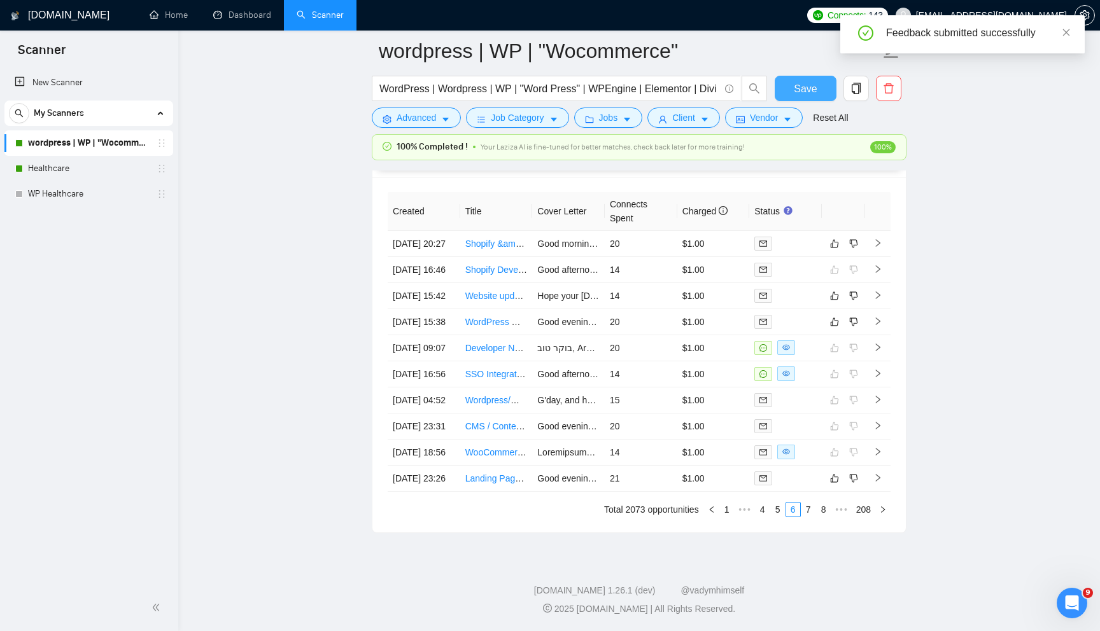
click at [799, 92] on span "Save" at bounding box center [805, 89] width 23 height 16
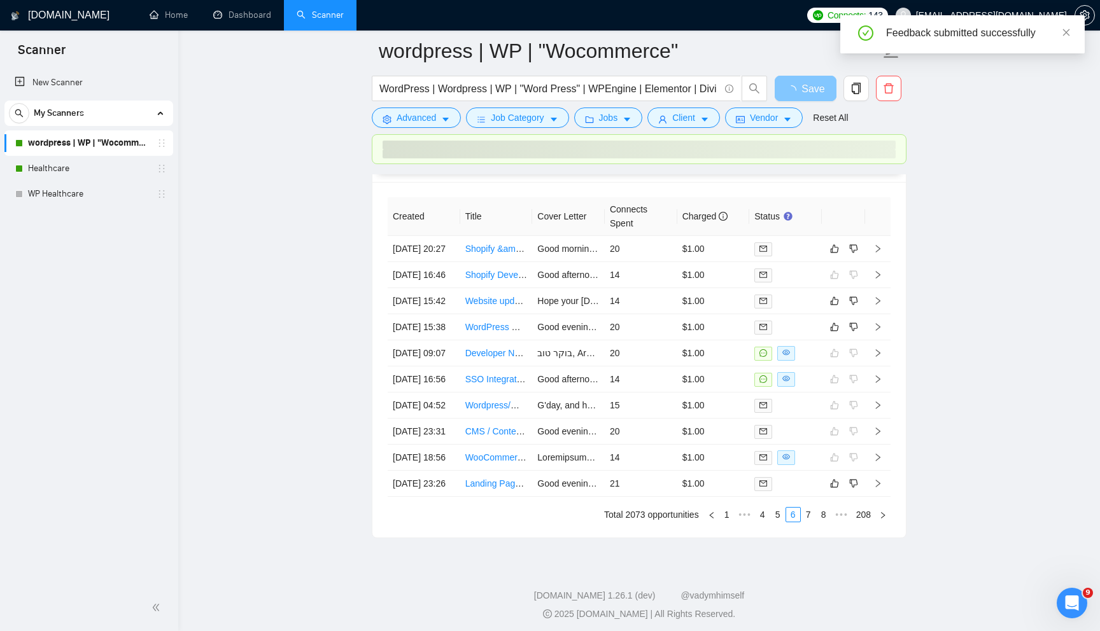
scroll to position [3347, 0]
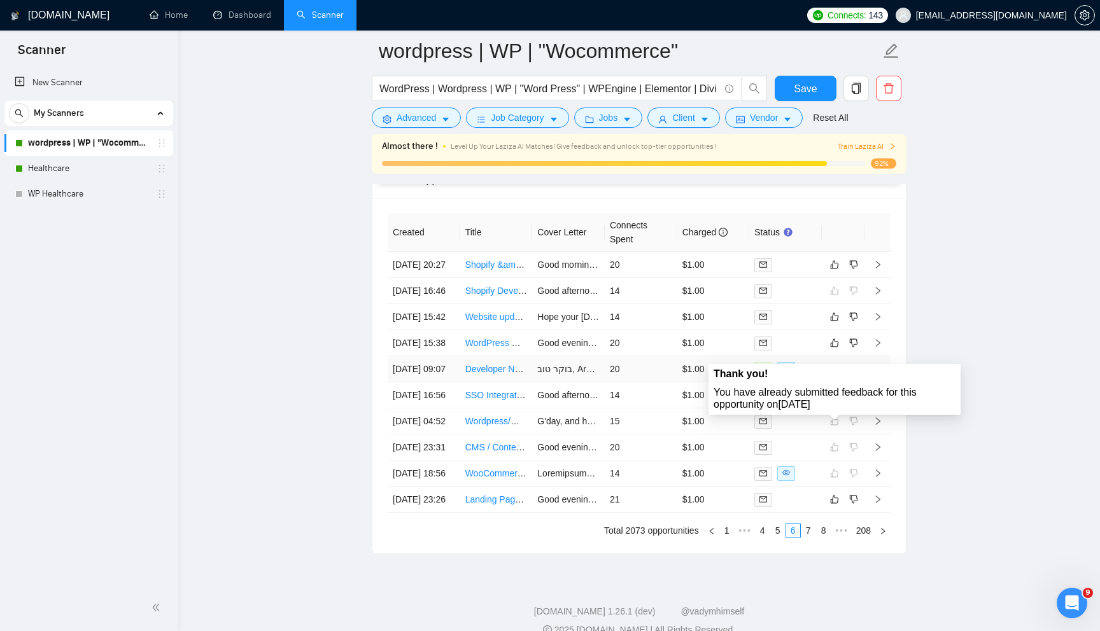
click at [838, 383] on div "Thank you! You have already submitted feedback for this opportunity on [DATE]" at bounding box center [834, 389] width 242 height 43
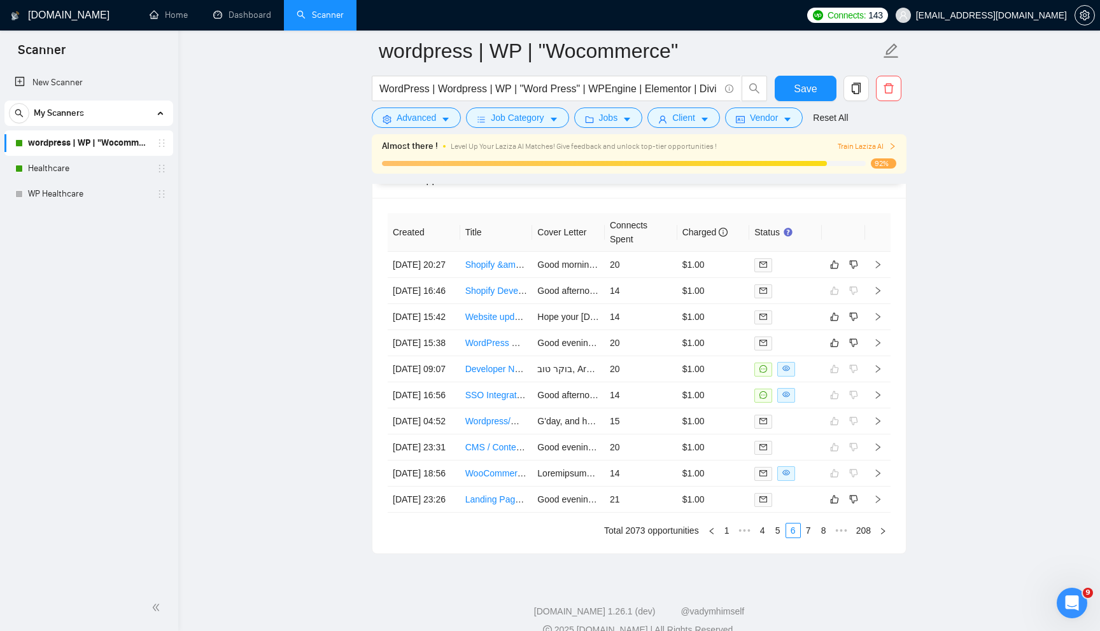
click at [839, 351] on button "button" at bounding box center [834, 342] width 15 height 15
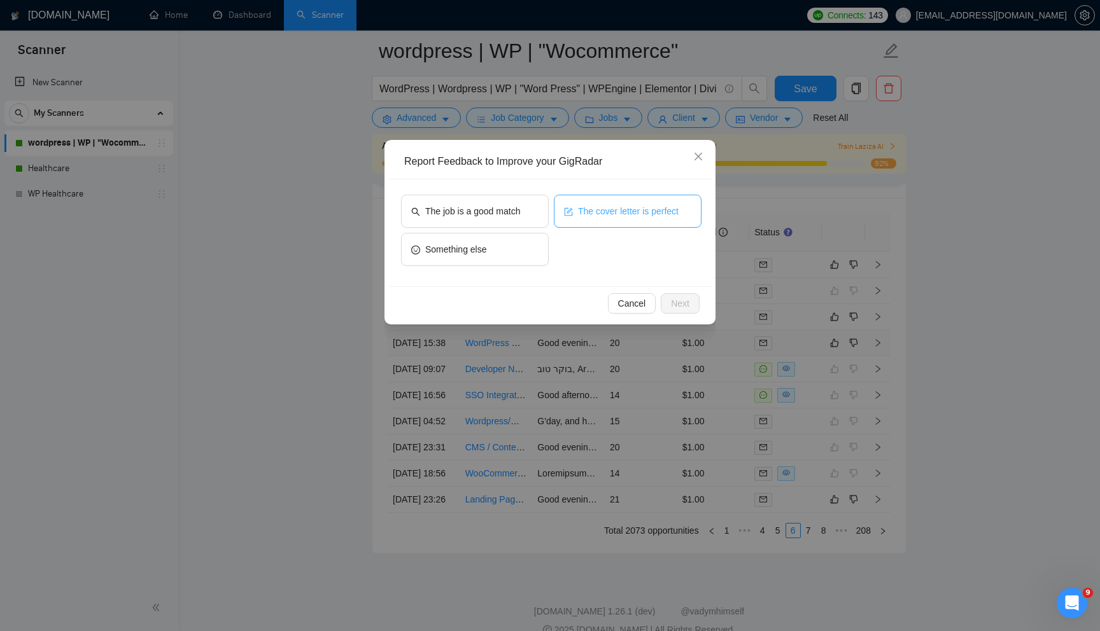
click at [595, 219] on button "The cover letter is perfect" at bounding box center [628, 211] width 148 height 33
click at [684, 302] on span "Next" at bounding box center [680, 304] width 18 height 14
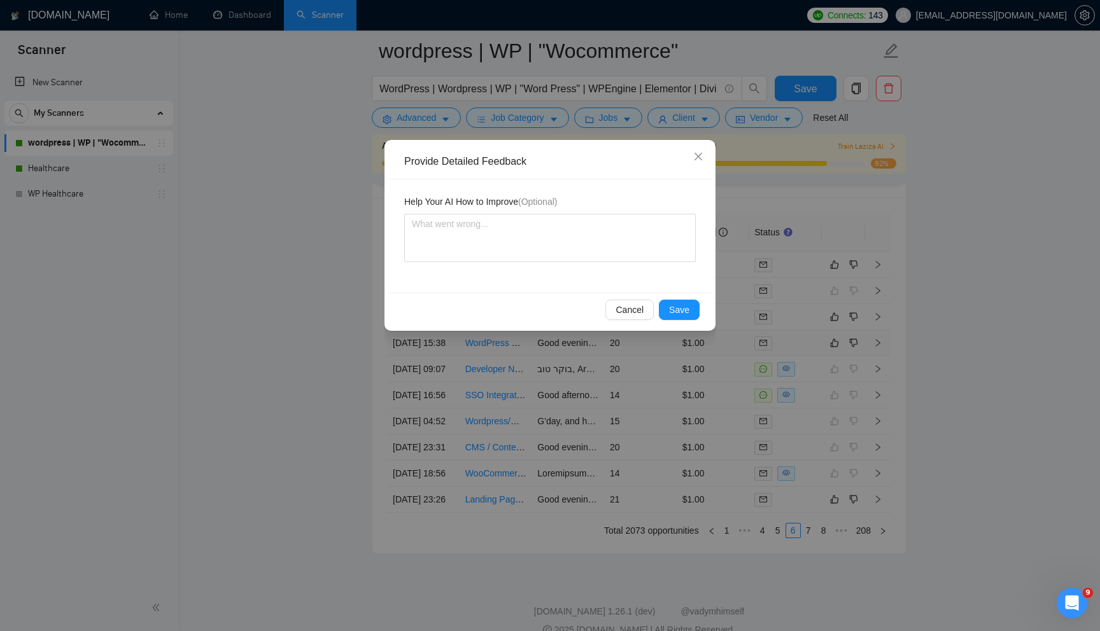
click at [684, 302] on button "Save" at bounding box center [679, 310] width 41 height 20
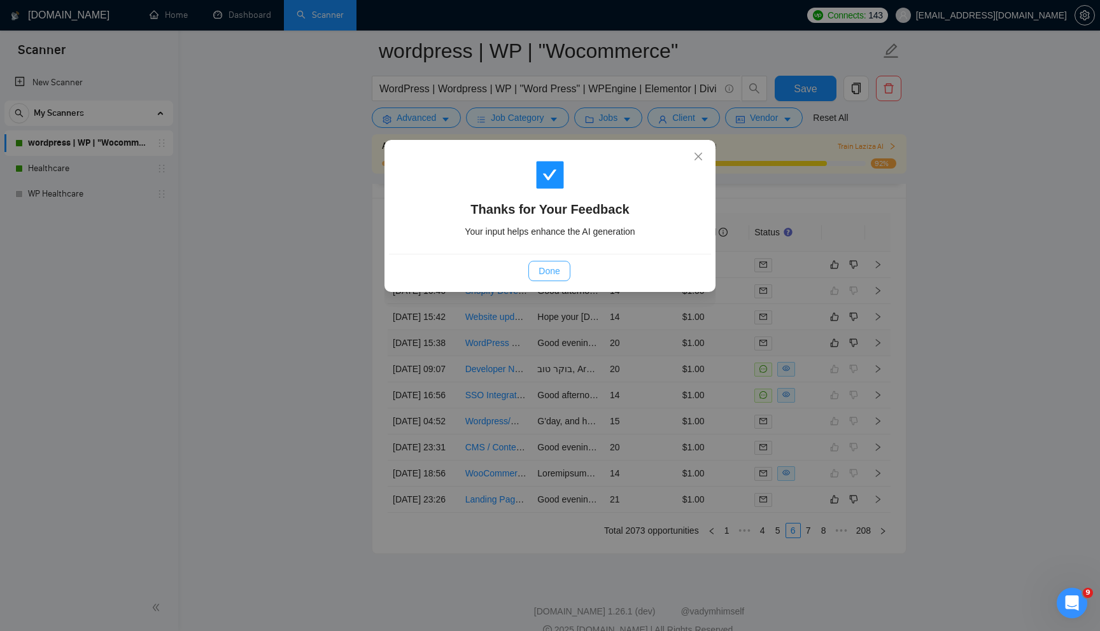
click at [541, 270] on span "Done" at bounding box center [548, 271] width 21 height 14
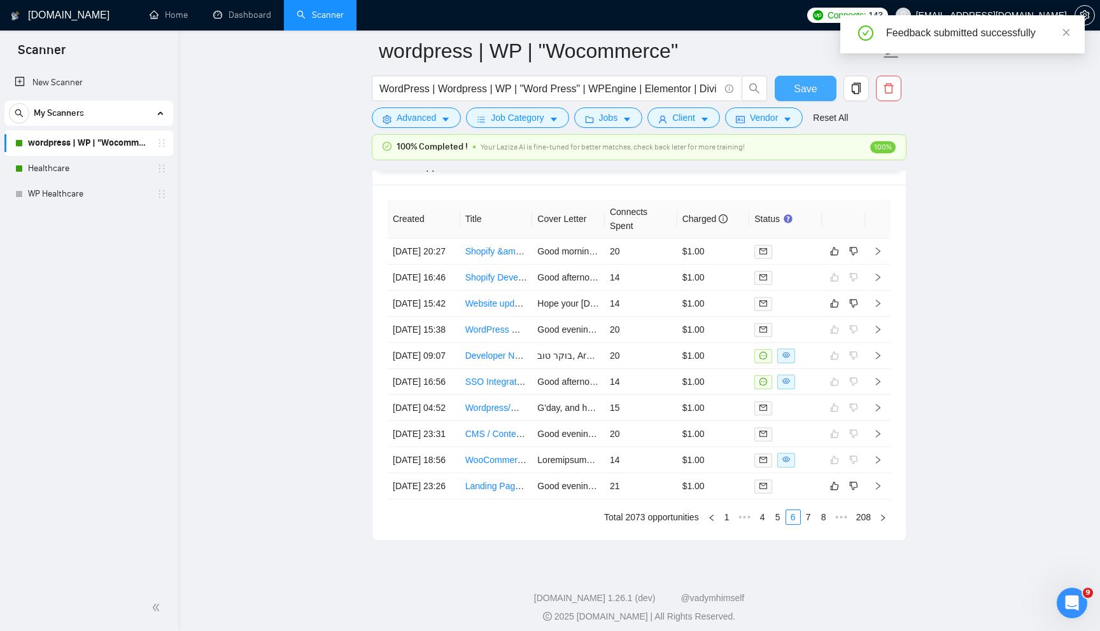
click at [797, 78] on button "Save" at bounding box center [806, 88] width 62 height 25
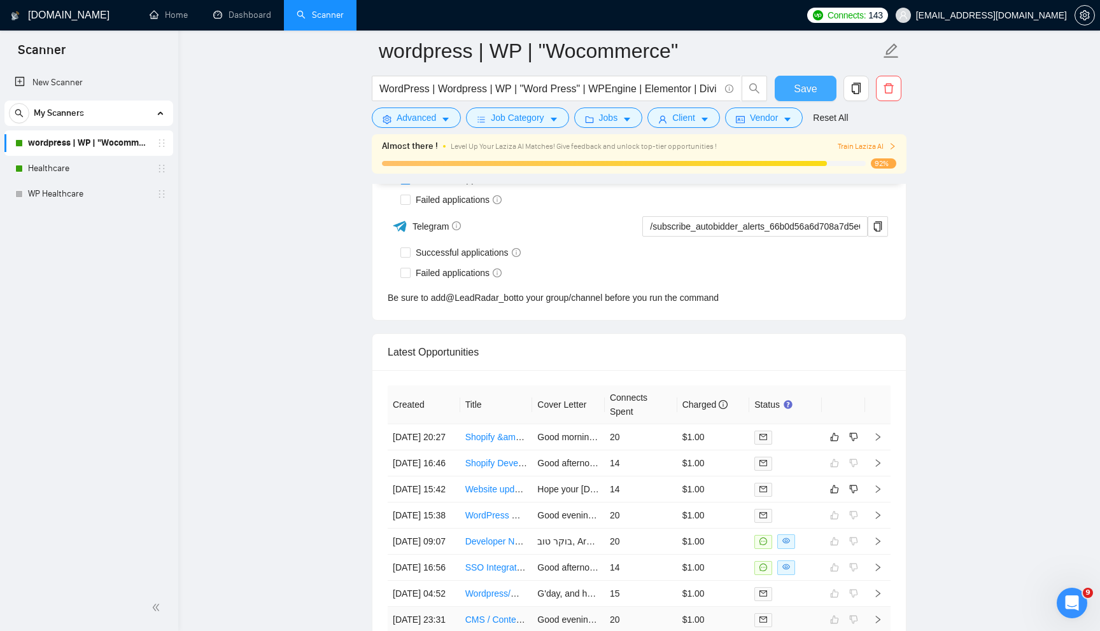
scroll to position [3153, 0]
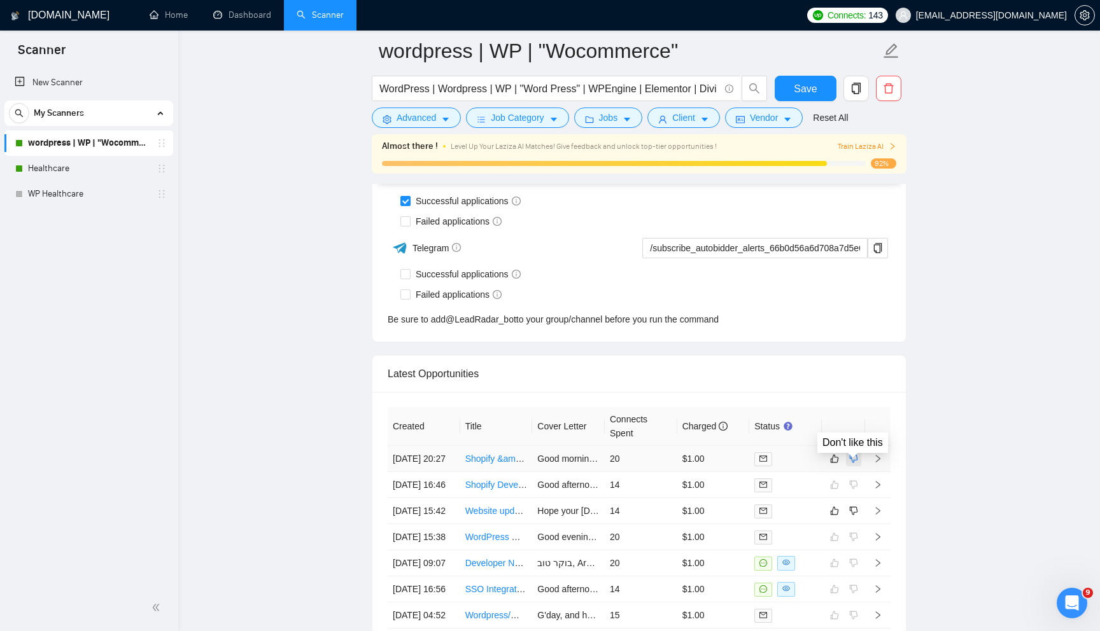
click at [853, 464] on icon "dislike" at bounding box center [853, 459] width 9 height 10
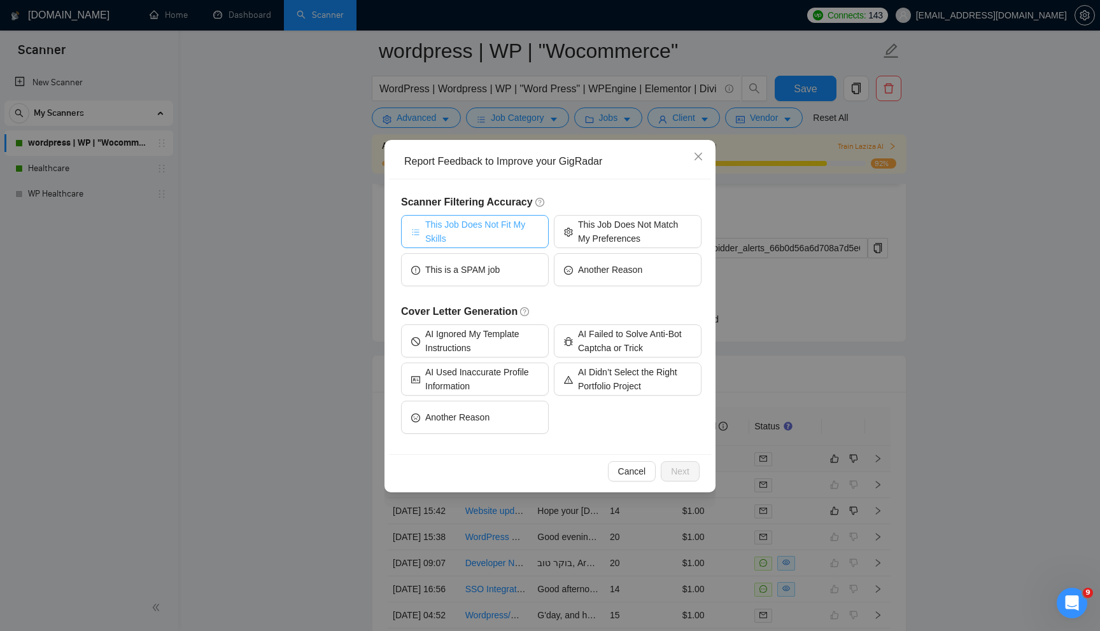
click at [477, 232] on span "This Job Does Not Fit My Skills" at bounding box center [481, 232] width 113 height 28
click at [686, 472] on span "Next" at bounding box center [680, 472] width 18 height 14
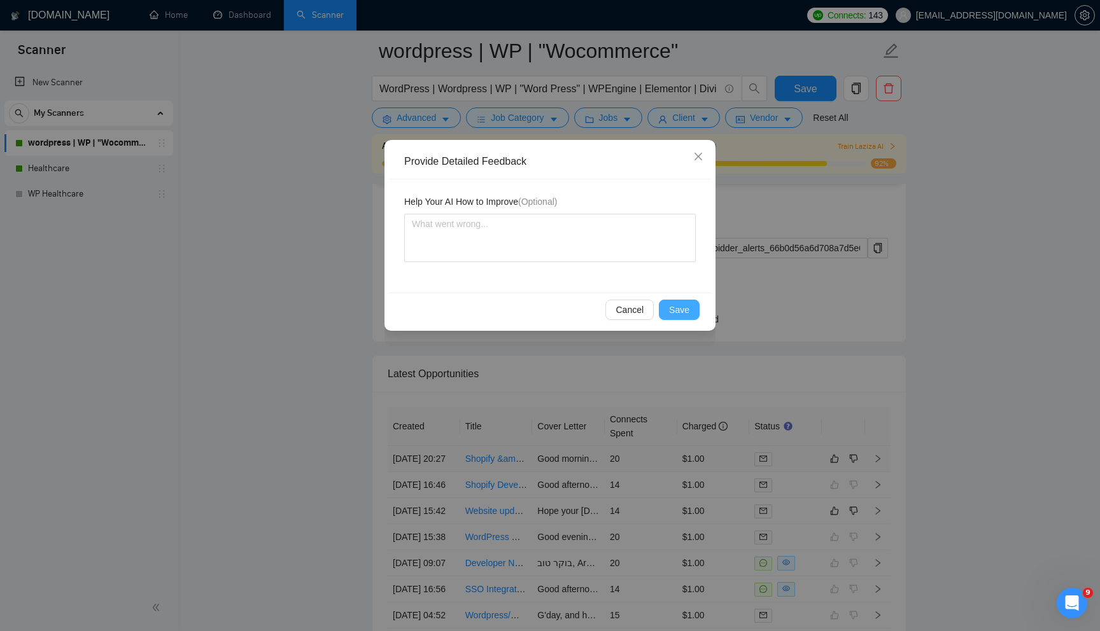
click at [682, 309] on span "Save" at bounding box center [679, 310] width 20 height 14
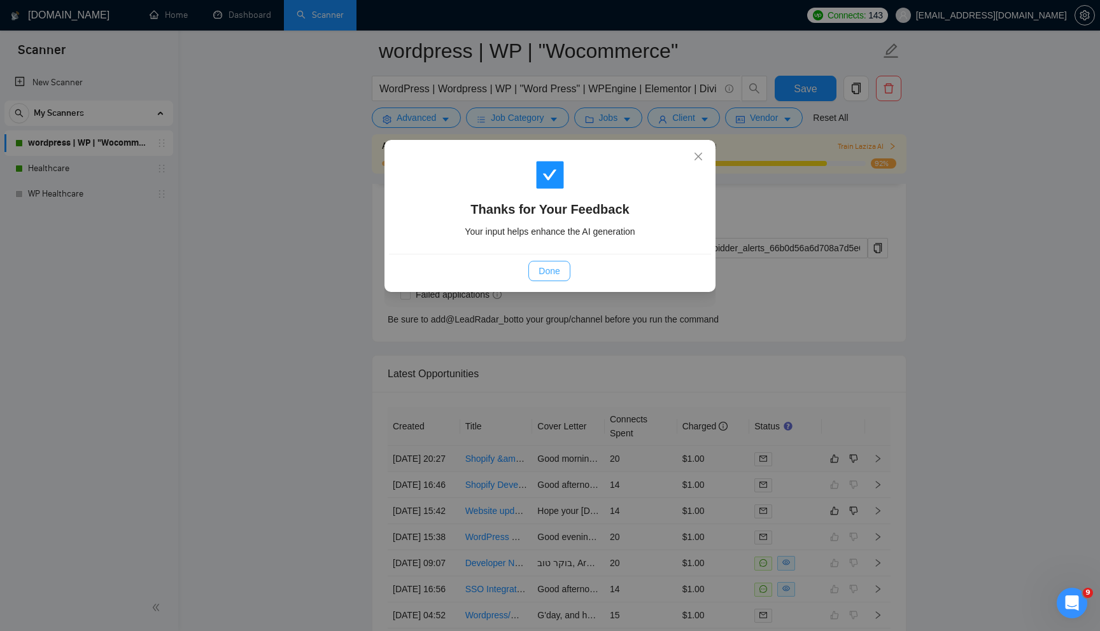
click at [556, 279] on button "Done" at bounding box center [548, 271] width 41 height 20
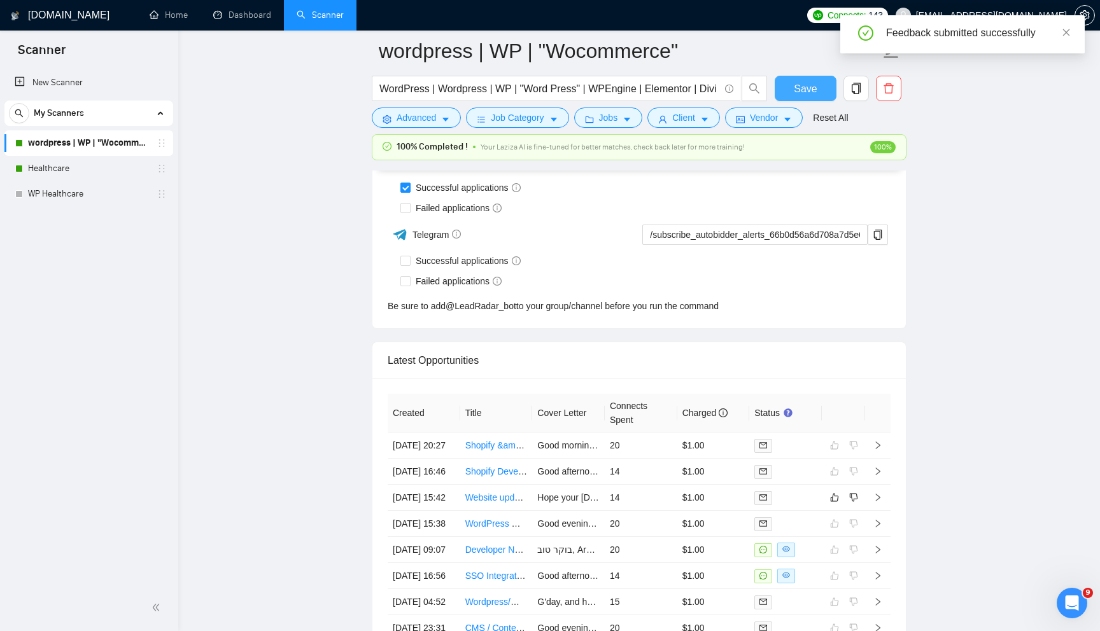
click at [804, 83] on span "Save" at bounding box center [805, 89] width 23 height 16
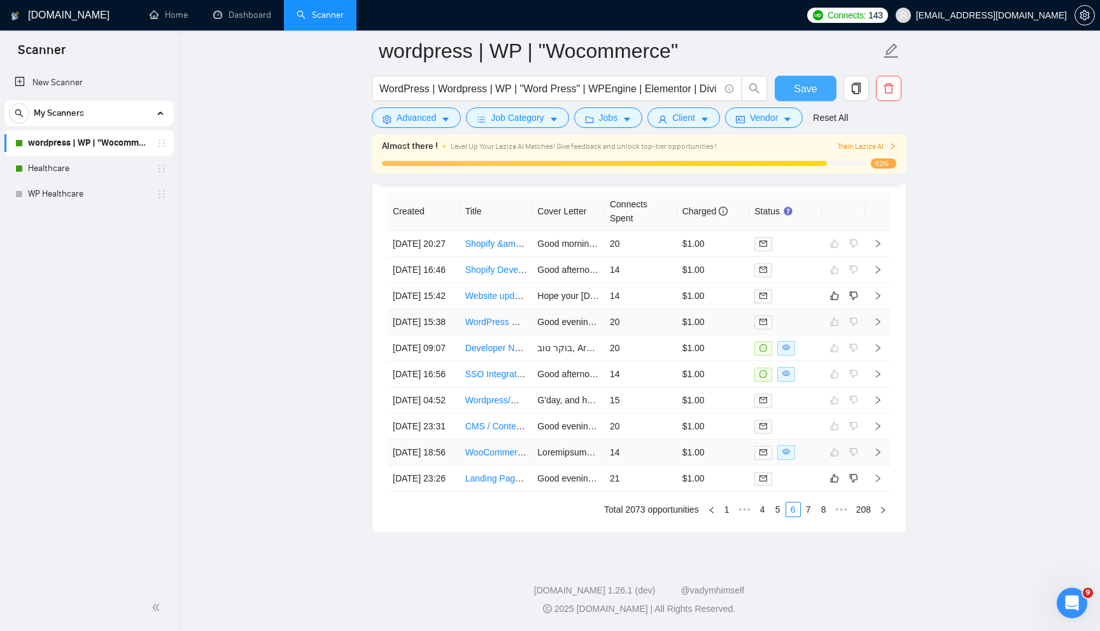
scroll to position [3389, 0]
click at [506, 484] on link "Landing Page Designer/Developer for Beauty & Wellness Awards (WordPress + GoHig…" at bounding box center [662, 479] width 395 height 10
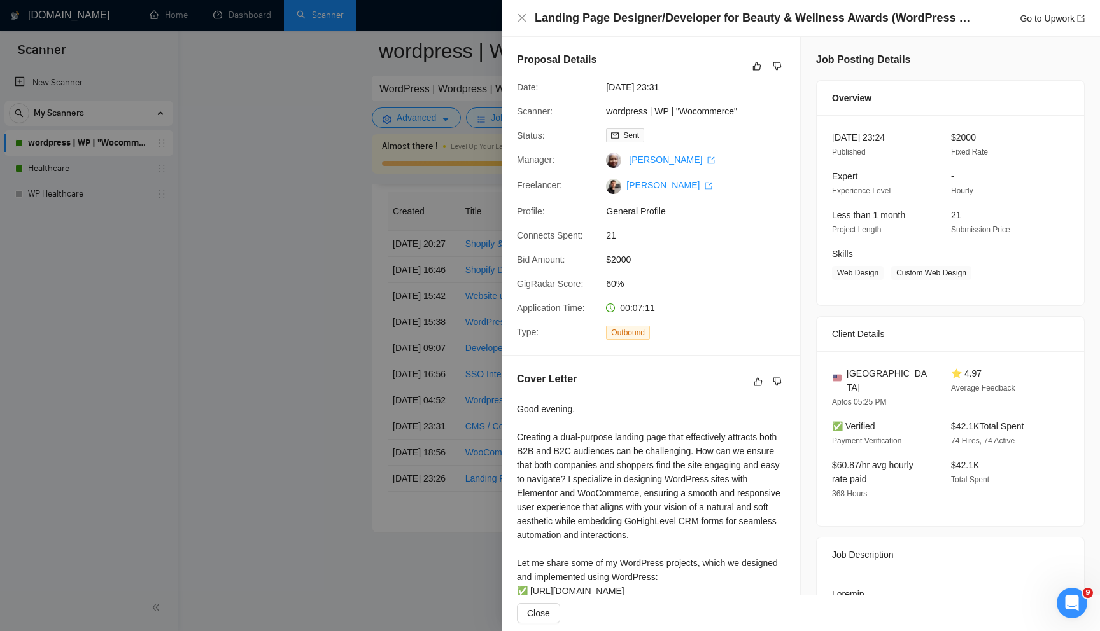
click at [280, 387] on div at bounding box center [550, 315] width 1100 height 631
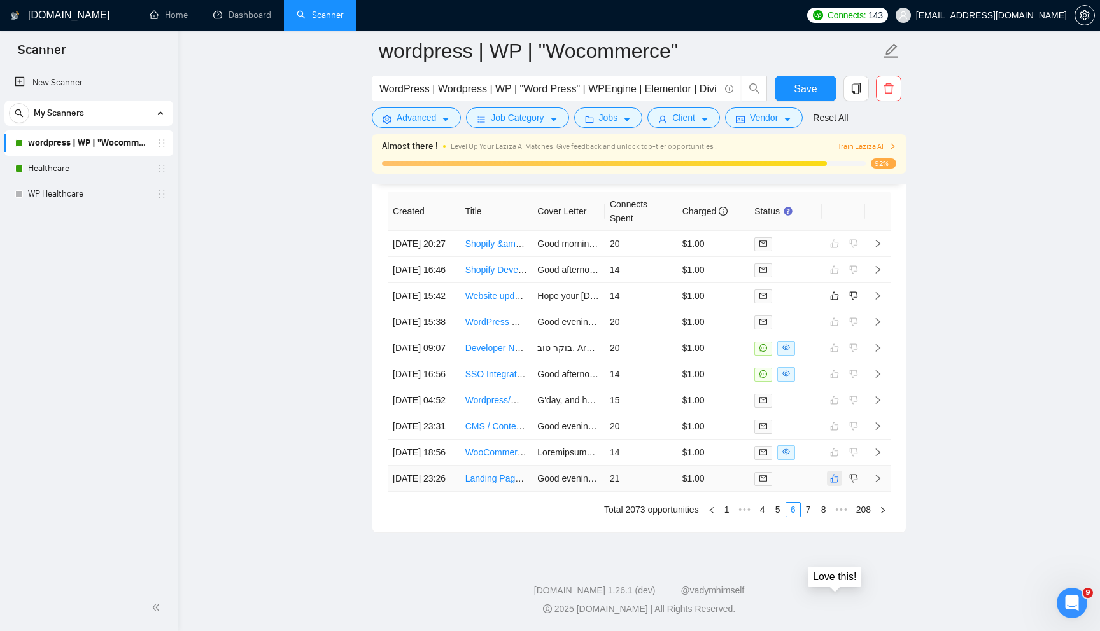
click at [833, 484] on icon "like" at bounding box center [834, 479] width 9 height 10
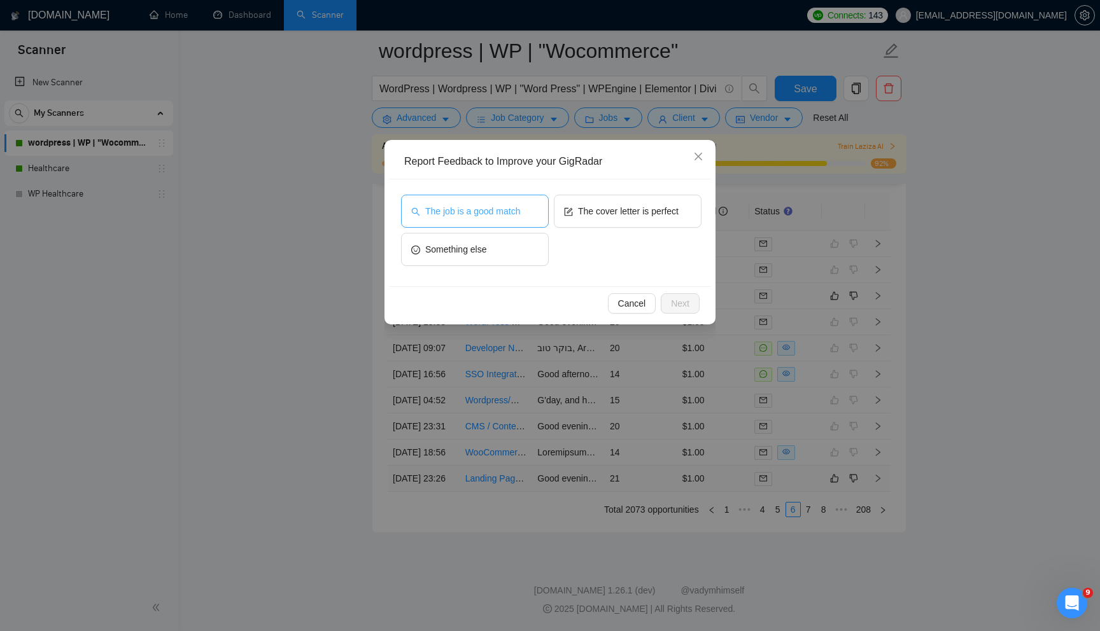
click at [472, 215] on span "The job is a good match" at bounding box center [472, 211] width 95 height 14
click at [675, 302] on span "Next" at bounding box center [680, 304] width 18 height 14
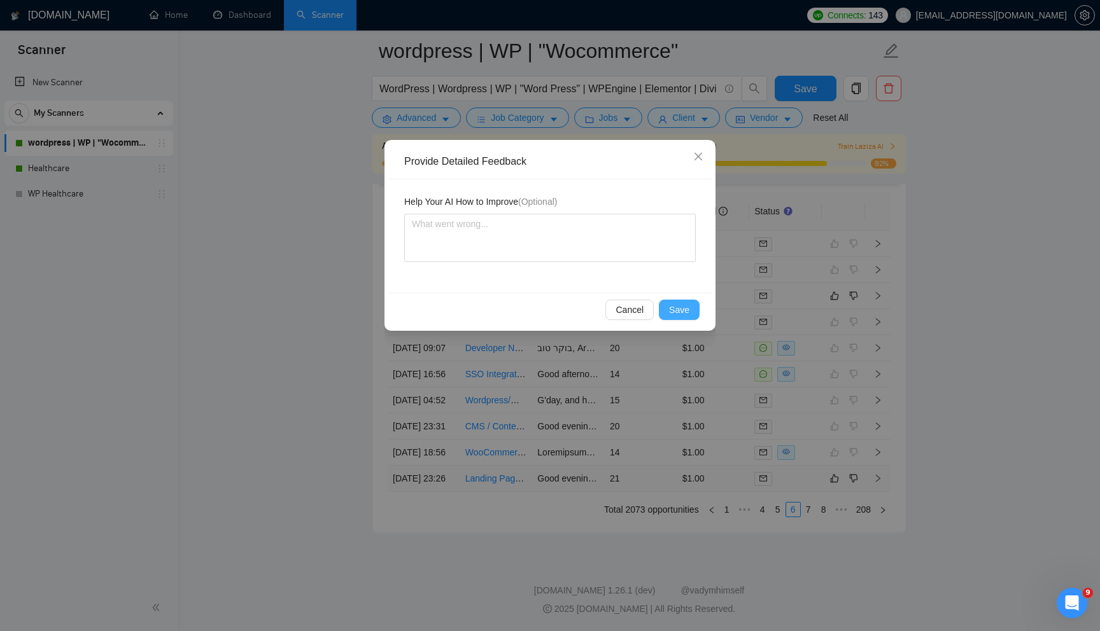
click at [675, 302] on button "Save" at bounding box center [679, 310] width 41 height 20
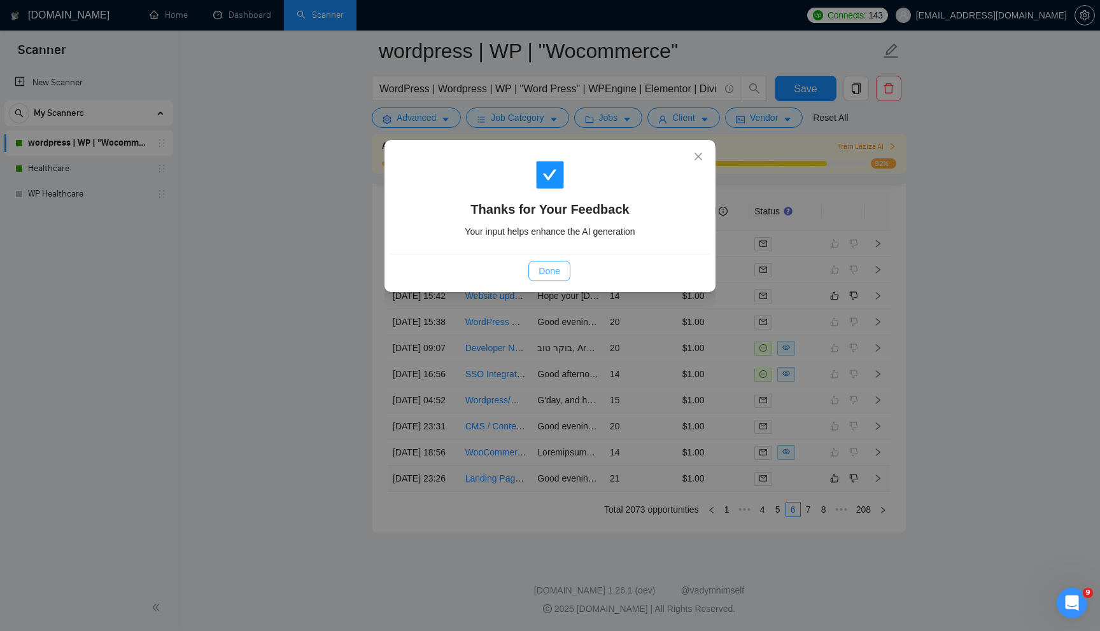
click at [553, 271] on span "Done" at bounding box center [548, 271] width 21 height 14
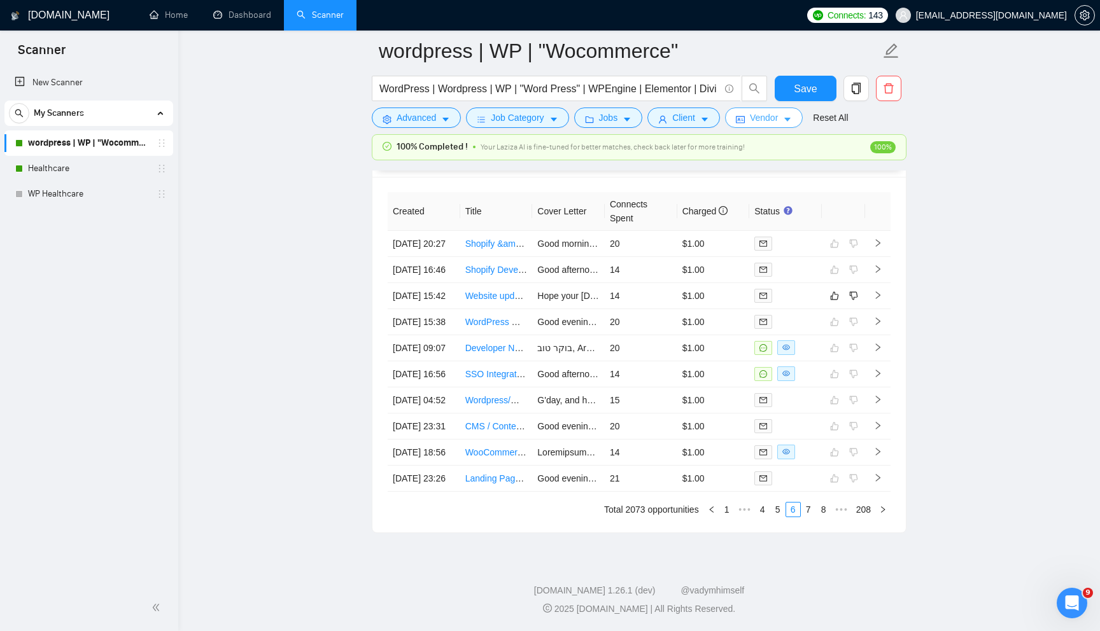
scroll to position [3354, 0]
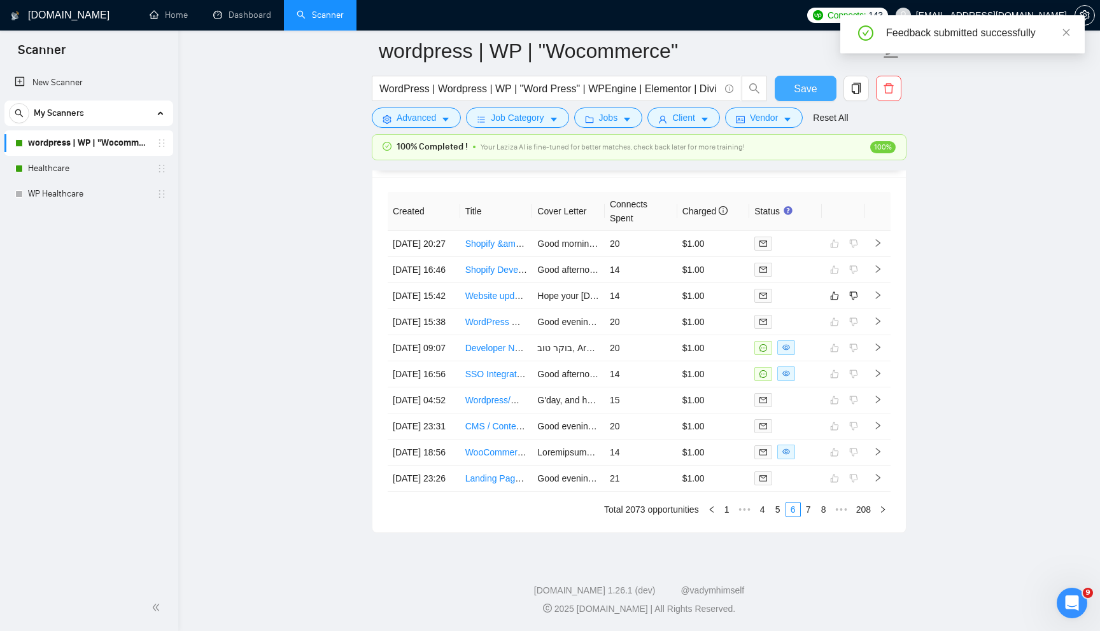
click at [810, 88] on span "Save" at bounding box center [805, 89] width 23 height 16
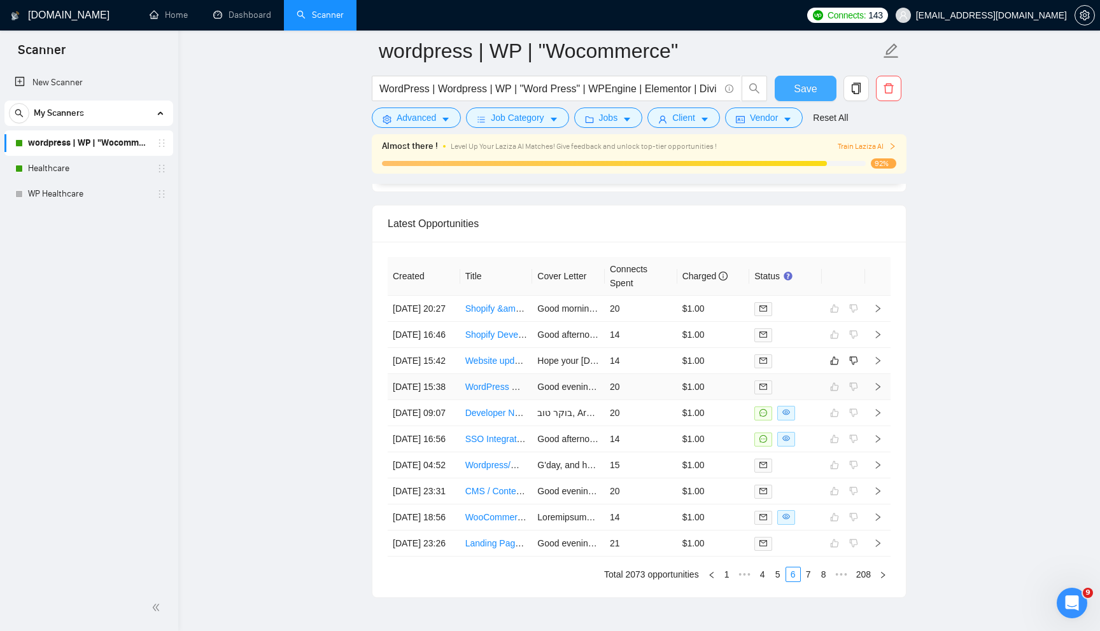
scroll to position [3292, 0]
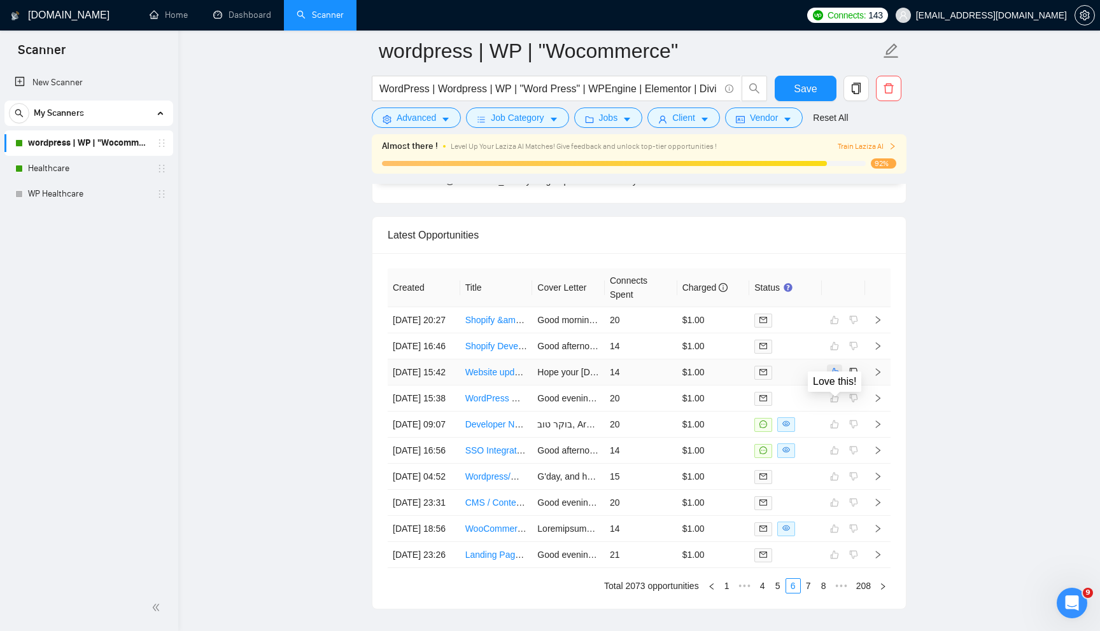
click at [834, 377] on icon "like" at bounding box center [834, 372] width 9 height 10
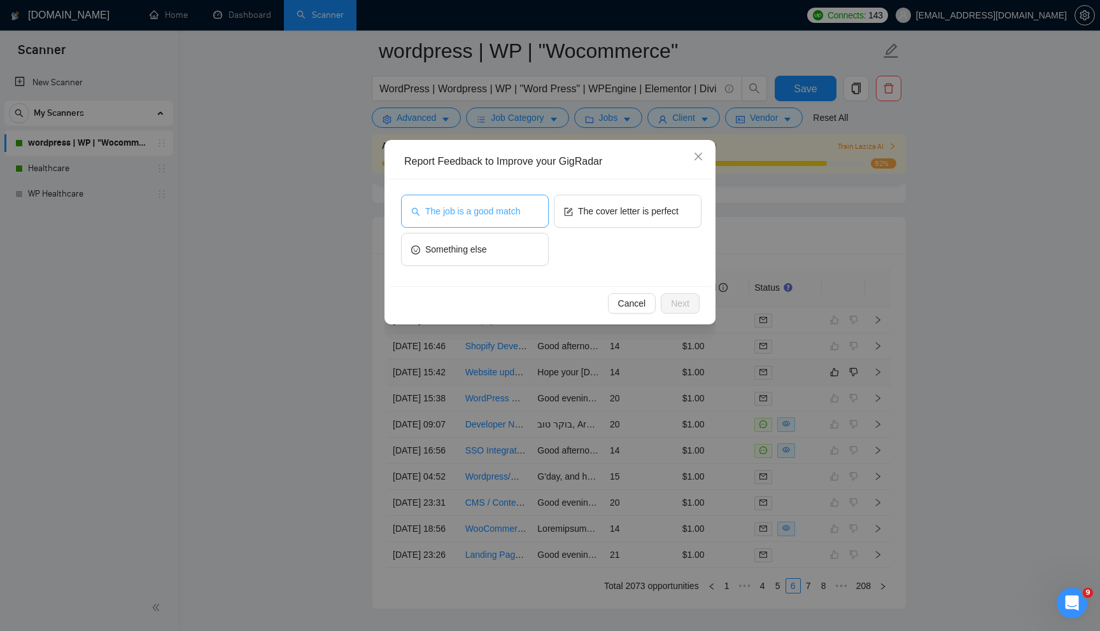
click at [463, 219] on button "The job is a good match" at bounding box center [475, 211] width 148 height 33
click at [681, 303] on span "Next" at bounding box center [680, 304] width 18 height 14
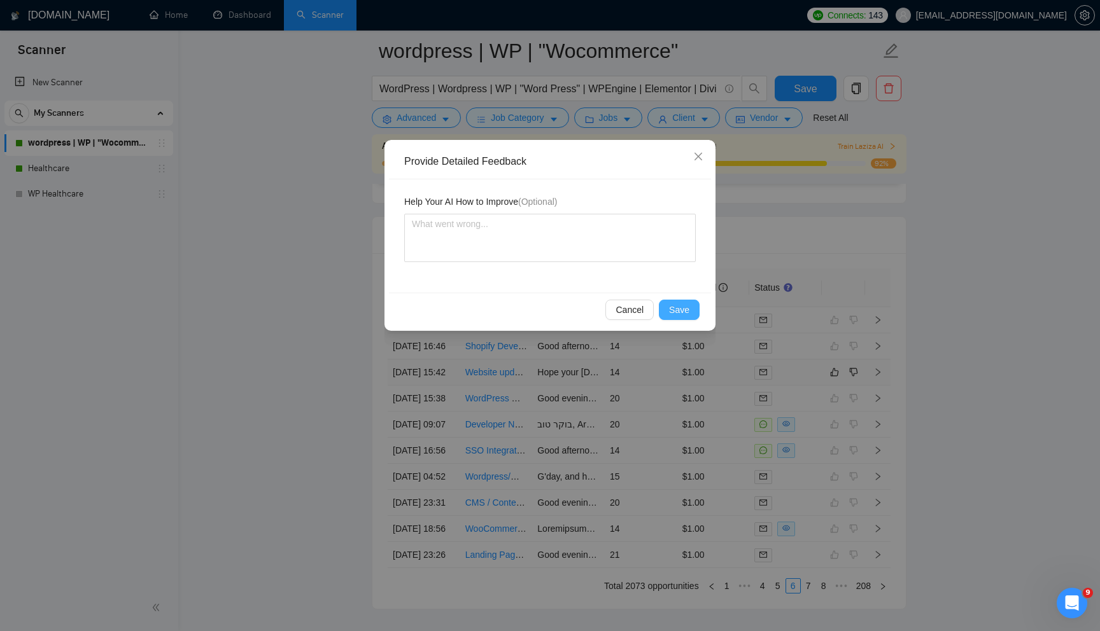
click at [681, 303] on span "Save" at bounding box center [679, 310] width 20 height 14
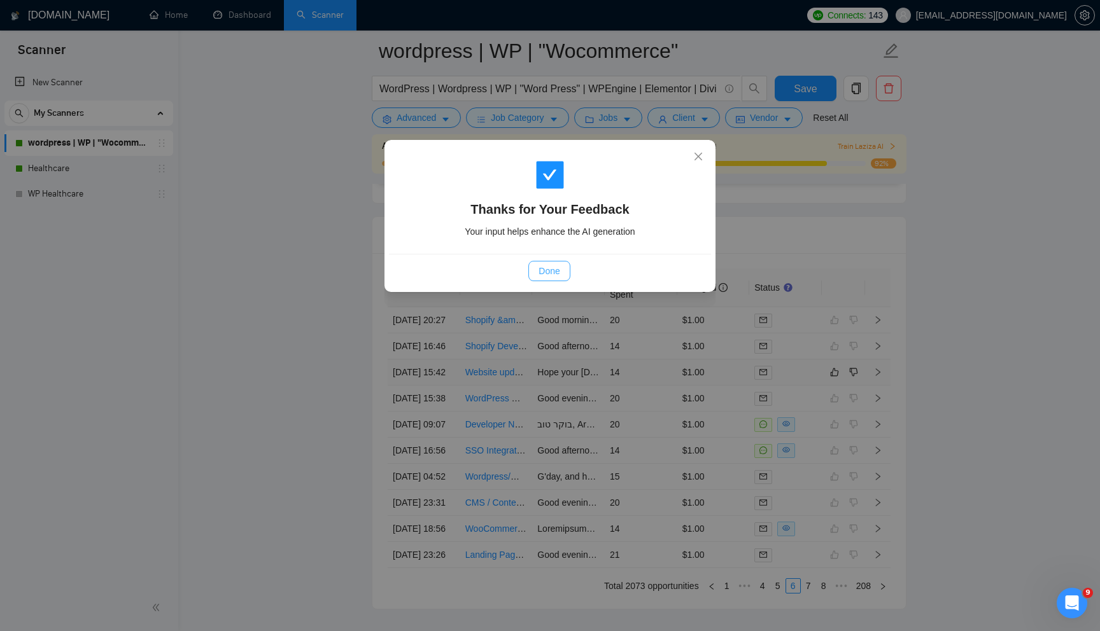
click at [546, 269] on span "Done" at bounding box center [548, 271] width 21 height 14
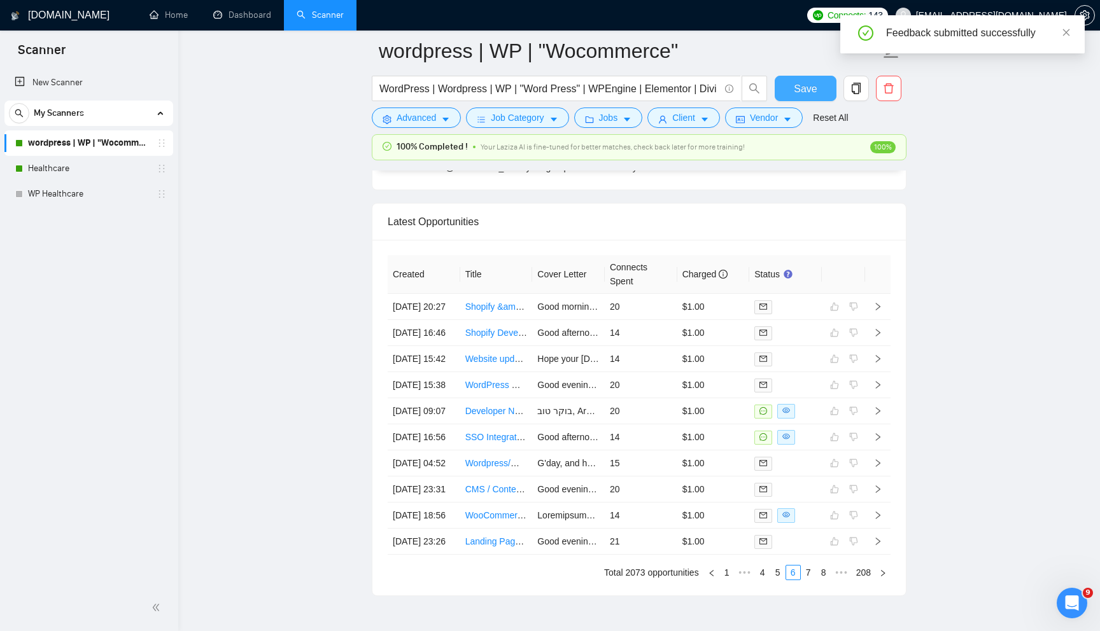
click at [802, 92] on span "Save" at bounding box center [805, 89] width 23 height 16
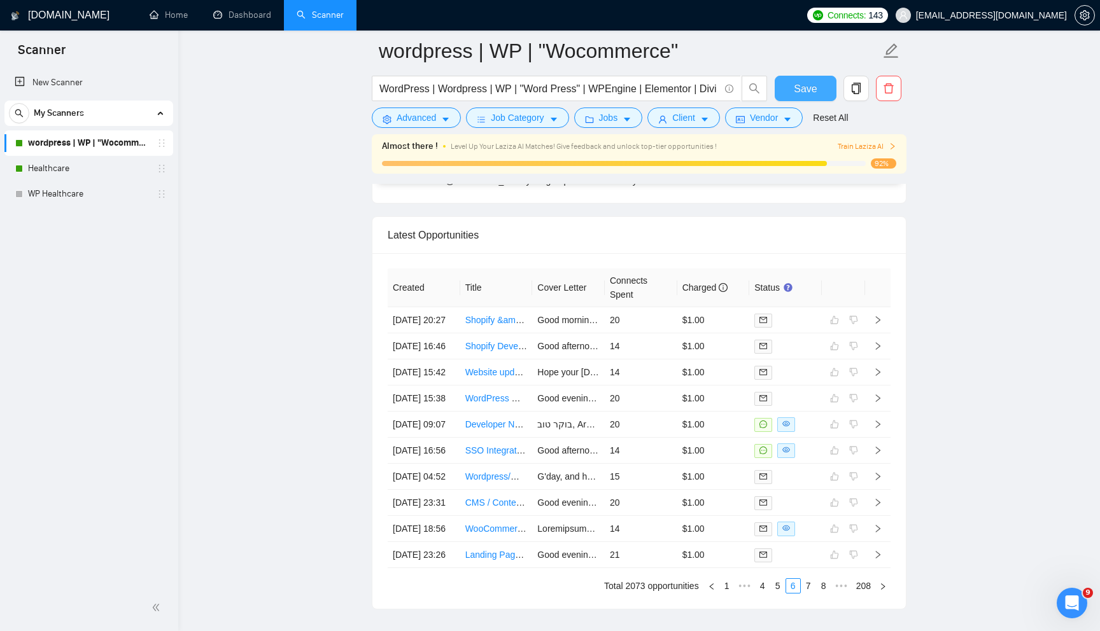
scroll to position [3495, 0]
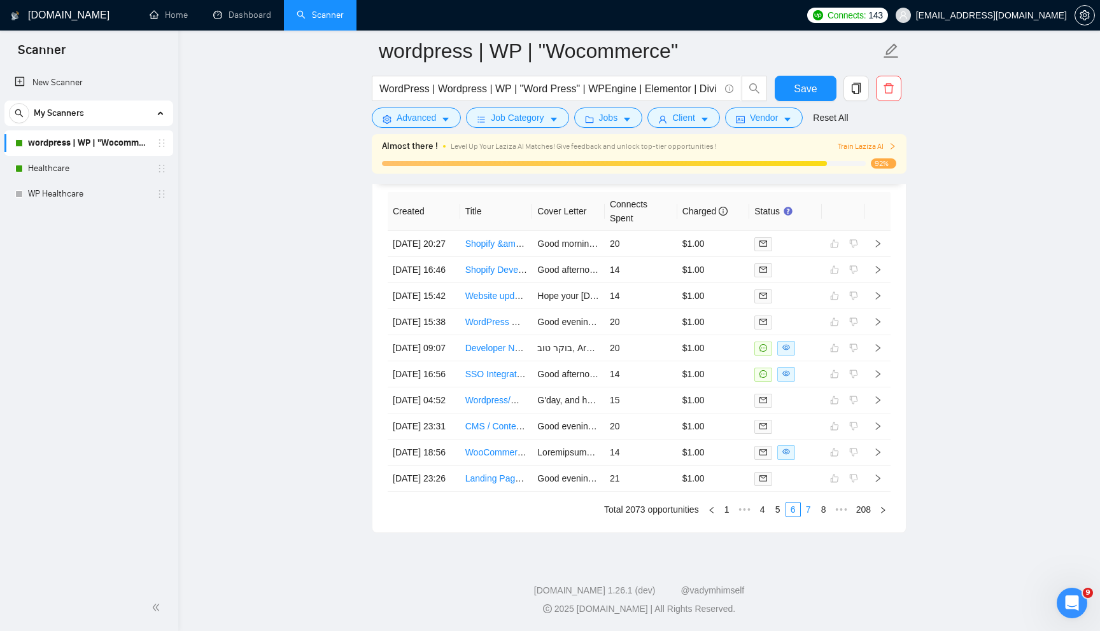
click at [810, 510] on link "7" at bounding box center [808, 510] width 14 height 14
click at [836, 369] on icon "like" at bounding box center [834, 374] width 9 height 10
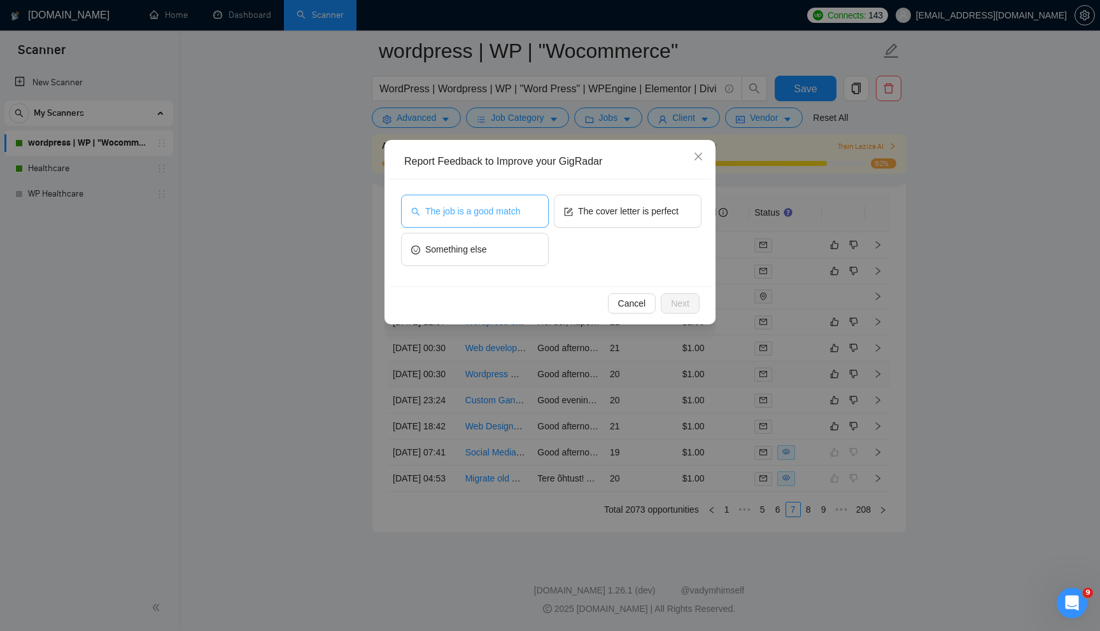
click at [516, 197] on button "The job is a good match" at bounding box center [475, 211] width 148 height 33
click at [671, 306] on span "Next" at bounding box center [680, 304] width 18 height 14
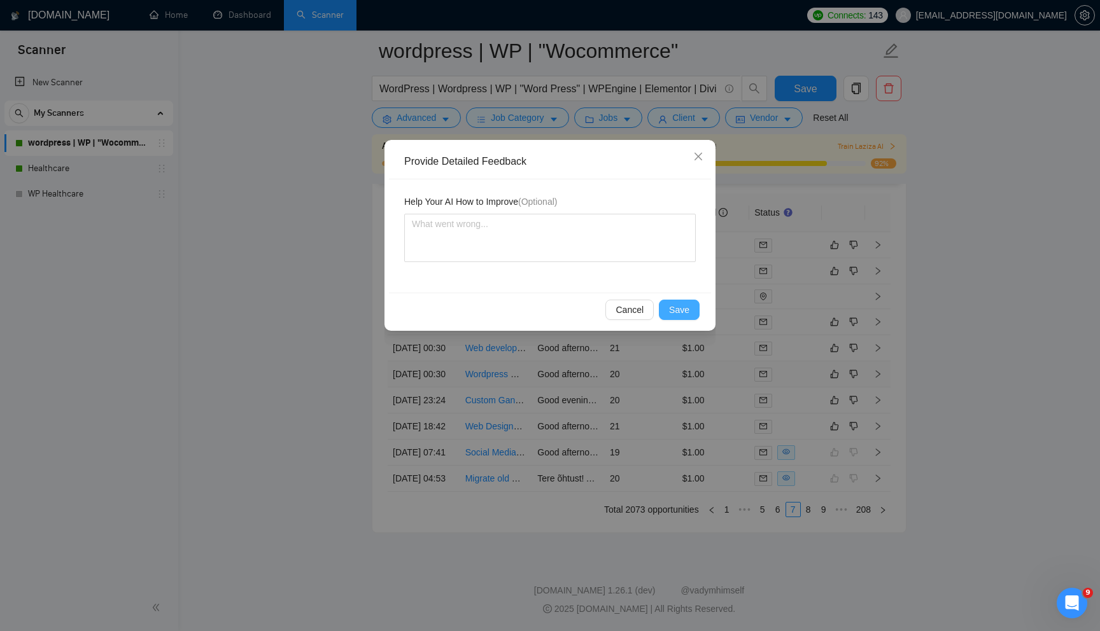
click at [675, 314] on span "Save" at bounding box center [679, 310] width 20 height 14
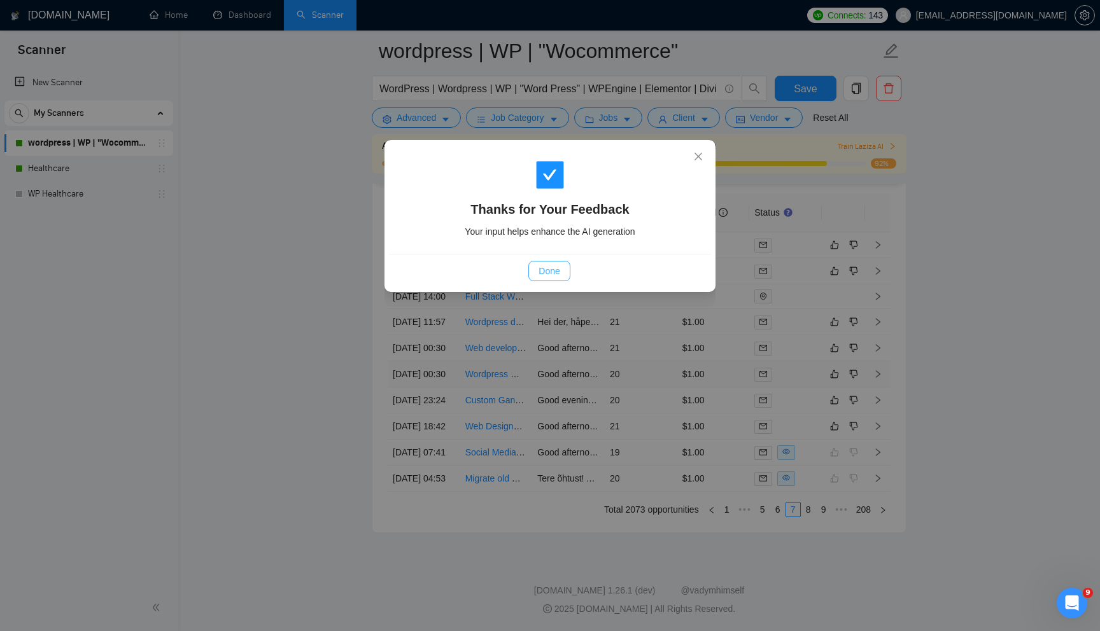
click at [542, 270] on span "Done" at bounding box center [548, 271] width 21 height 14
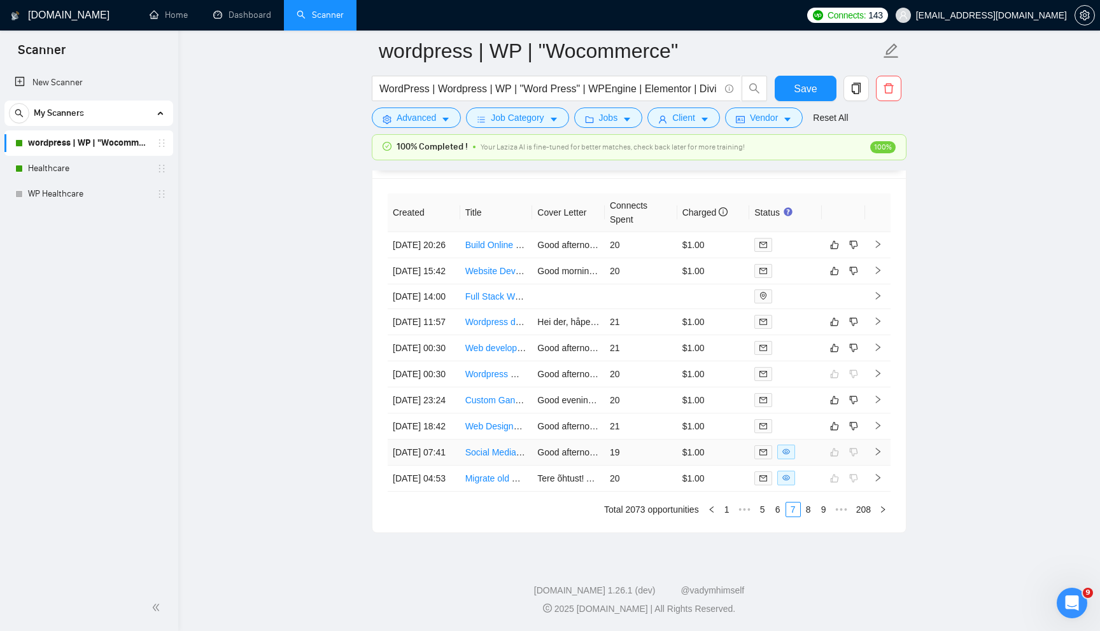
scroll to position [3354, 0]
click at [799, 95] on span "Save" at bounding box center [805, 89] width 23 height 16
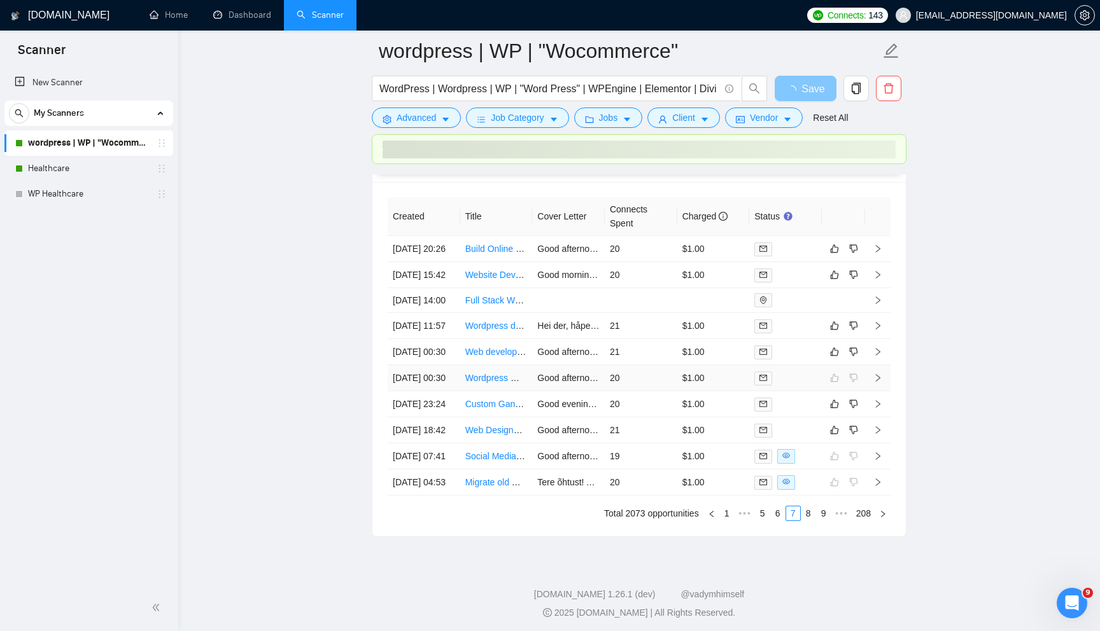
scroll to position [3347, 0]
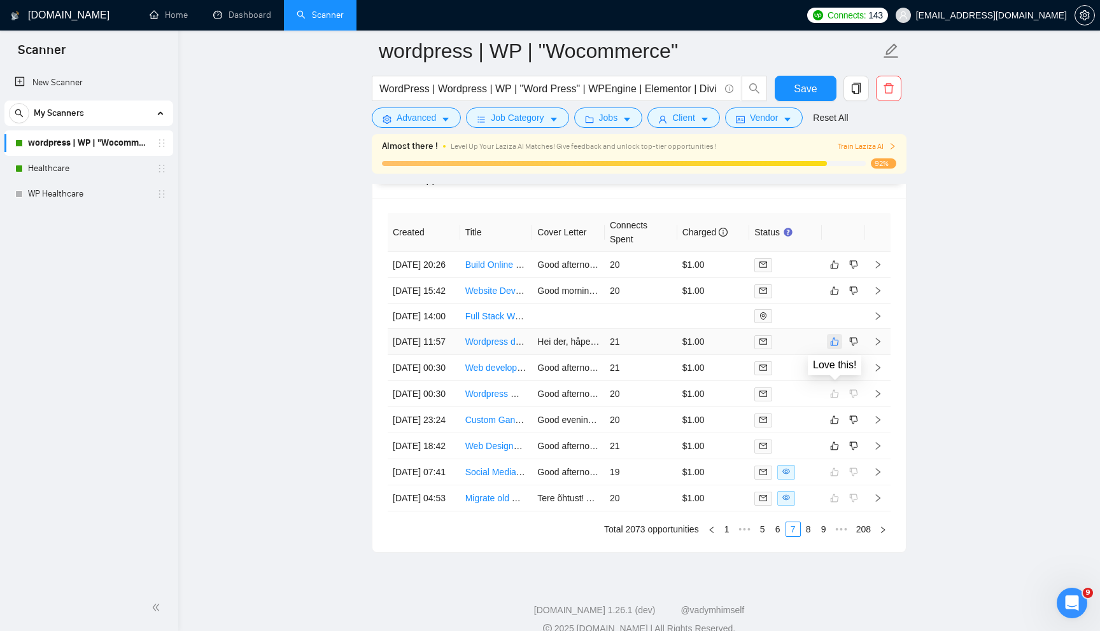
click at [831, 346] on icon "like" at bounding box center [835, 342] width 8 height 8
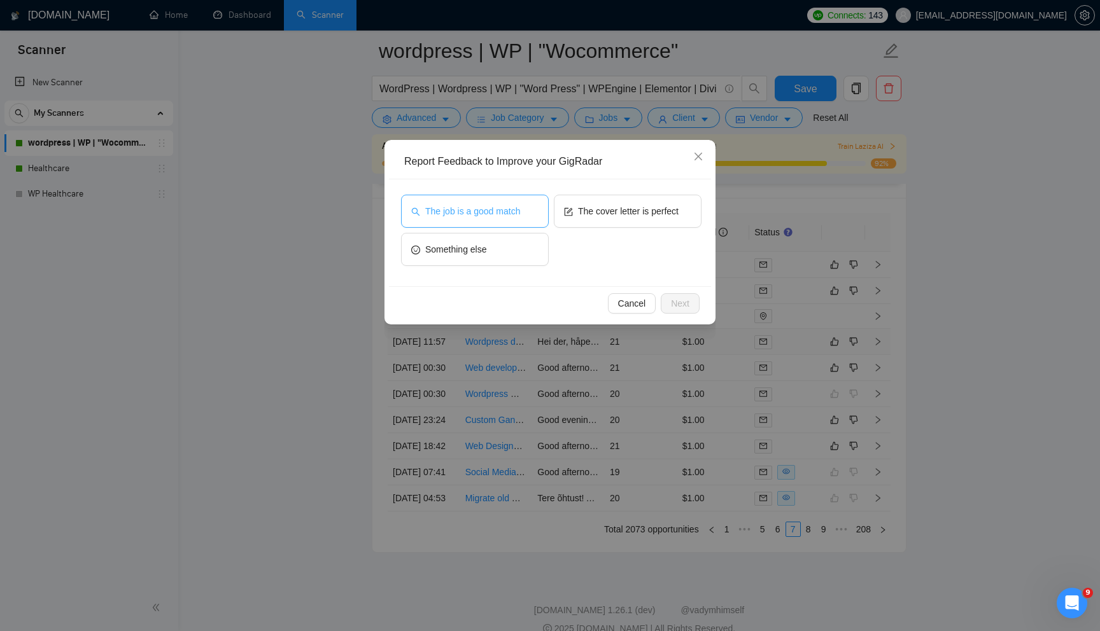
click at [532, 211] on button "The job is a good match" at bounding box center [475, 211] width 148 height 33
click at [676, 305] on span "Next" at bounding box center [680, 304] width 18 height 14
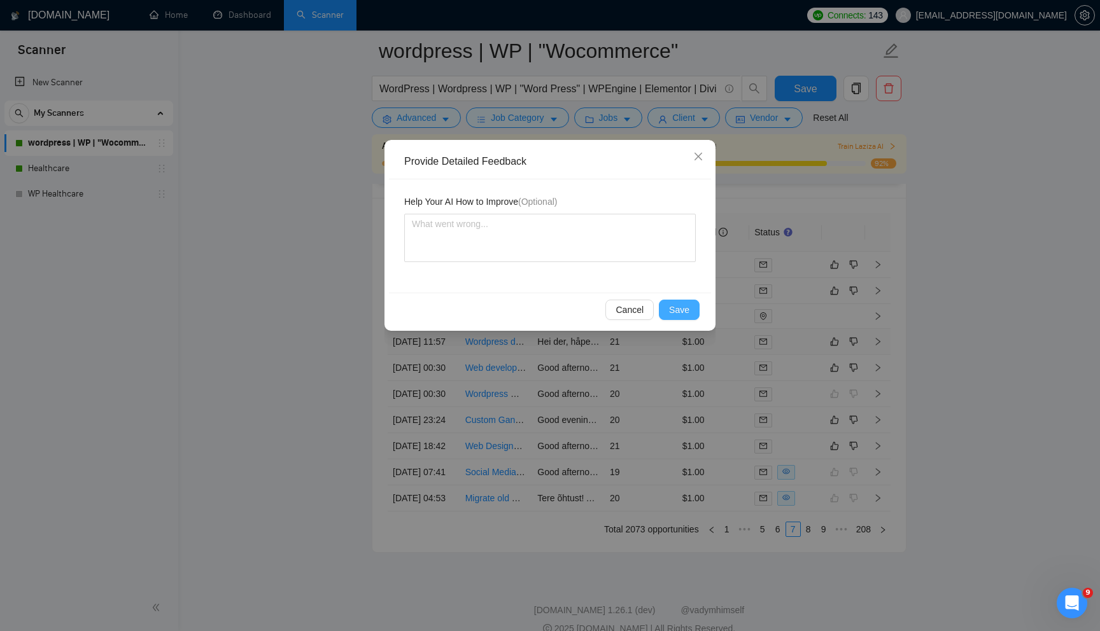
click at [677, 300] on button "Save" at bounding box center [679, 310] width 41 height 20
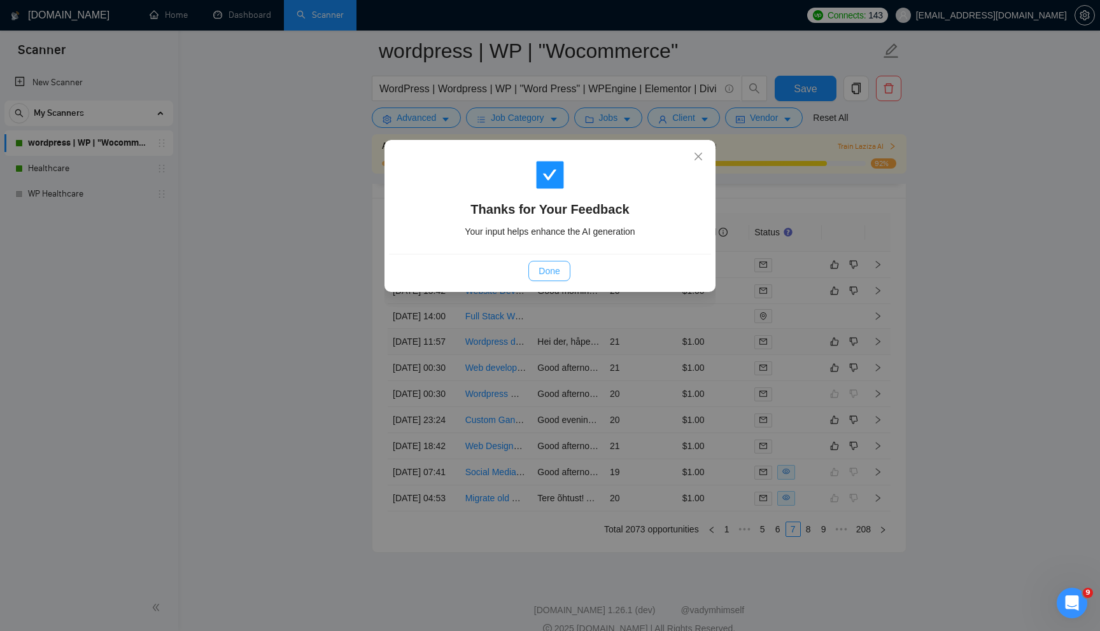
click at [549, 266] on span "Done" at bounding box center [548, 271] width 21 height 14
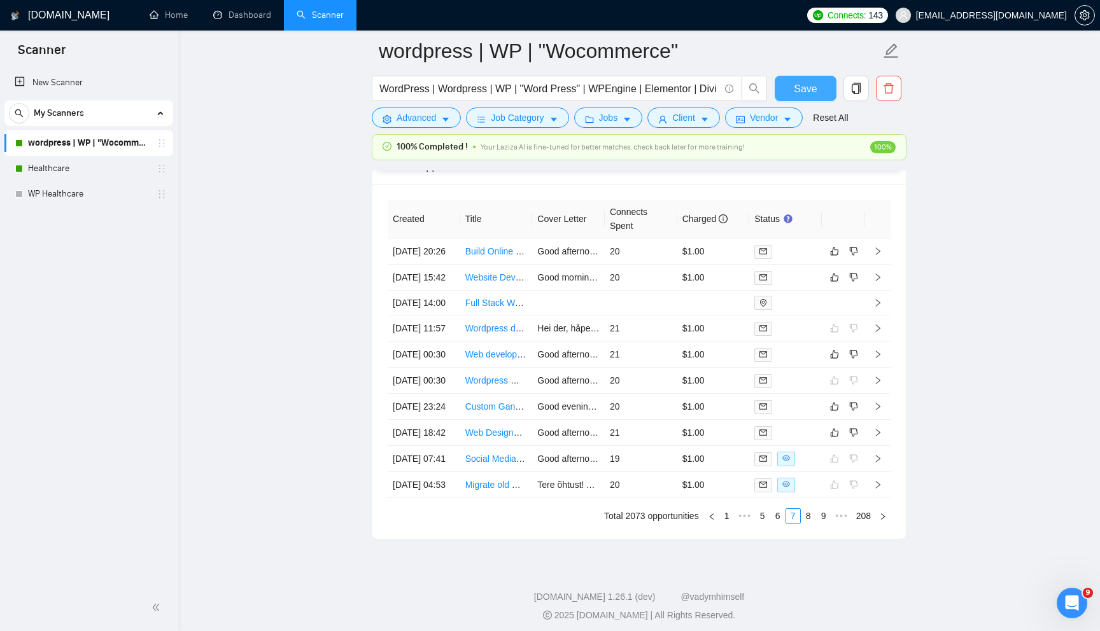
click at [812, 92] on span "Save" at bounding box center [805, 89] width 23 height 16
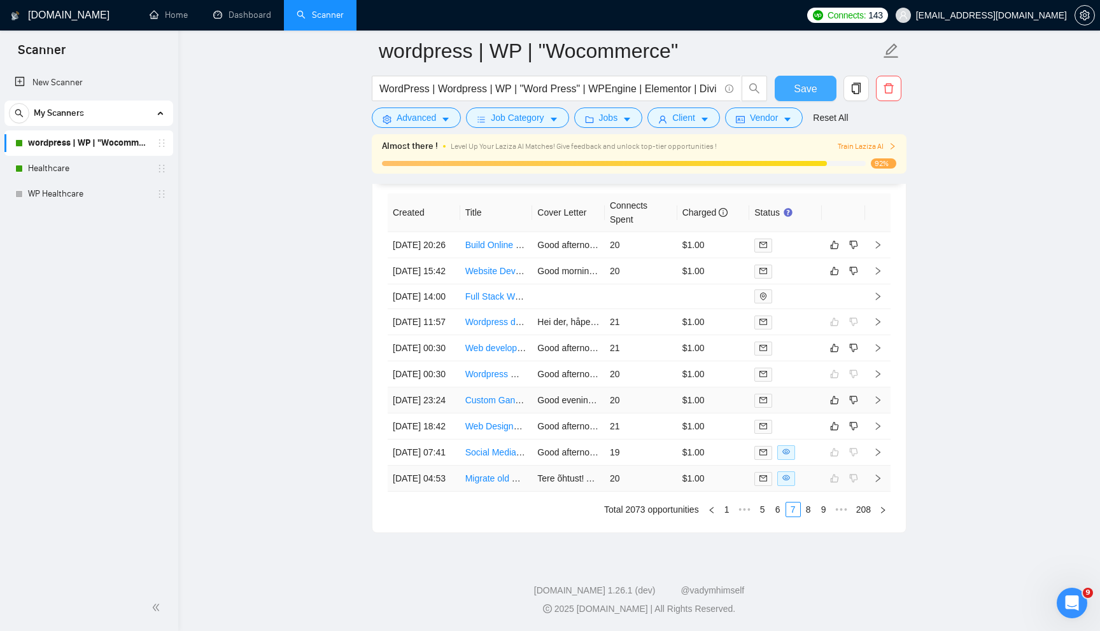
scroll to position [3495, 0]
click at [811, 510] on link "8" at bounding box center [808, 510] width 14 height 14
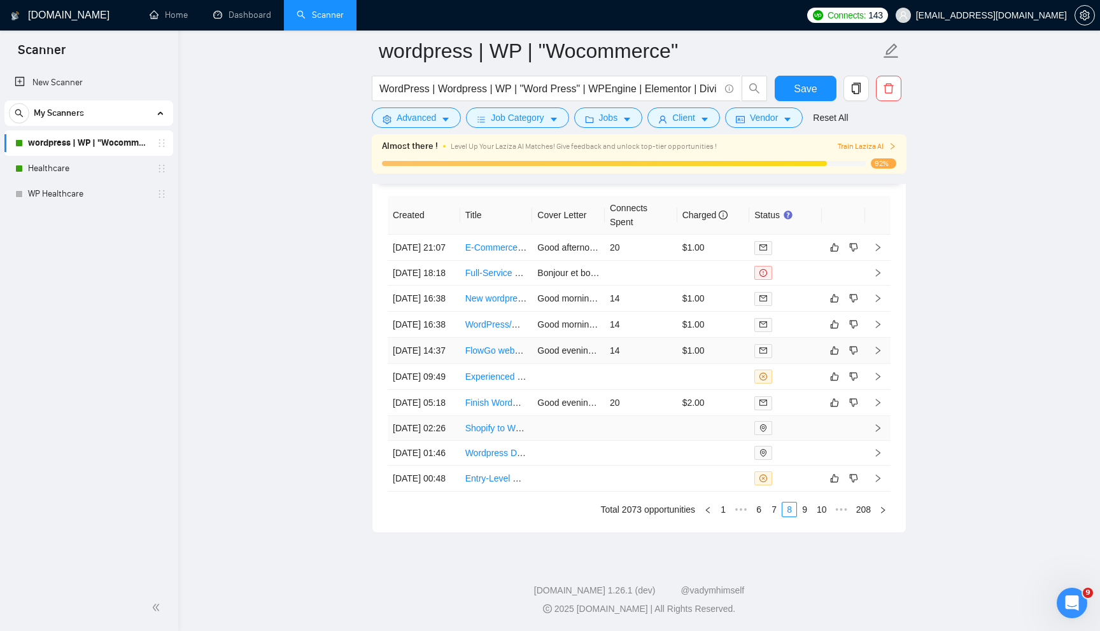
scroll to position [3468, 0]
click at [799, 517] on link "9" at bounding box center [804, 510] width 14 height 14
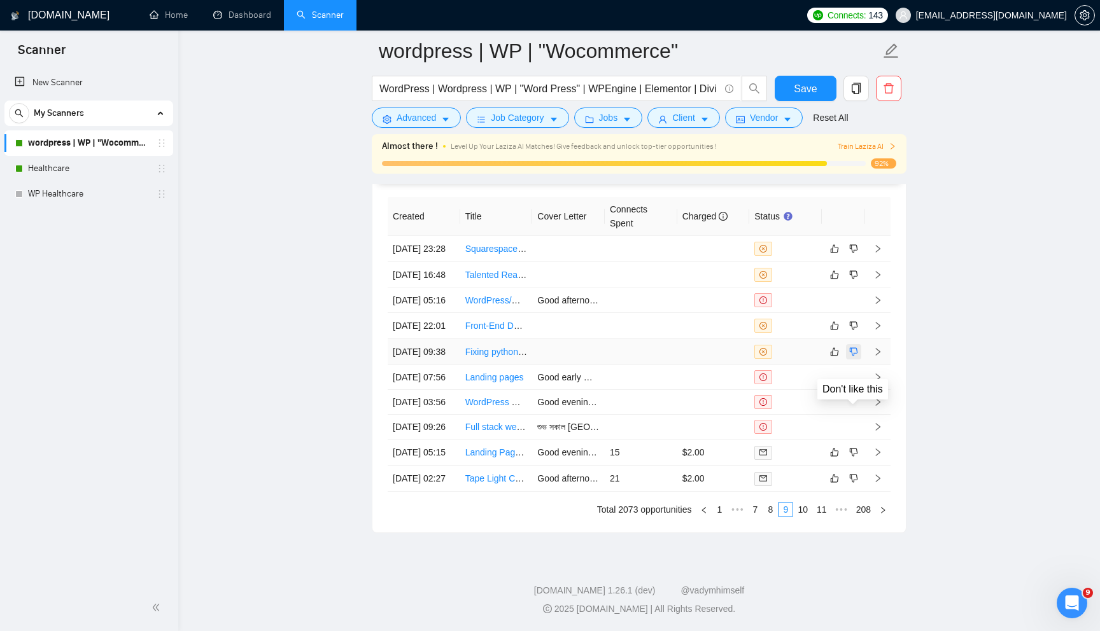
click at [849, 347] on icon "dislike" at bounding box center [853, 352] width 9 height 10
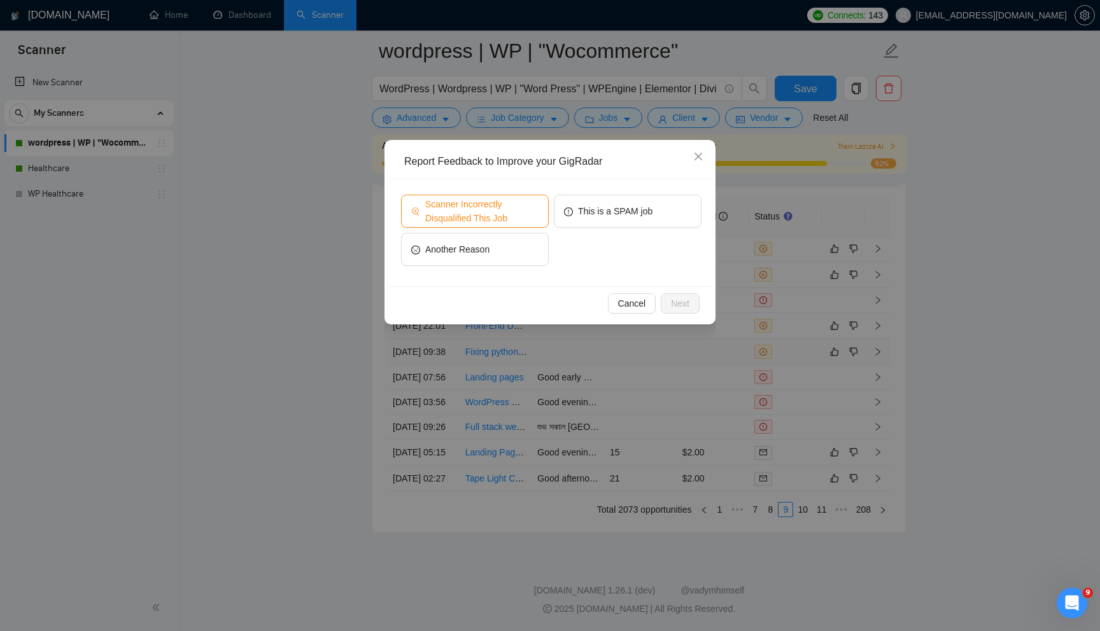
click at [514, 211] on span "Scanner Incorrectly Disqualified This Job" at bounding box center [481, 211] width 113 height 28
click at [681, 293] on button "Next" at bounding box center [680, 303] width 39 height 20
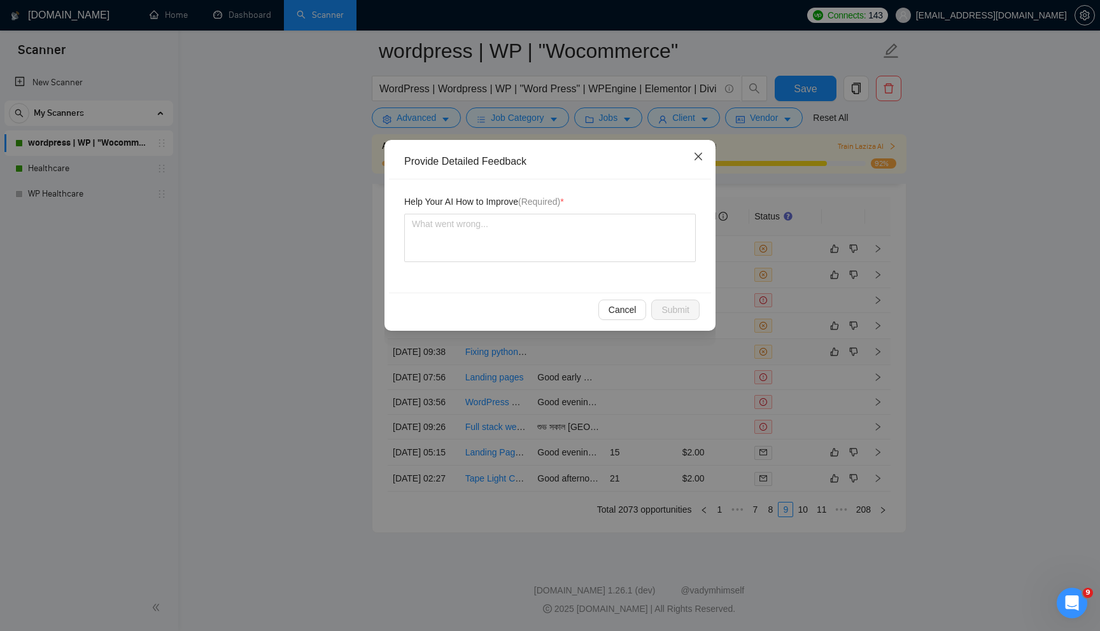
click at [700, 160] on icon "close" at bounding box center [698, 157] width 8 height 8
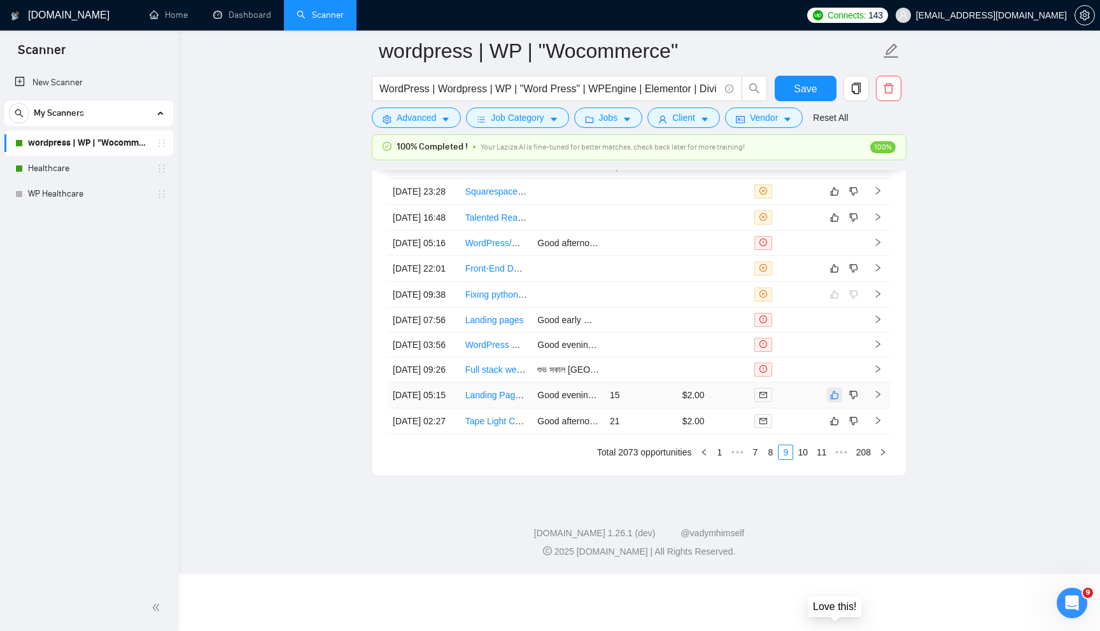
scroll to position [3354, 0]
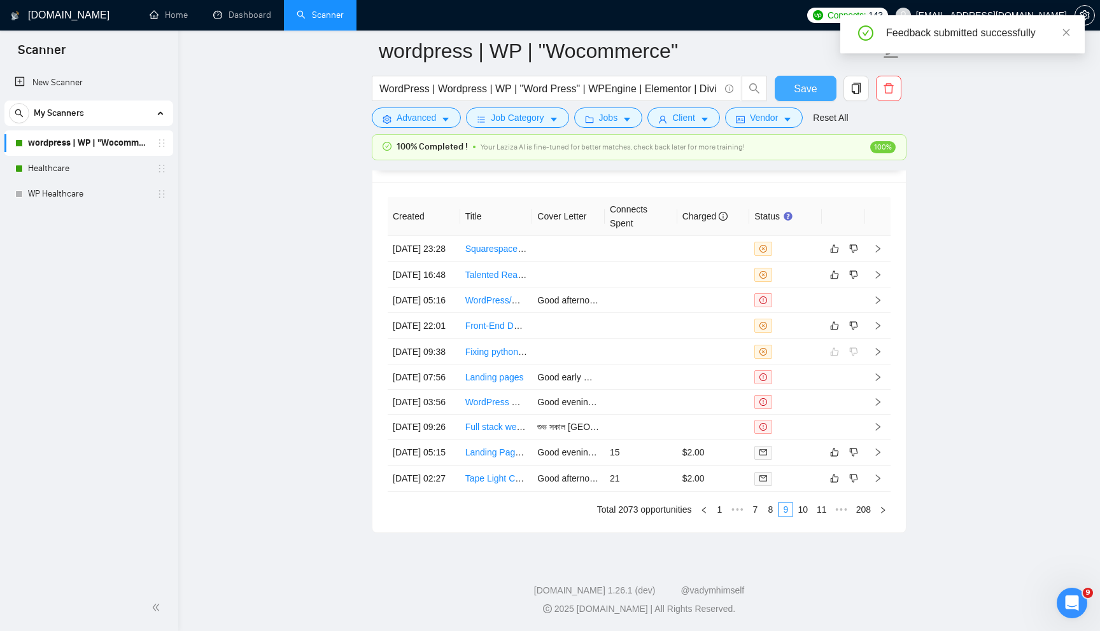
click at [806, 92] on span "Save" at bounding box center [805, 89] width 23 height 16
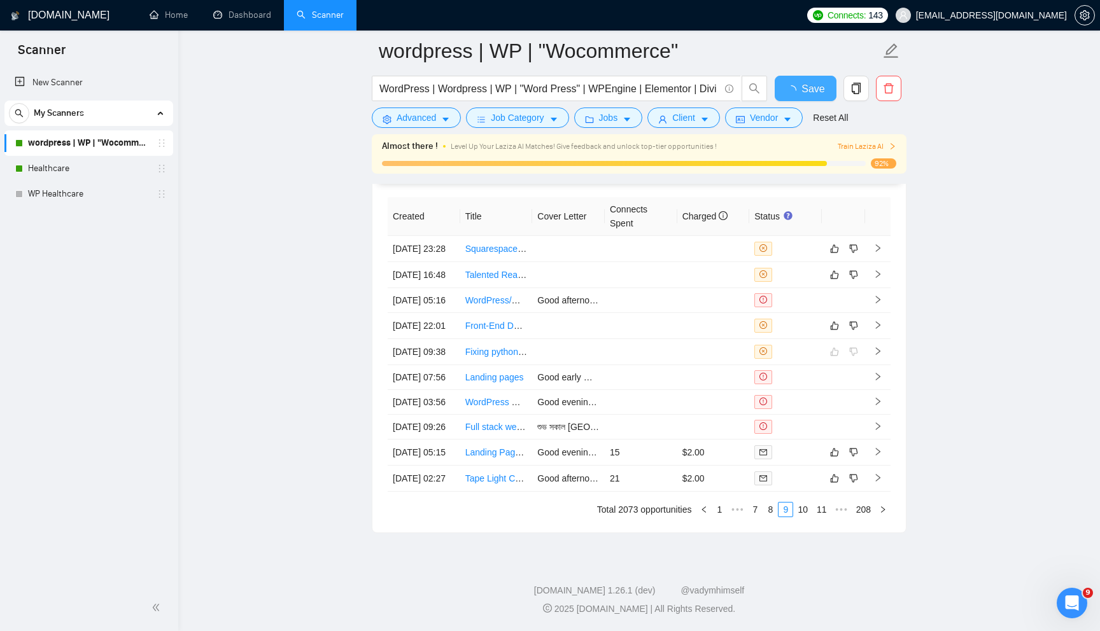
checkbox input "true"
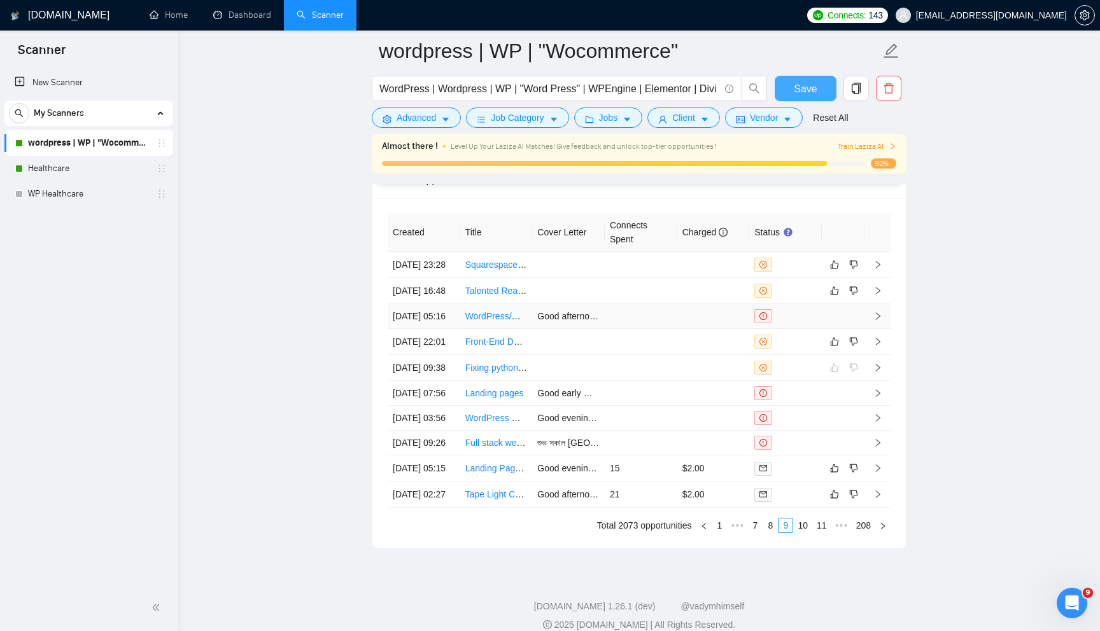
scroll to position [3495, 0]
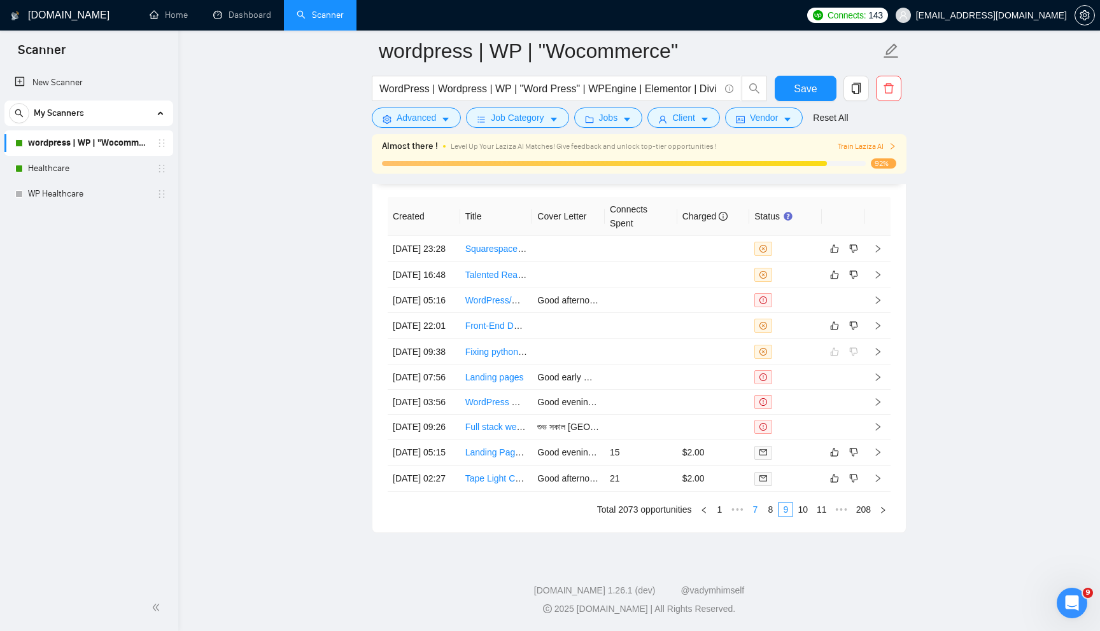
click at [750, 503] on link "7" at bounding box center [755, 510] width 14 height 14
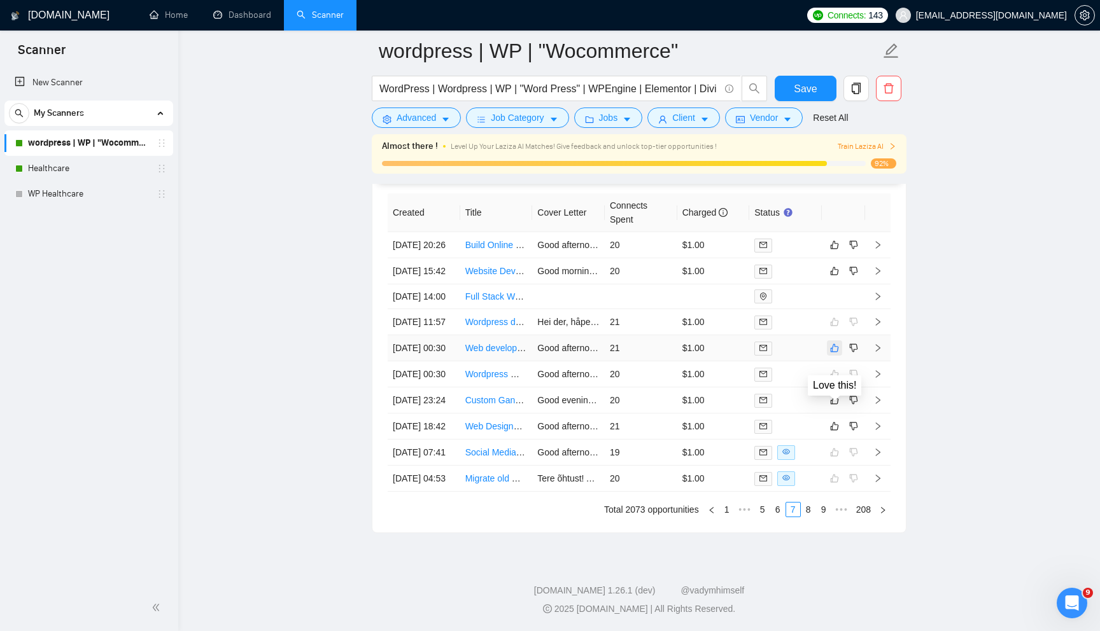
click at [838, 343] on icon "like" at bounding box center [834, 348] width 9 height 10
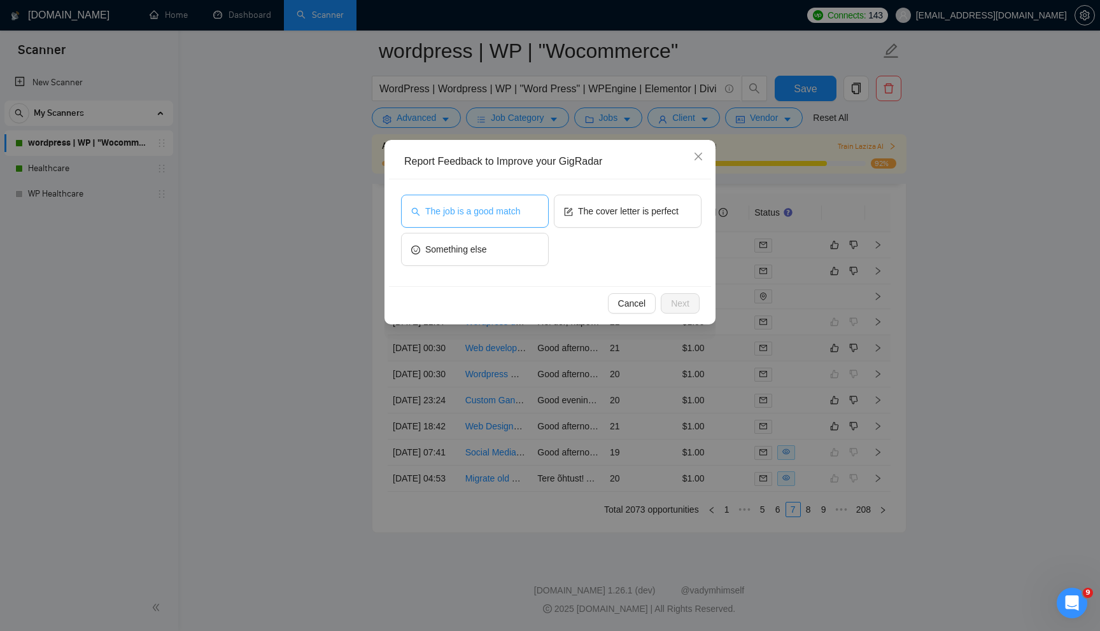
click at [520, 218] on span "The job is a good match" at bounding box center [472, 211] width 95 height 14
click at [677, 303] on span "Next" at bounding box center [680, 304] width 18 height 14
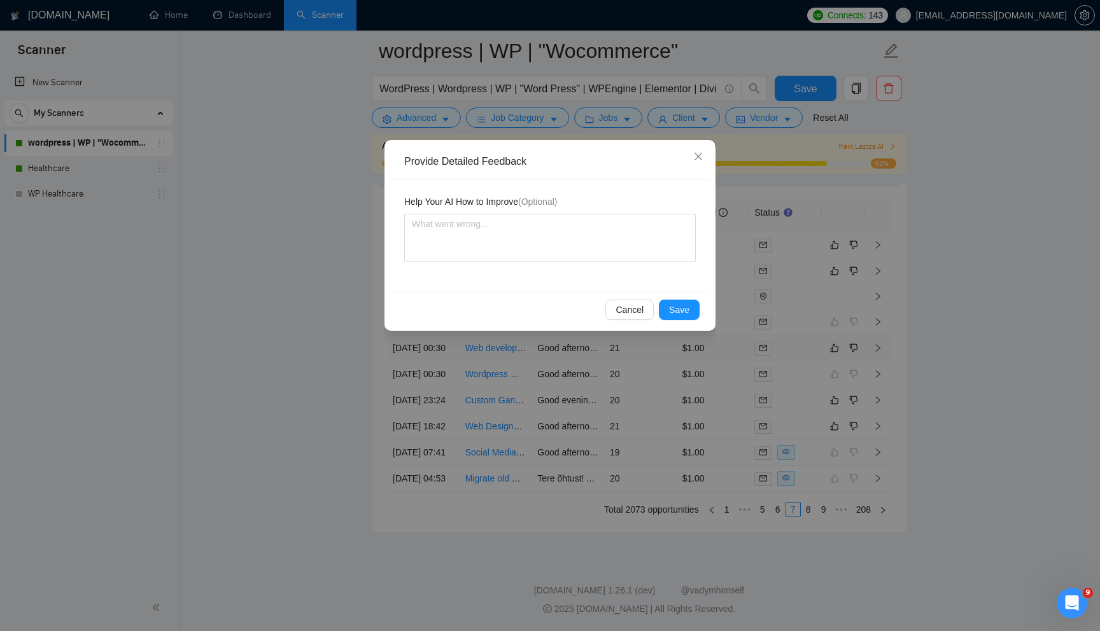
click at [677, 303] on span "Save" at bounding box center [679, 310] width 20 height 14
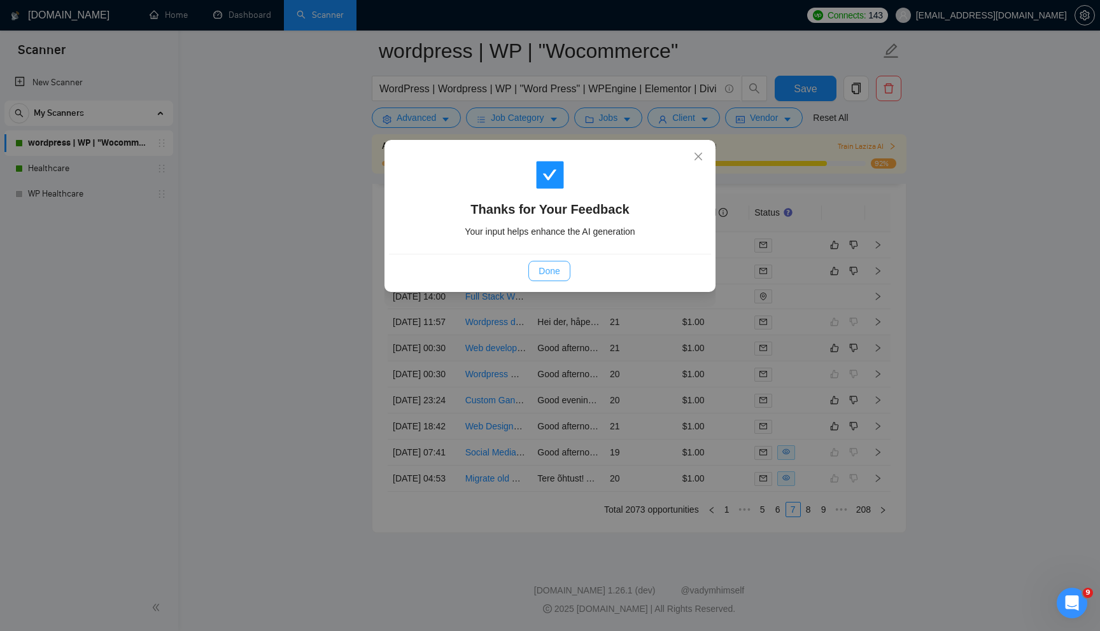
click at [544, 268] on span "Done" at bounding box center [548, 271] width 21 height 14
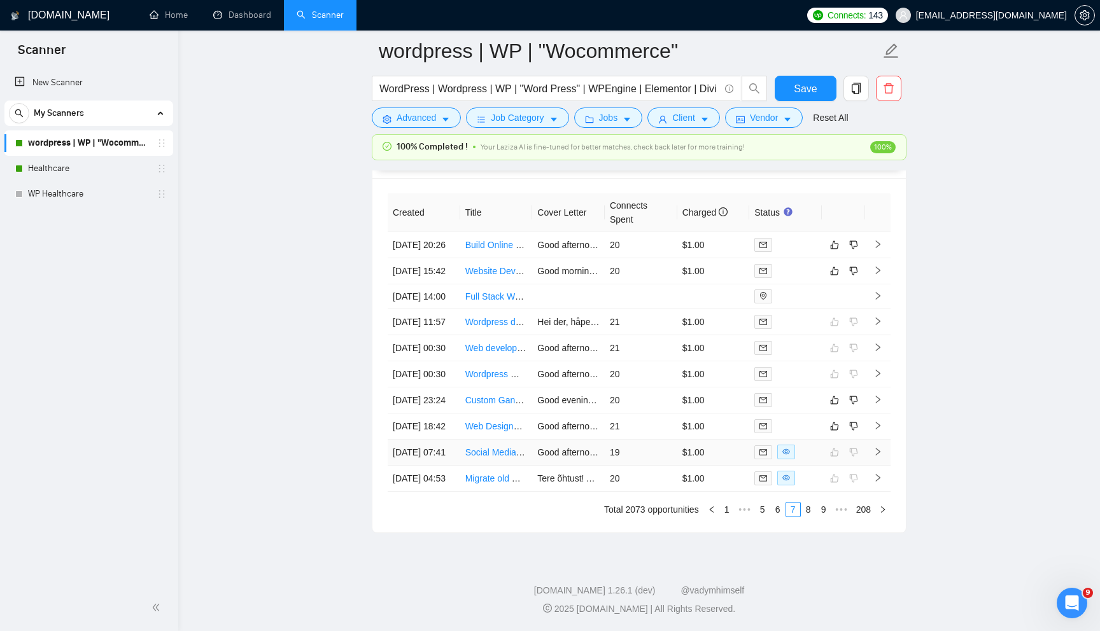
scroll to position [3327, 0]
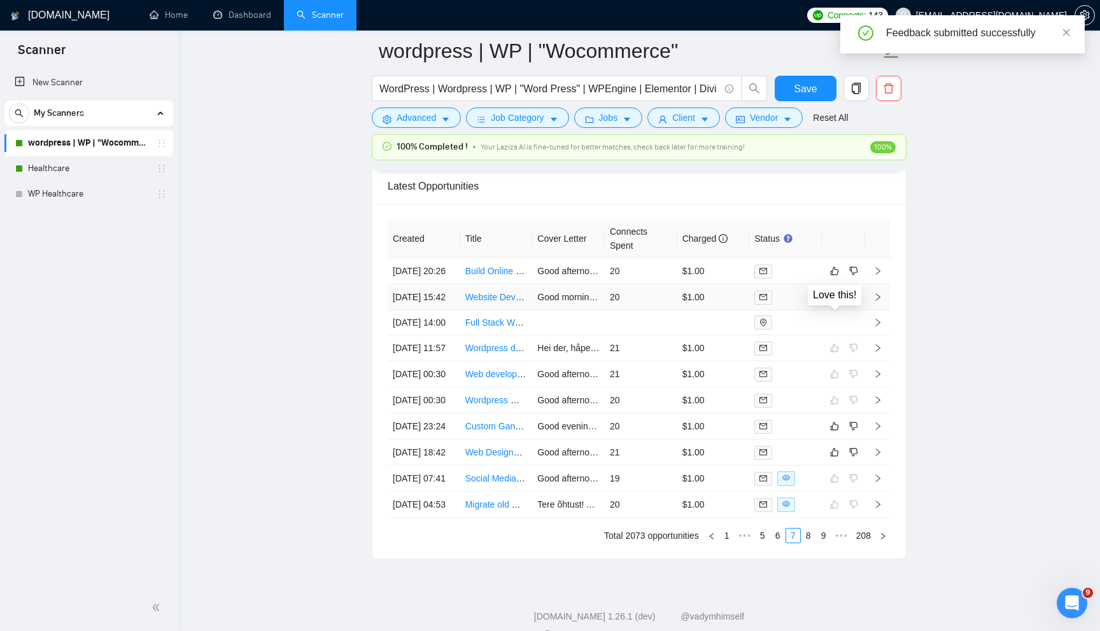
click at [834, 302] on icon "like" at bounding box center [834, 297] width 9 height 10
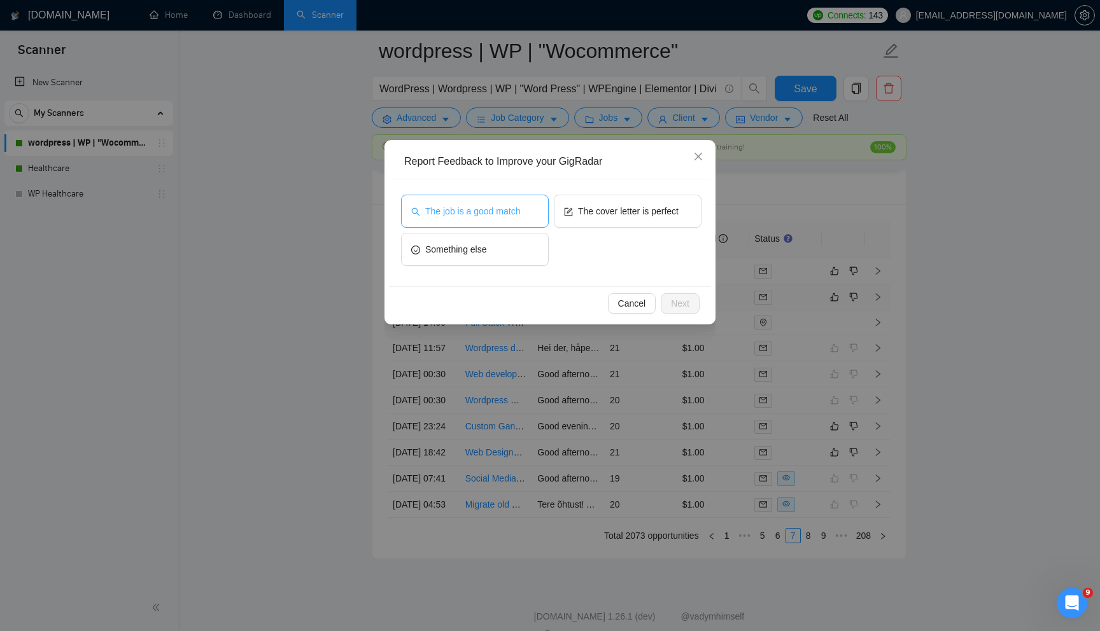
click at [526, 200] on button "The job is a good match" at bounding box center [475, 211] width 148 height 33
click at [678, 300] on span "Next" at bounding box center [680, 304] width 18 height 14
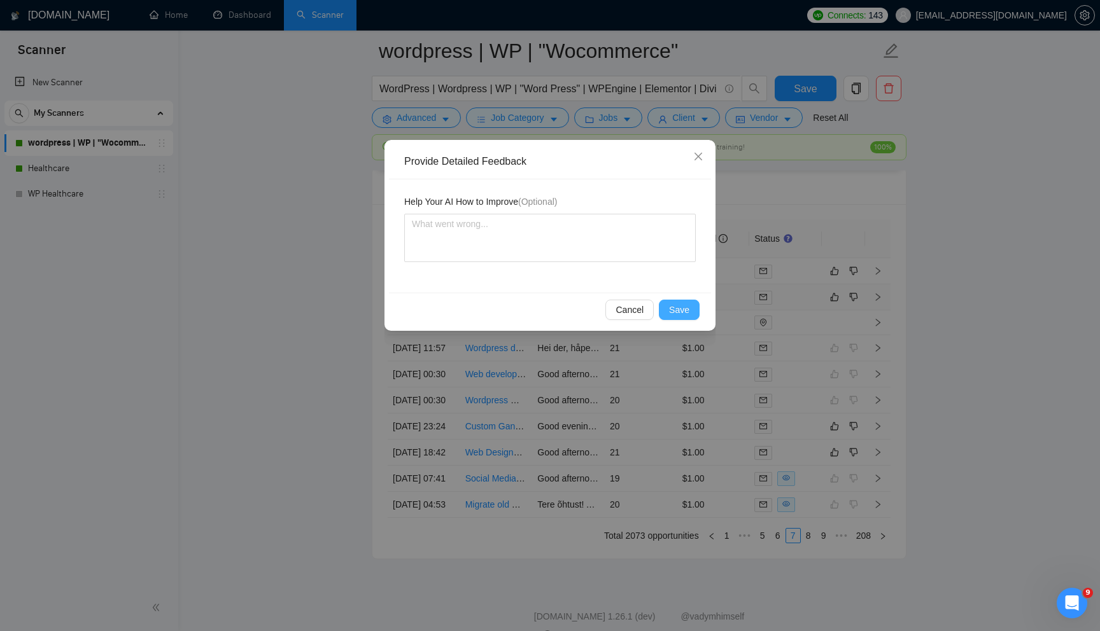
click at [680, 307] on span "Save" at bounding box center [679, 310] width 20 height 14
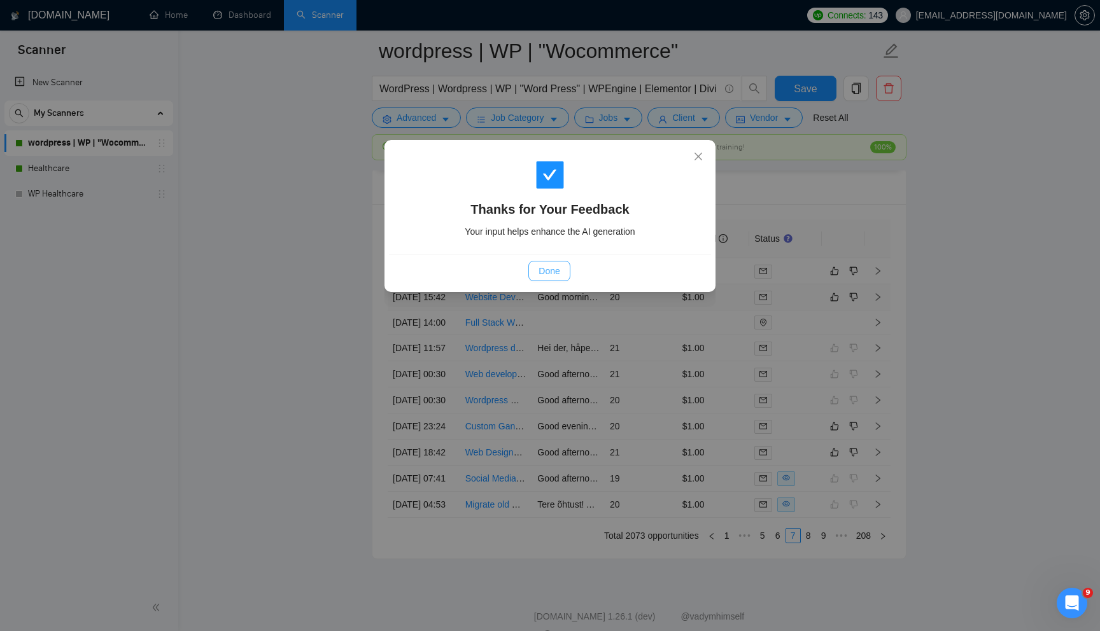
click at [533, 276] on button "Done" at bounding box center [548, 271] width 41 height 20
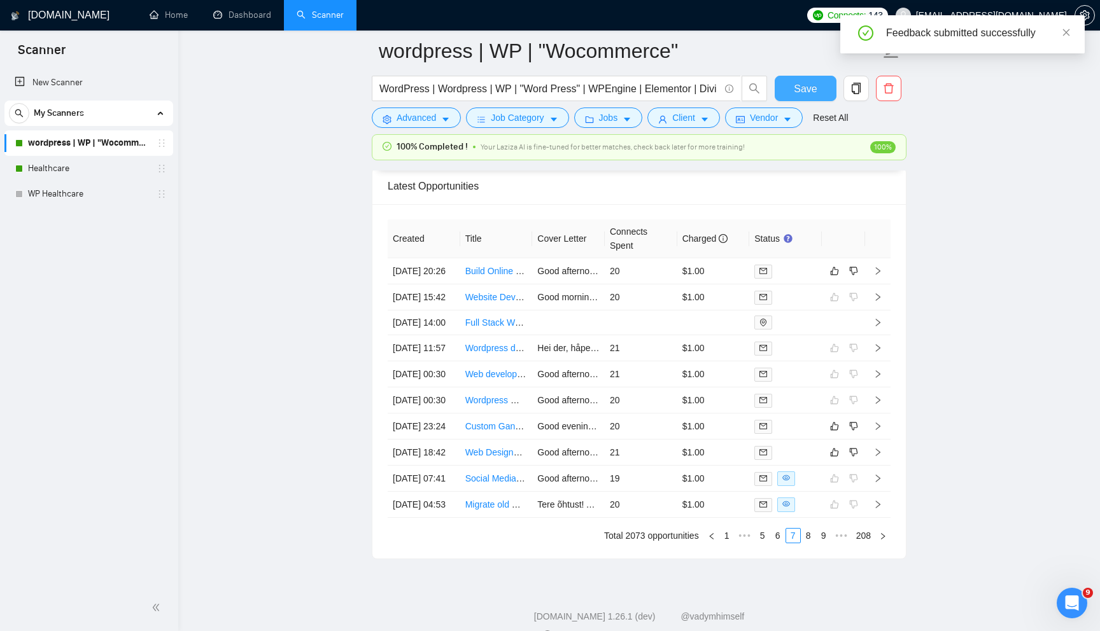
click at [804, 85] on span "Save" at bounding box center [805, 89] width 23 height 16
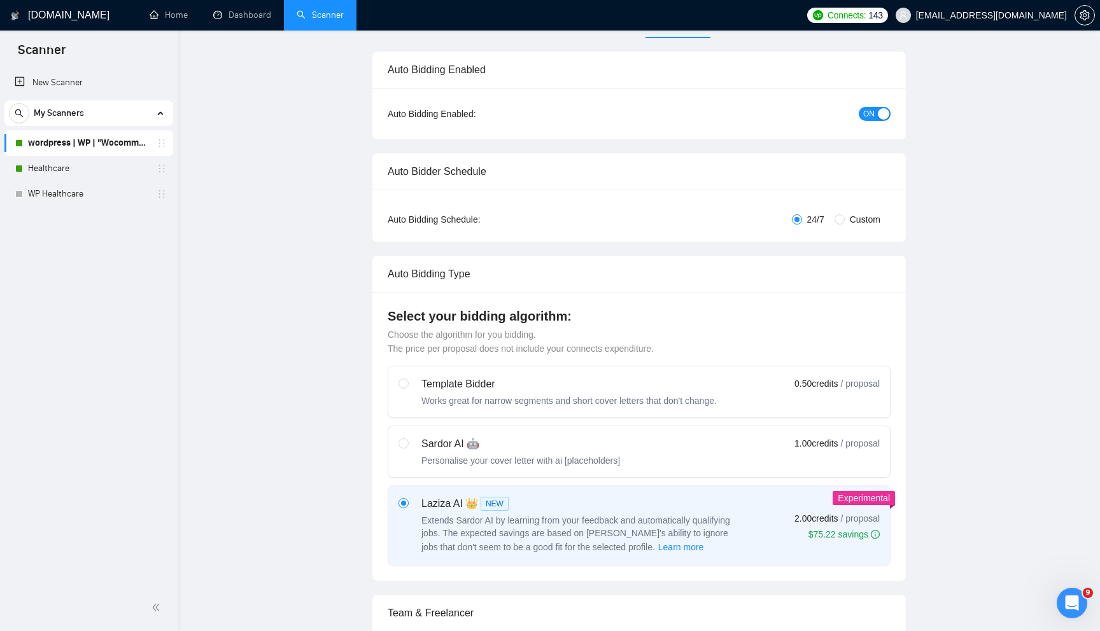
scroll to position [0, 0]
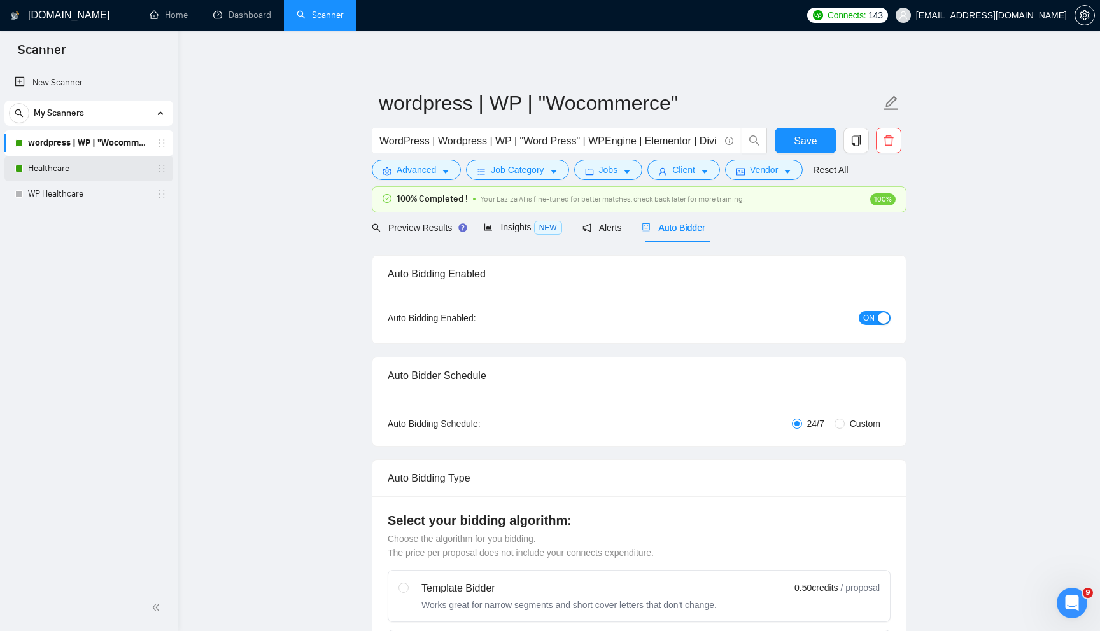
click at [60, 170] on link "Healthcare" at bounding box center [88, 168] width 121 height 25
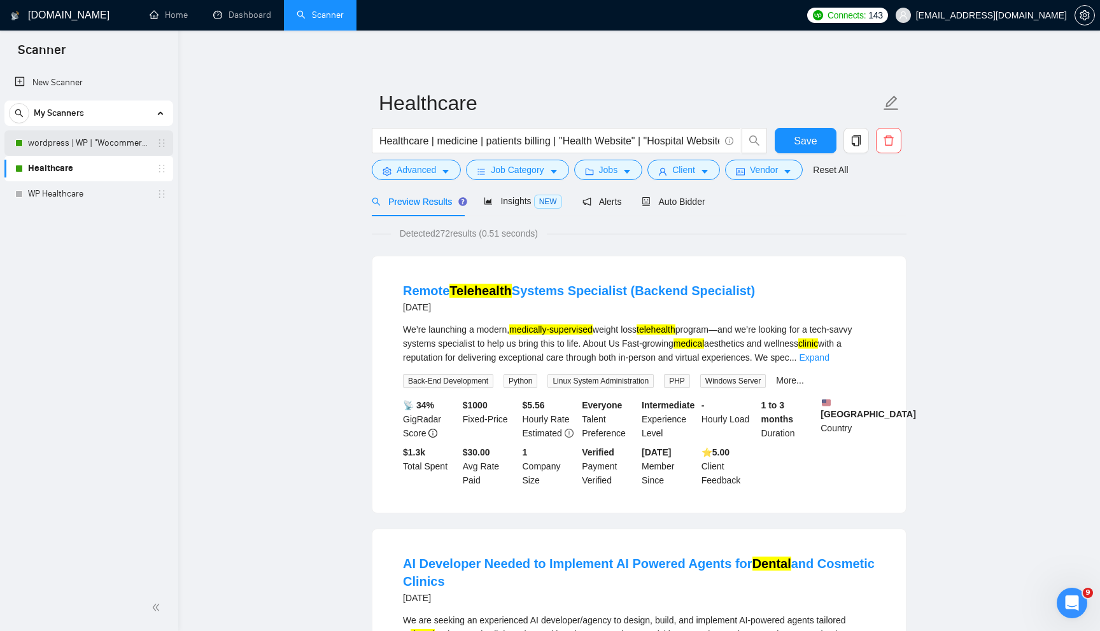
click at [62, 148] on link "wordpress | WP | "Wocommerce"" at bounding box center [88, 142] width 121 height 25
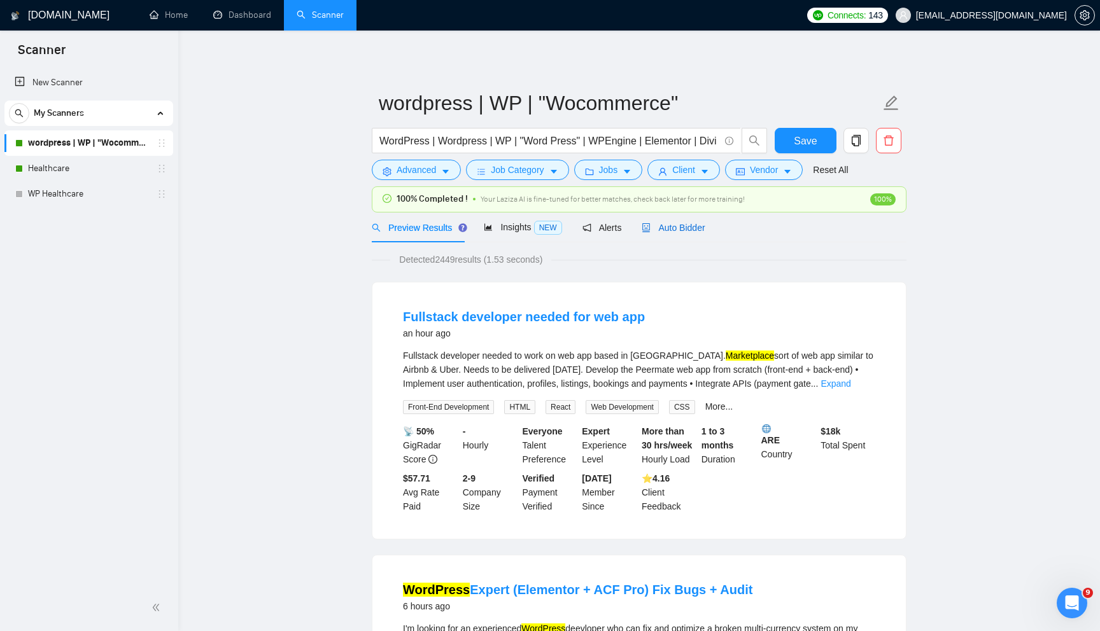
click at [693, 229] on span "Auto Bidder" at bounding box center [673, 228] width 63 height 10
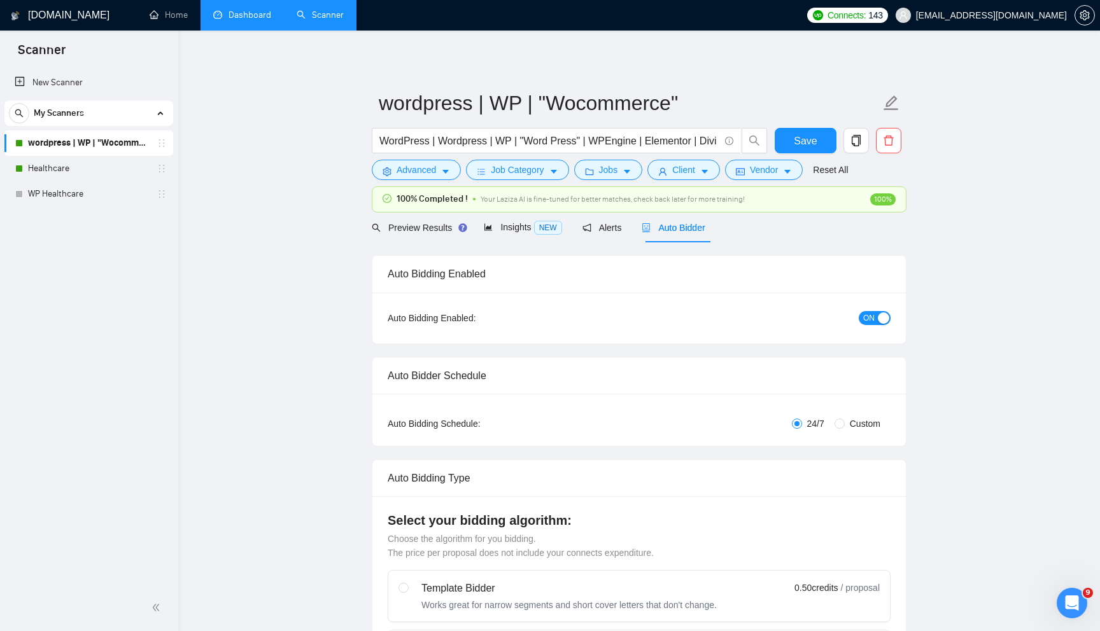
click at [234, 12] on link "Dashboard" at bounding box center [242, 15] width 58 height 11
